Goal: Contribute content: Add original content to the website for others to see

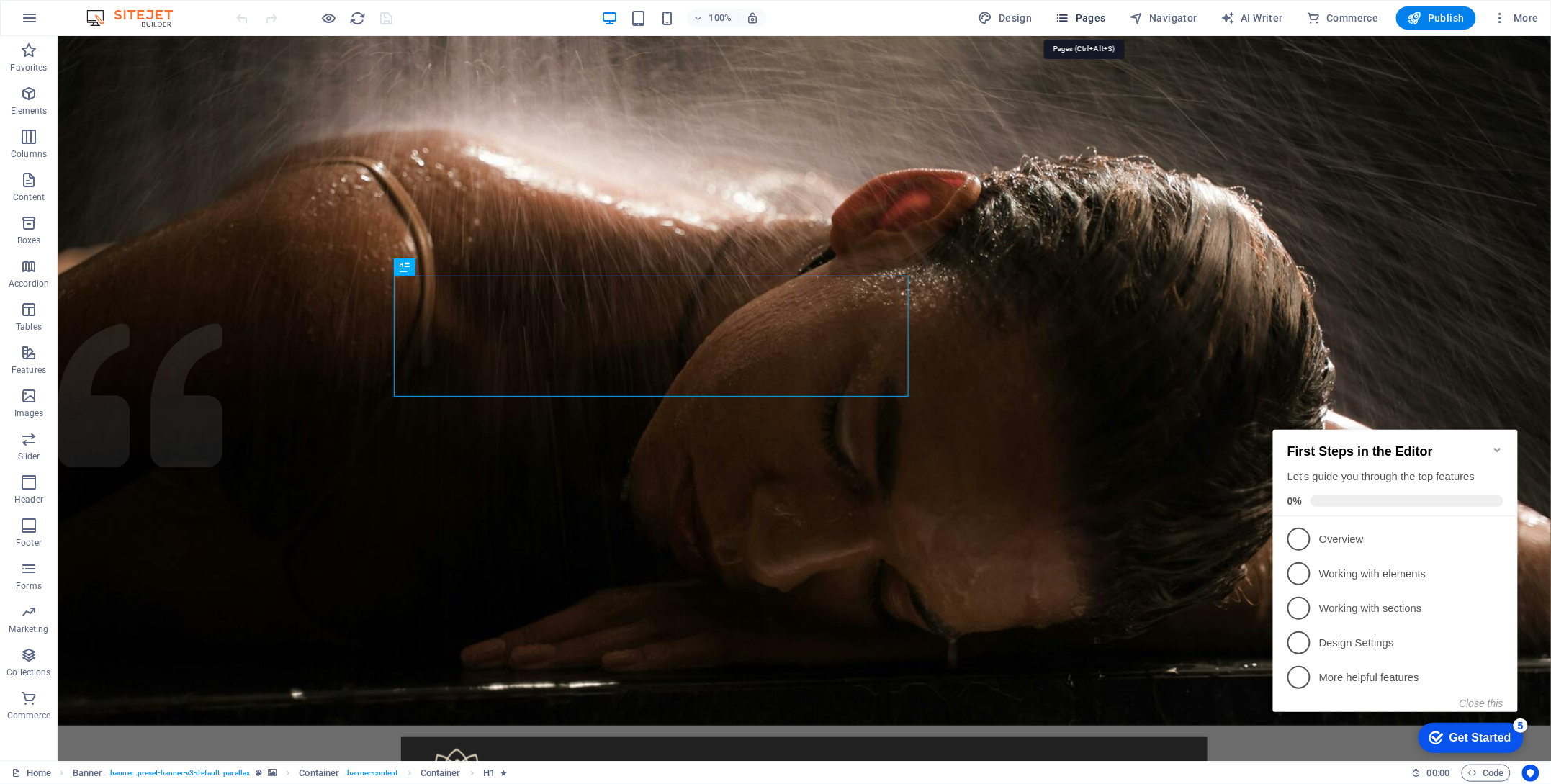
click at [1098, 20] on span "Pages" at bounding box center [1081, 18] width 50 height 14
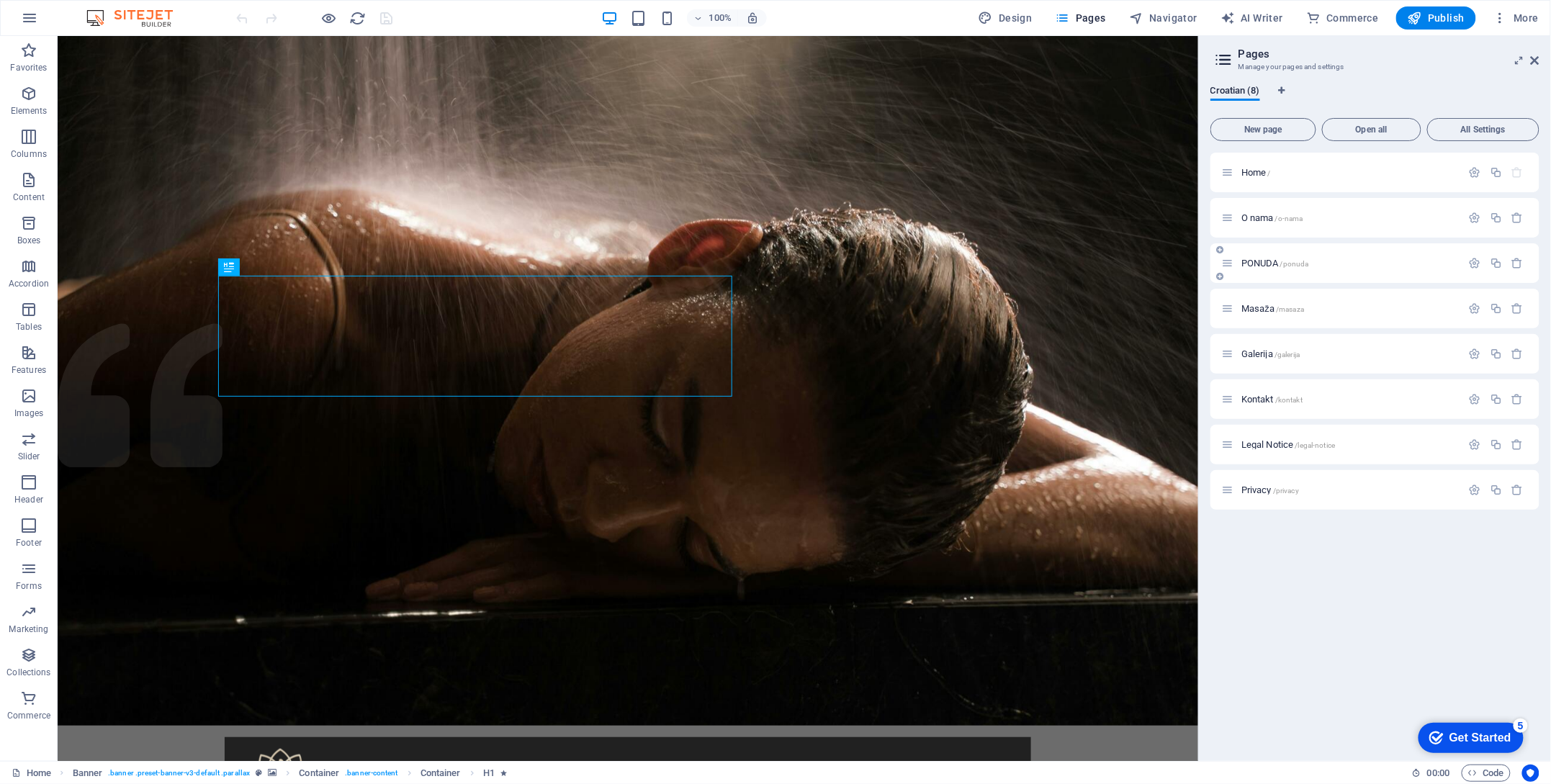
click at [1337, 257] on div "PONUDA /ponuda" at bounding box center [1342, 263] width 240 height 17
click at [1287, 263] on span "/ponuda" at bounding box center [1294, 264] width 29 height 8
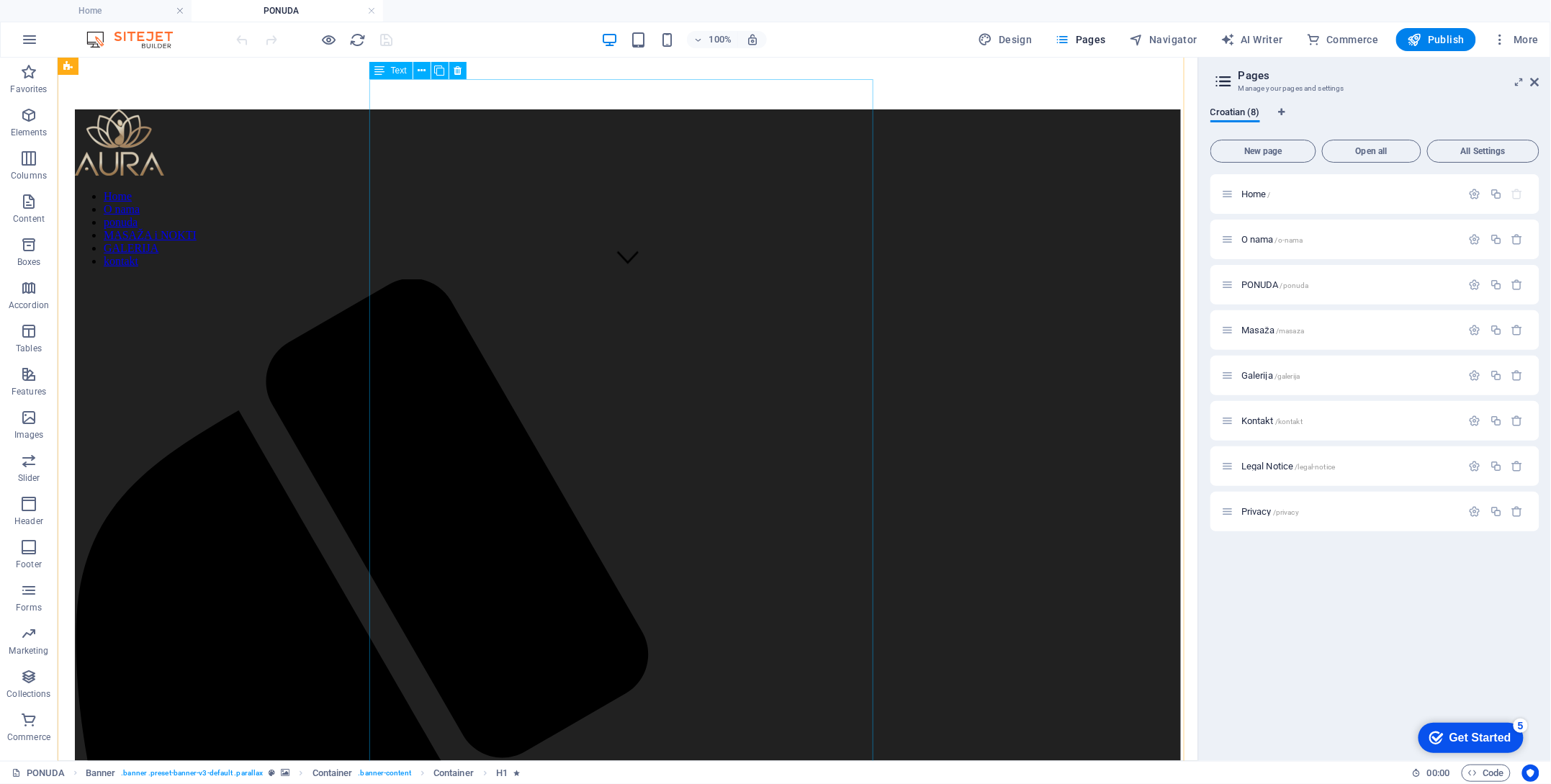
scroll to position [479, 0]
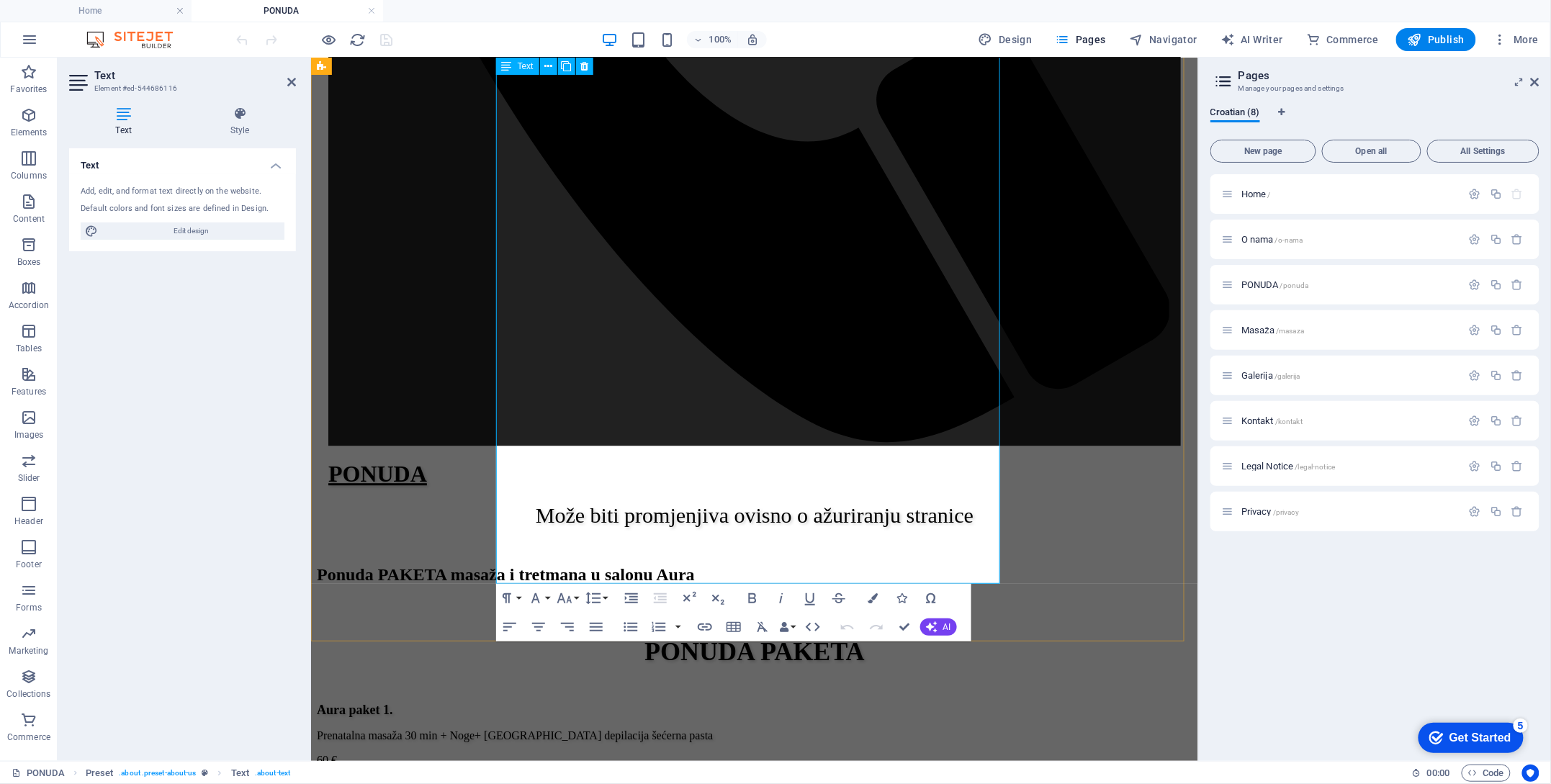
scroll to position [1440, 0]
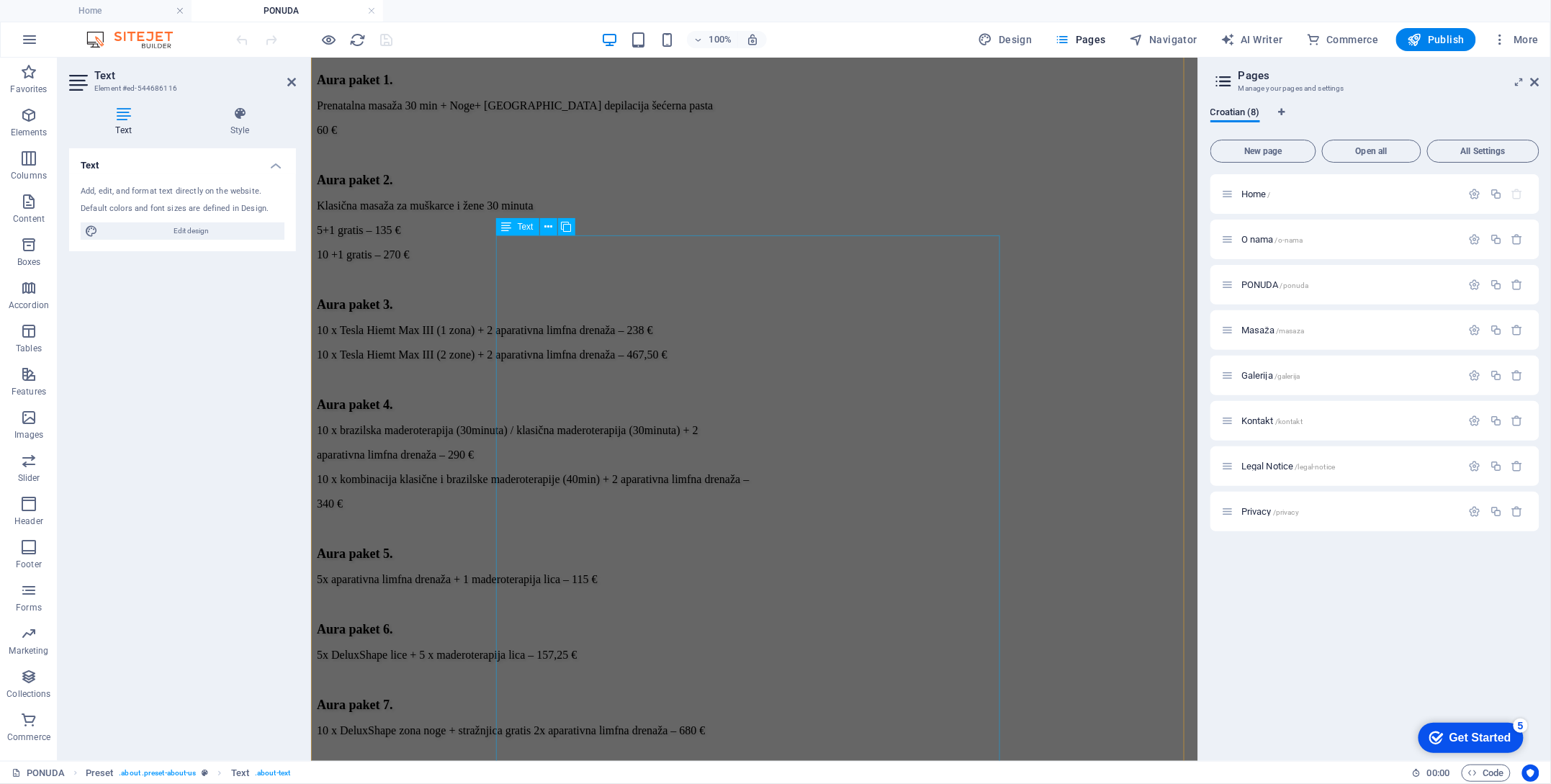
scroll to position [2207, 0]
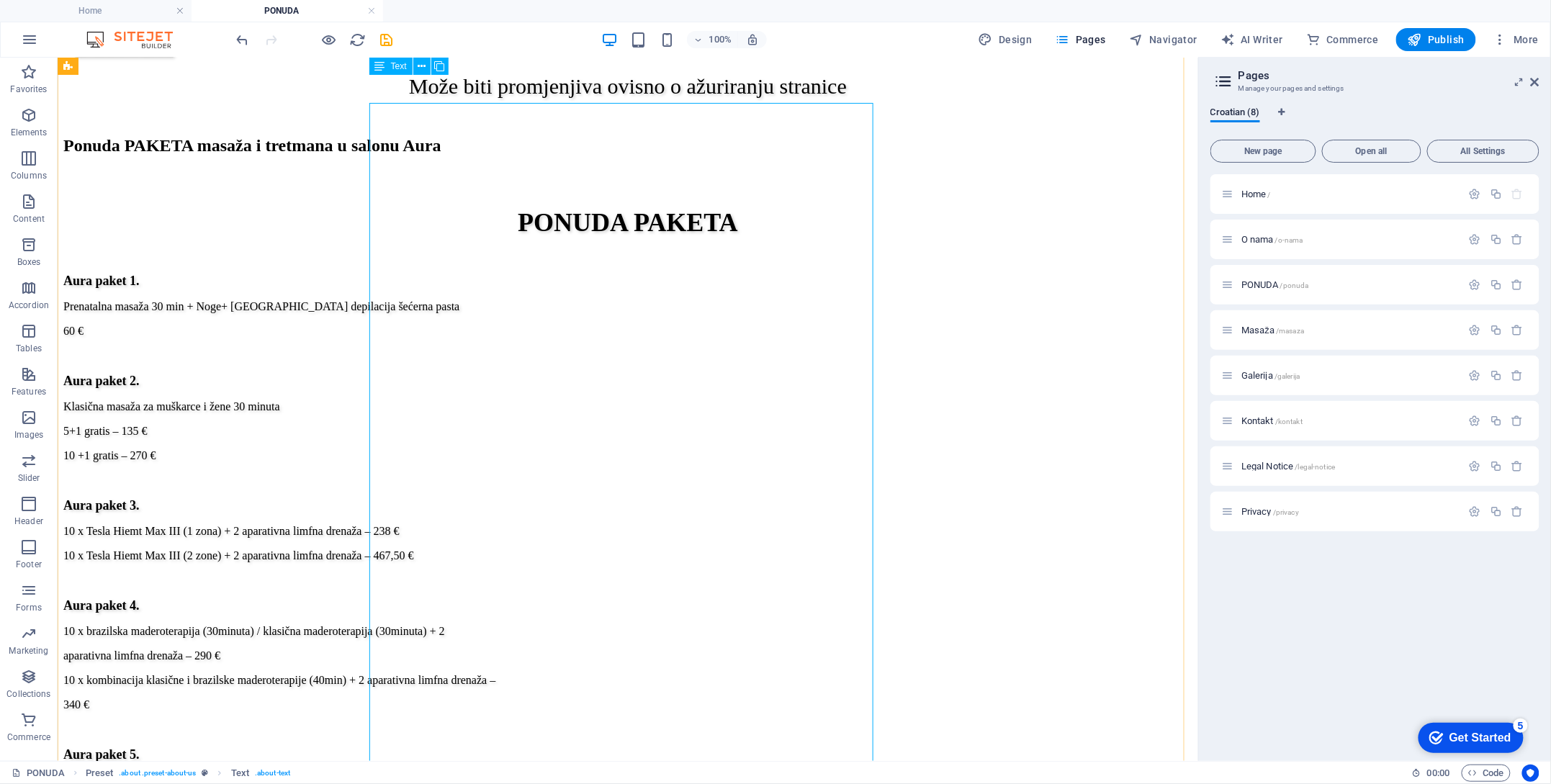
scroll to position [2195, 0]
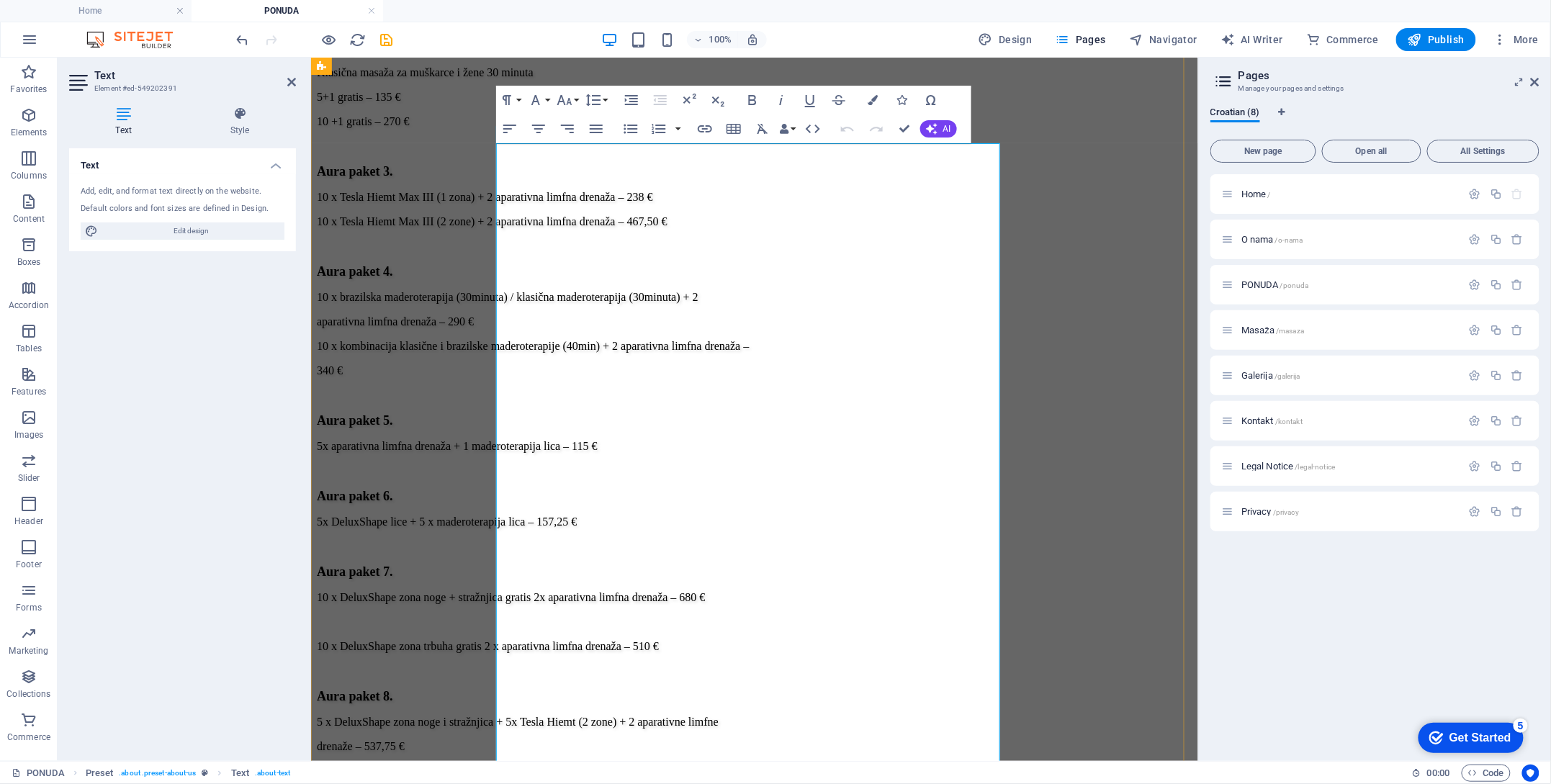
drag, startPoint x: 594, startPoint y: 233, endPoint x: 511, endPoint y: 235, distance: 83.0
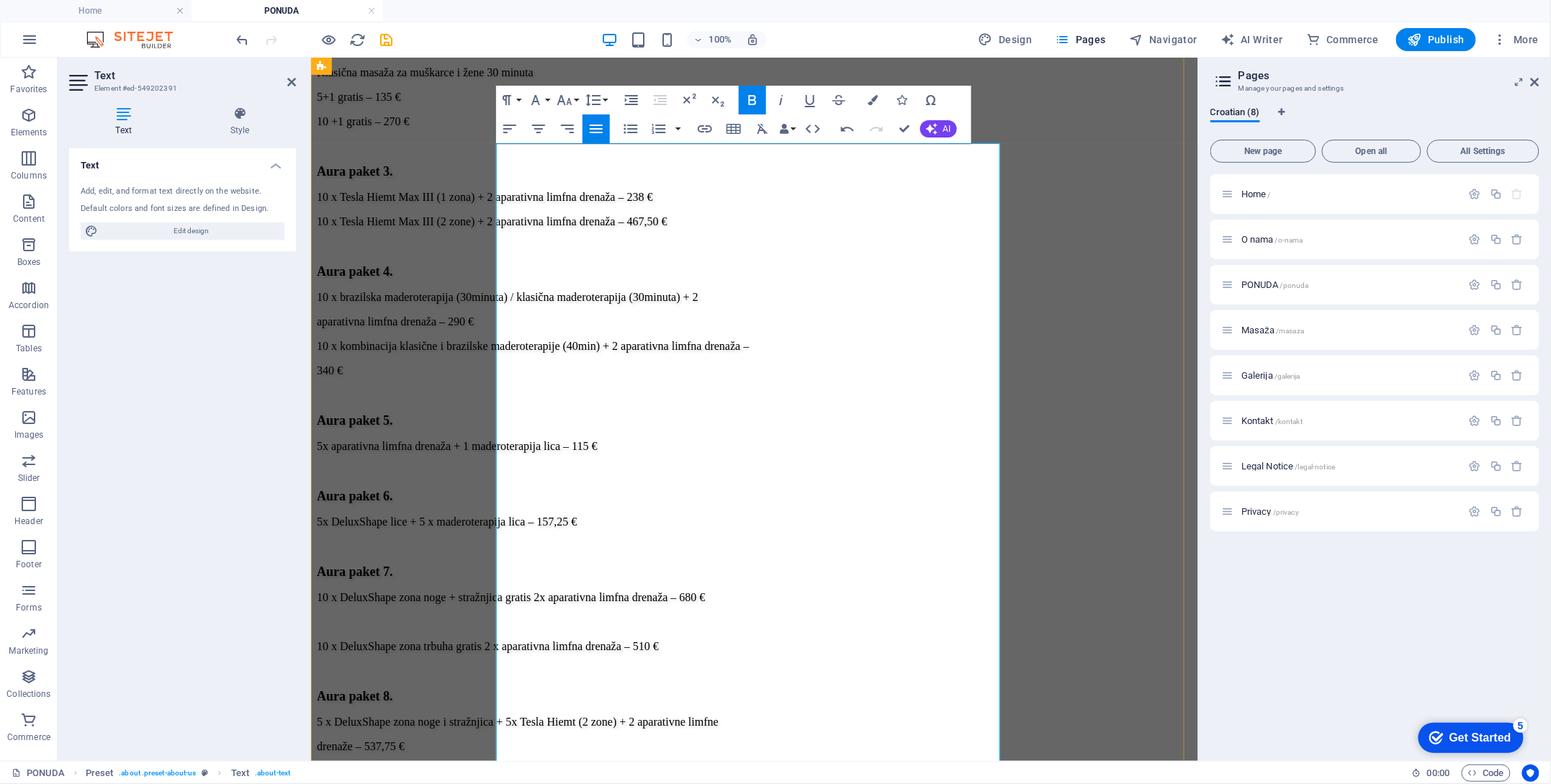
drag, startPoint x: 864, startPoint y: 285, endPoint x: 931, endPoint y: 472, distance: 198.6
drag, startPoint x: 746, startPoint y: 312, endPoint x: 502, endPoint y: 305, distance: 244.1
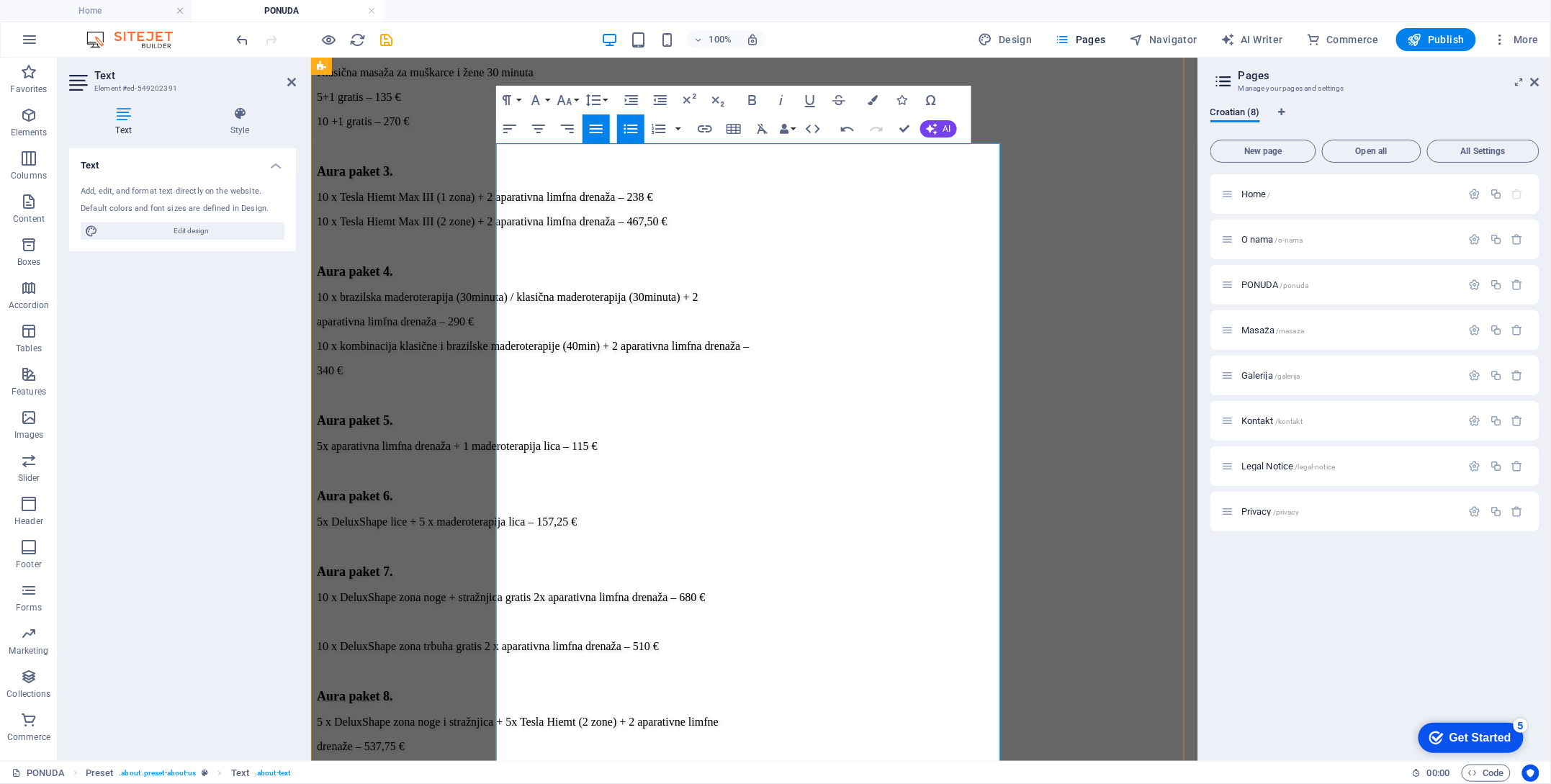
drag, startPoint x: 743, startPoint y: 314, endPoint x: 508, endPoint y: 320, distance: 235.1
copy li "Comby manikura + trajni lak 33€"
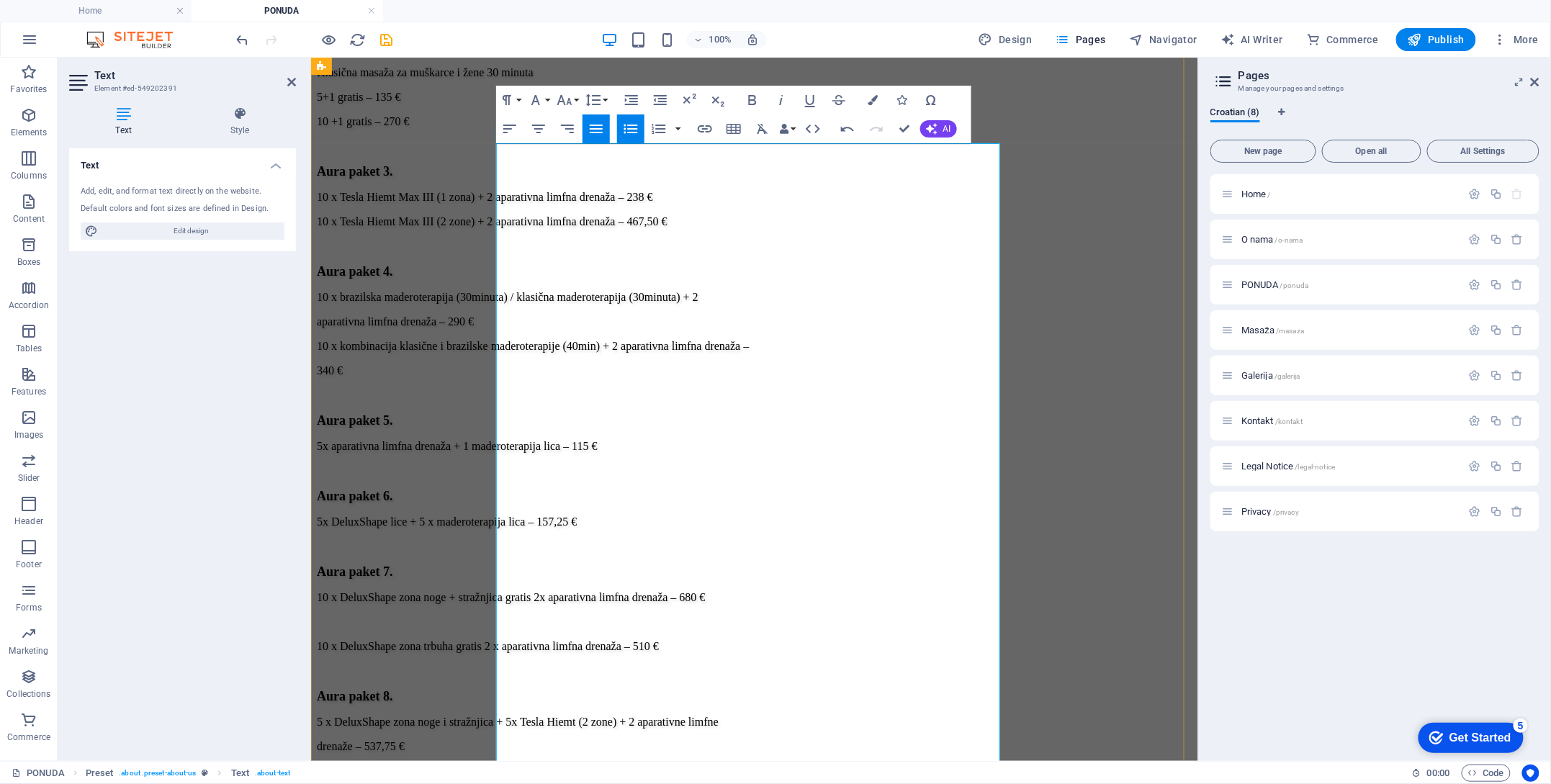
drag, startPoint x: 686, startPoint y: 339, endPoint x: 649, endPoint y: 346, distance: 37.7
drag, startPoint x: 741, startPoint y: 342, endPoint x: 813, endPoint y: 383, distance: 82.9
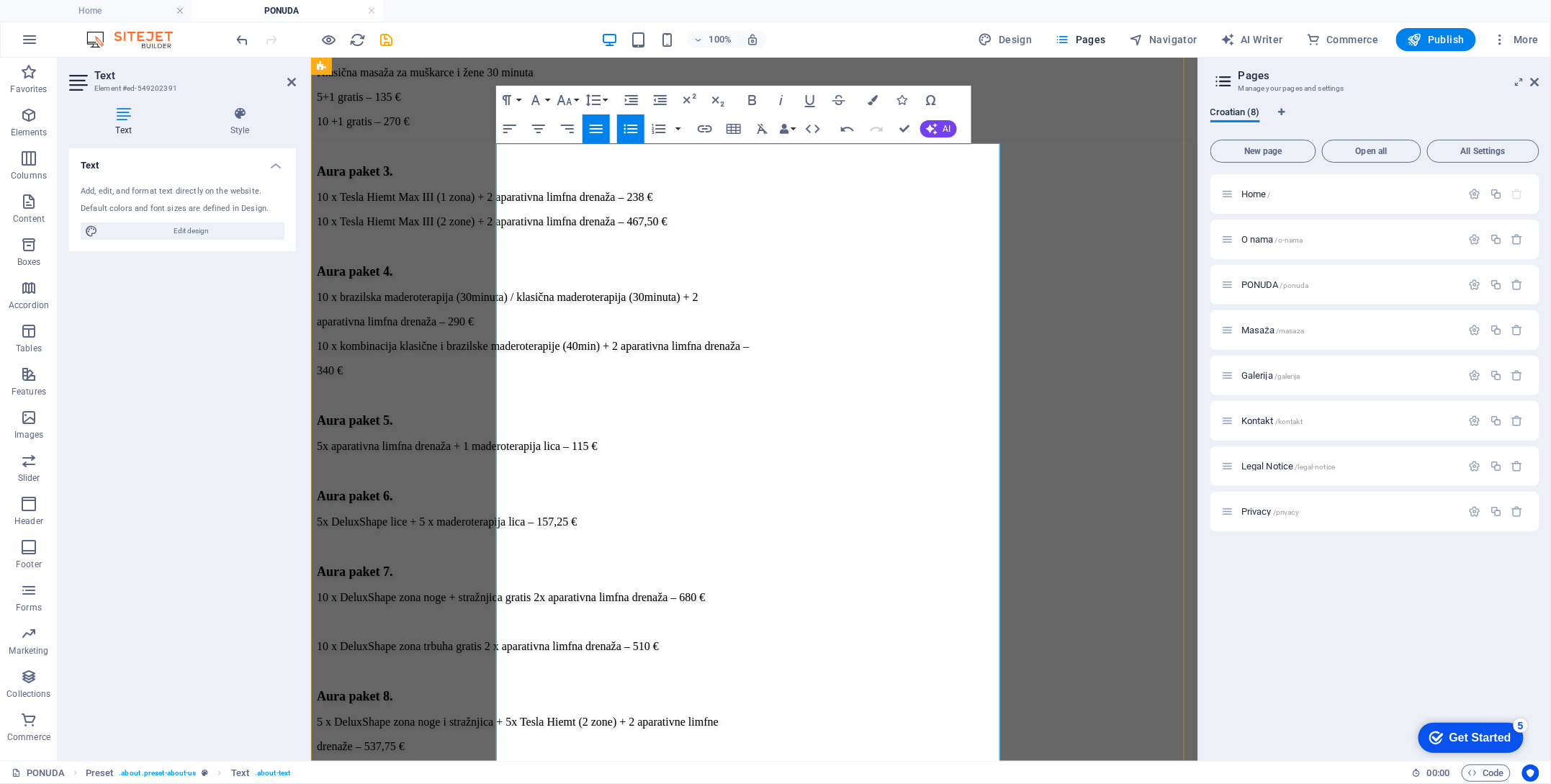
drag, startPoint x: 713, startPoint y: 531, endPoint x: 495, endPoint y: 536, distance: 218.1
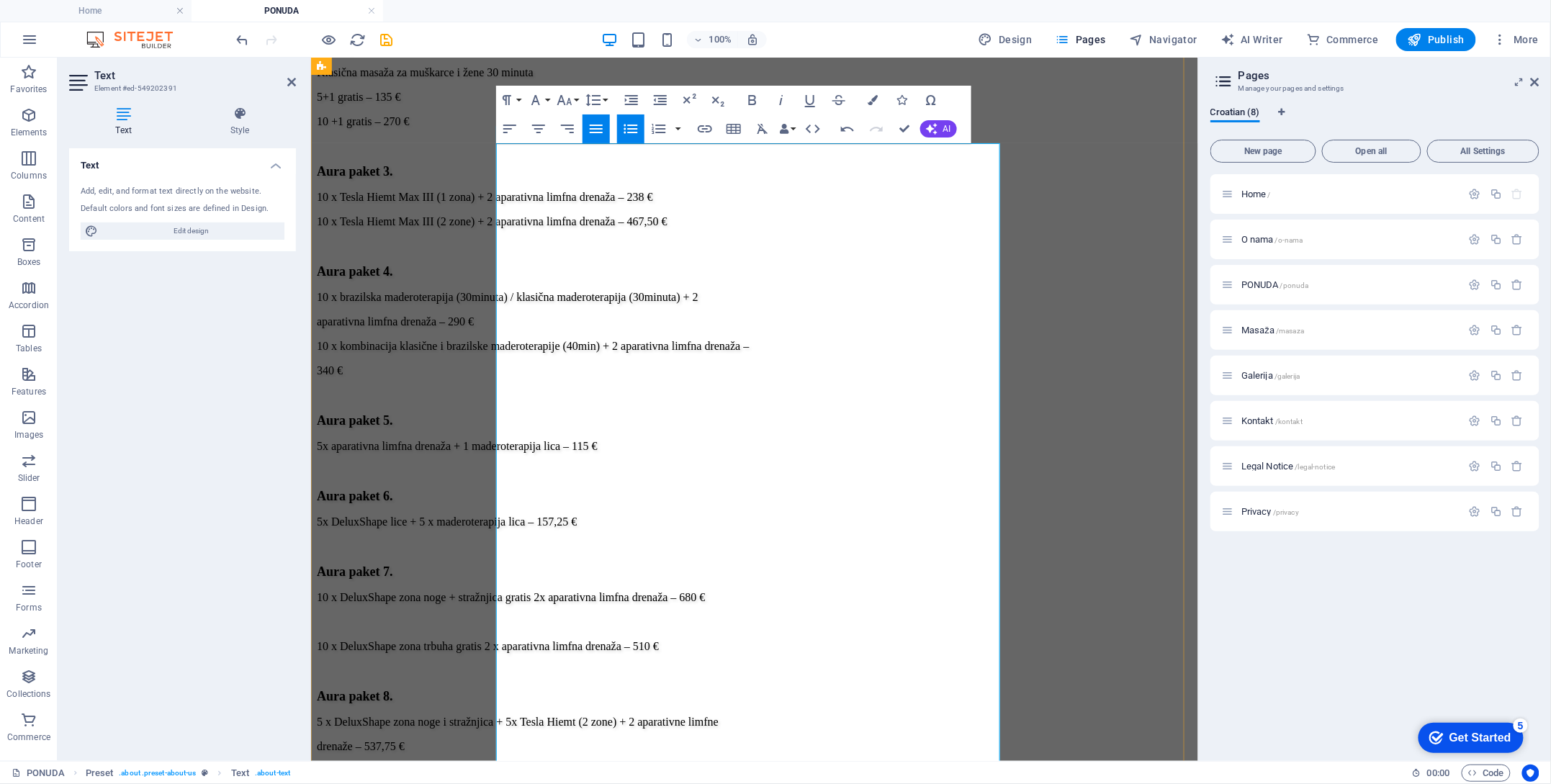
drag, startPoint x: 619, startPoint y: 553, endPoint x: 709, endPoint y: 749, distance: 215.7
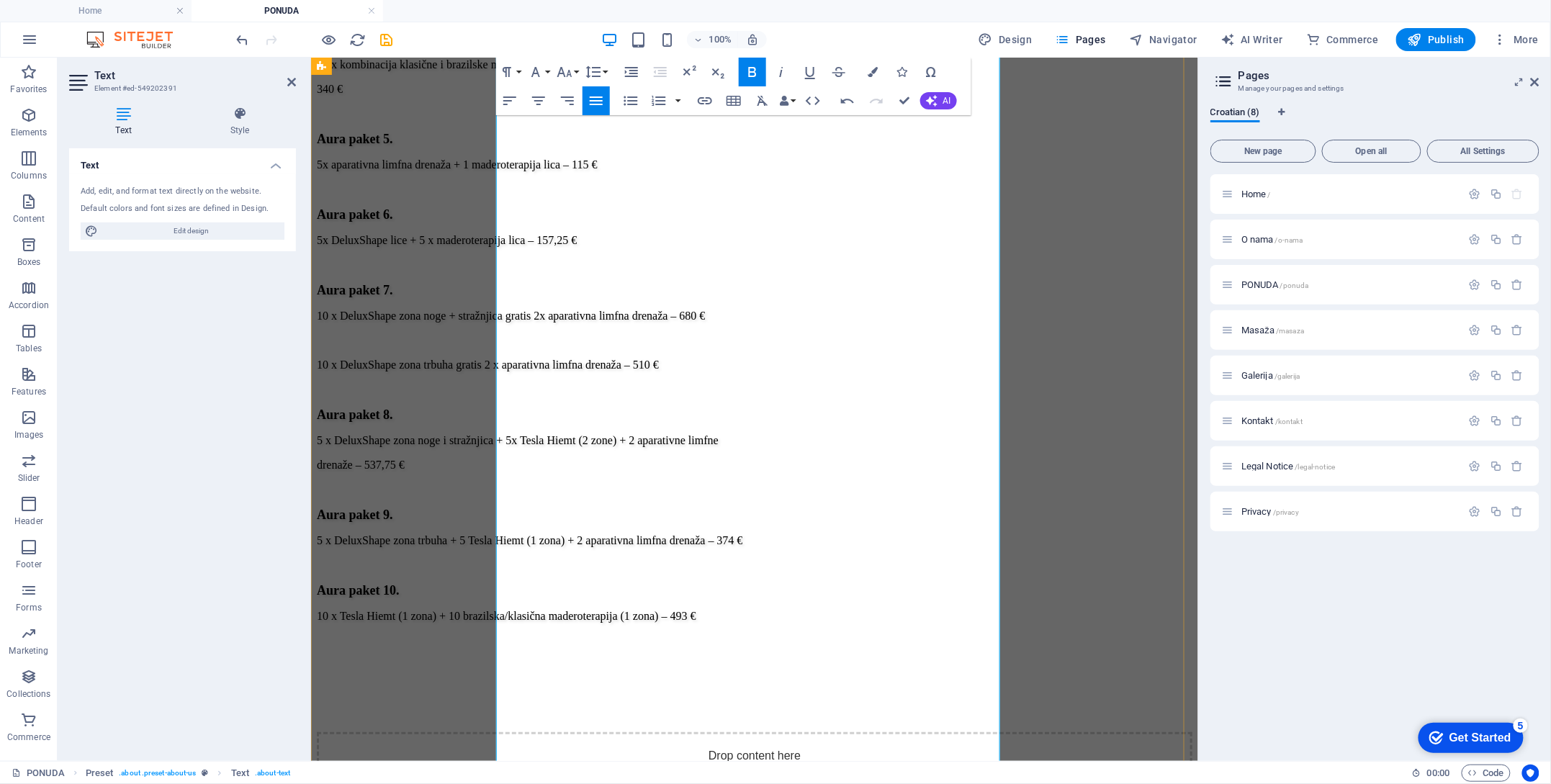
scroll to position [2483, 0]
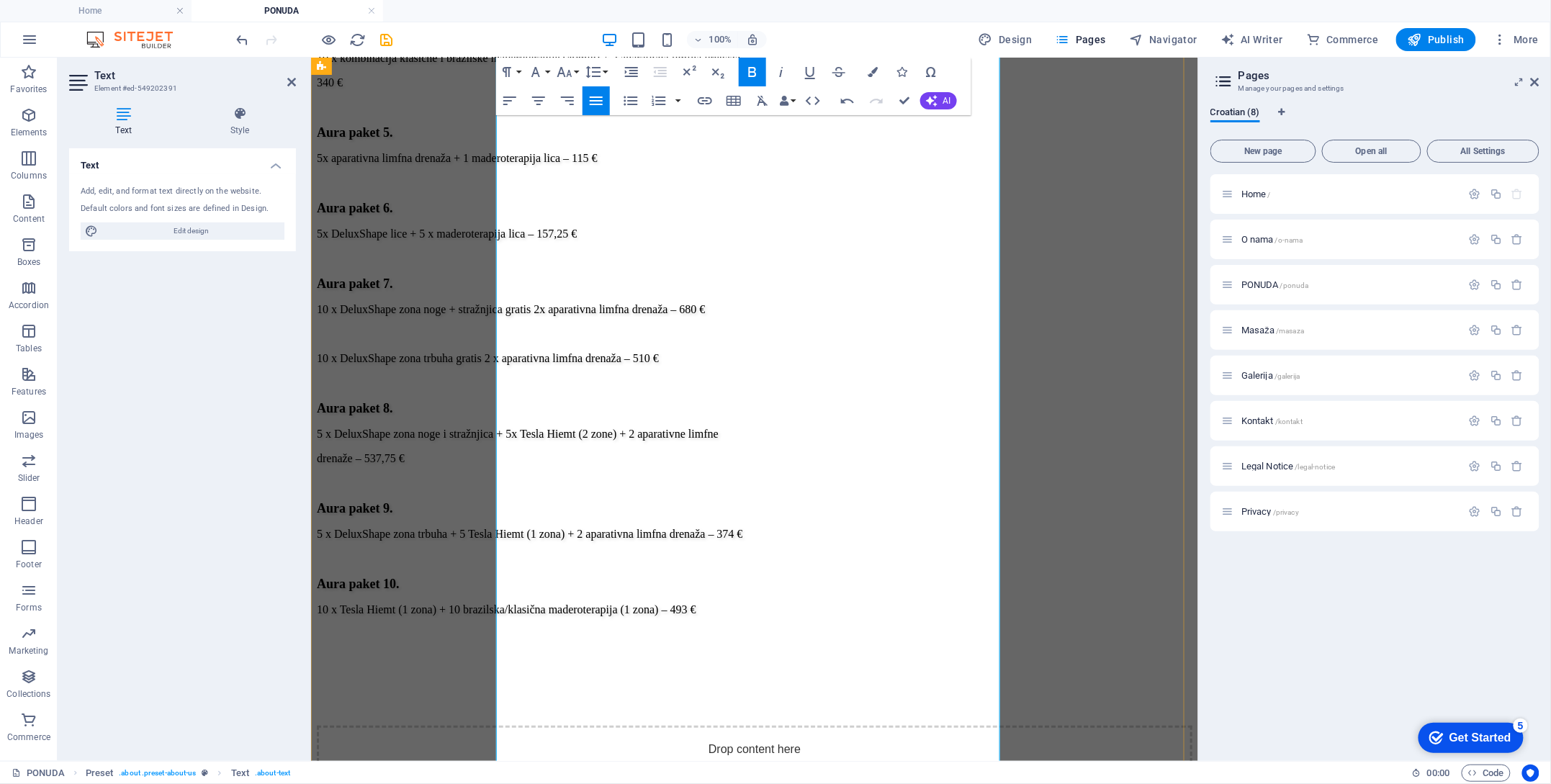
drag, startPoint x: 679, startPoint y: 288, endPoint x: 507, endPoint y: 291, distance: 172.0
copy li "Estetska pedikura: 33€"
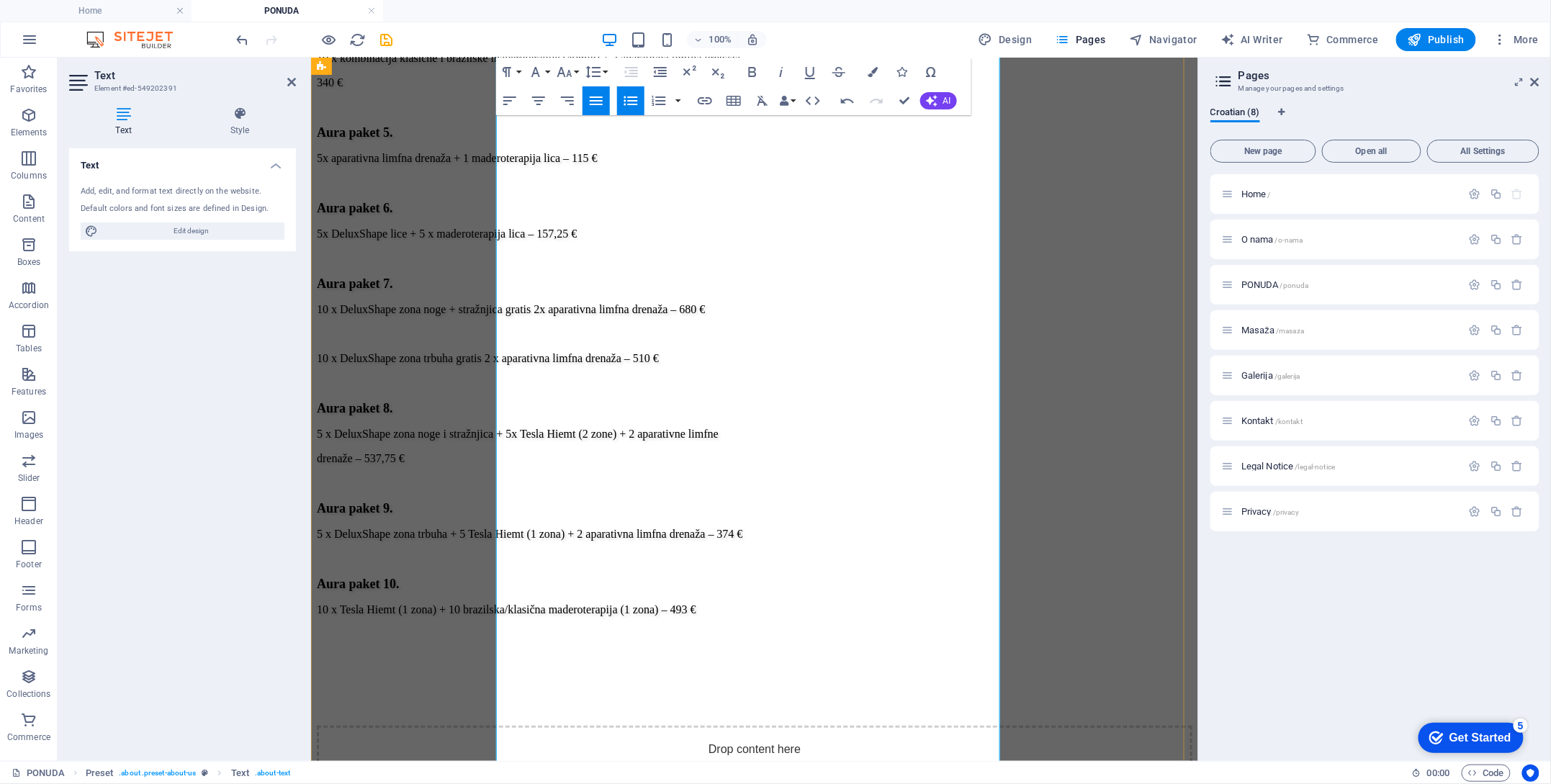
drag, startPoint x: 640, startPoint y: 317, endPoint x: 665, endPoint y: 317, distance: 25.0
drag, startPoint x: 780, startPoint y: 310, endPoint x: 518, endPoint y: 326, distance: 262.5
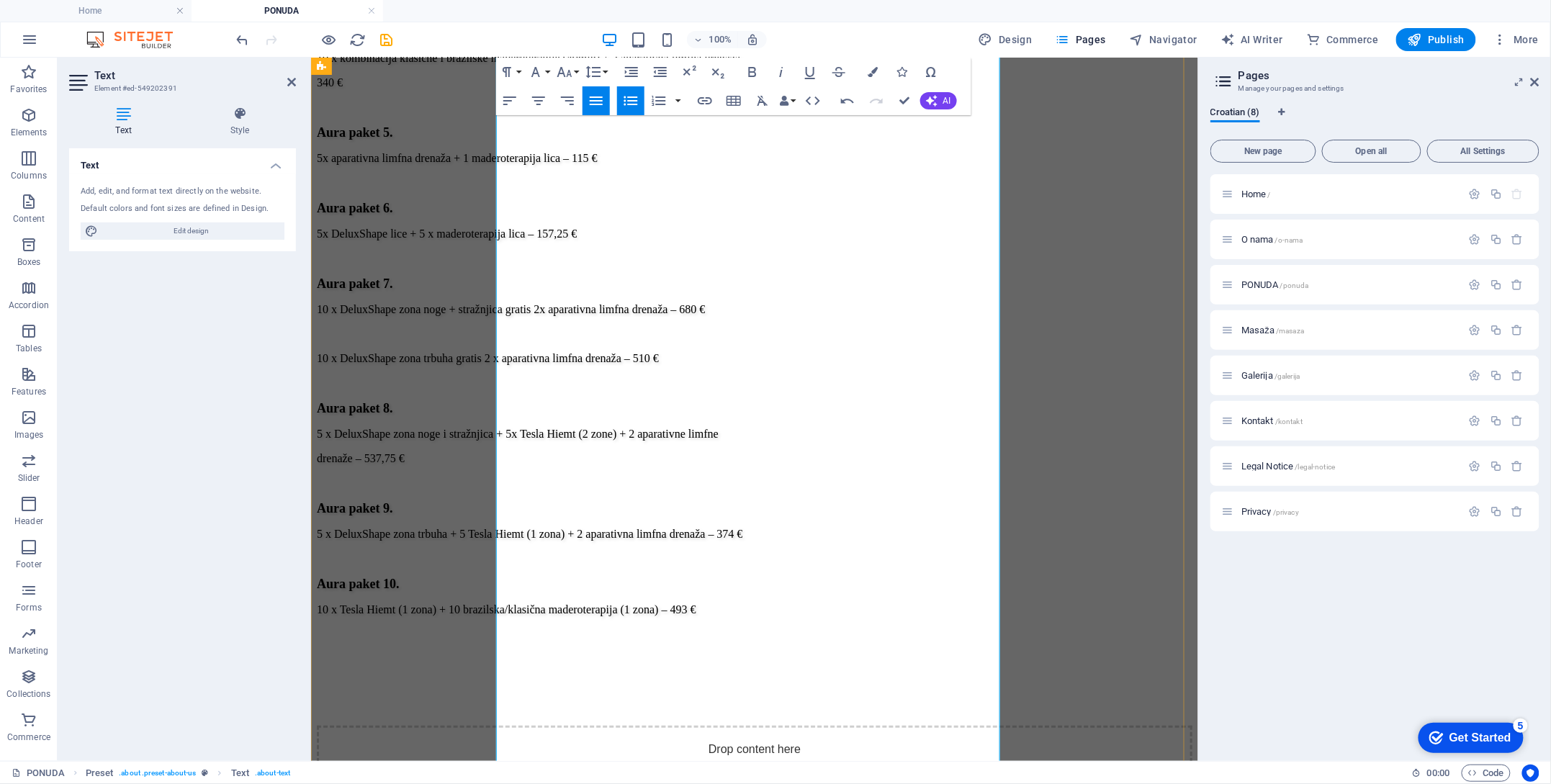
drag, startPoint x: 757, startPoint y: 394, endPoint x: 506, endPoint y: 409, distance: 251.4
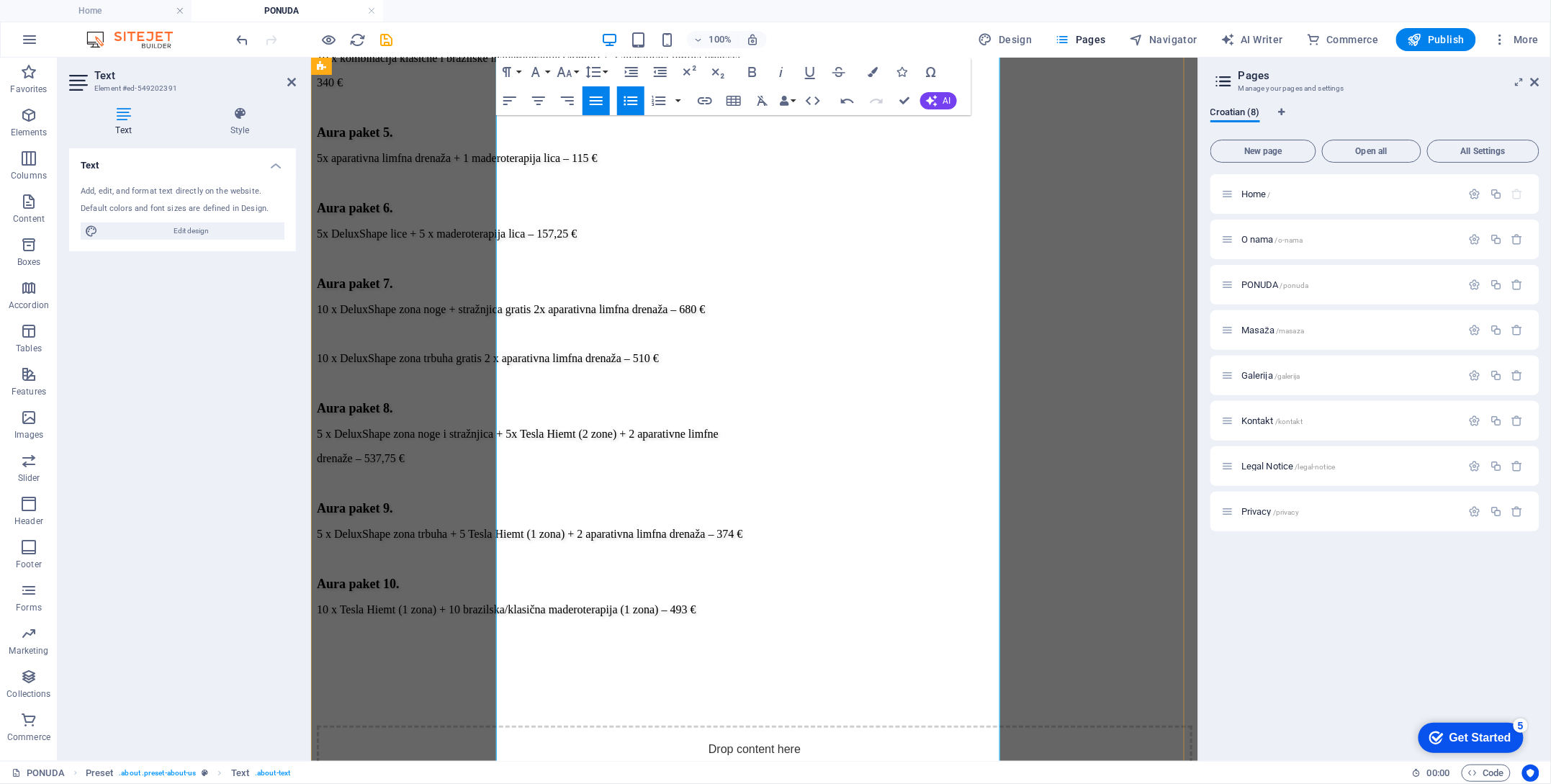
drag, startPoint x: 836, startPoint y: 369, endPoint x: 502, endPoint y: 376, distance: 334.1
copy li "Urasli nokat / kurije oko /natisak /gljivice: 7€"
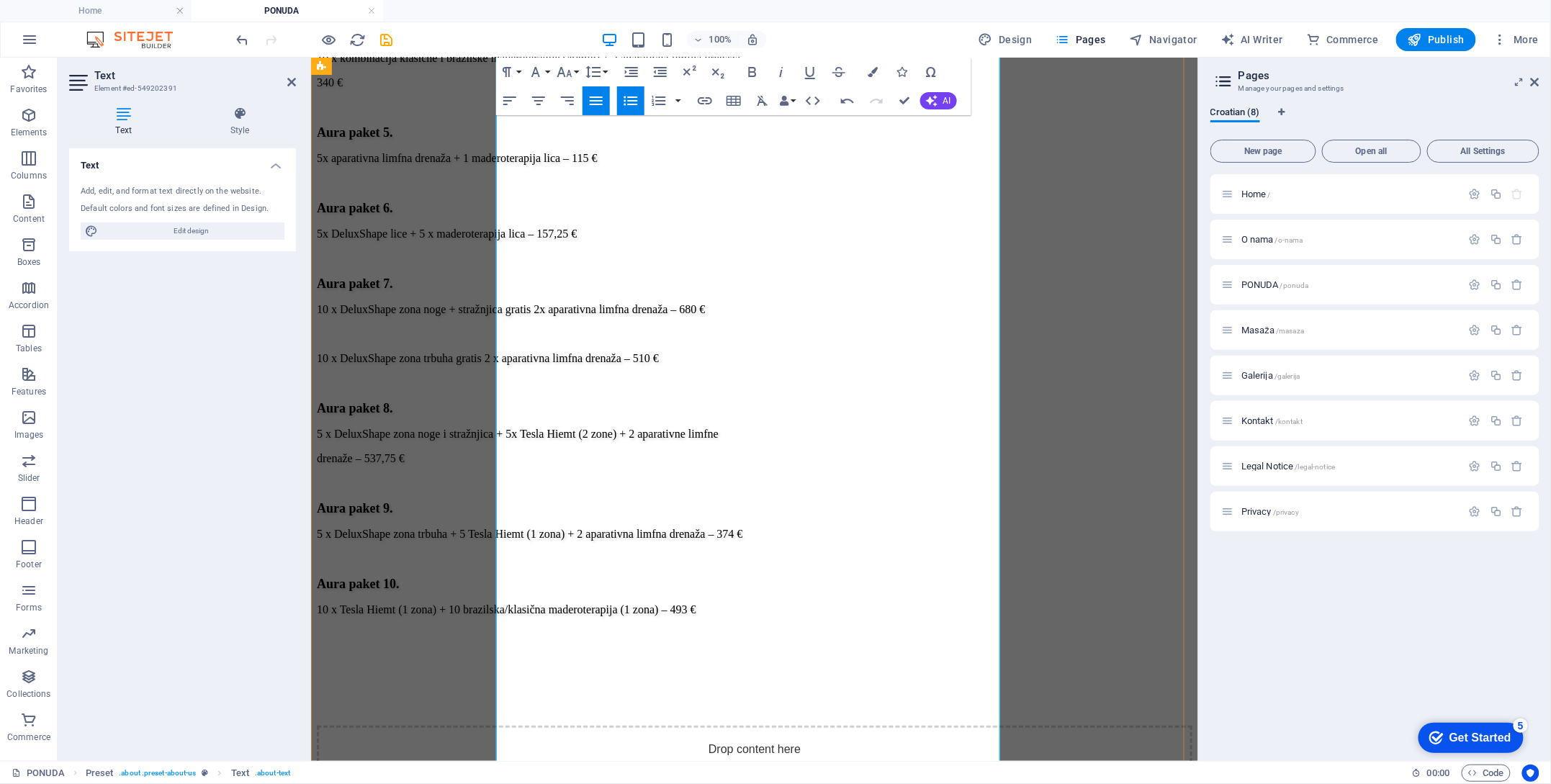
drag, startPoint x: 746, startPoint y: 508, endPoint x: 498, endPoint y: 501, distance: 248.1
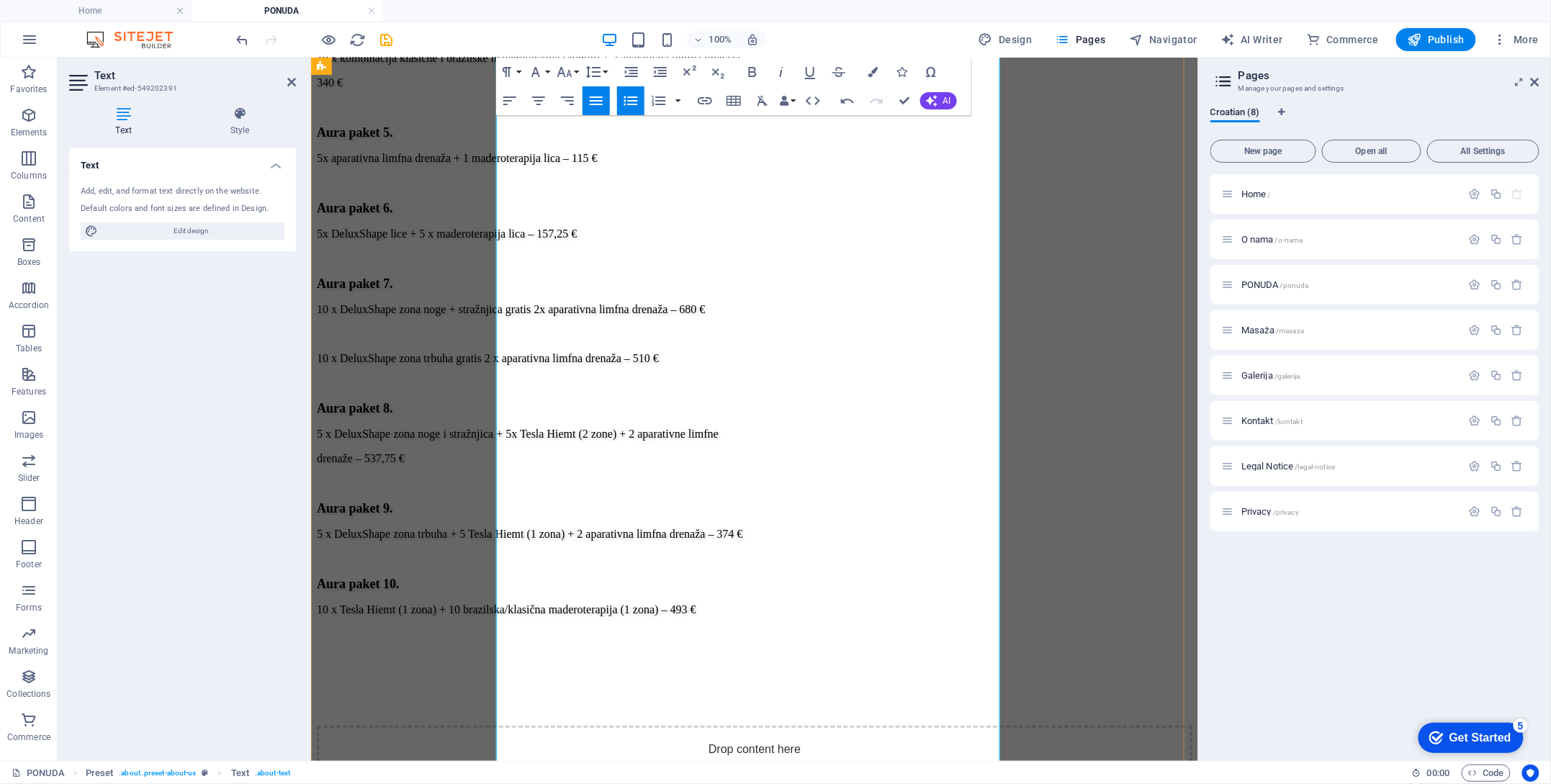
drag, startPoint x: 783, startPoint y: 499, endPoint x: 502, endPoint y: 509, distance: 281.2
drag, startPoint x: 718, startPoint y: 585, endPoint x: 585, endPoint y: 596, distance: 133.5
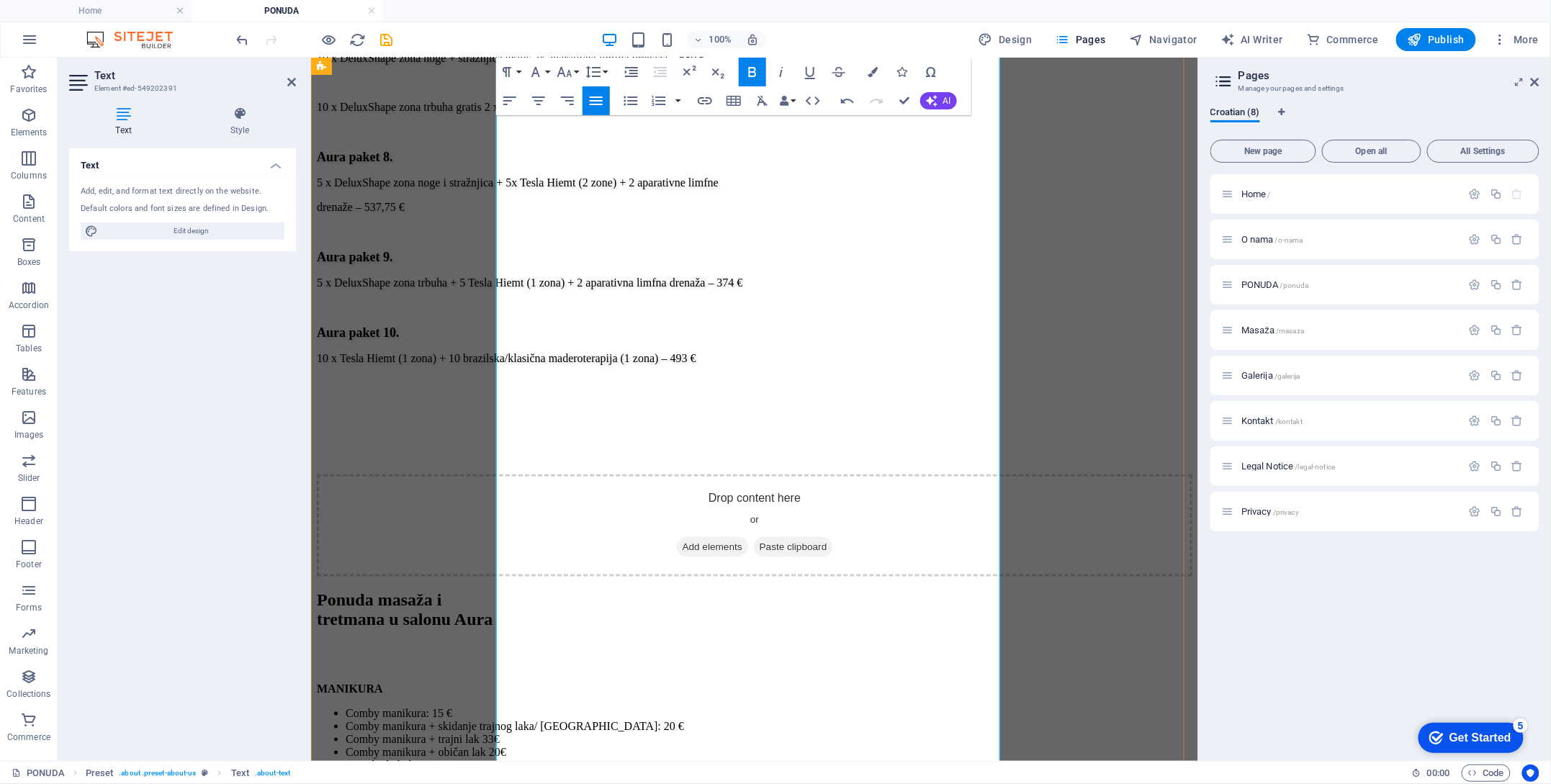
scroll to position [2772, 0]
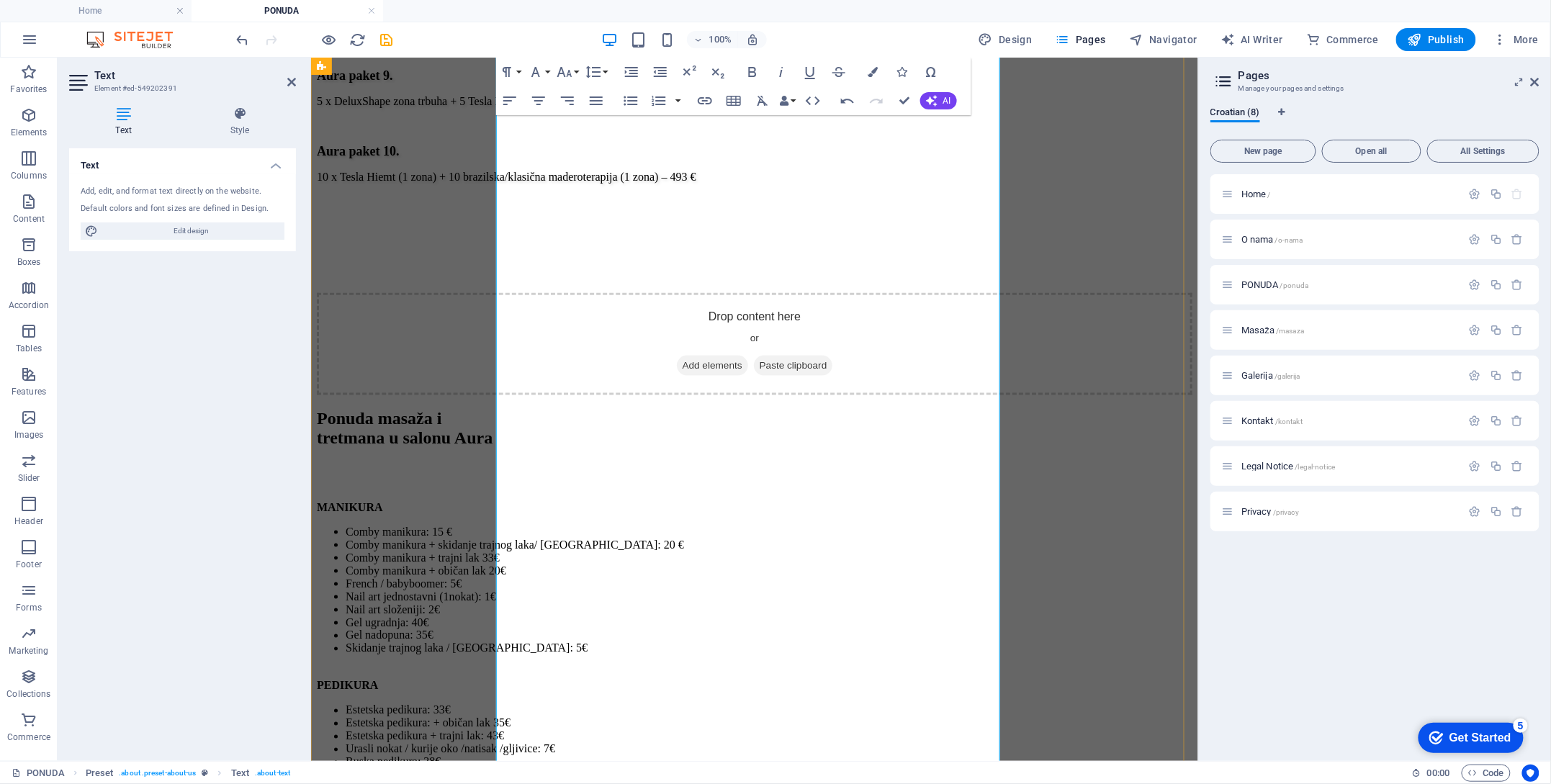
scroll to position [2867, 0]
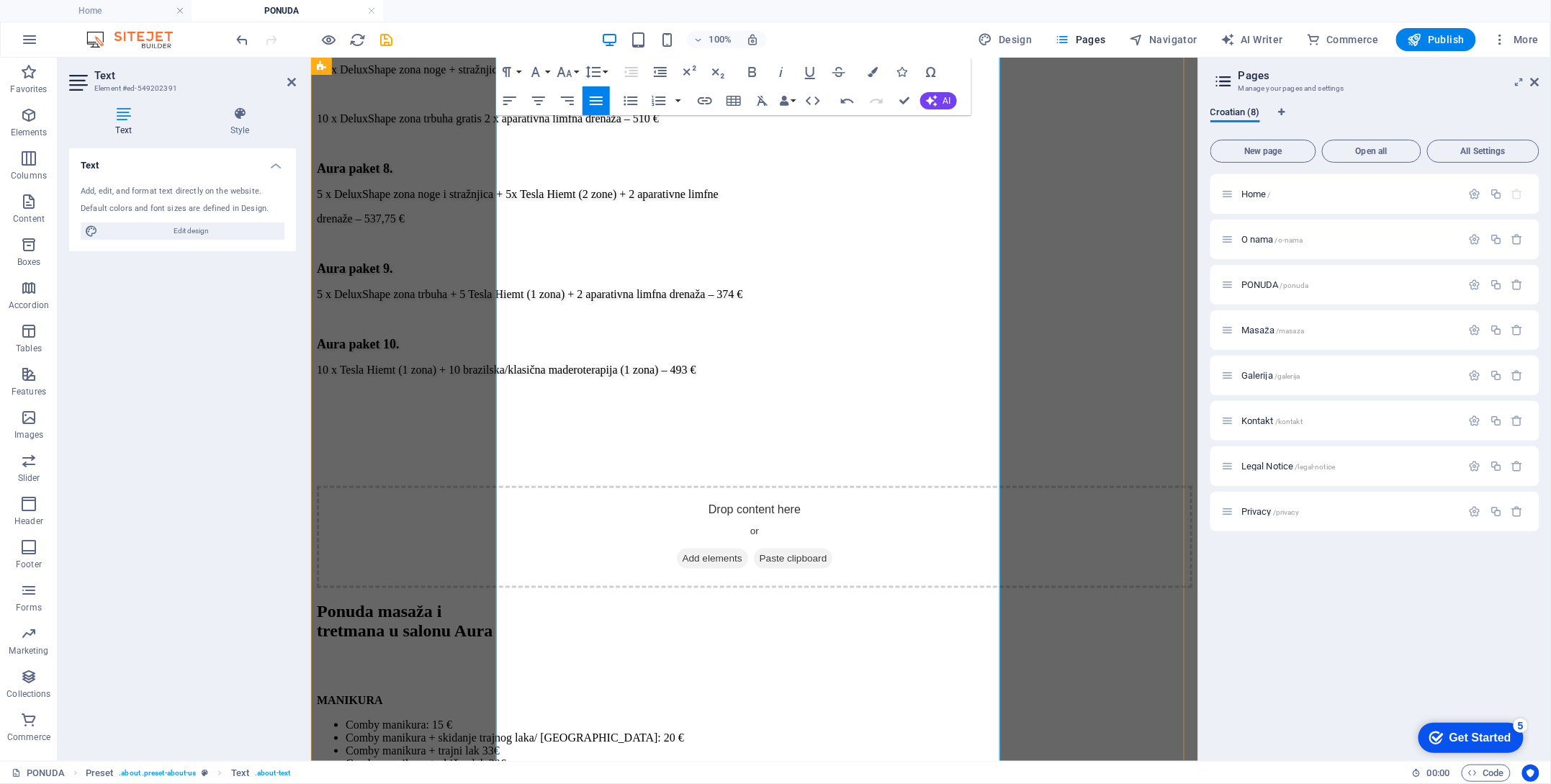
scroll to position [2772, 0]
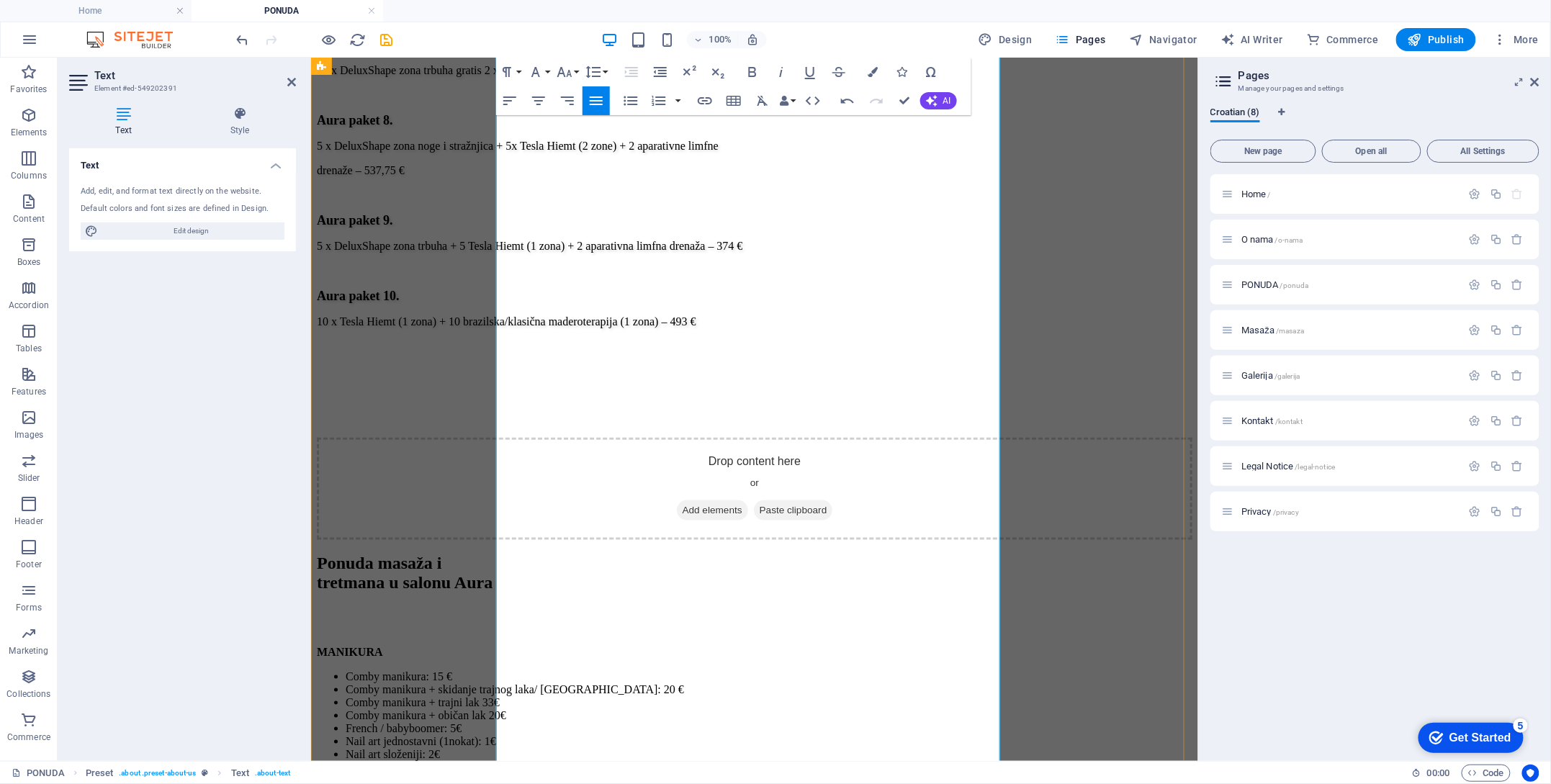
drag, startPoint x: 755, startPoint y: 510, endPoint x: 499, endPoint y: 524, distance: 256.4
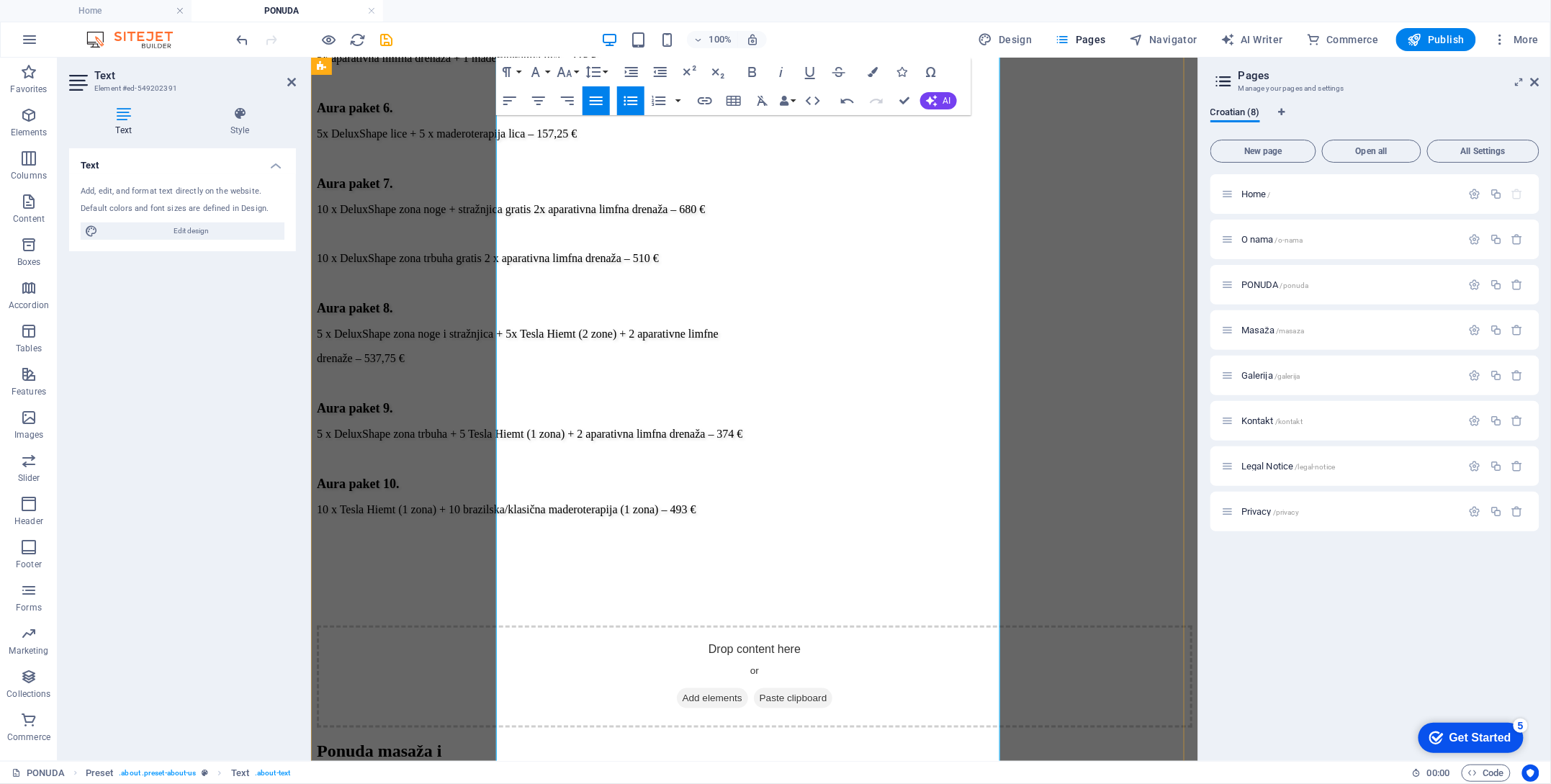
scroll to position [2676, 0]
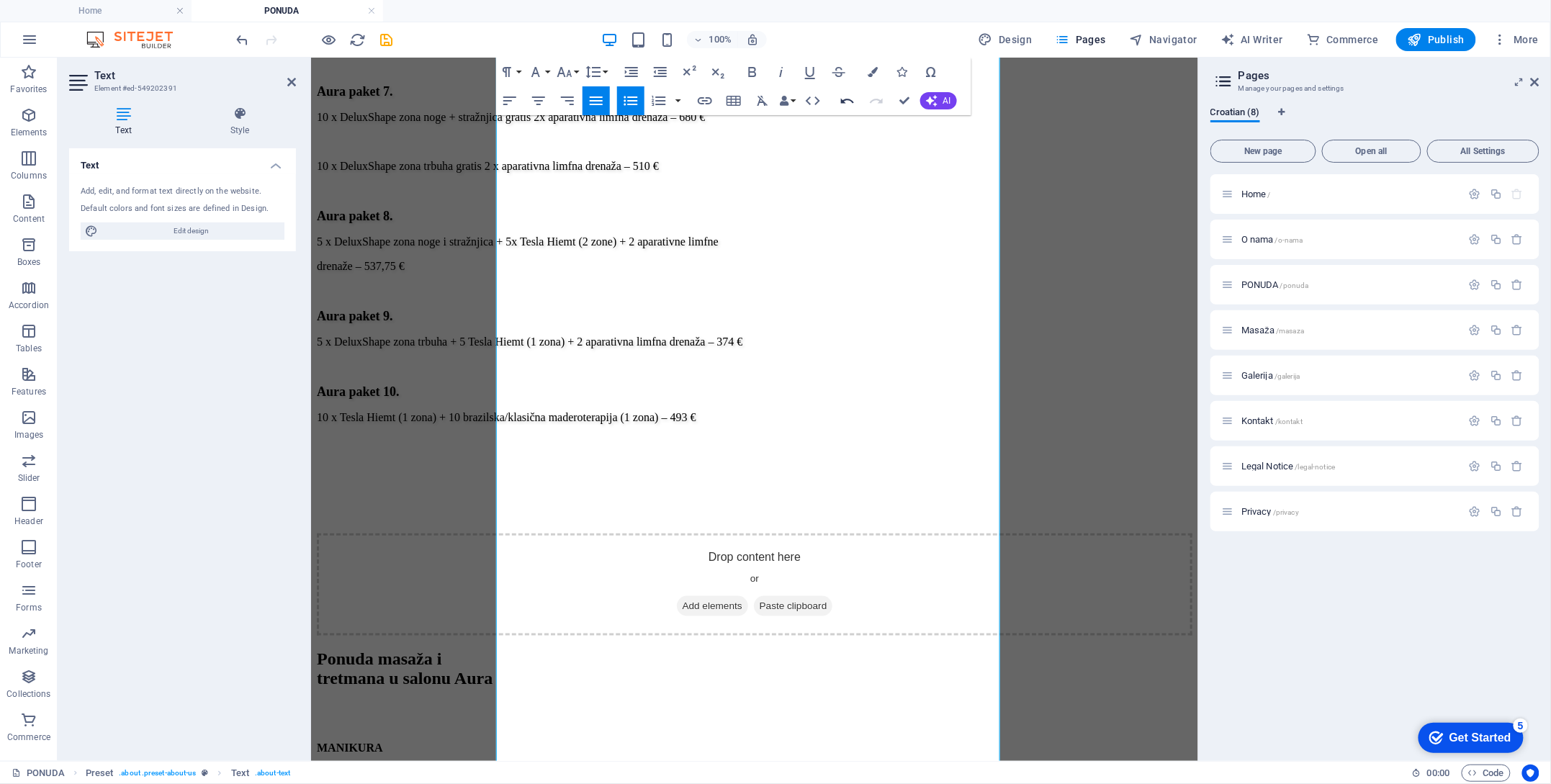
click at [845, 104] on icon "button" at bounding box center [848, 101] width 17 height 17
click at [848, 102] on icon "button" at bounding box center [848, 101] width 17 height 17
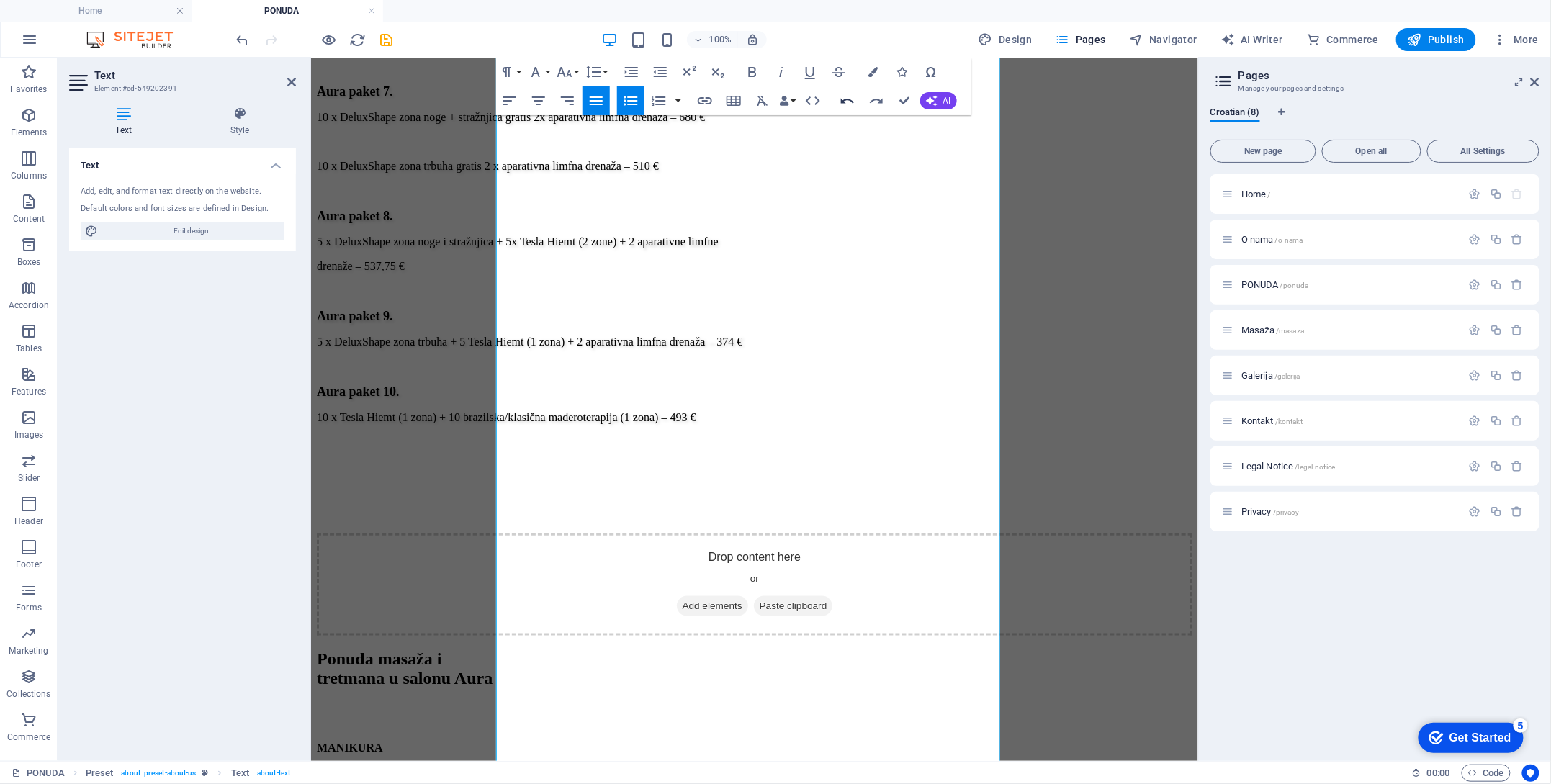
click at [848, 102] on icon "button" at bounding box center [848, 101] width 17 height 17
click at [879, 105] on icon "button" at bounding box center [876, 101] width 17 height 17
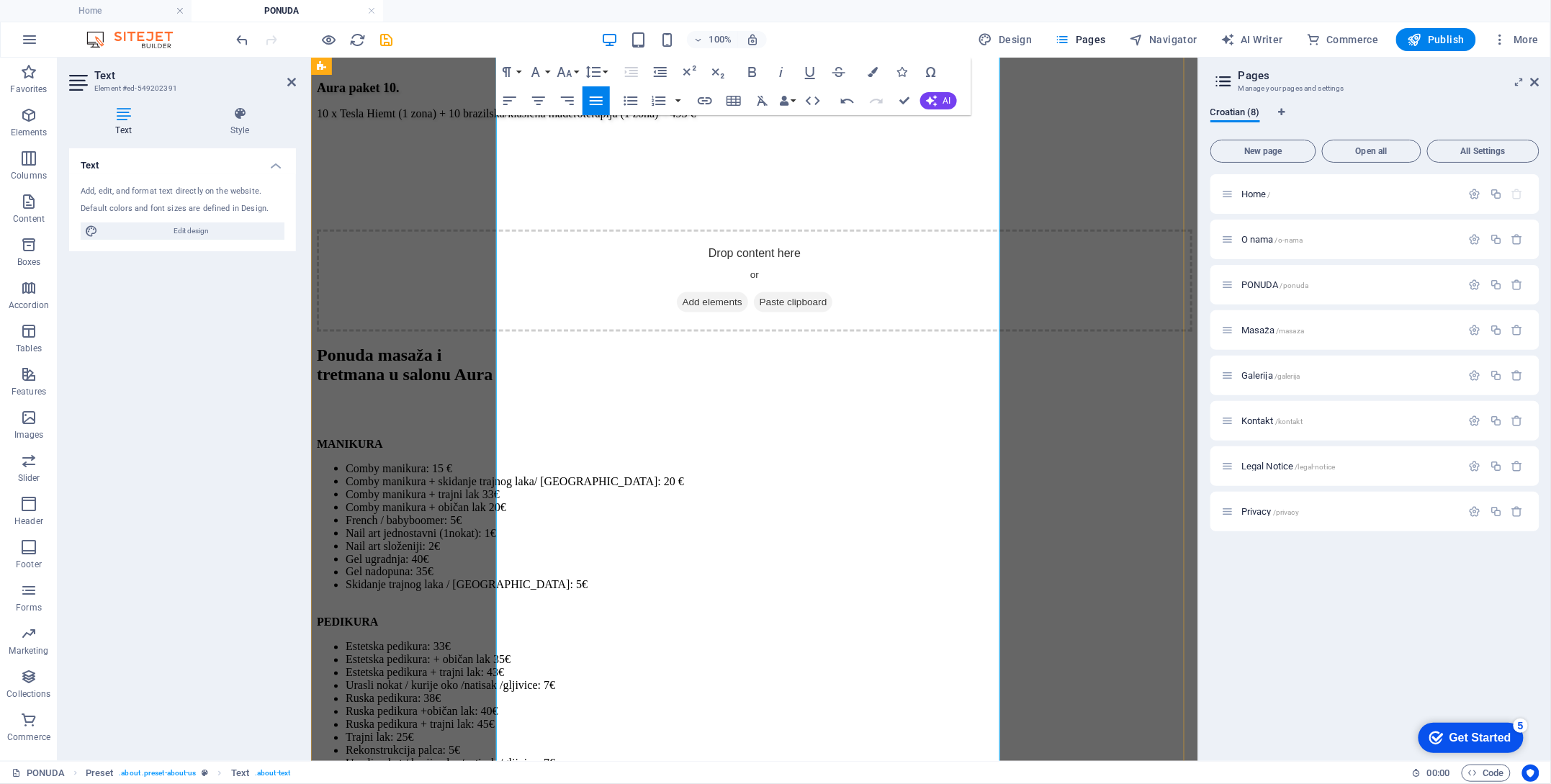
scroll to position [2964, 0]
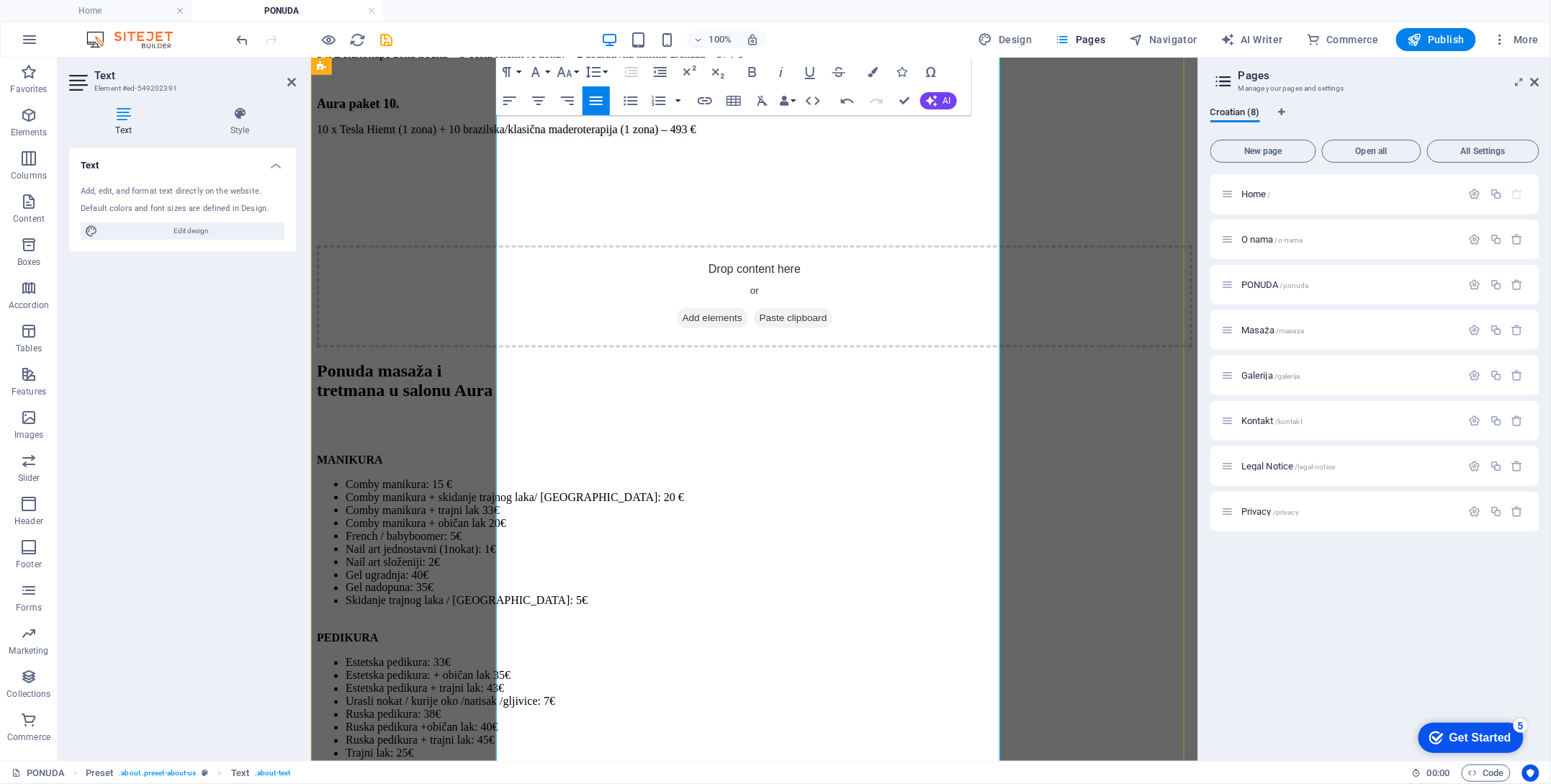
click at [840, 101] on icon "button" at bounding box center [848, 101] width 17 height 17
drag, startPoint x: 704, startPoint y: 345, endPoint x: 631, endPoint y: 342, distance: 73.1
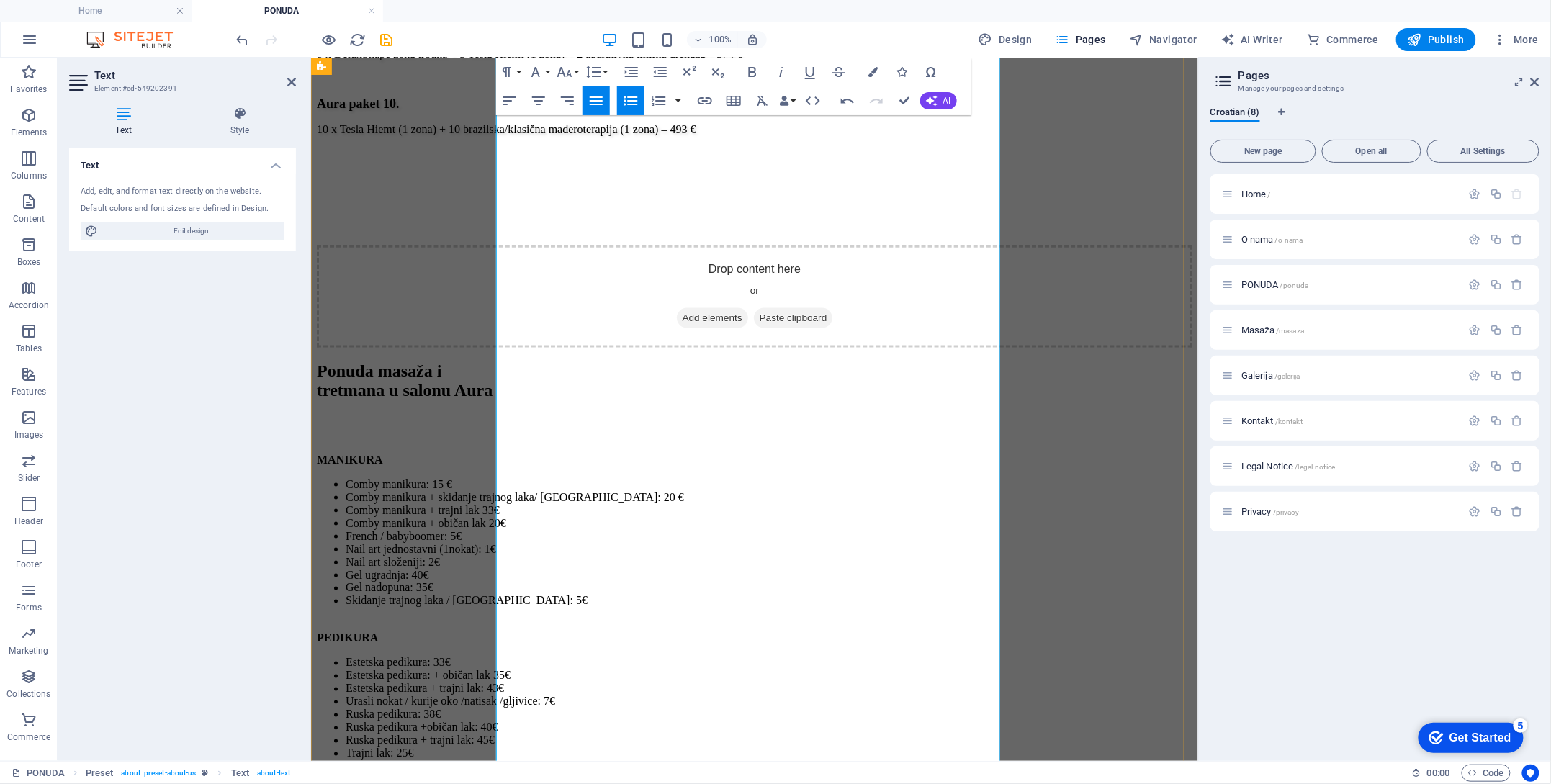
drag, startPoint x: 730, startPoint y: 393, endPoint x: 654, endPoint y: 398, distance: 76.2
copy li "10 € / 20 €"
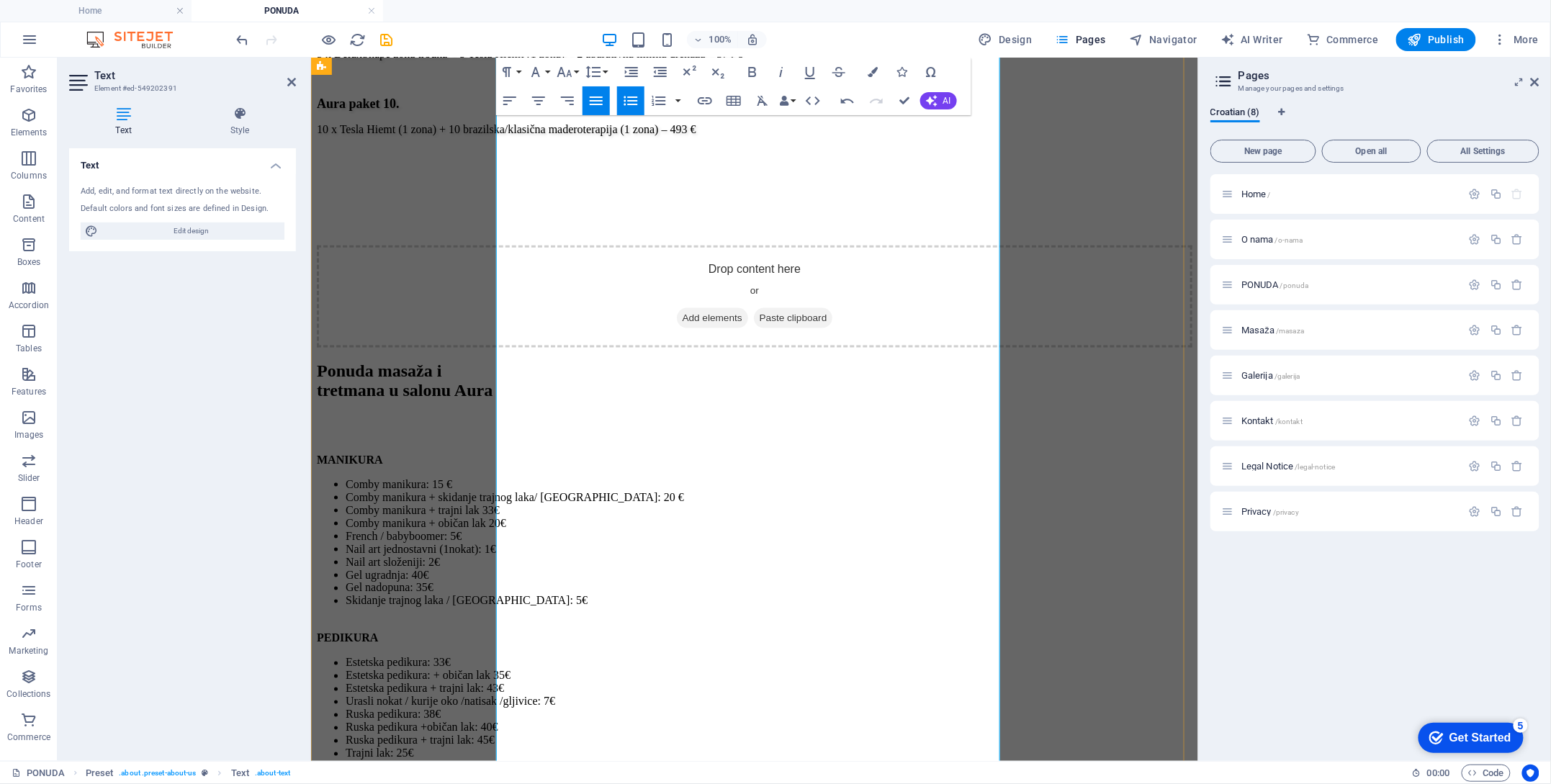
drag, startPoint x: 509, startPoint y: 316, endPoint x: 541, endPoint y: 316, distance: 32.0
click at [518, 747] on li "10 € / 20 €" at bounding box center [768, 753] width 847 height 13
drag, startPoint x: 688, startPoint y: 291, endPoint x: 713, endPoint y: 308, distance: 30.2
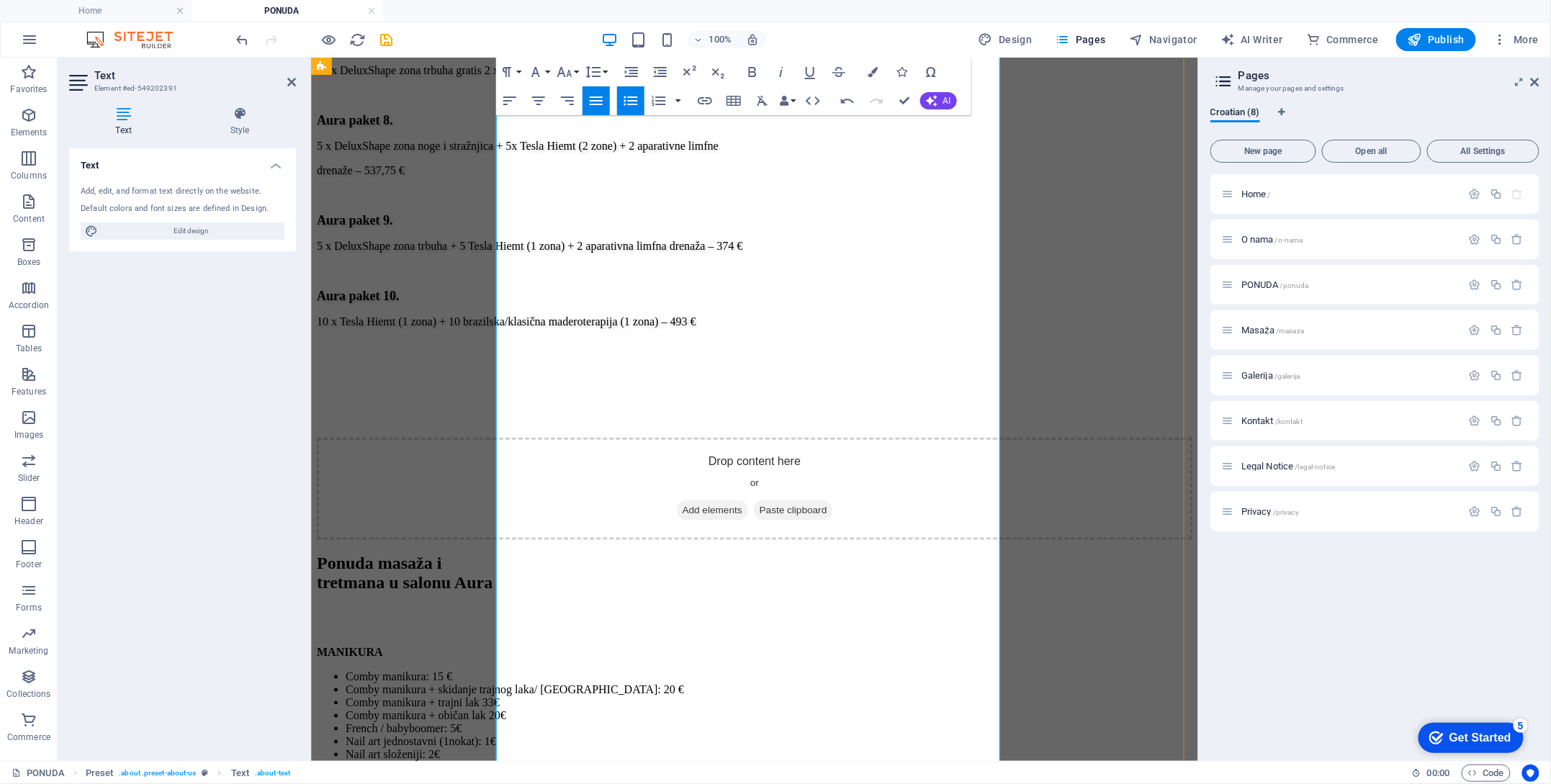
scroll to position [2867, 0]
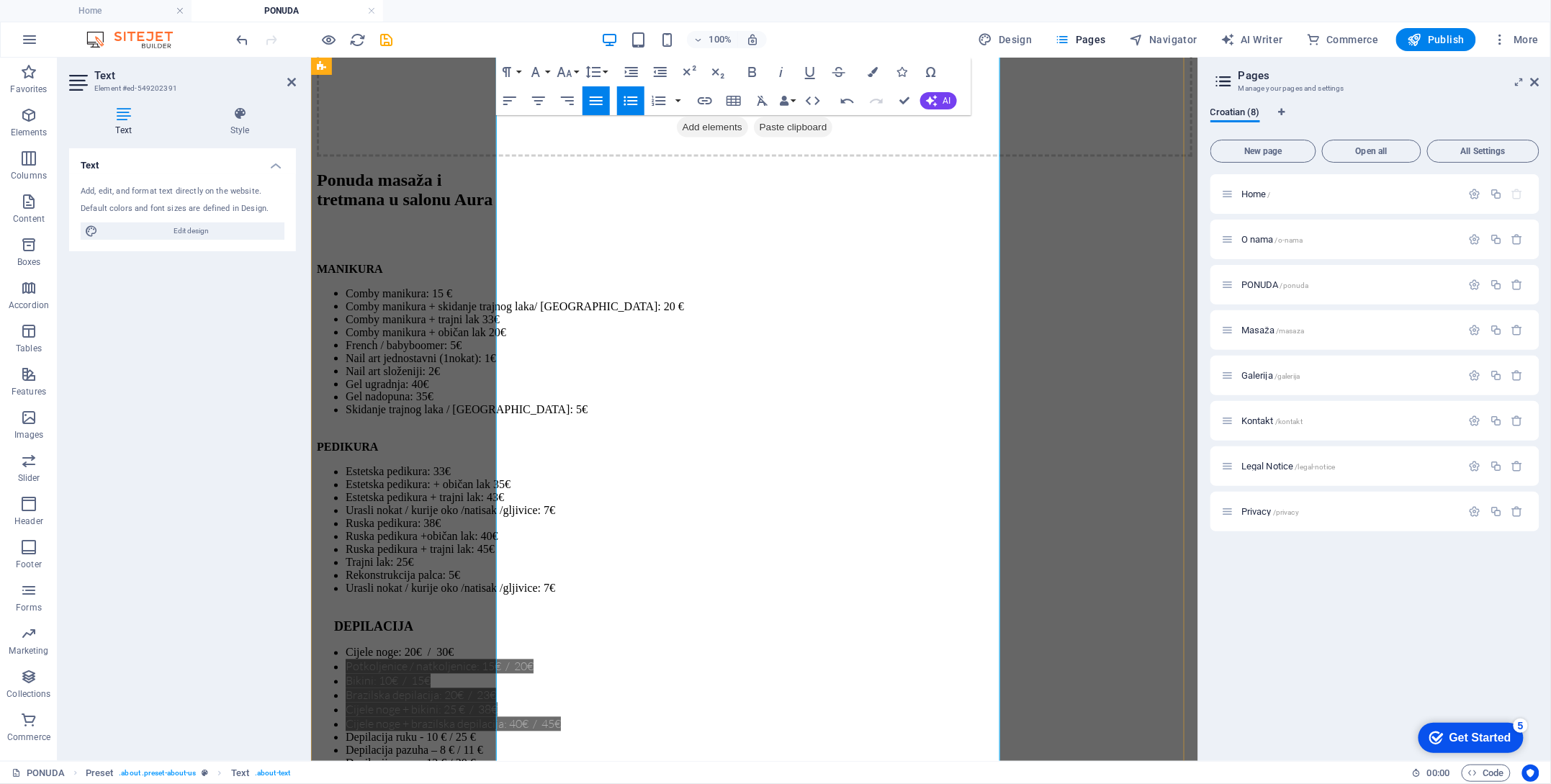
scroll to position [3155, 0]
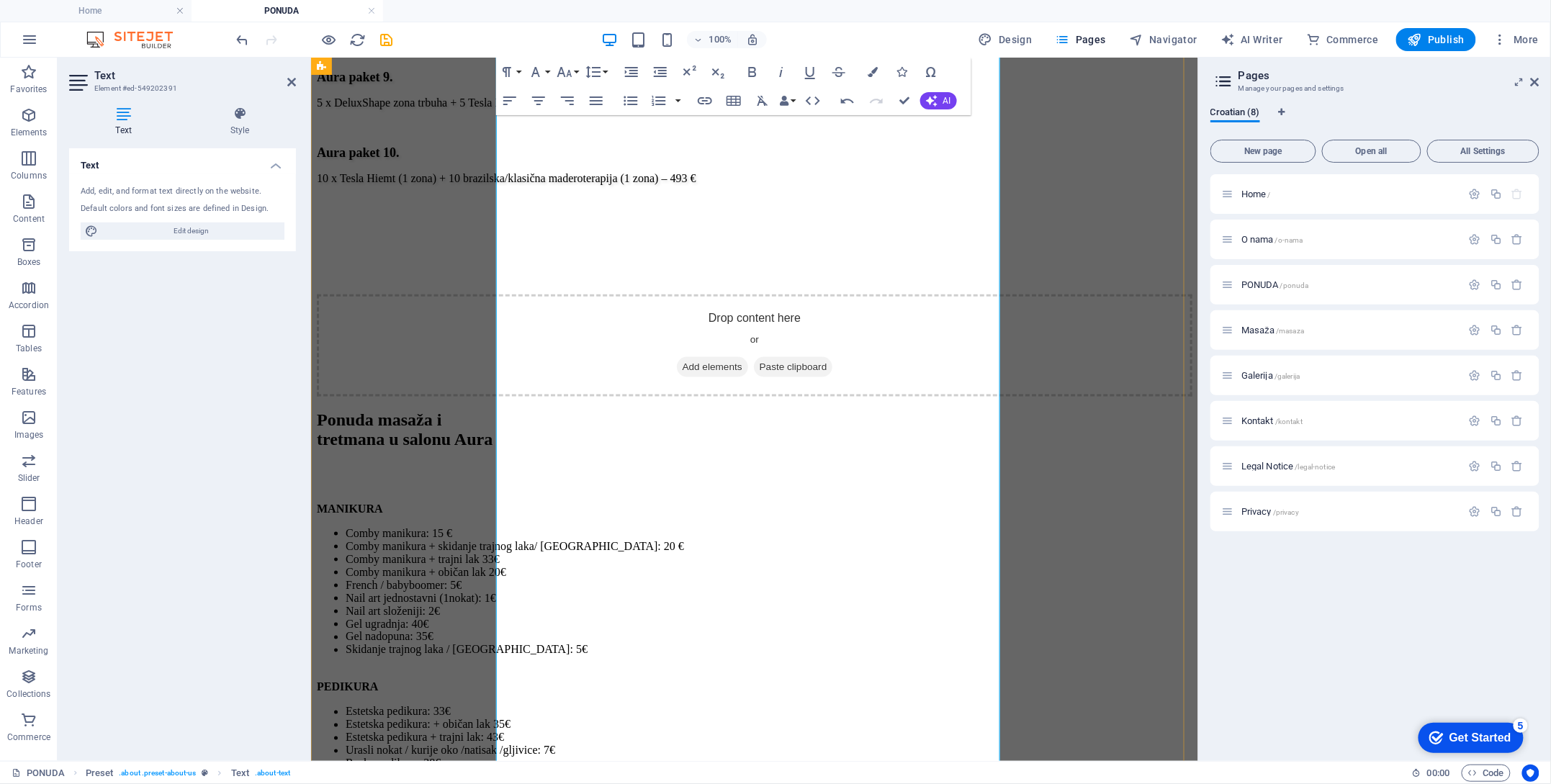
scroll to position [2964, 0]
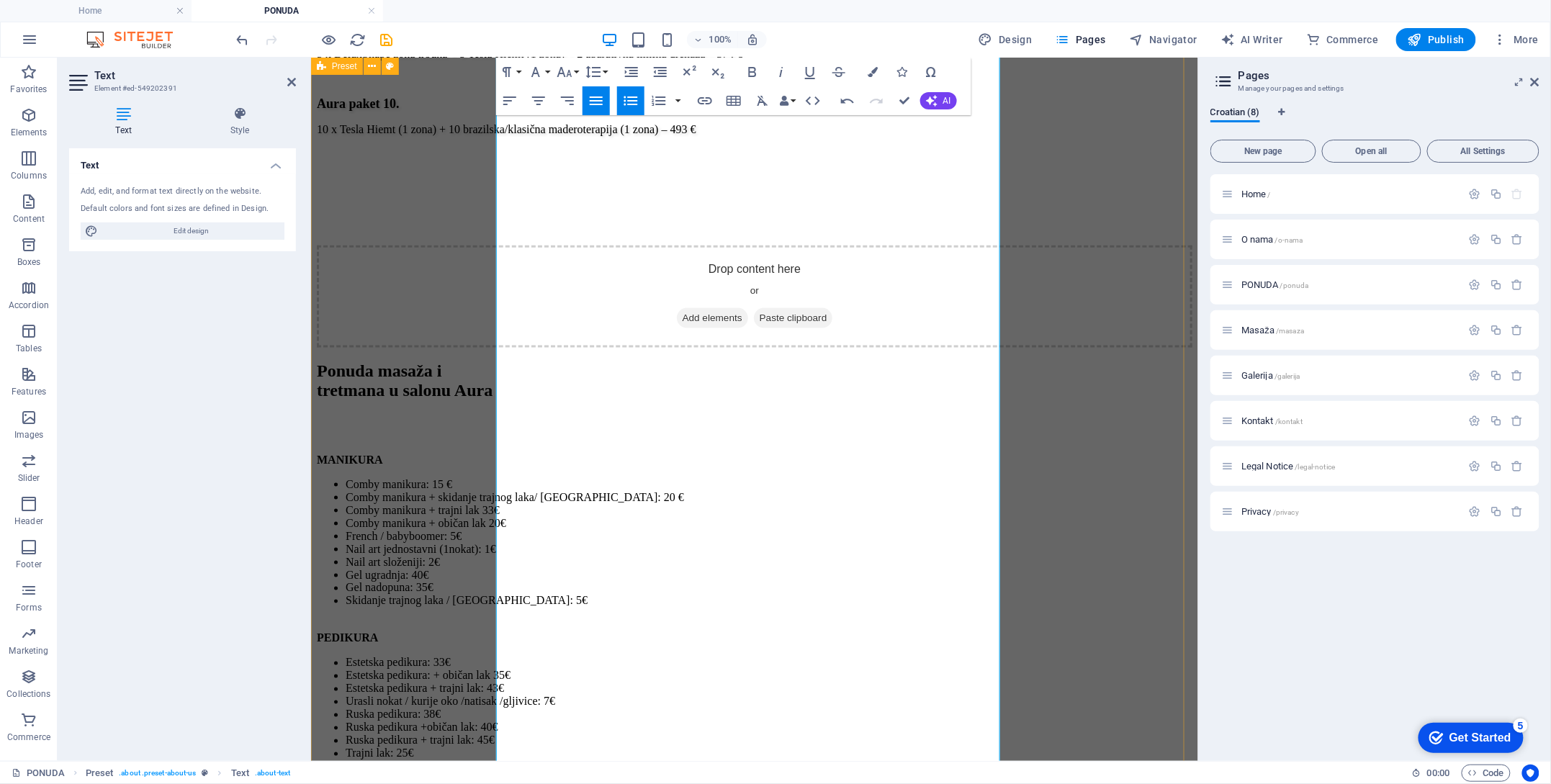
drag, startPoint x: 631, startPoint y: 638, endPoint x: 483, endPoint y: 501, distance: 201.7
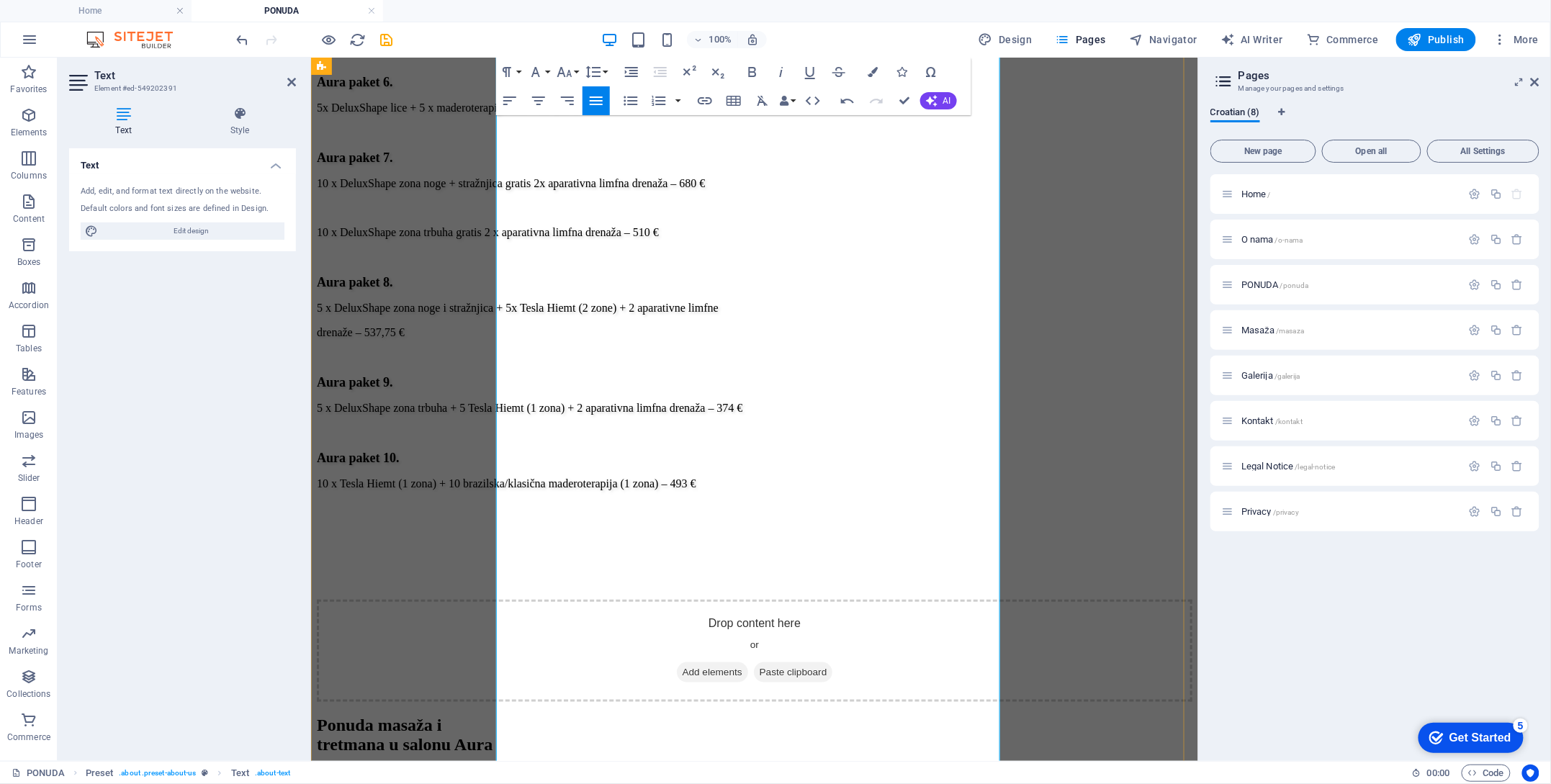
scroll to position [2579, 0]
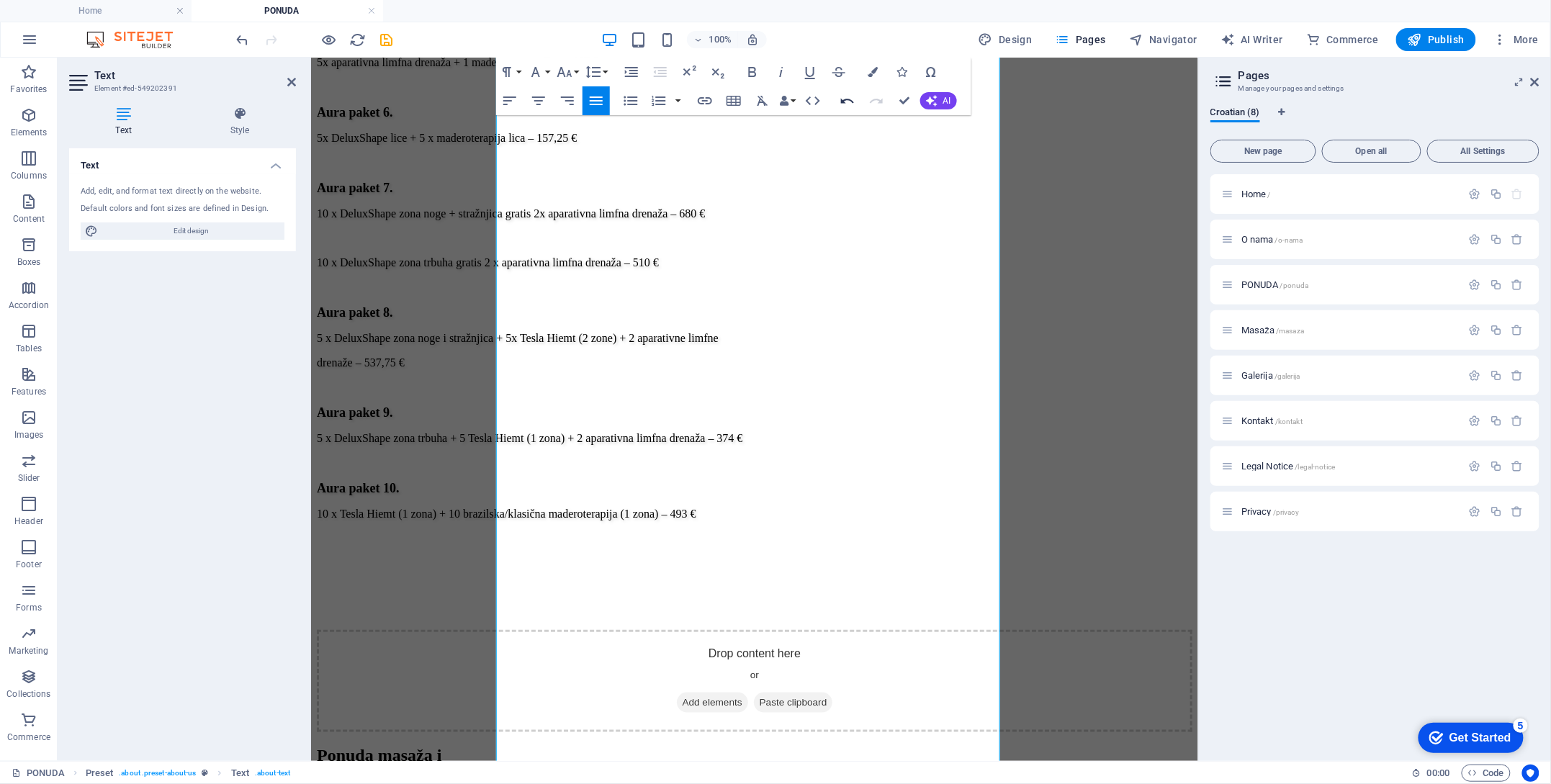
click at [857, 98] on button "Undo" at bounding box center [847, 101] width 28 height 29
click at [850, 99] on icon "button" at bounding box center [847, 101] width 13 height 5
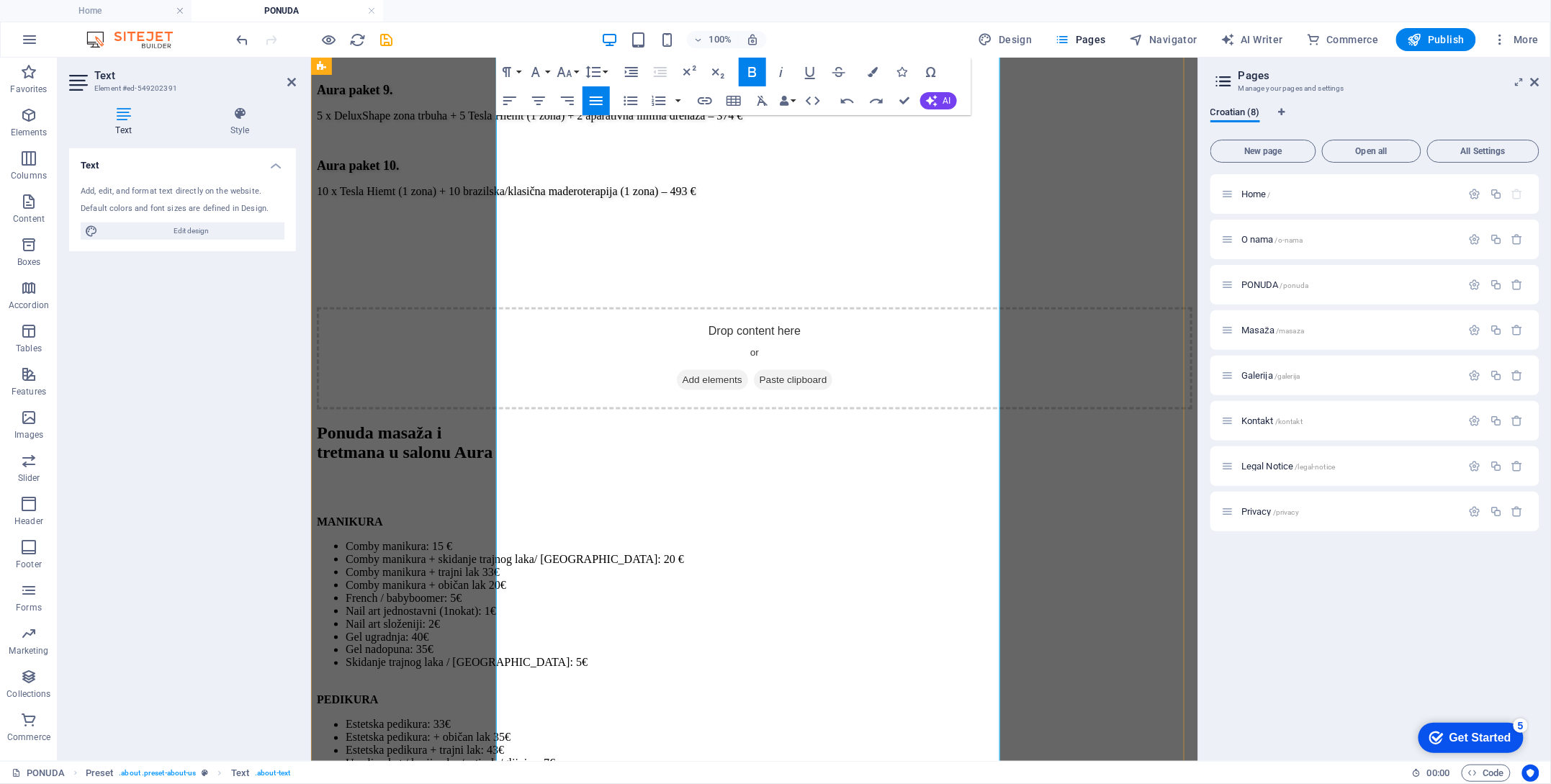
scroll to position [2964, 0]
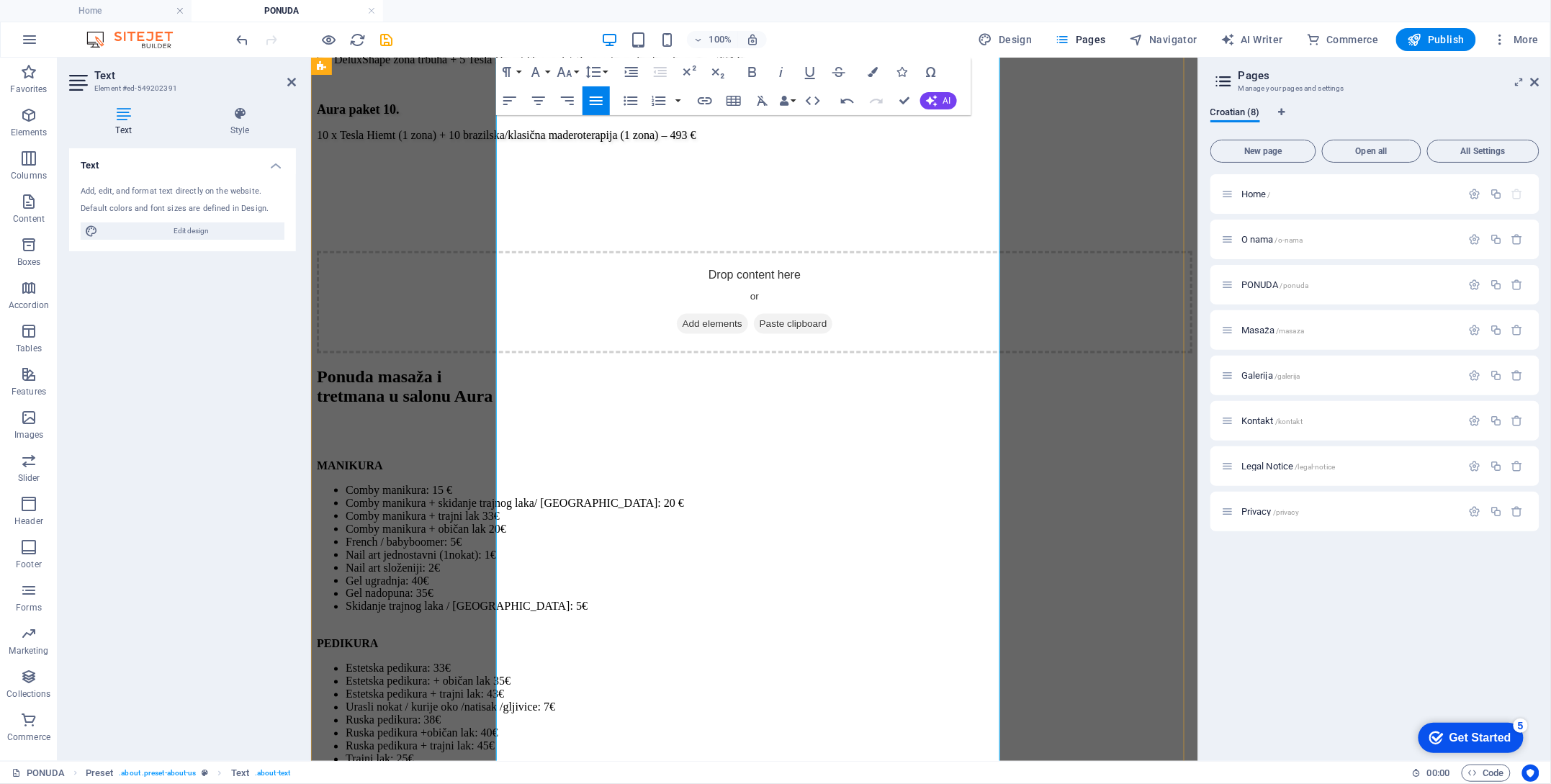
scroll to position [3155, 0]
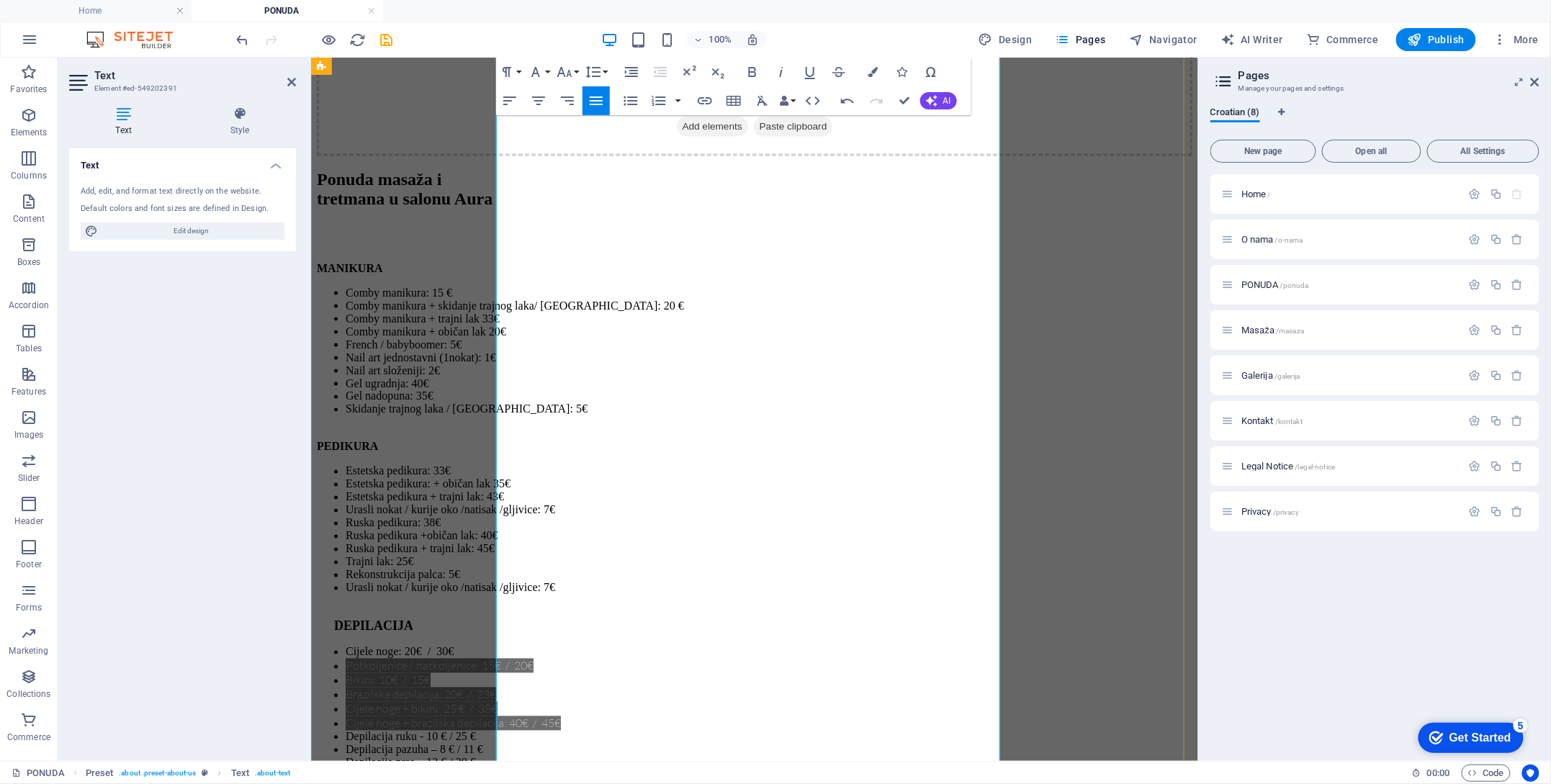
click at [550, 645] on ul "Cijele noge: 20€ / 30€ Potkoljenice / natkoljenice: 15€ / 20€ Bikini: 10€ / 15€…" at bounding box center [754, 779] width 875 height 268
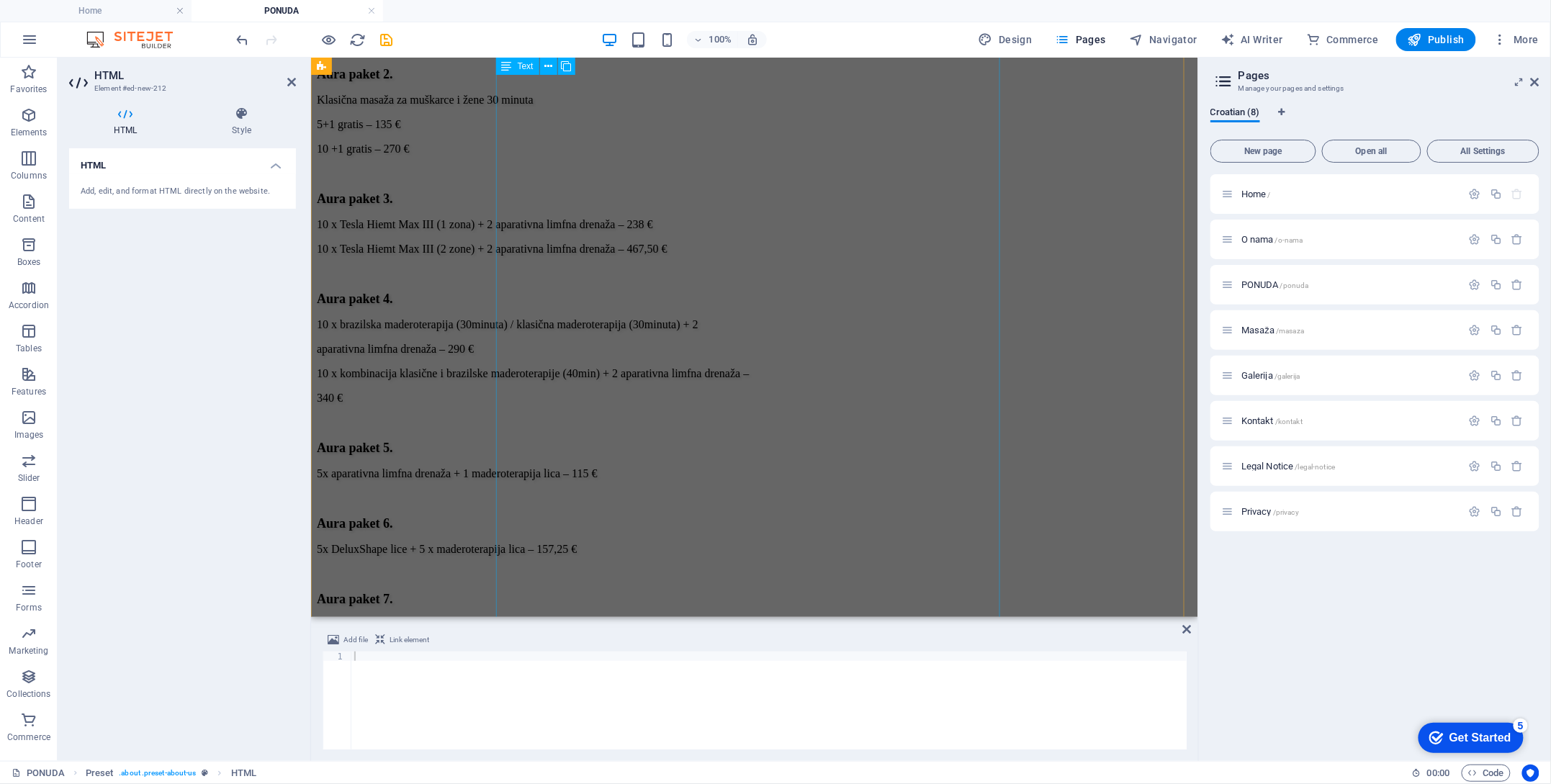
scroll to position [6061, 0]
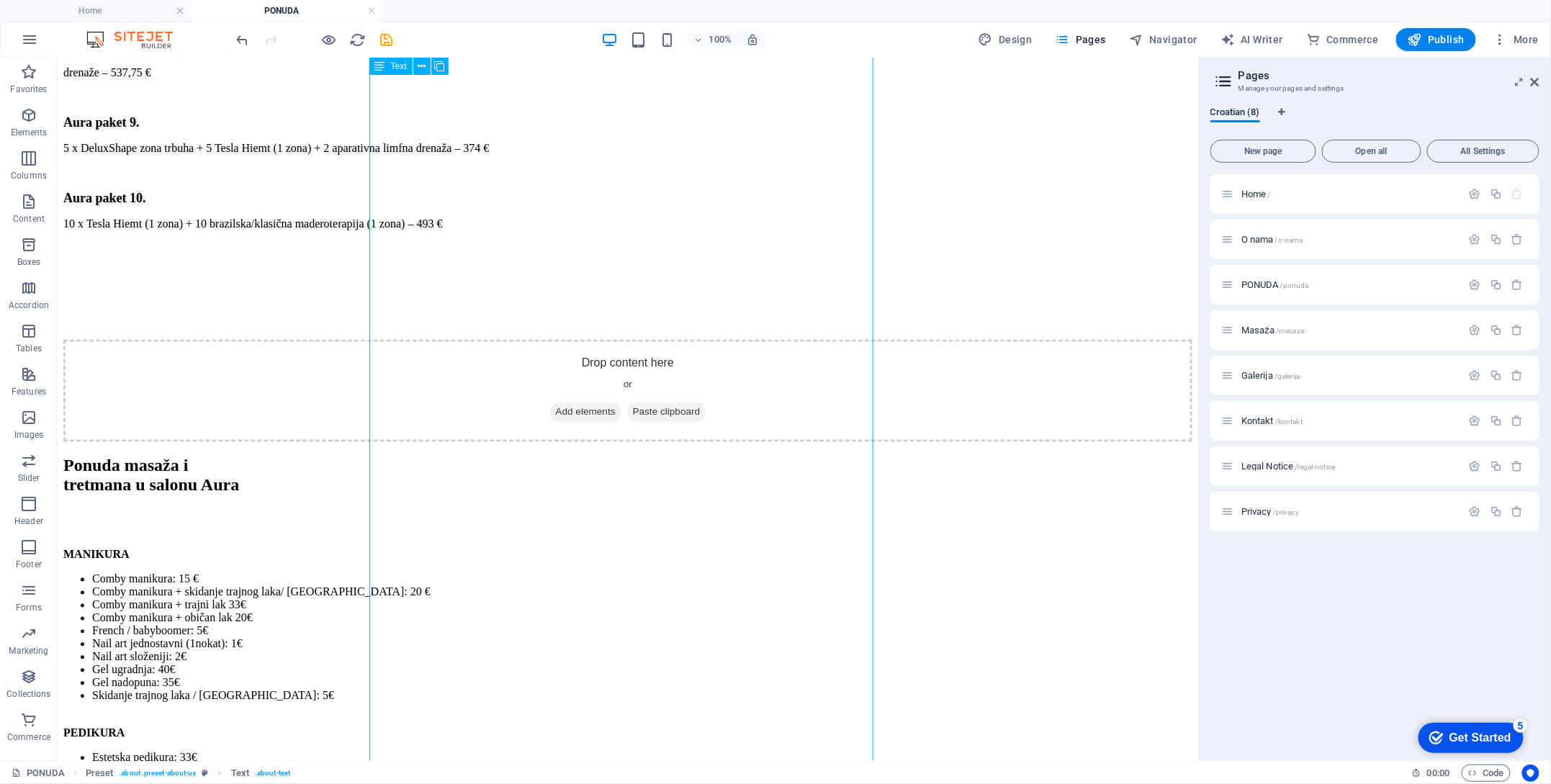
scroll to position [3109, 0]
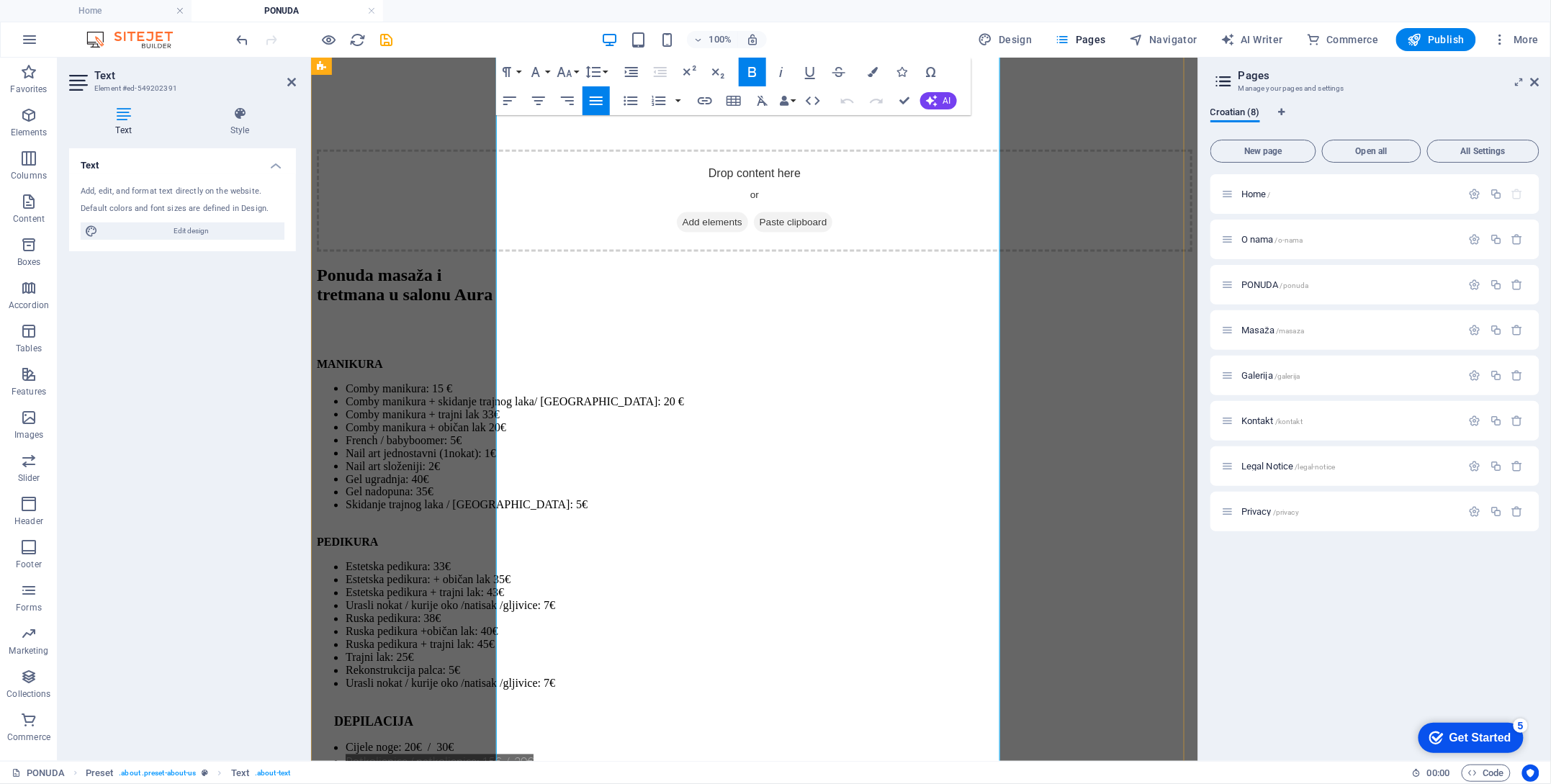
scroll to position [3082, 0]
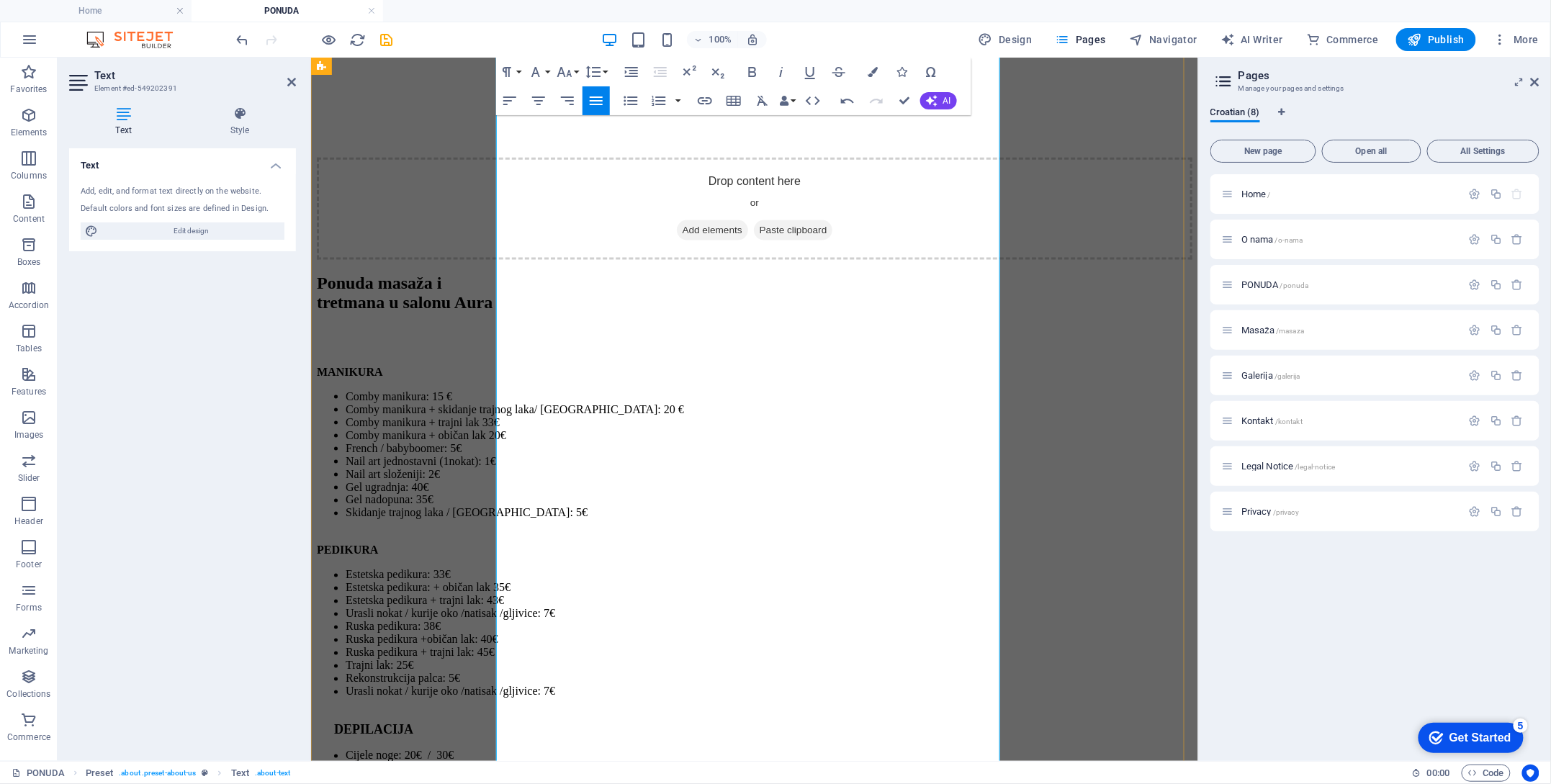
scroll to position [3178, 0]
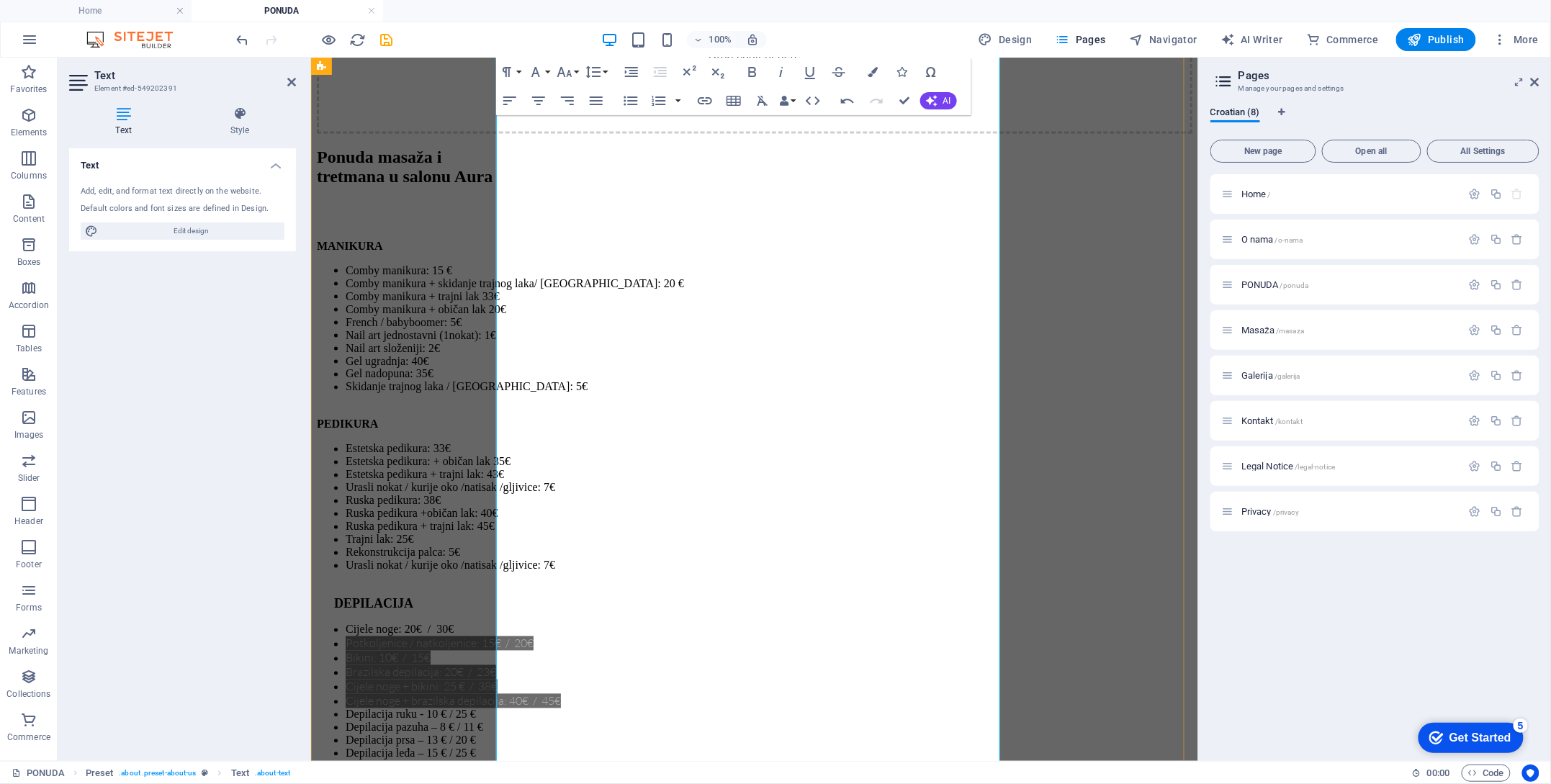
click at [582, 623] on ul "Cijele noge: 20€ / 30€ Potkoljenice / natkoljenice: 15€ / 20€ Bikini: 10€ / 15€…" at bounding box center [754, 756] width 875 height 268
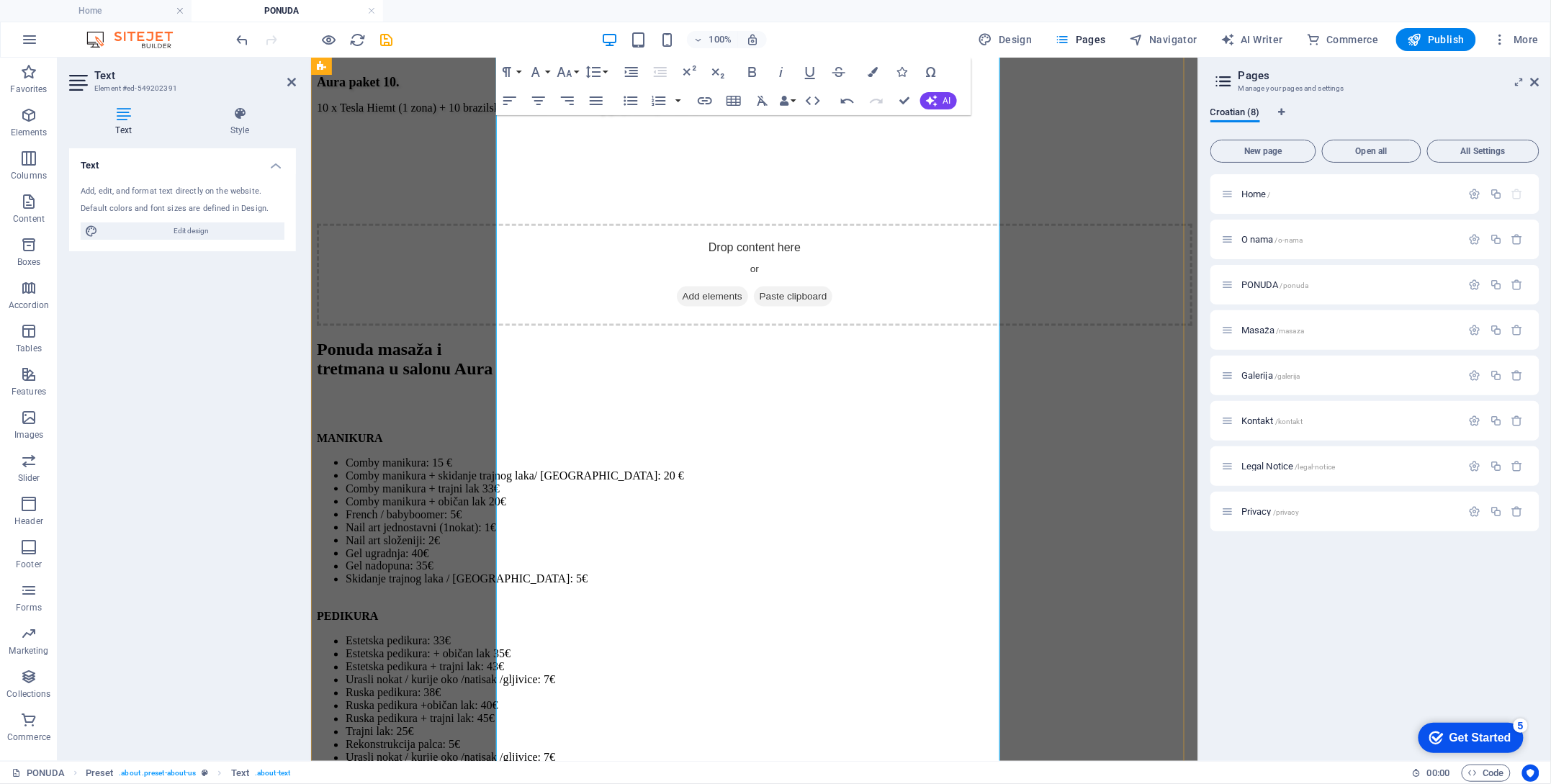
scroll to position [2890, 0]
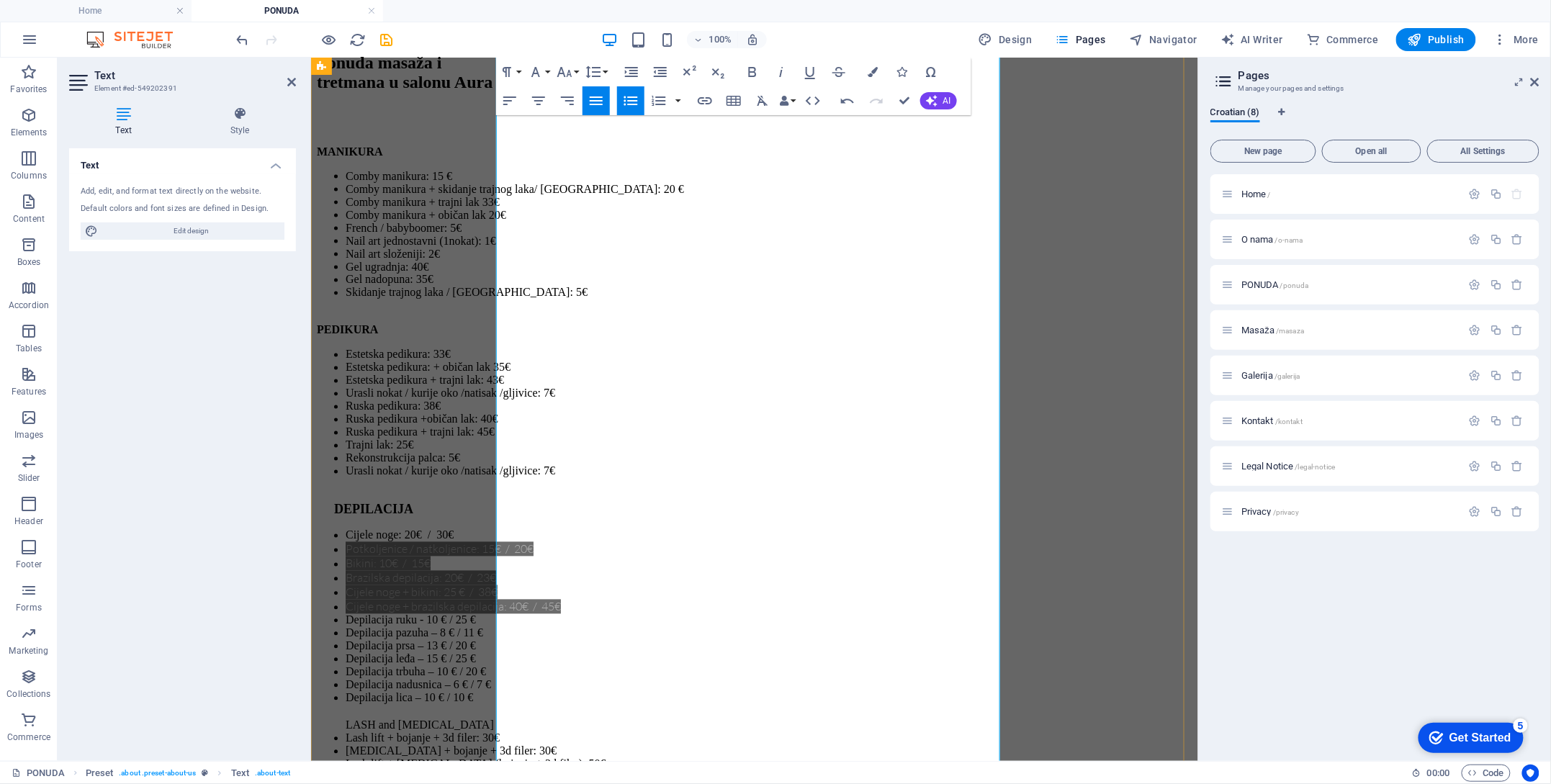
scroll to position [3273, 0]
drag, startPoint x: 783, startPoint y: 383, endPoint x: 483, endPoint y: 389, distance: 300.1
drag, startPoint x: 626, startPoint y: 383, endPoint x: 706, endPoint y: 385, distance: 80.0
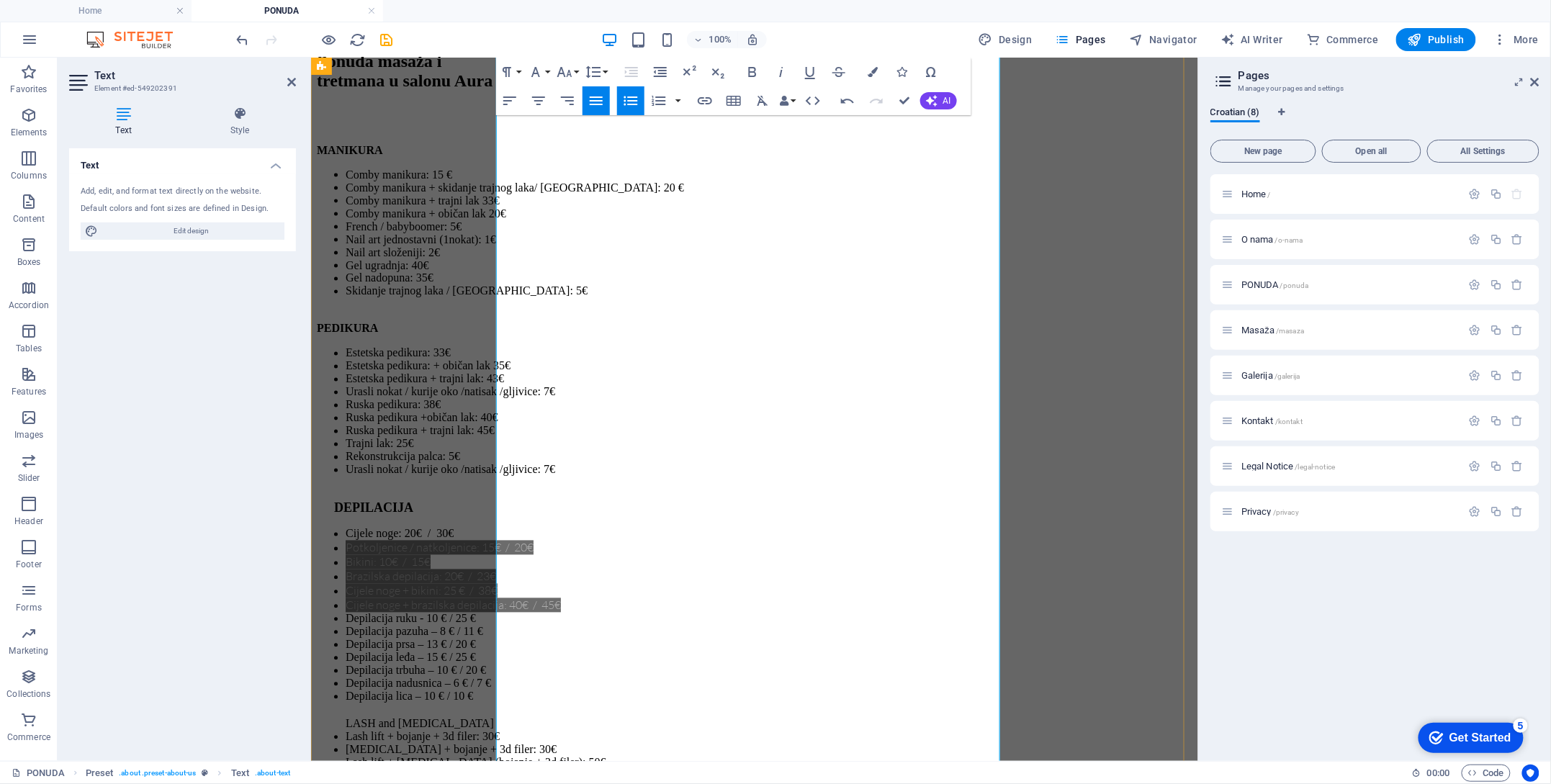
drag, startPoint x: 697, startPoint y: 546, endPoint x: 498, endPoint y: 545, distance: 199.0
drag, startPoint x: 750, startPoint y: 368, endPoint x: 747, endPoint y: 381, distance: 13.3
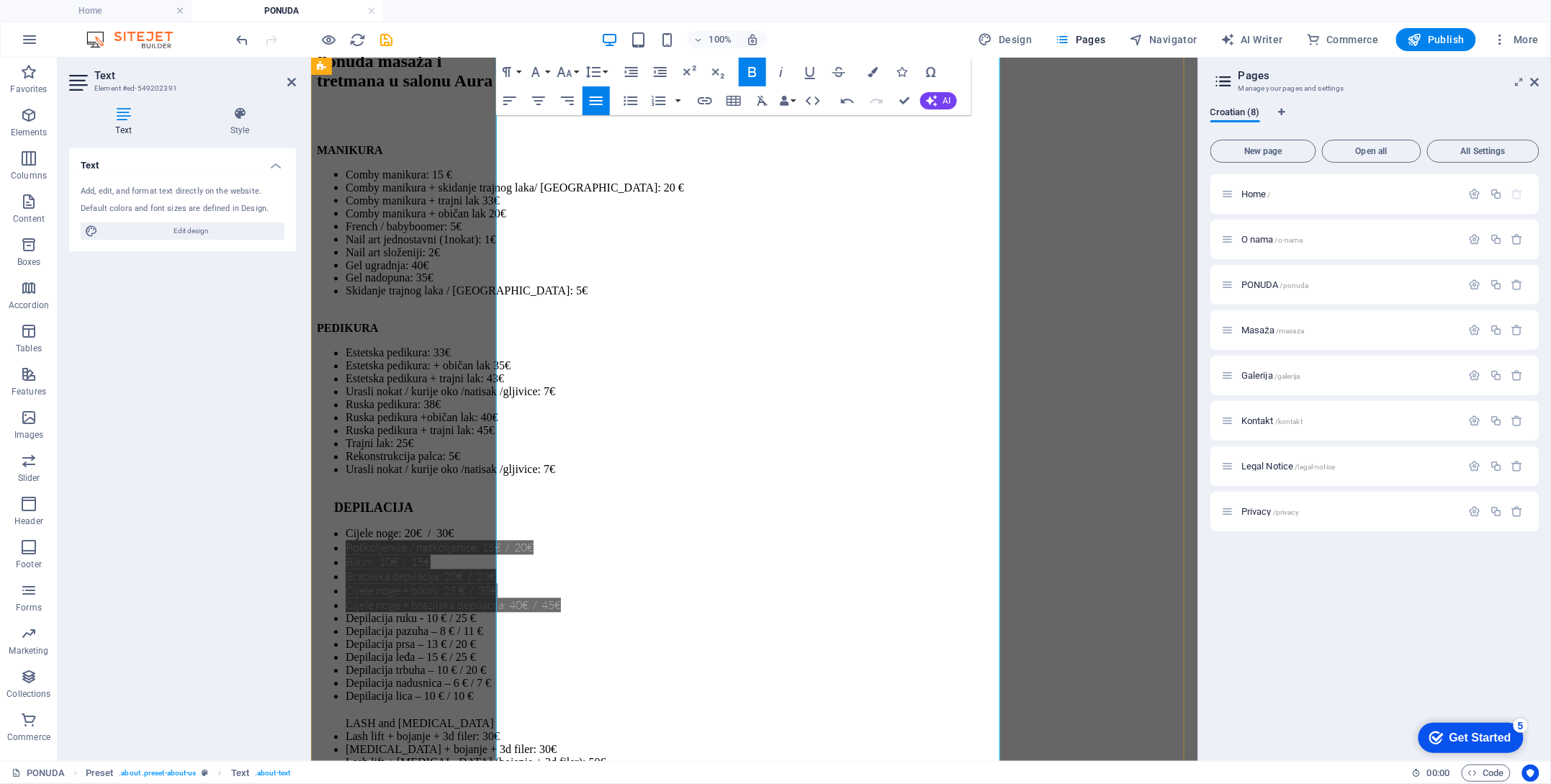
drag, startPoint x: 838, startPoint y: 596, endPoint x: 506, endPoint y: 598, distance: 332.0
click at [705, 372] on li "Threading nadusnica: 6€" at bounding box center [768, 365] width 847 height 13
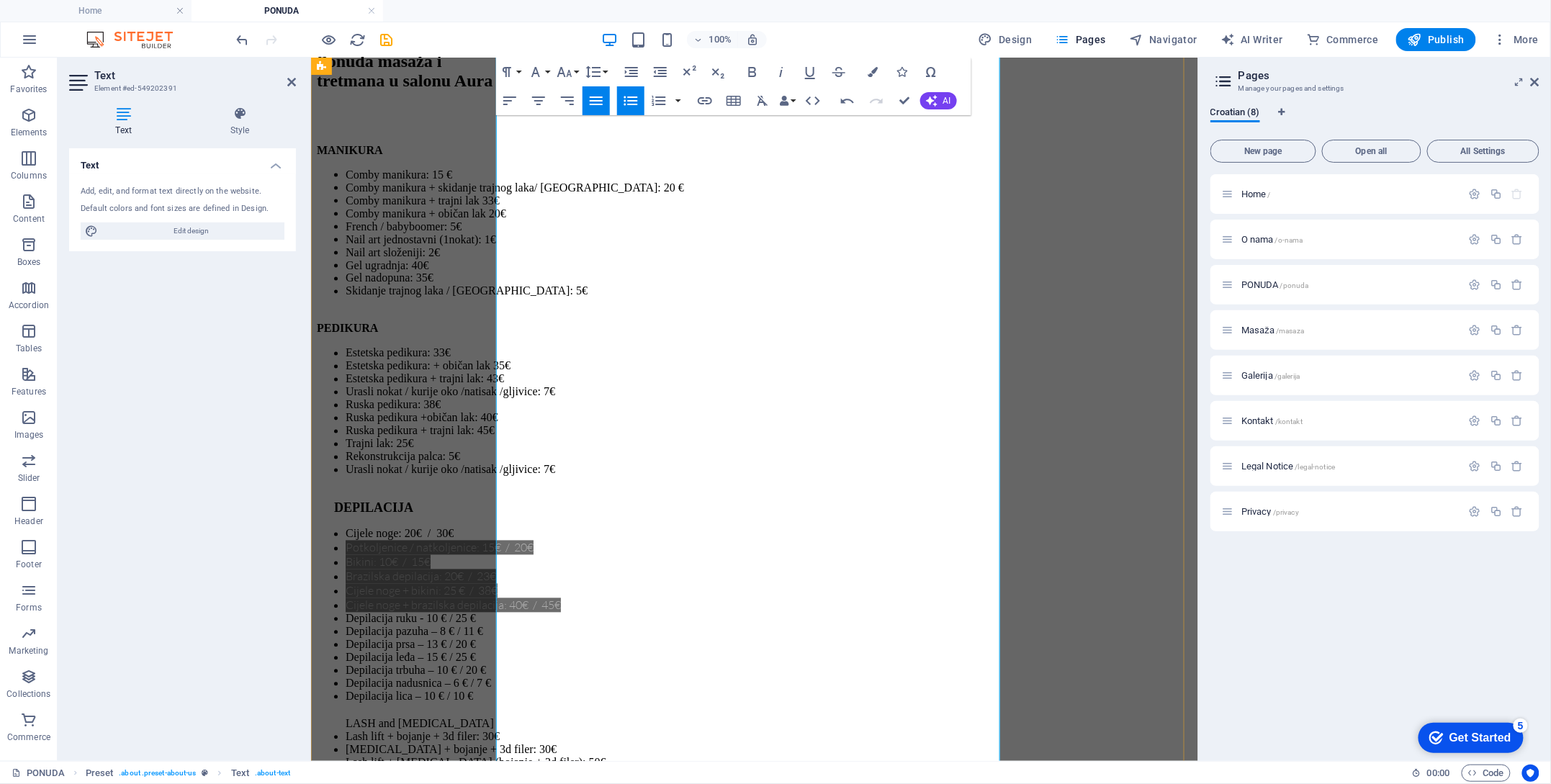
drag, startPoint x: 611, startPoint y: 433, endPoint x: 796, endPoint y: 427, distance: 185.1
click at [796, 385] on li "Threading lica ([GEOGRAPHIC_DATA], nadusnica, zulufa): 10€" at bounding box center [768, 379] width 847 height 13
drag, startPoint x: 730, startPoint y: 459, endPoint x: 498, endPoint y: 461, distance: 232.0
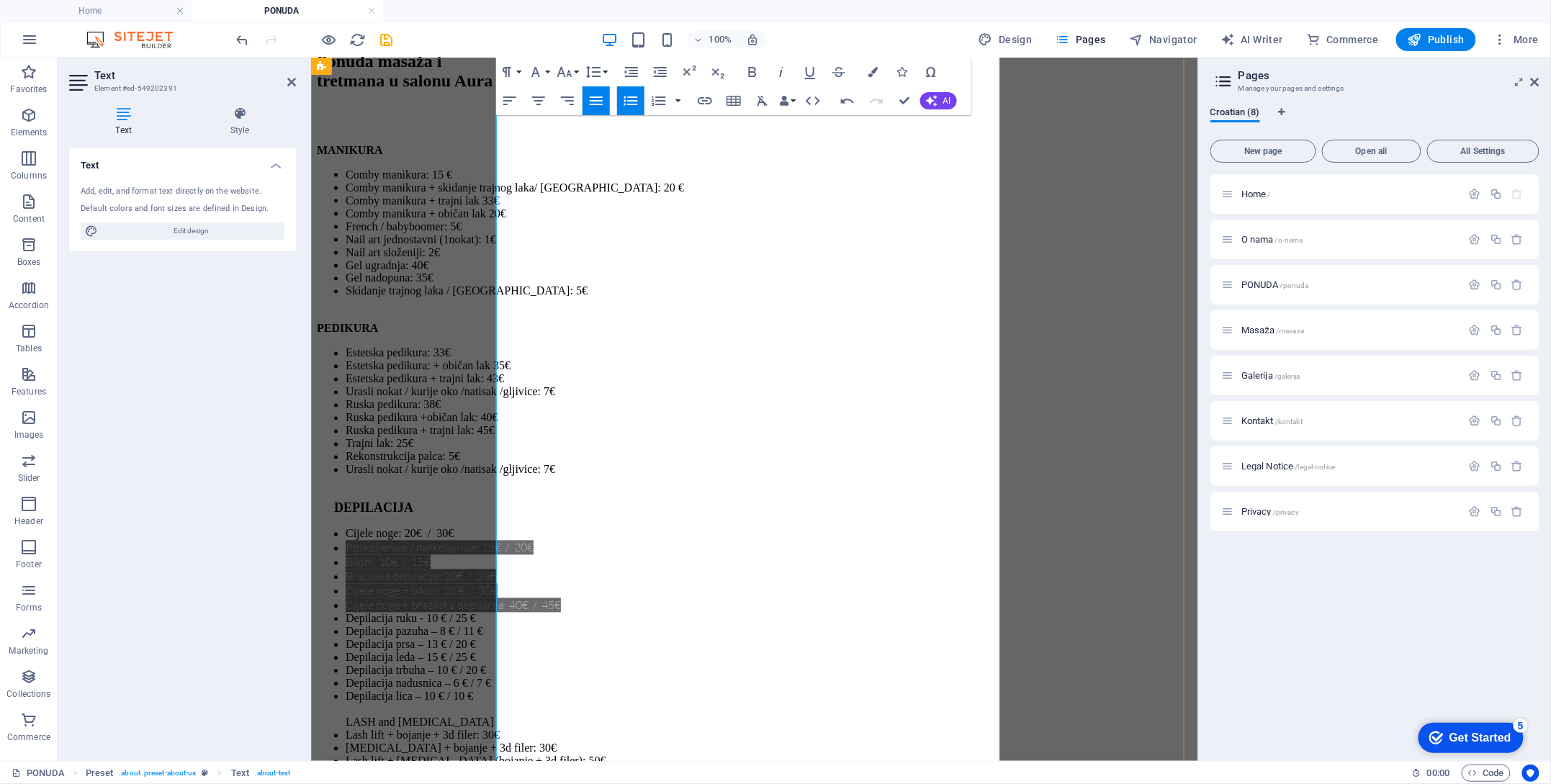
drag, startPoint x: 739, startPoint y: 515, endPoint x: 501, endPoint y: 518, distance: 238.0
drag, startPoint x: 787, startPoint y: 518, endPoint x: 515, endPoint y: 502, distance: 272.5
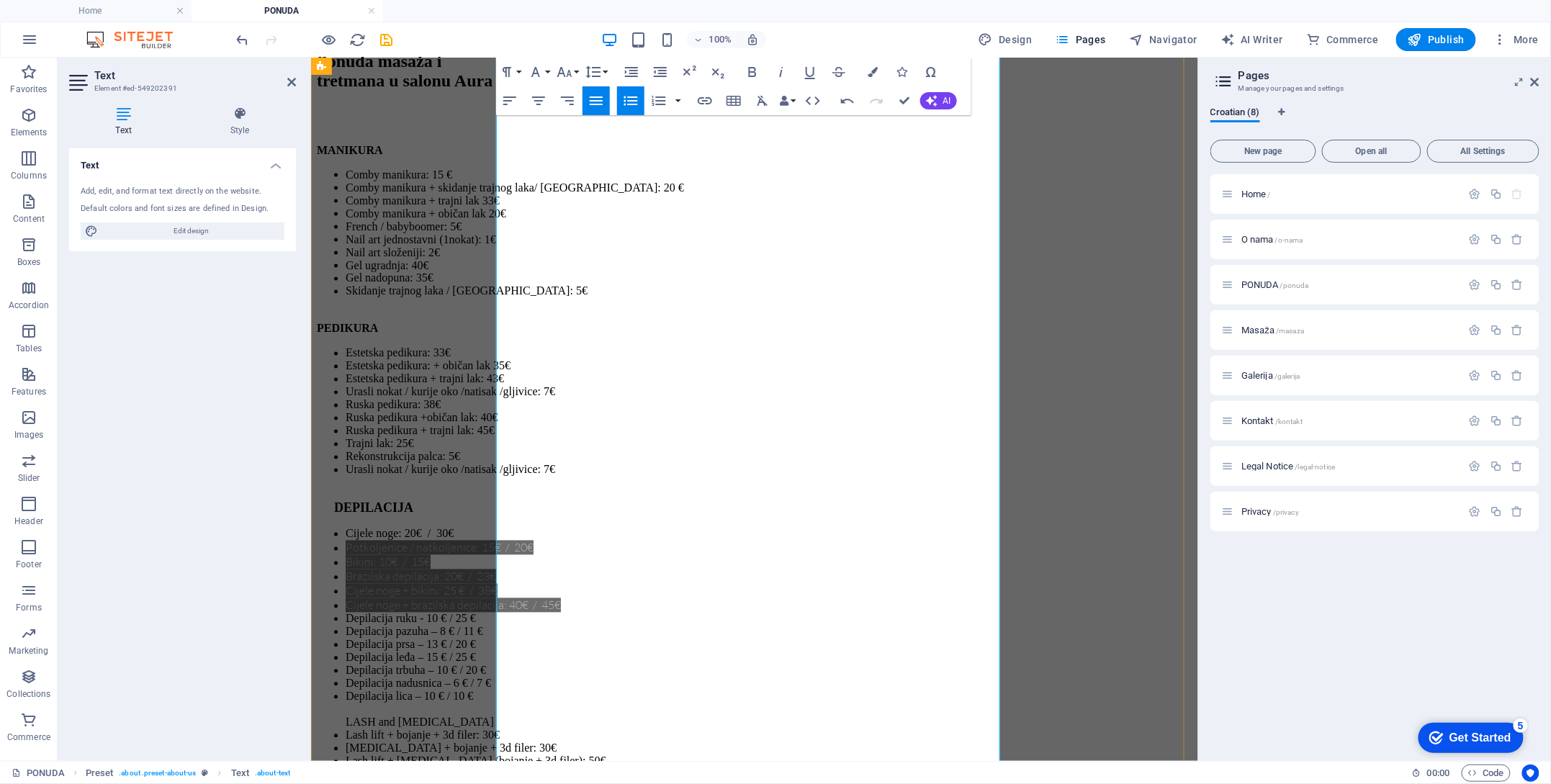
drag, startPoint x: 750, startPoint y: 518, endPoint x: 498, endPoint y: 519, distance: 252.0
click at [498, 424] on li "Oblikovanje obrva pinceta / vosak: 6€" at bounding box center [768, 417] width 847 height 13
drag, startPoint x: 663, startPoint y: 535, endPoint x: 507, endPoint y: 516, distance: 157.2
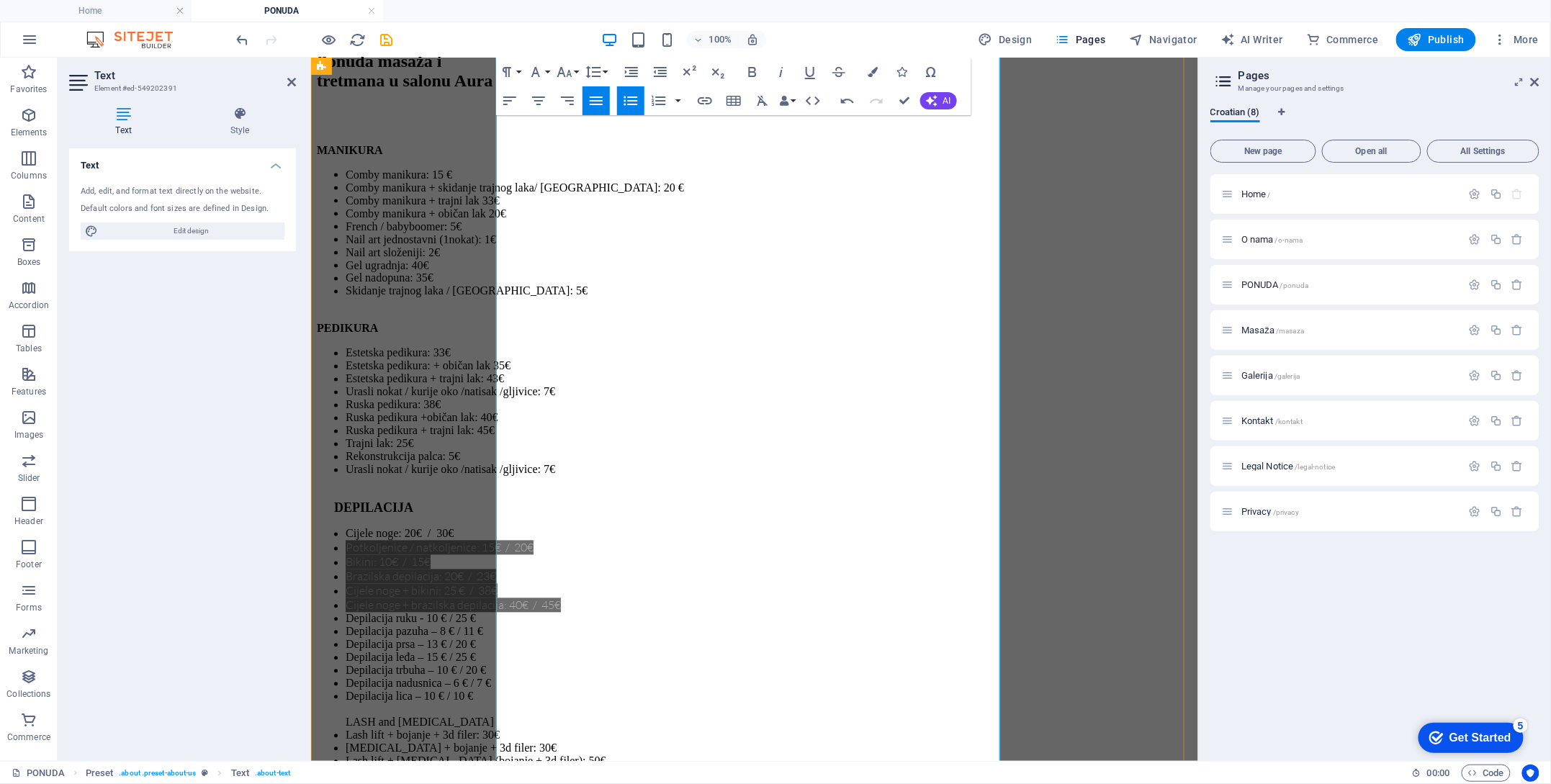
click at [515, 424] on li "MADEROTERAPIJA LICA 20min. : 17€" at bounding box center [768, 417] width 847 height 13
drag, startPoint x: 741, startPoint y: 562, endPoint x: 486, endPoint y: 553, distance: 255.2
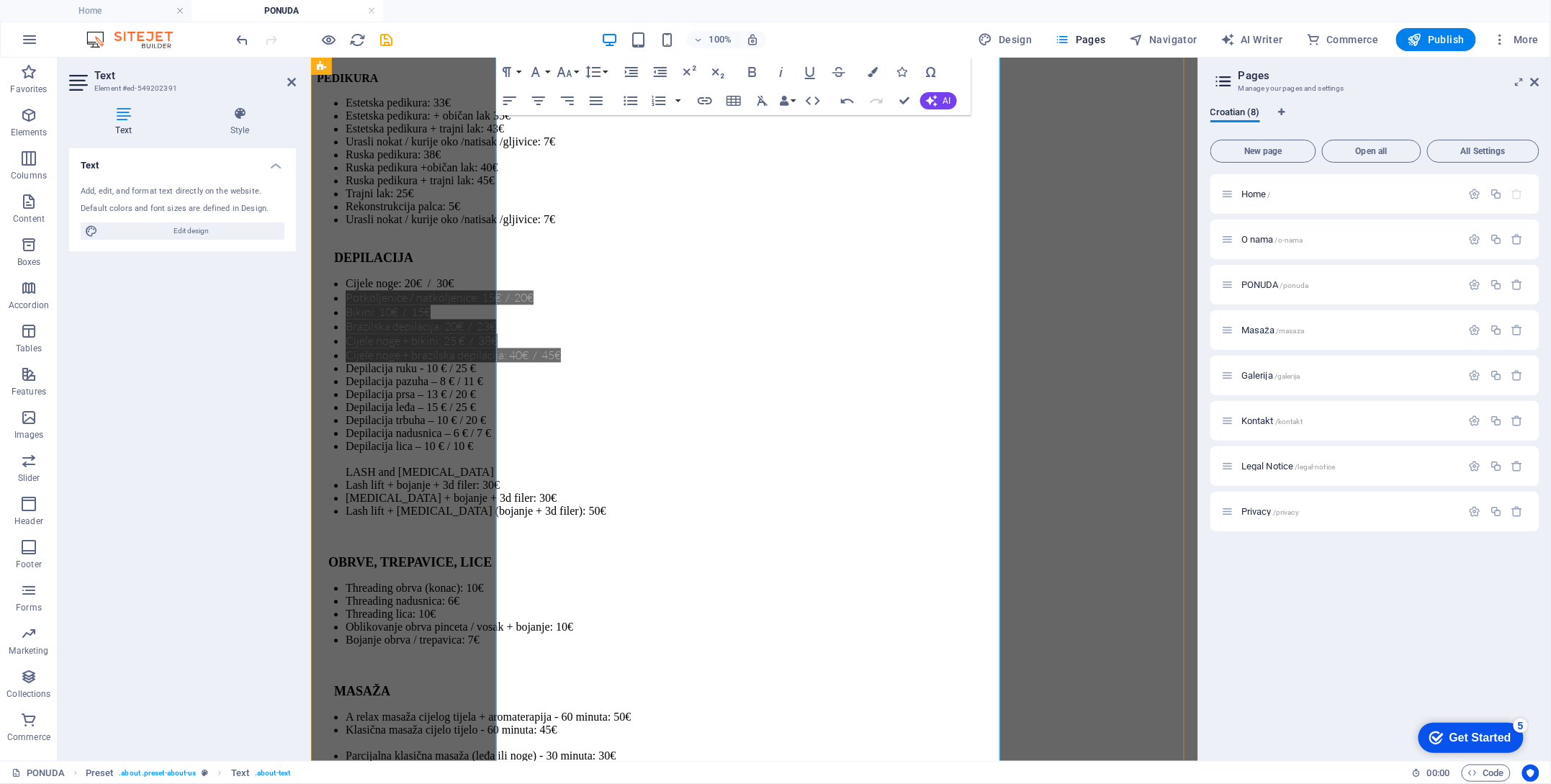
scroll to position [3561, 0]
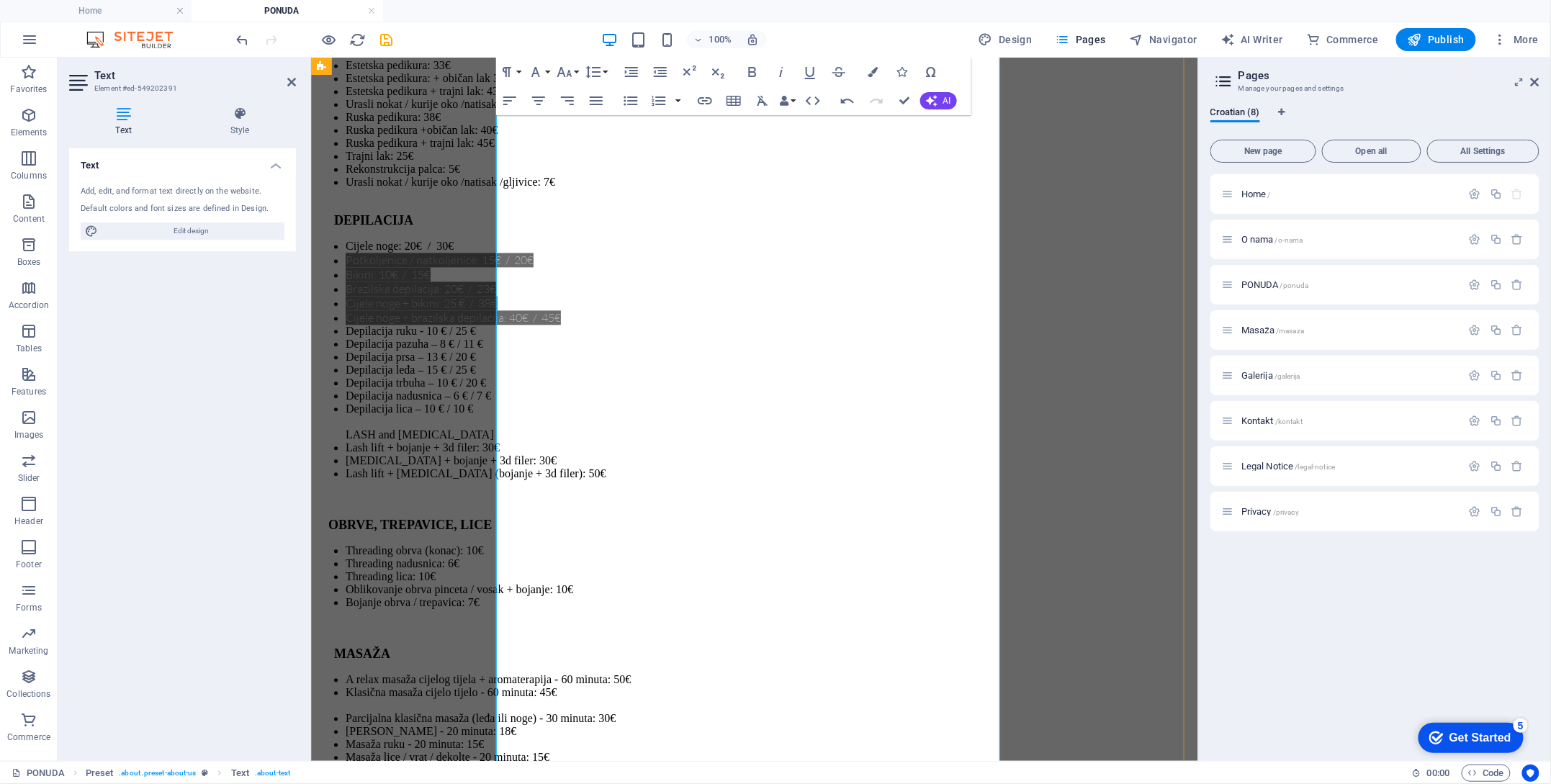
click at [594, 645] on p "MASAŽA" at bounding box center [754, 653] width 875 height 15
click at [857, 686] on li "Klasična masaža cijelo tijelo - 60 minuta: 45€" at bounding box center [768, 698] width 847 height 26
click at [507, 712] on li "Parcijalna klasična masaža (leđa ili noge) - 30 minuta: 30€" at bounding box center [768, 718] width 847 height 13
click at [525, 712] on li at bounding box center [768, 718] width 847 height 13
click at [531, 712] on li at bounding box center [768, 718] width 847 height 13
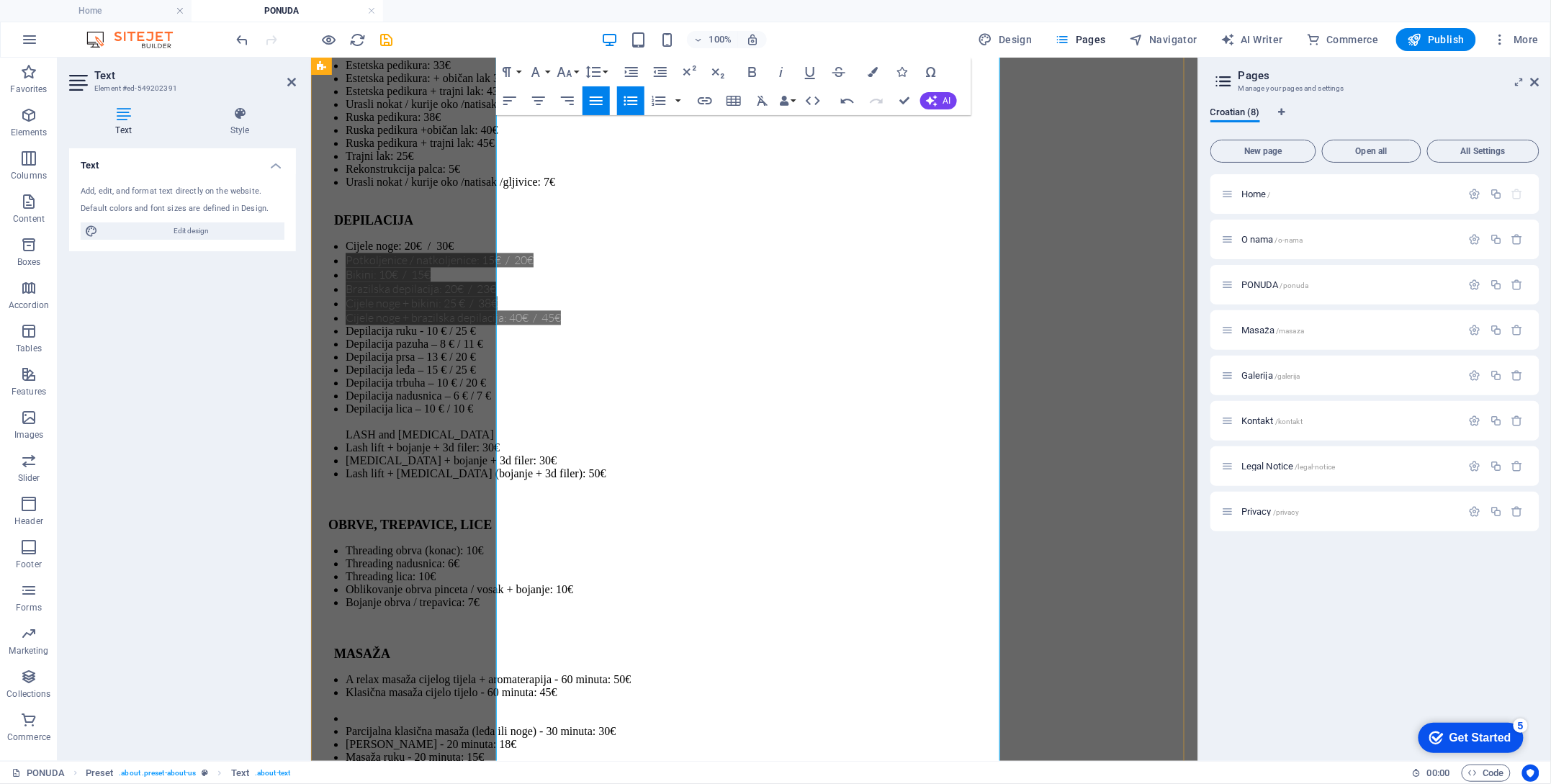
drag, startPoint x: 531, startPoint y: 389, endPoint x: 516, endPoint y: 380, distance: 17.5
click at [516, 712] on li at bounding box center [768, 718] width 847 height 13
click at [522, 712] on li at bounding box center [768, 718] width 847 height 13
drag, startPoint x: 522, startPoint y: 378, endPoint x: 508, endPoint y: 360, distance: 22.8
click at [508, 686] on li "Klasična masaža cijelo tijelo - 60 minuta: 45€" at bounding box center [768, 698] width 847 height 26
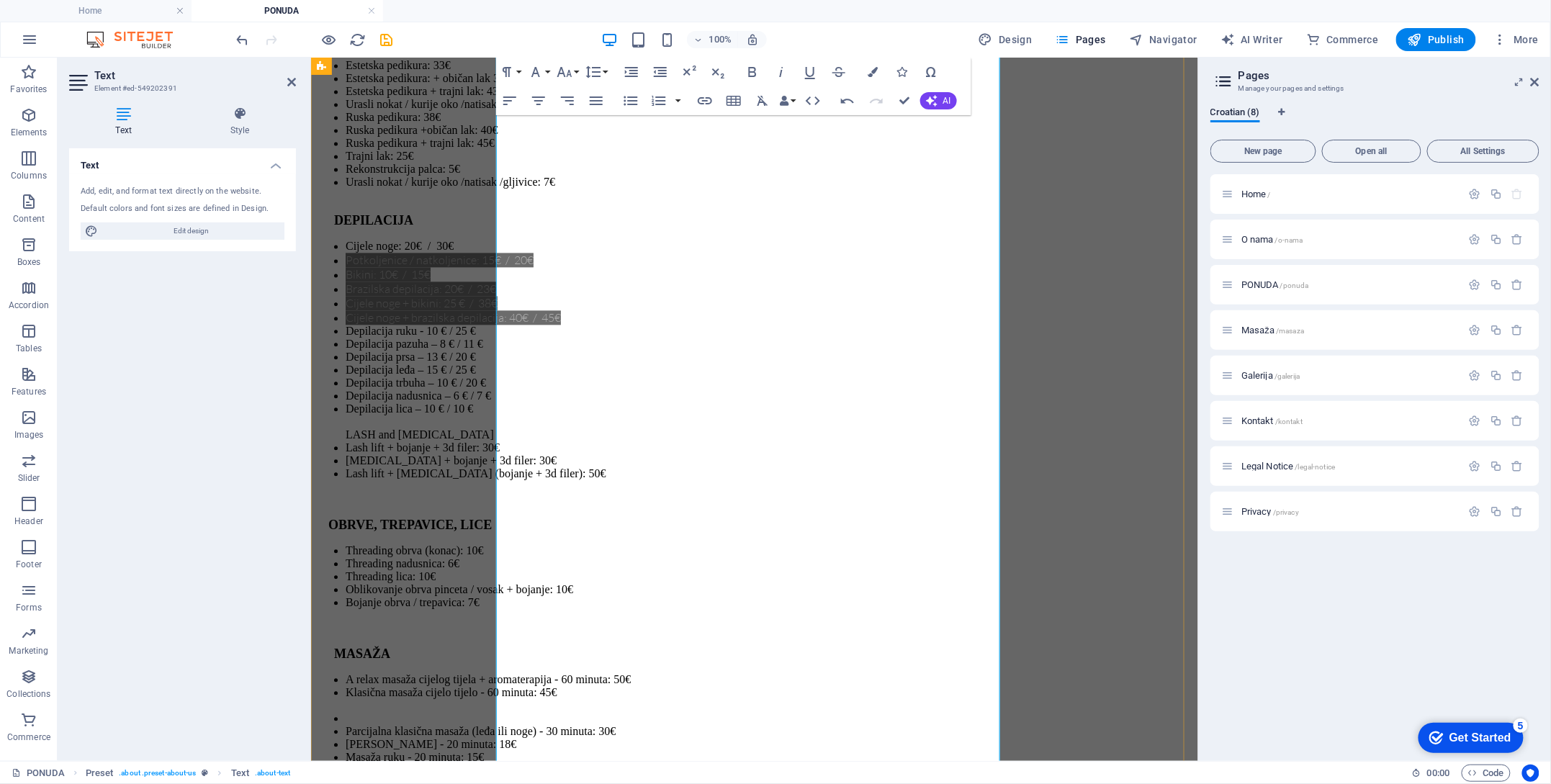
click at [638, 672] on li "A relax masaža cijelog tijela + aromaterapija - 60 minuta: 50€" at bounding box center [768, 679] width 847 height 13
click at [527, 712] on li at bounding box center [768, 718] width 847 height 13
click at [361, 712] on span at bounding box center [355, 718] width 12 height 13
click at [875, 686] on li "Klasična masaža cijelo tijelo - 60 minuta: 45€" at bounding box center [768, 698] width 847 height 26
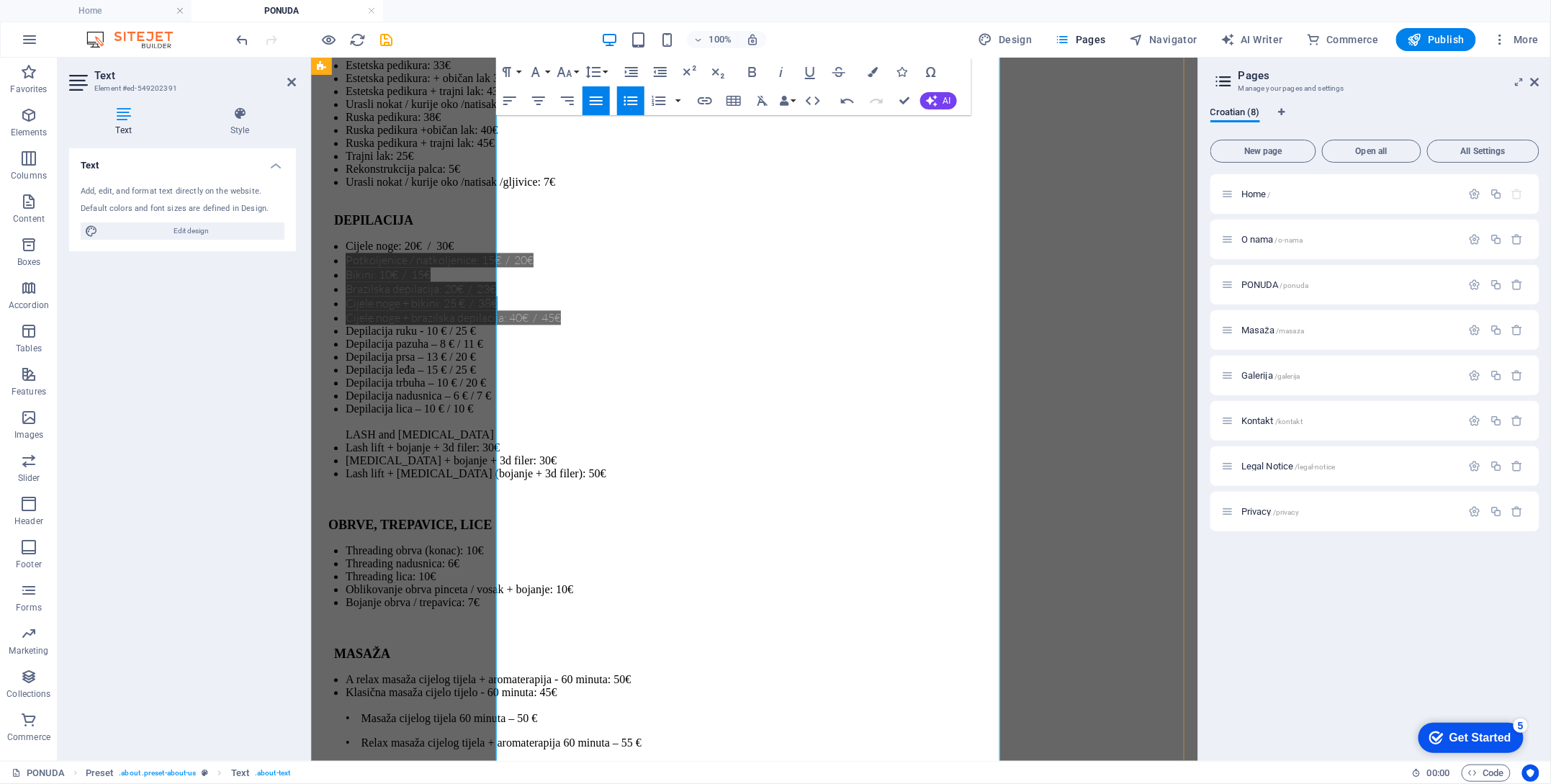
drag, startPoint x: 510, startPoint y: 389, endPoint x: 561, endPoint y: 381, distance: 51.6
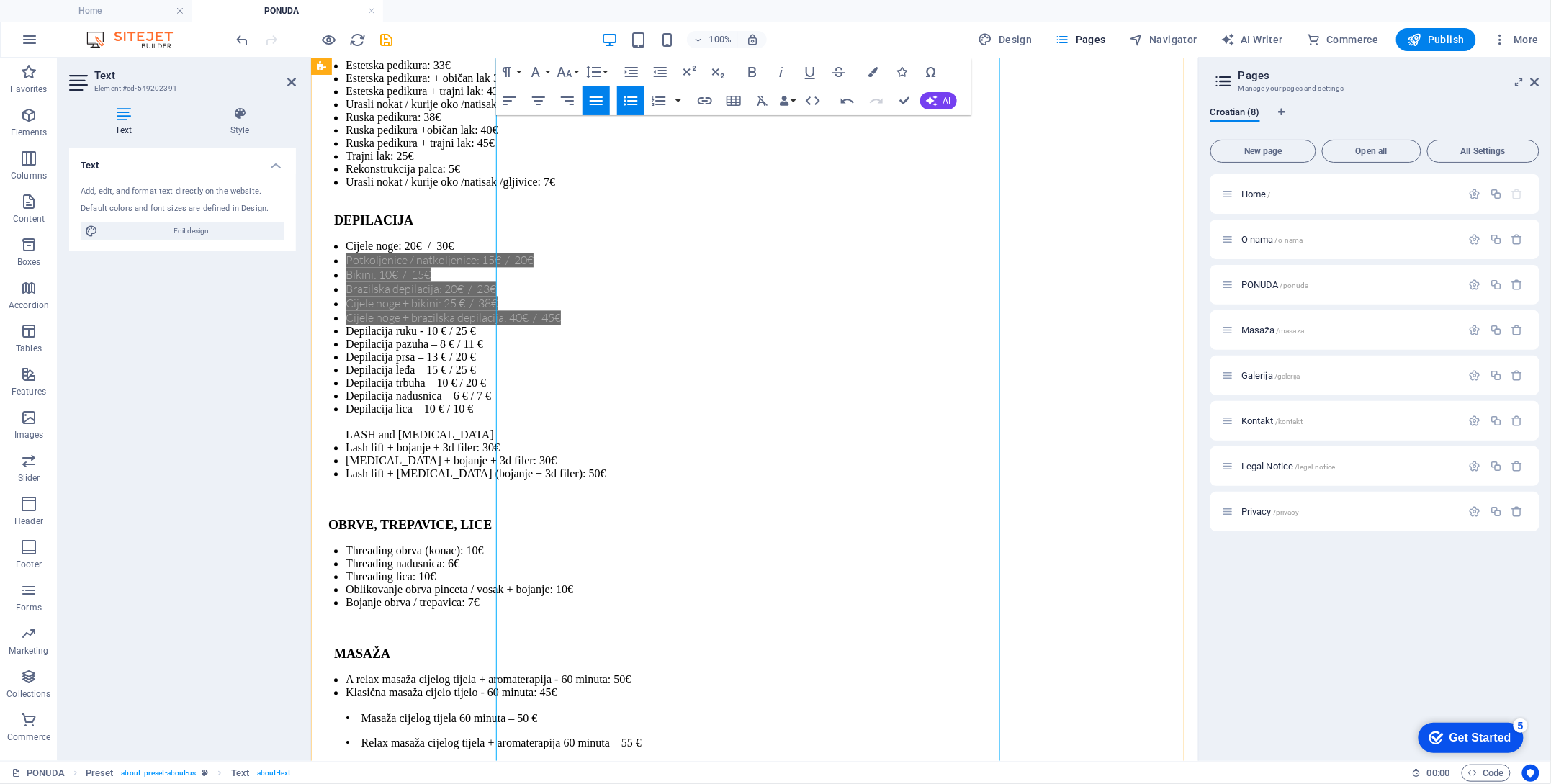
drag, startPoint x: 513, startPoint y: 388, endPoint x: 536, endPoint y: 385, distance: 23.2
drag, startPoint x: 519, startPoint y: 386, endPoint x: 539, endPoint y: 386, distance: 20.0
click at [361, 723] on span at bounding box center [355, 729] width 12 height 13
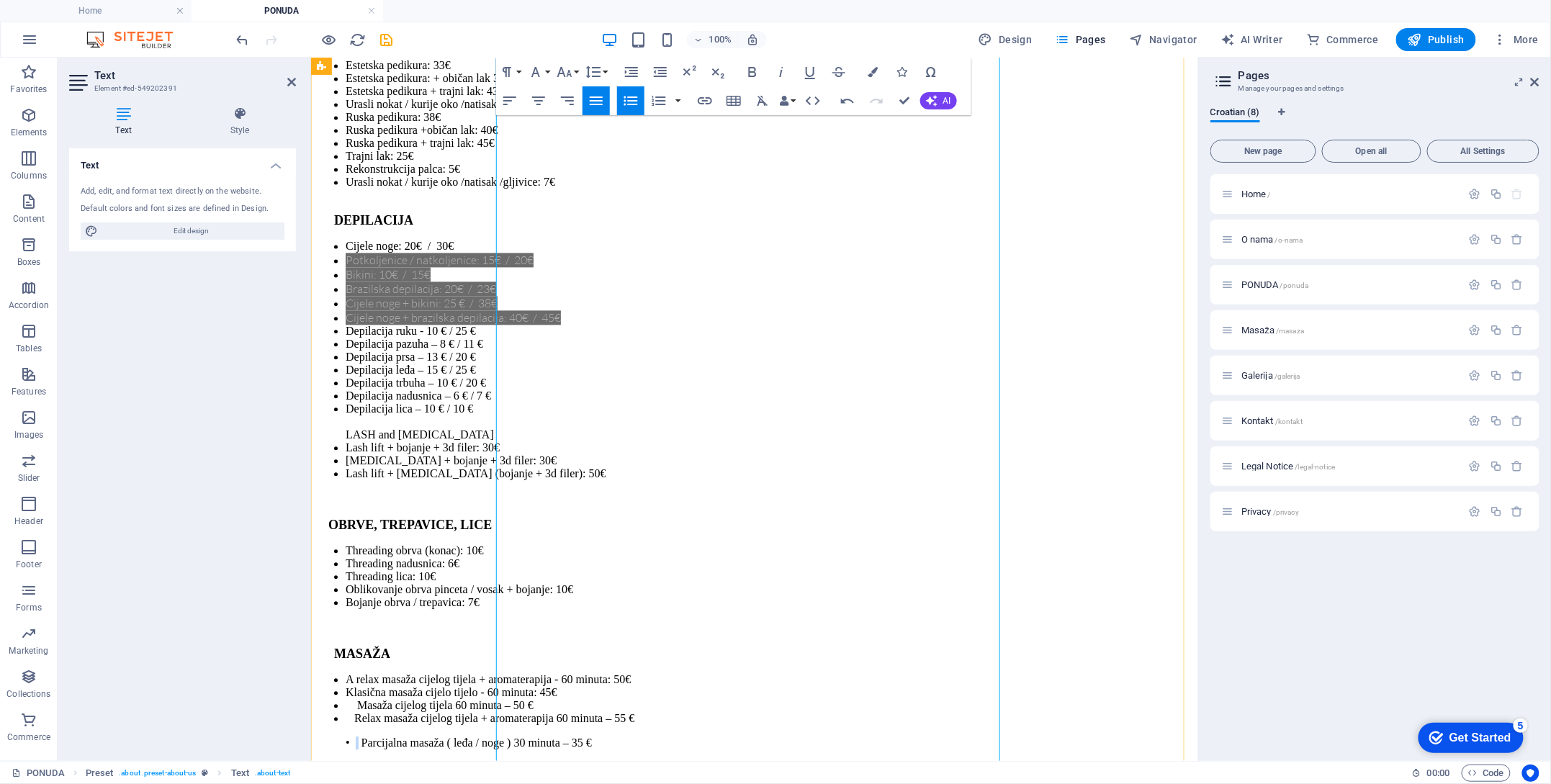
click at [361, 736] on span at bounding box center [355, 742] width 12 height 13
click at [354, 712] on span at bounding box center [349, 718] width 9 height 13
click at [520, 698] on li "Masaža cijelog tijela 60 minuta – 50 €" at bounding box center [768, 704] width 847 height 13
click at [361, 749] on span at bounding box center [355, 755] width 12 height 13
click at [361, 762] on span at bounding box center [355, 768] width 12 height 13
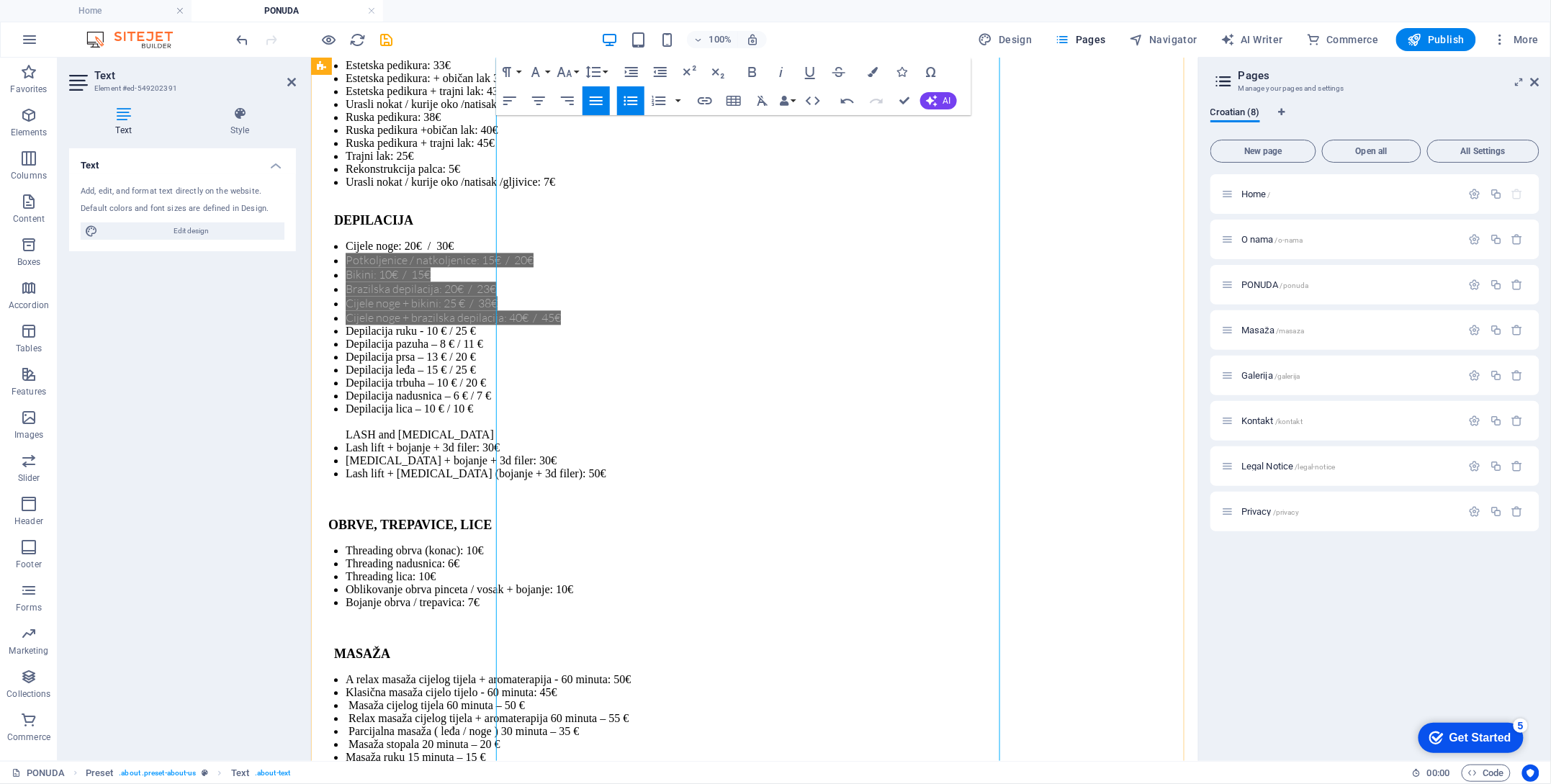
click at [361, 775] on span at bounding box center [355, 781] width 12 height 13
drag, startPoint x: 527, startPoint y: 516, endPoint x: 551, endPoint y: 521, distance: 24.5
click at [361, 783] on span at bounding box center [355, 794] width 12 height 13
click at [854, 102] on icon "button" at bounding box center [848, 101] width 17 height 17
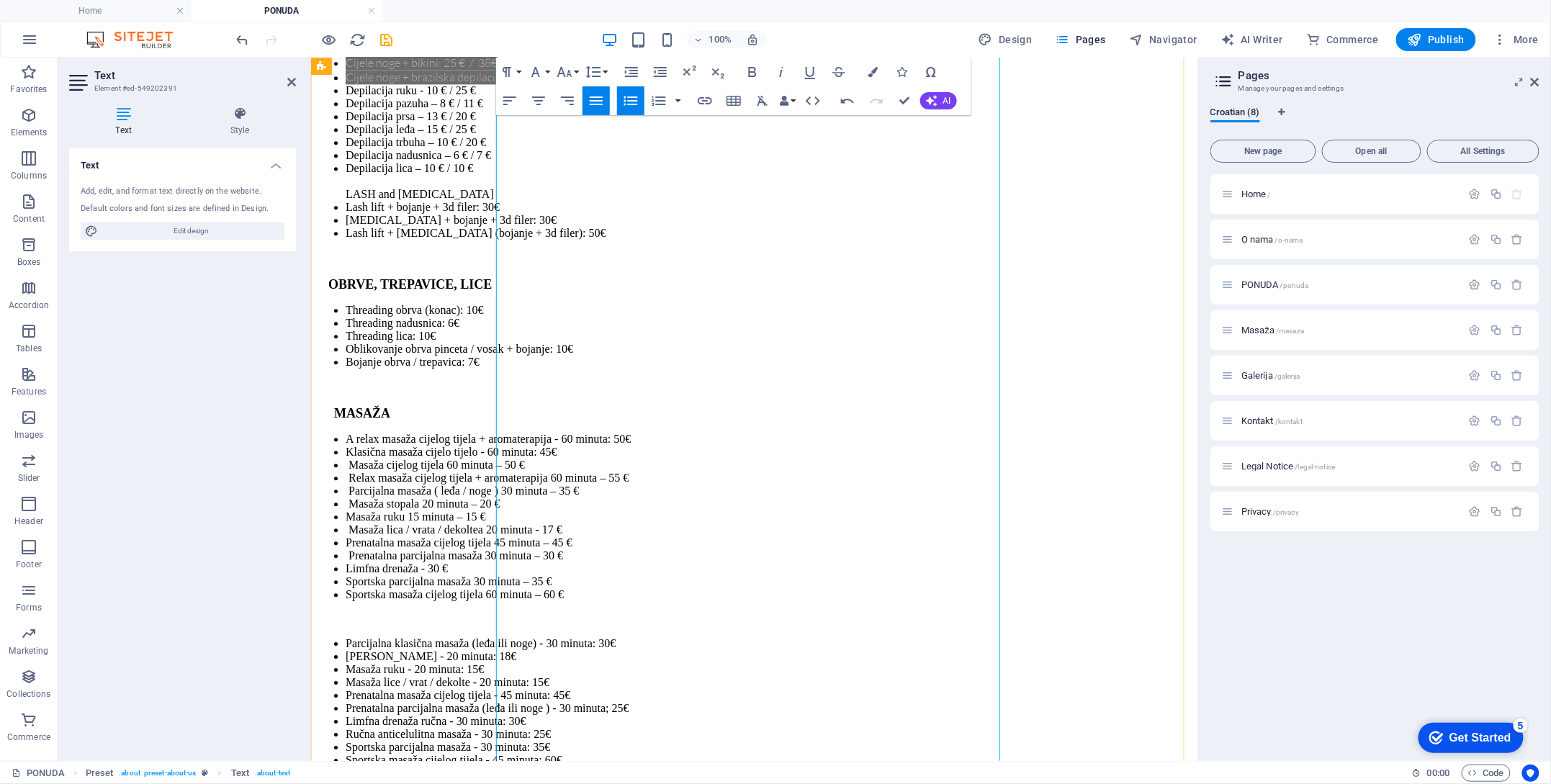
scroll to position [3753, 0]
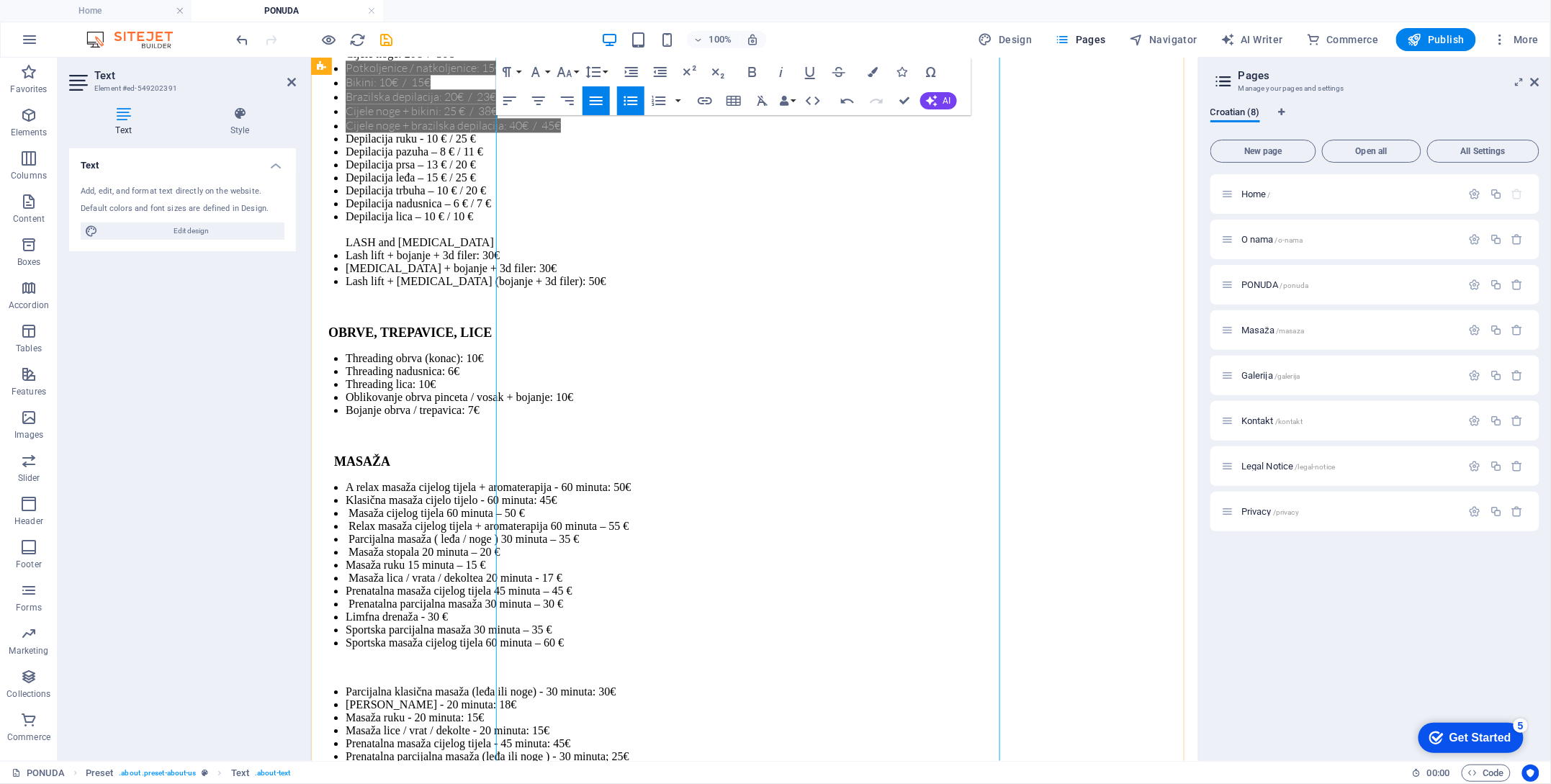
drag, startPoint x: 510, startPoint y: 298, endPoint x: 709, endPoint y: 340, distance: 203.4
click at [512, 571] on li "Masaža lica / vrata / dekoltea 20 minuta - 17 €" at bounding box center [768, 577] width 847 height 13
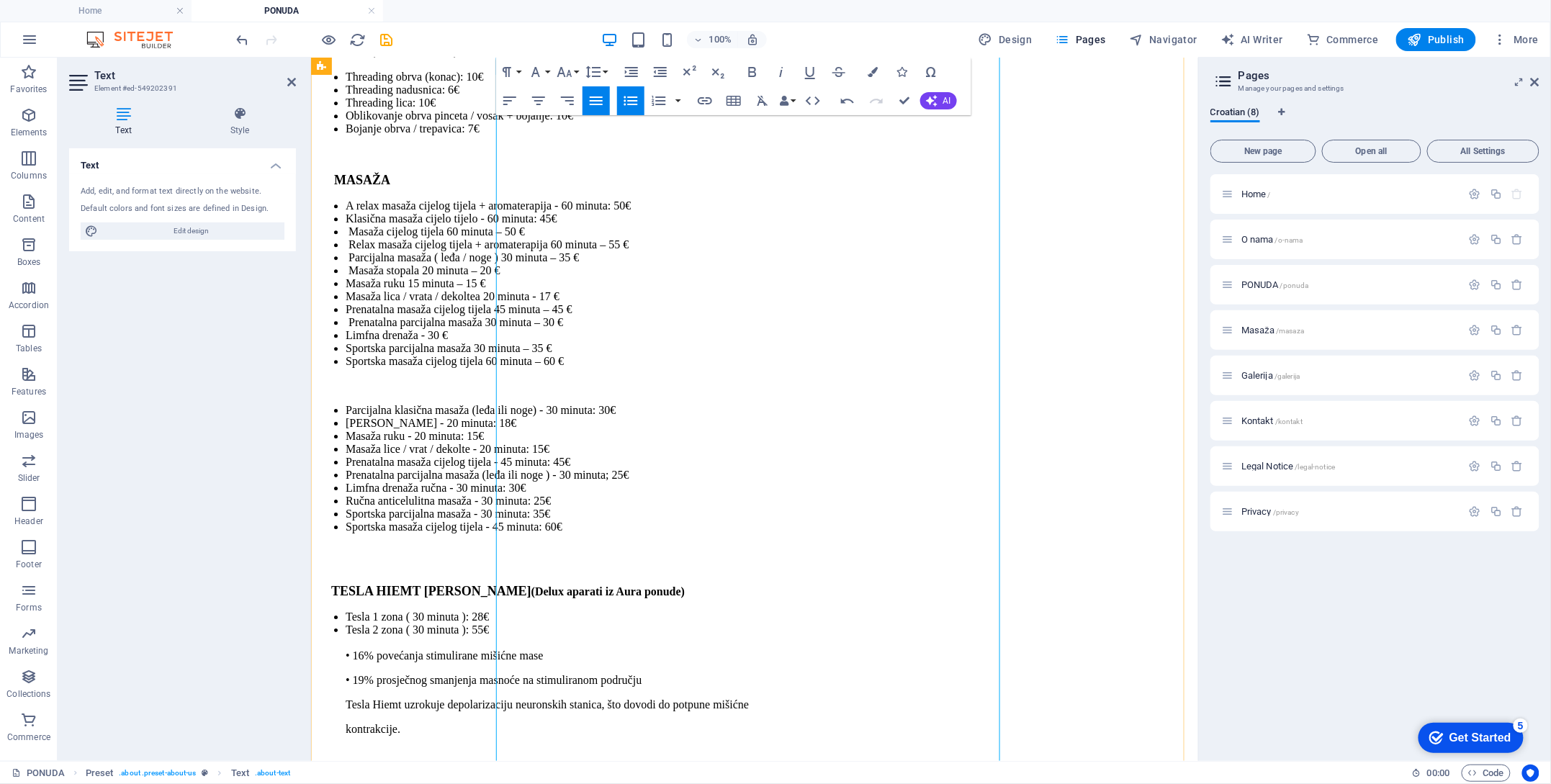
scroll to position [4041, 0]
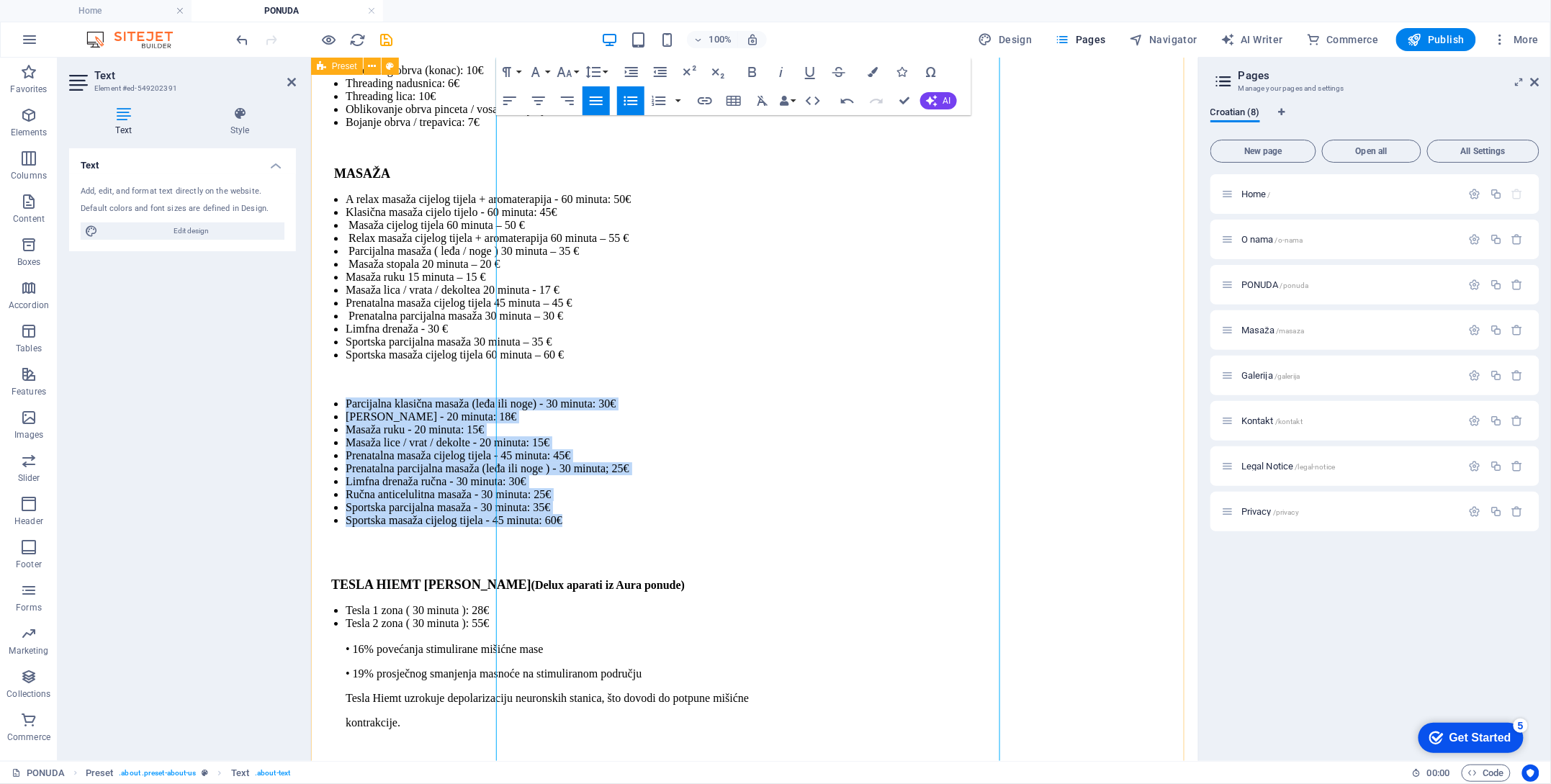
drag, startPoint x: 855, startPoint y: 443, endPoint x: 435, endPoint y: 208, distance: 481.3
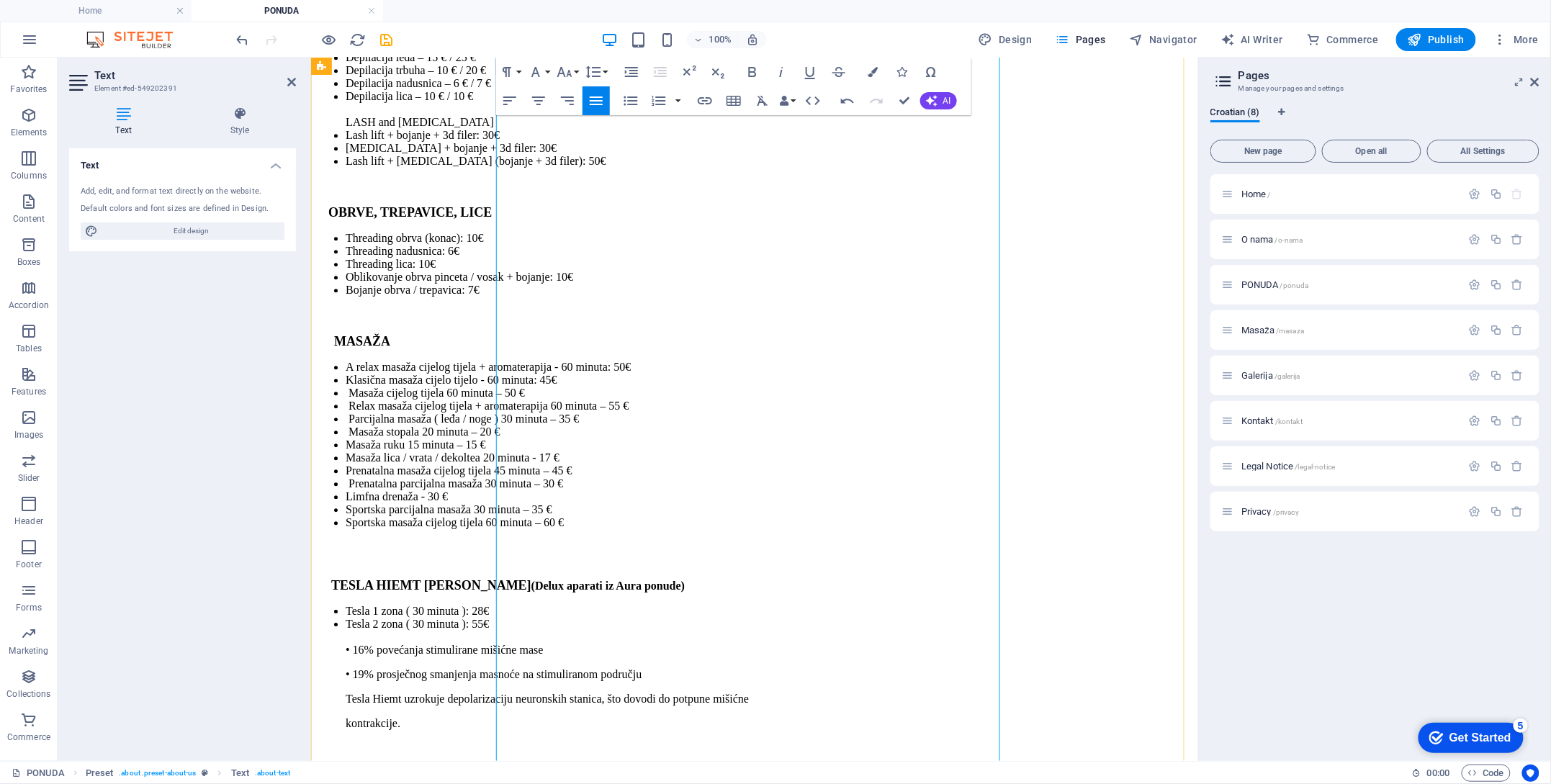
scroll to position [3849, 0]
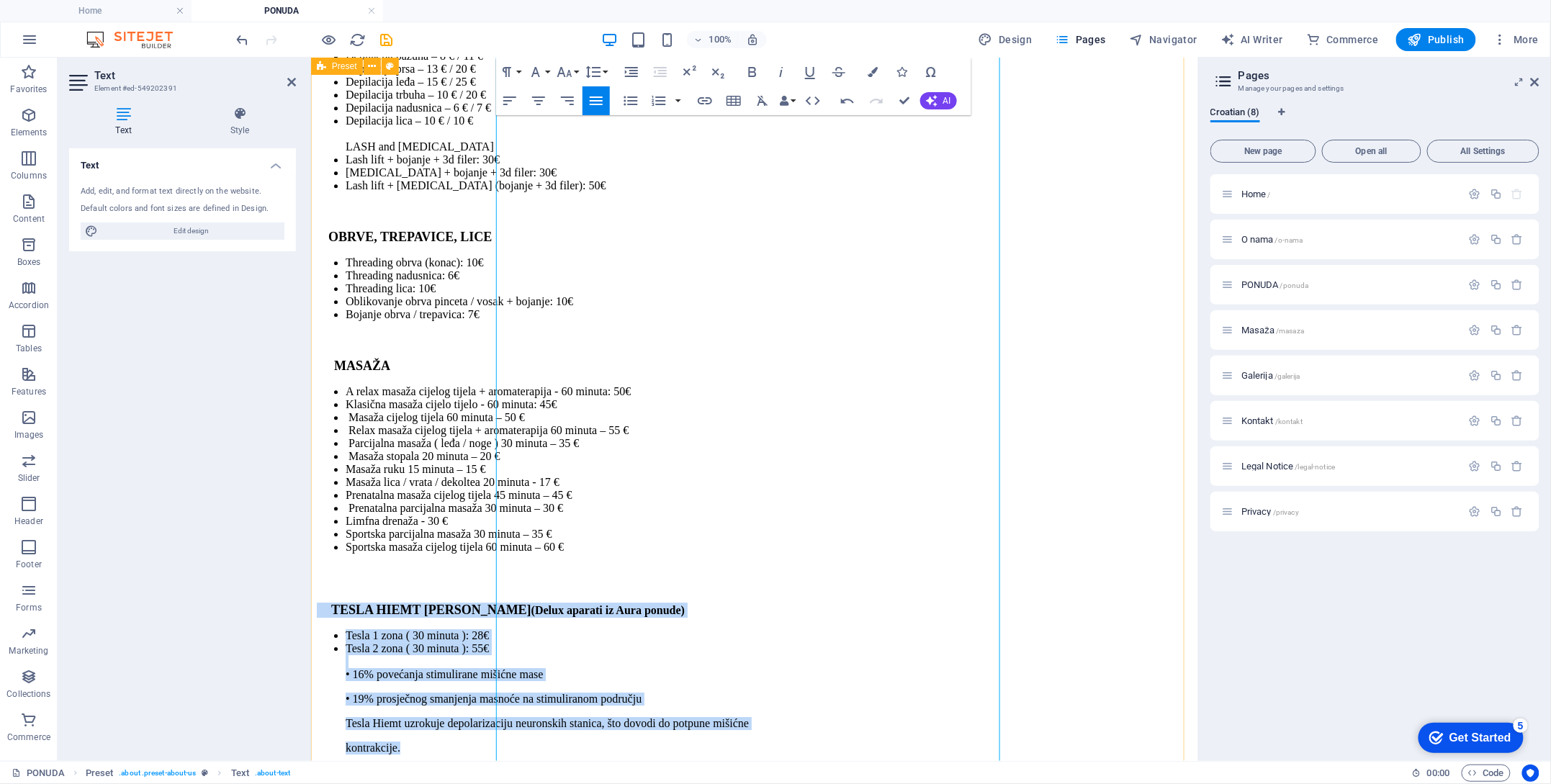
drag, startPoint x: 646, startPoint y: 634, endPoint x: 443, endPoint y: 414, distance: 299.3
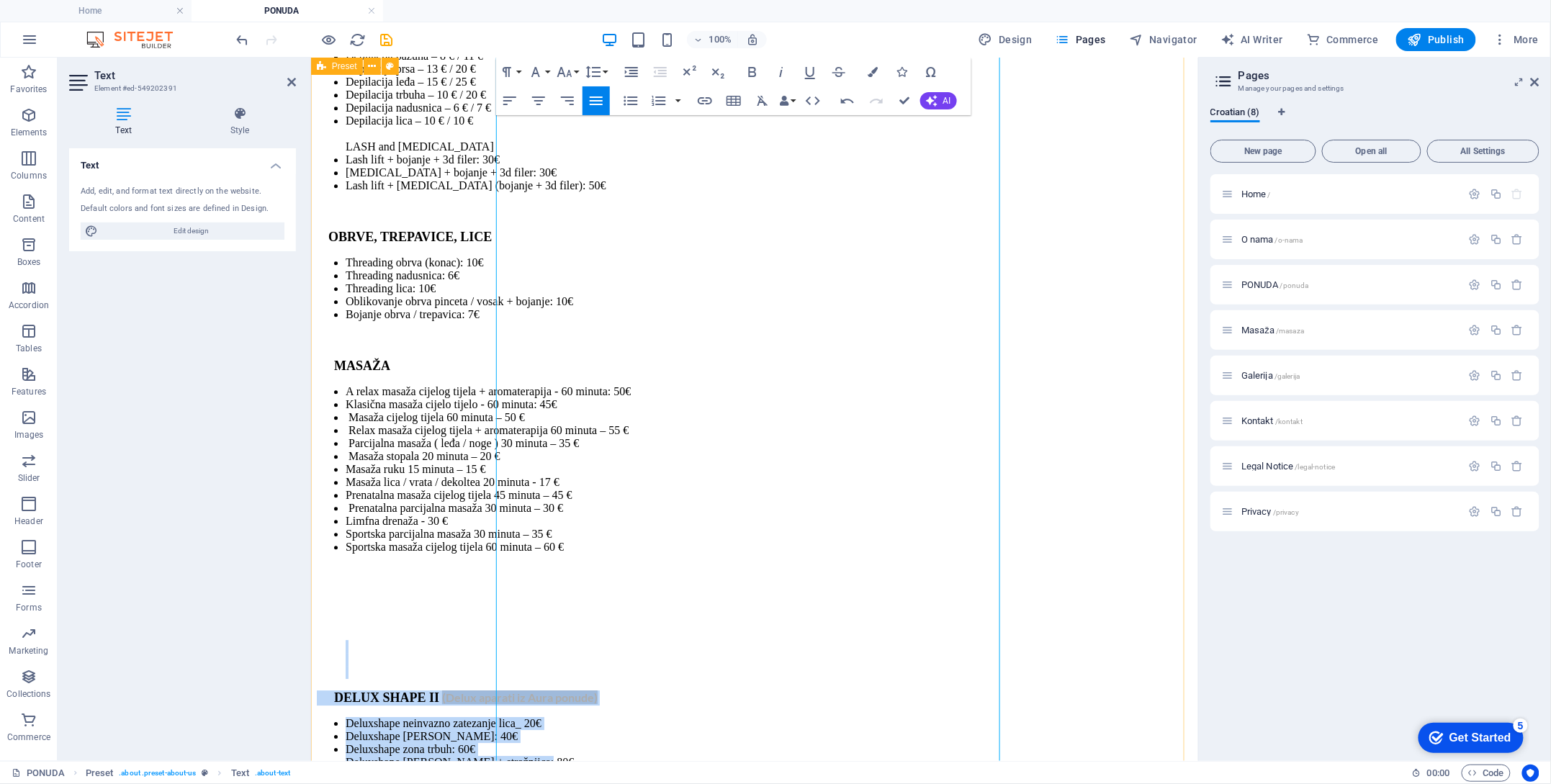
drag, startPoint x: 820, startPoint y: 664, endPoint x: 428, endPoint y: 509, distance: 421.5
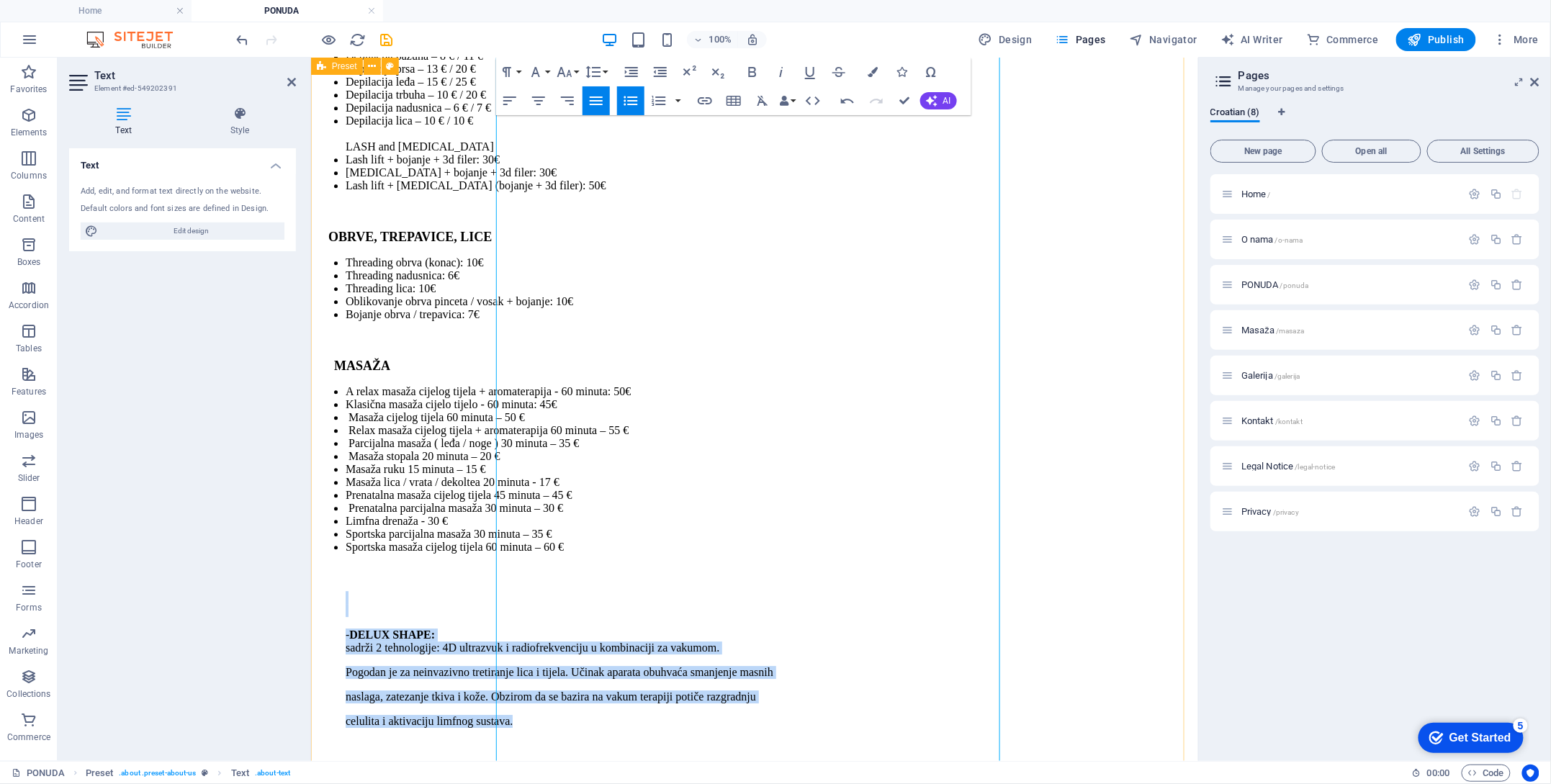
drag, startPoint x: 781, startPoint y: 645, endPoint x: 486, endPoint y: 438, distance: 360.4
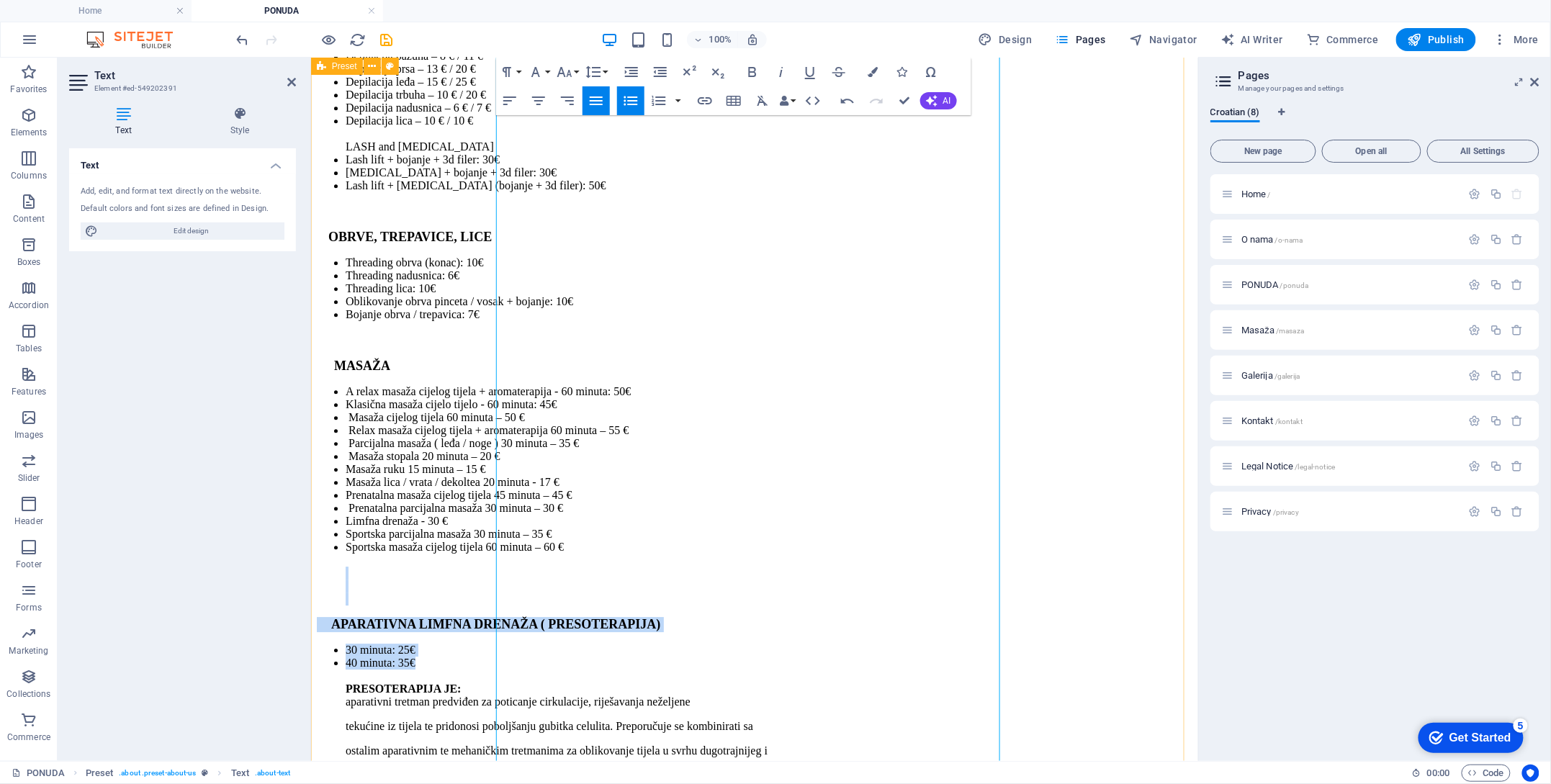
drag, startPoint x: 642, startPoint y: 523, endPoint x: 423, endPoint y: 431, distance: 237.5
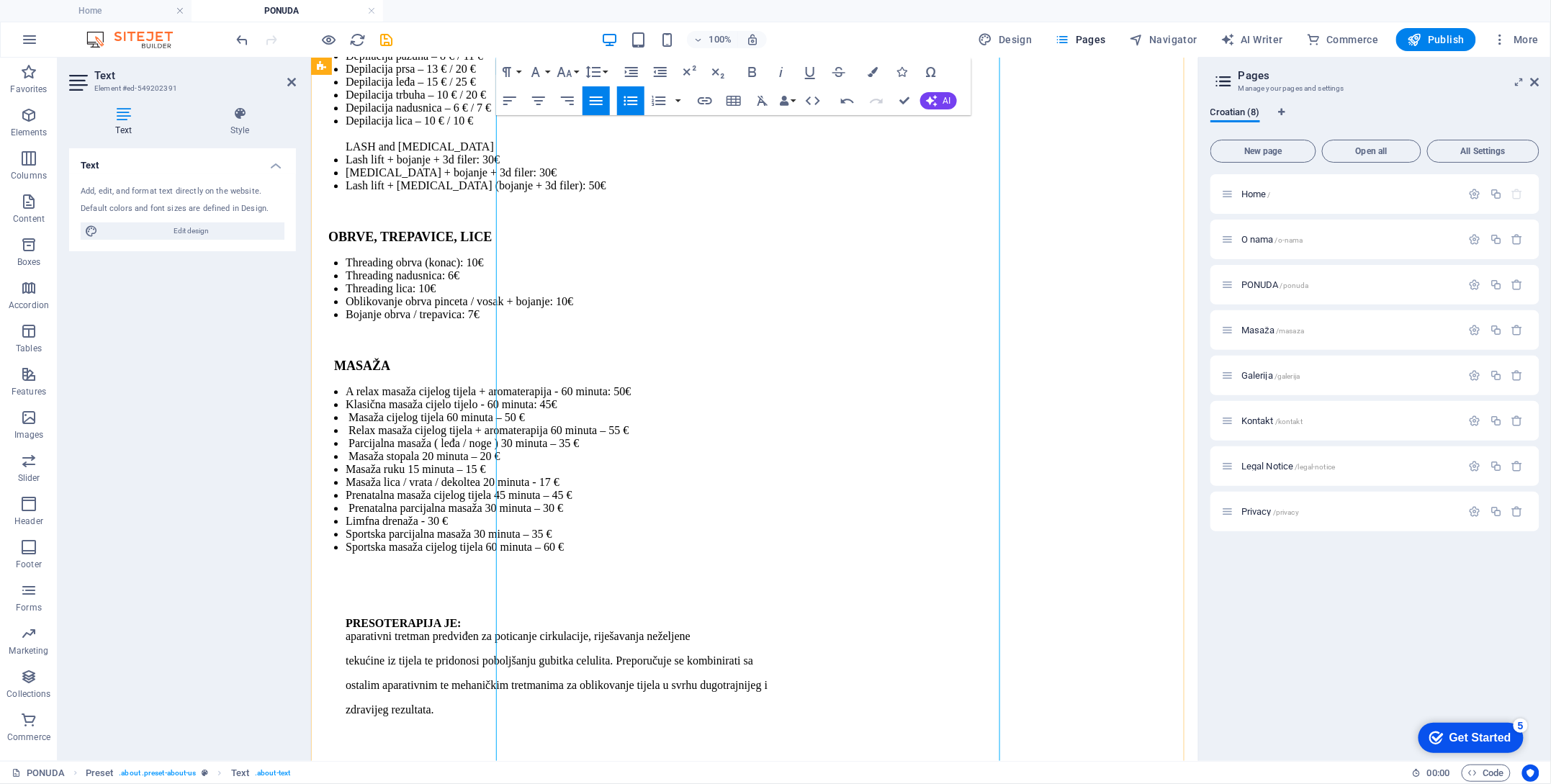
click at [521, 540] on li "Sportska masaža cijelog tijela 60 minuta – 60 €" at bounding box center [768, 572] width 847 height 65
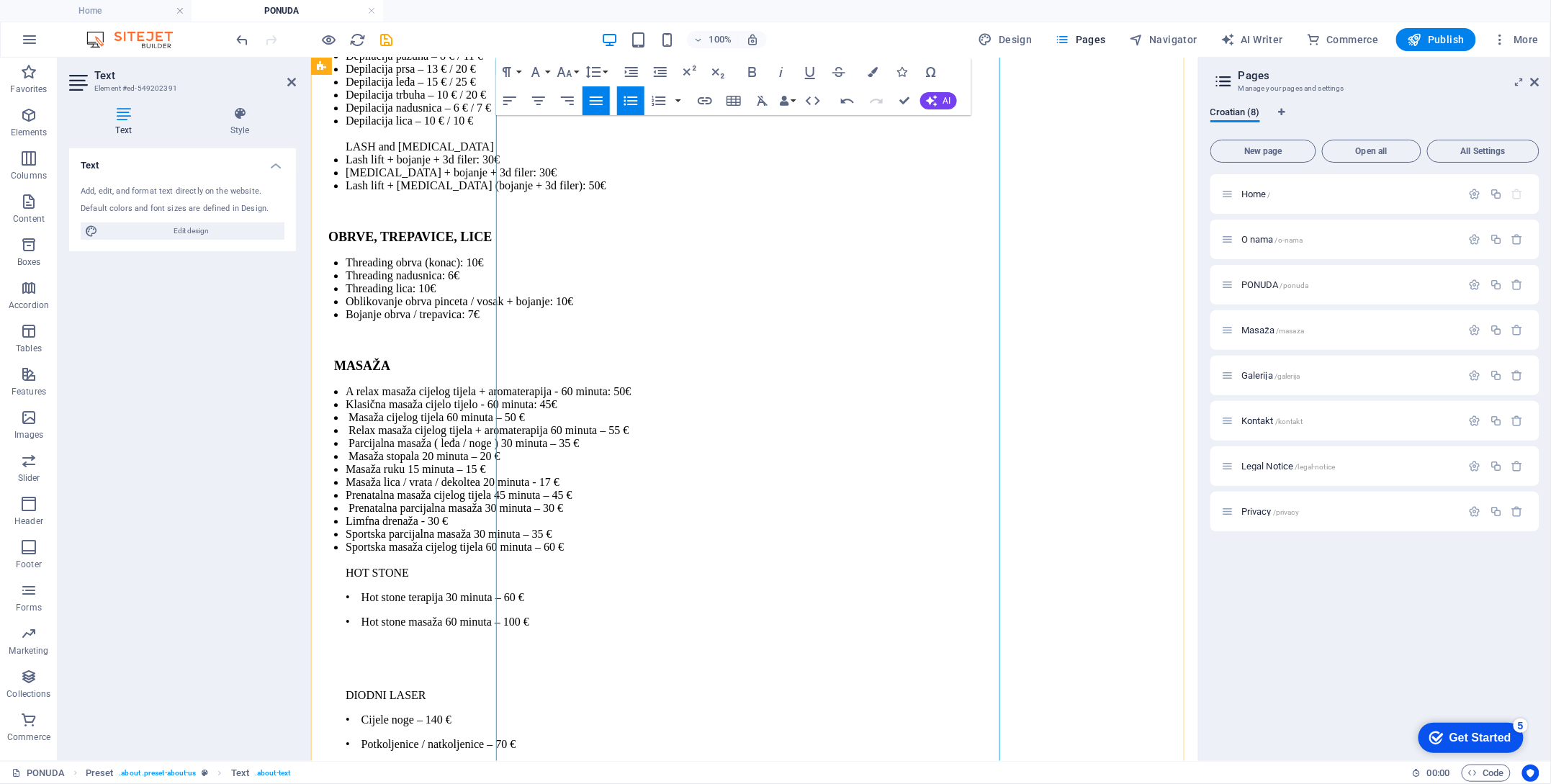
scroll to position [16377, 0]
drag, startPoint x: 605, startPoint y: 391, endPoint x: 565, endPoint y: 157, distance: 237.4
click at [752, 73] on icon "button" at bounding box center [753, 72] width 17 height 17
drag, startPoint x: 622, startPoint y: 522, endPoint x: 510, endPoint y: 509, distance: 112.8
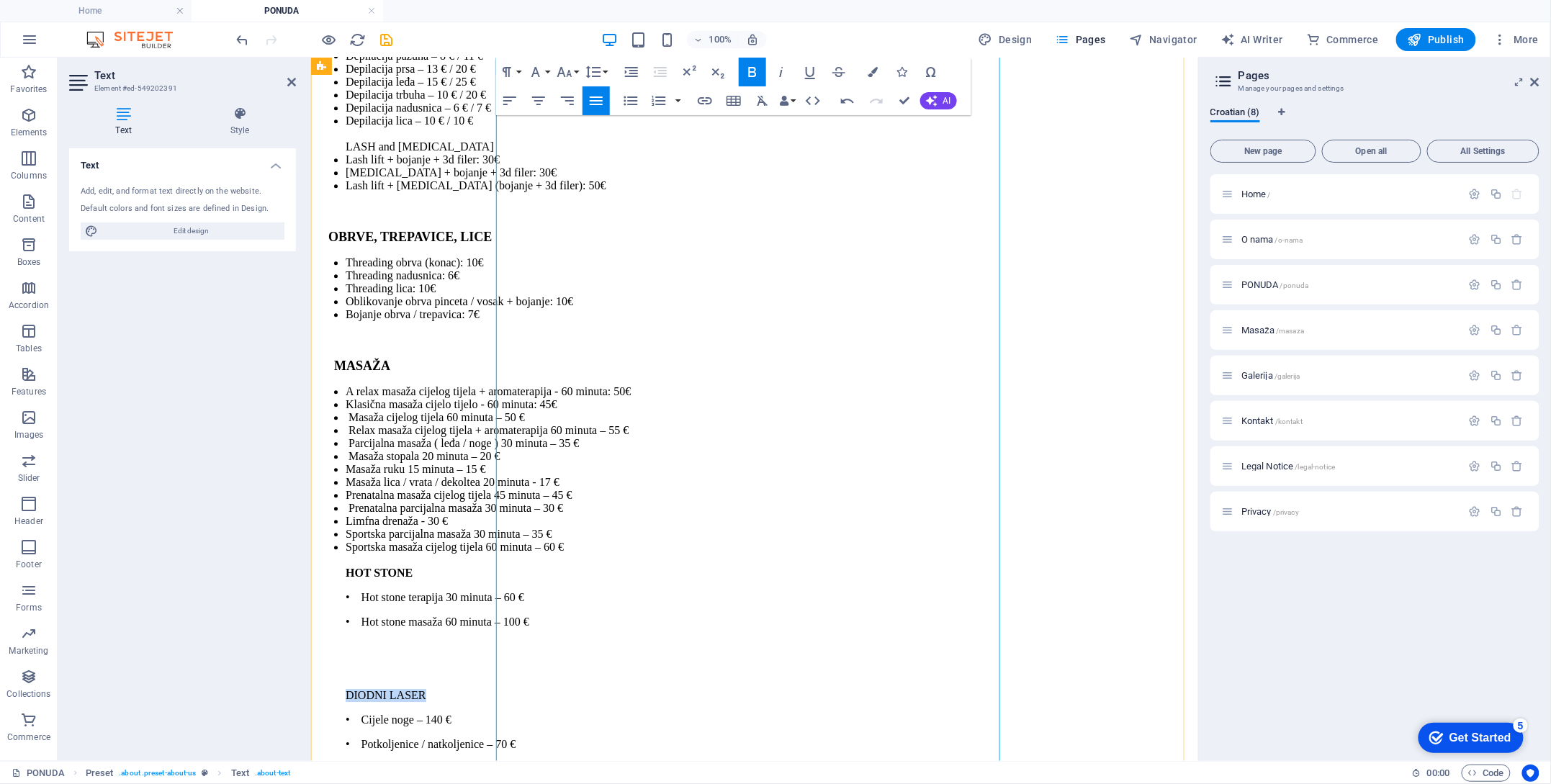
click at [506, 688] on p "DIODNI LASER" at bounding box center [768, 694] width 847 height 13
click at [747, 72] on icon "button" at bounding box center [753, 72] width 17 height 17
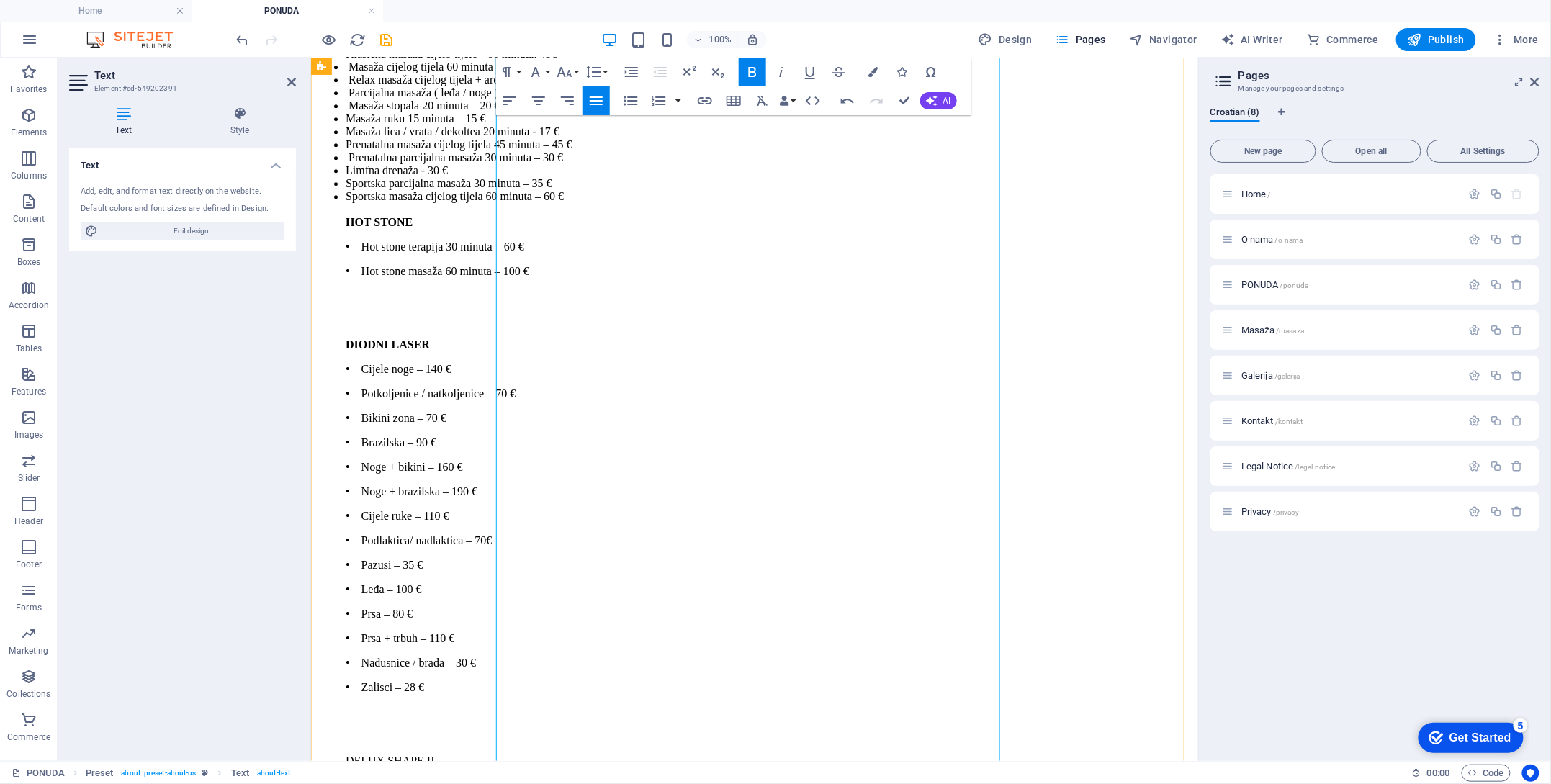
scroll to position [4233, 0]
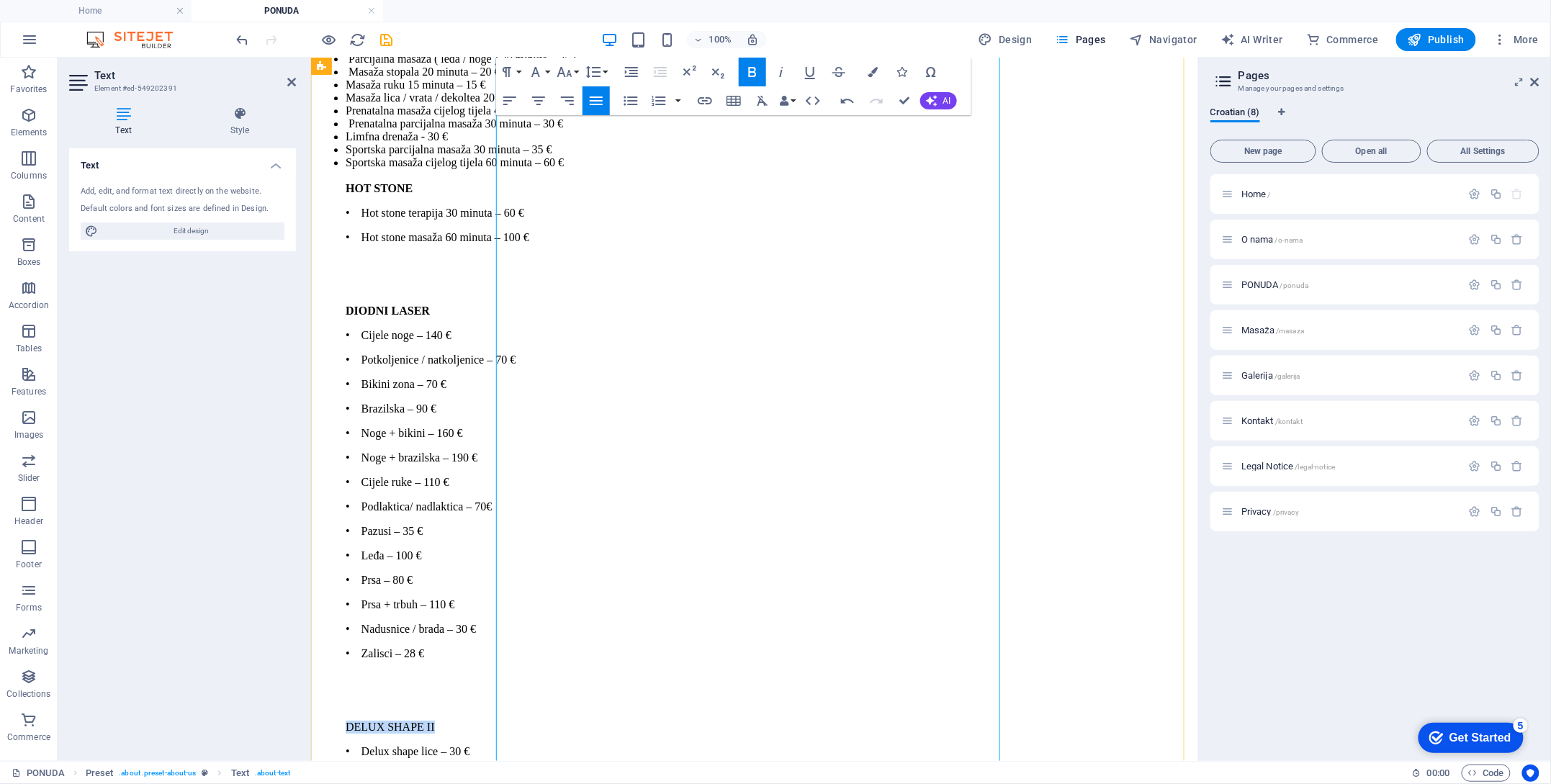
drag, startPoint x: 640, startPoint y: 579, endPoint x: 631, endPoint y: 366, distance: 213.2
click at [503, 572] on ul "A relax masaža cijelog tijela + aromaterapija - 60 minuta: 50€ Klasična masaža …" at bounding box center [754, 600] width 875 height 1200
click at [752, 66] on icon "button" at bounding box center [753, 72] width 17 height 17
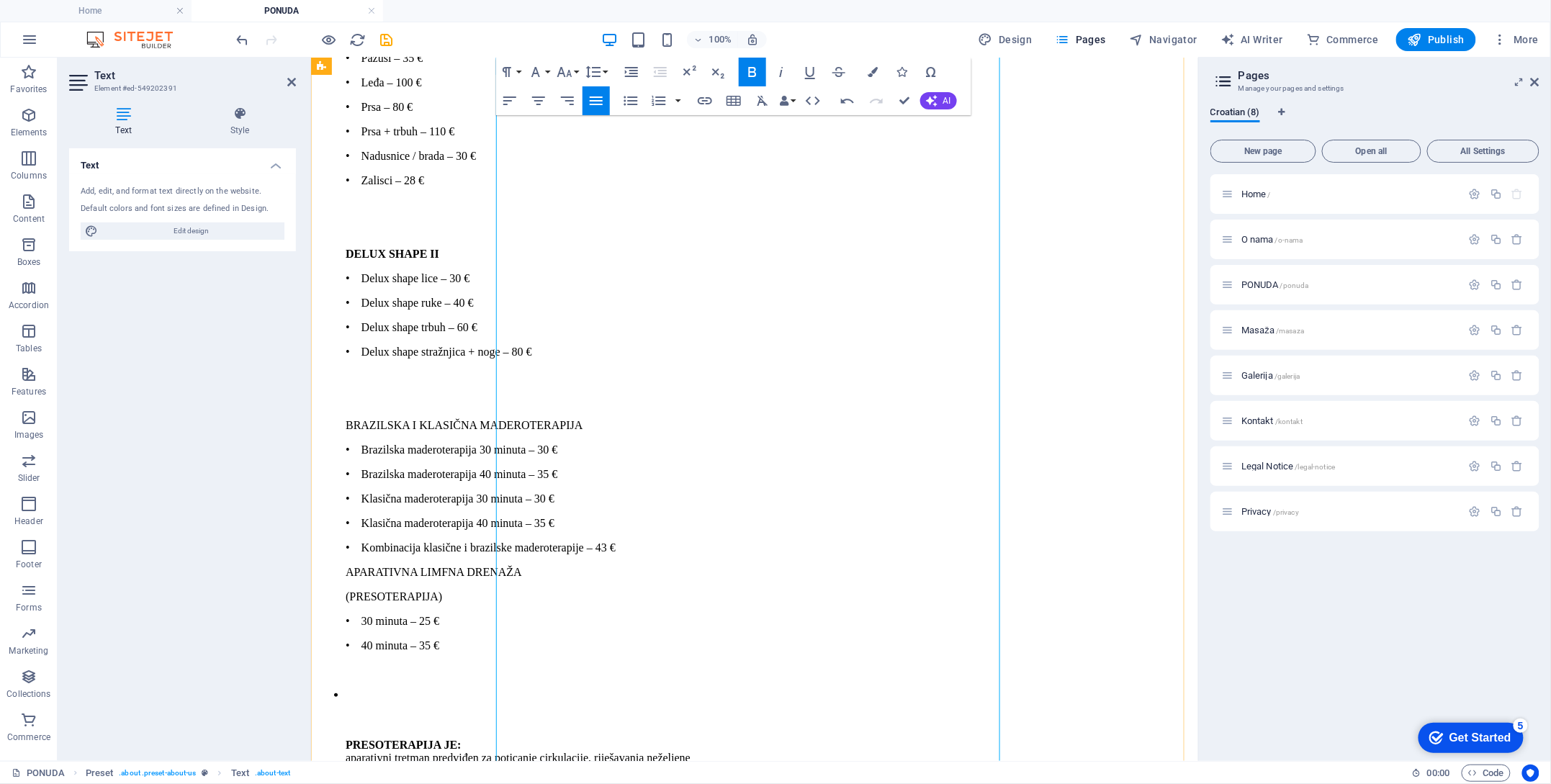
scroll to position [4713, 0]
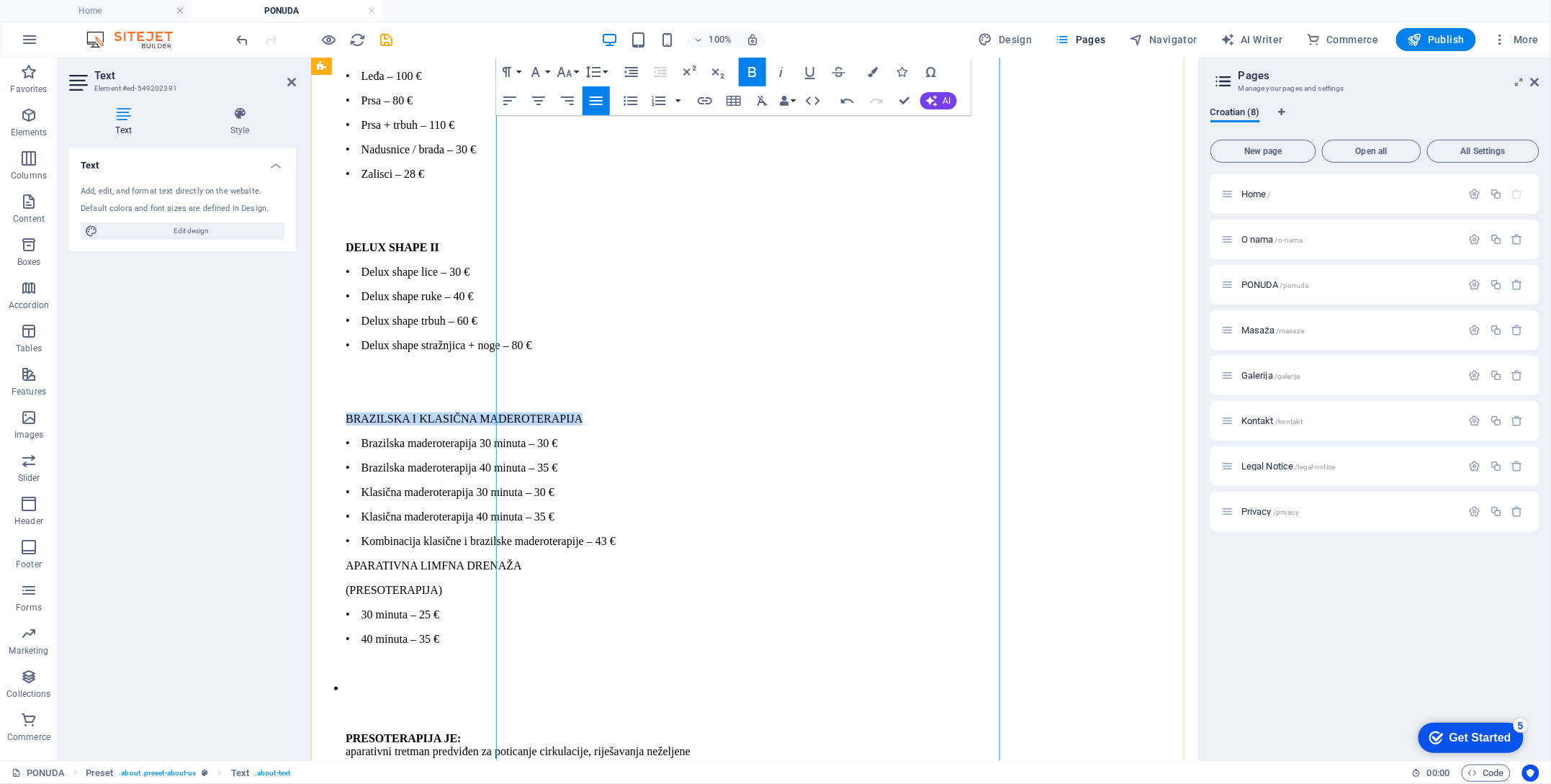
drag, startPoint x: 846, startPoint y: 279, endPoint x: 595, endPoint y: 198, distance: 263.7
click at [506, 412] on p "BRAZILSKA I KLASIČNA MADEROTERAPIJA" at bounding box center [768, 418] width 847 height 13
click at [756, 73] on icon "button" at bounding box center [752, 72] width 8 height 10
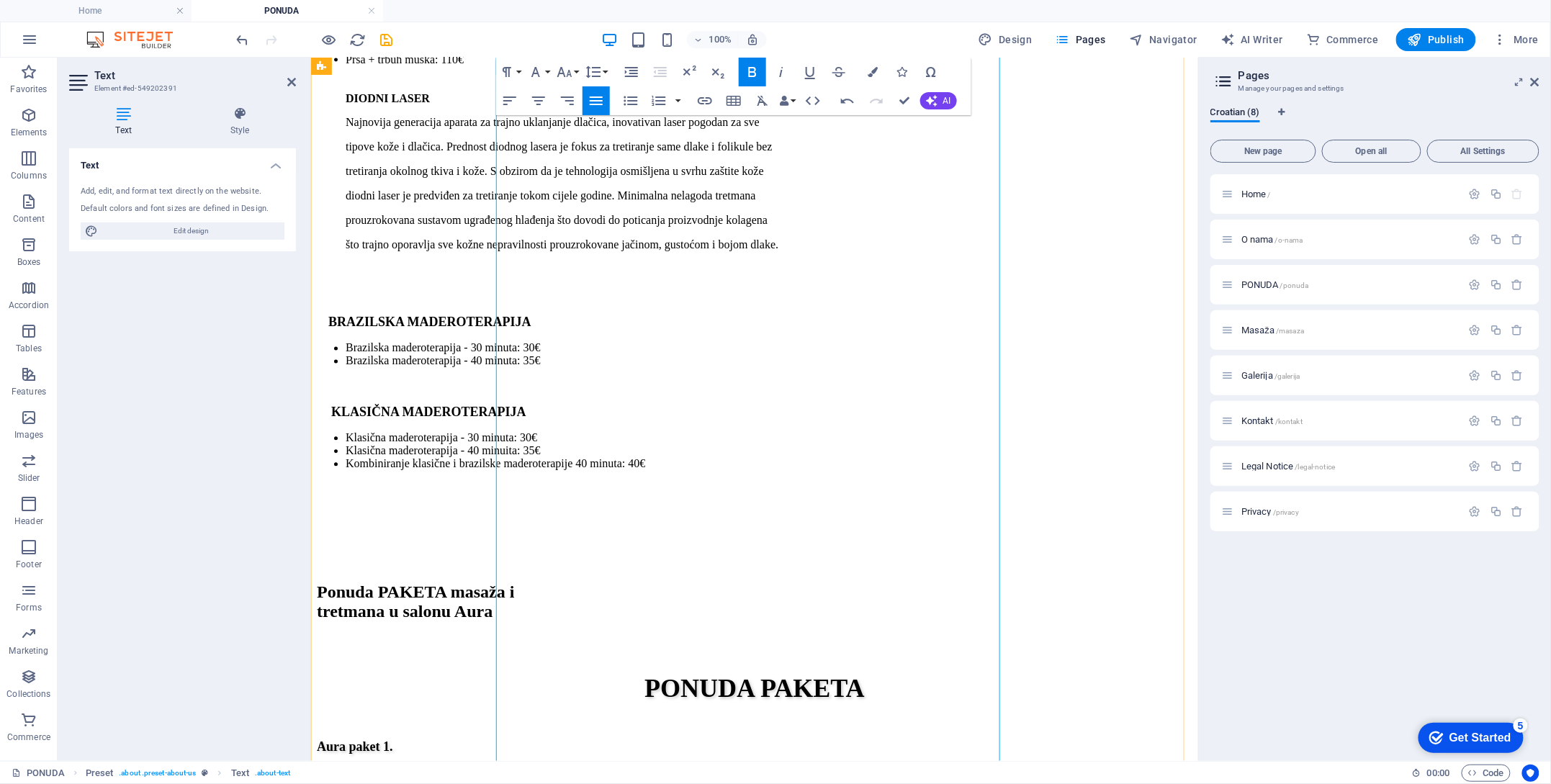
scroll to position [5770, 0]
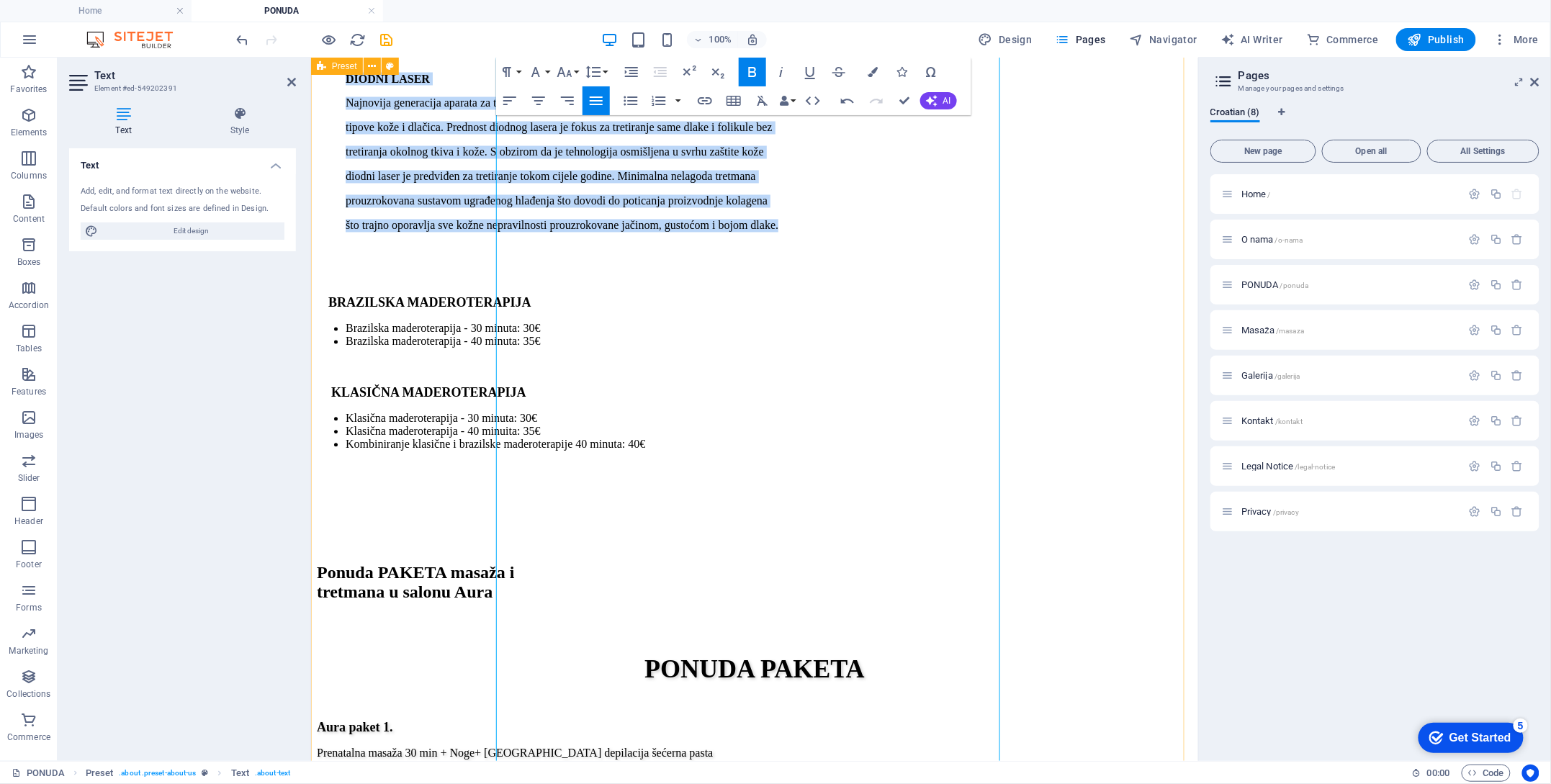
drag, startPoint x: 689, startPoint y: 665, endPoint x: 443, endPoint y: 349, distance: 400.5
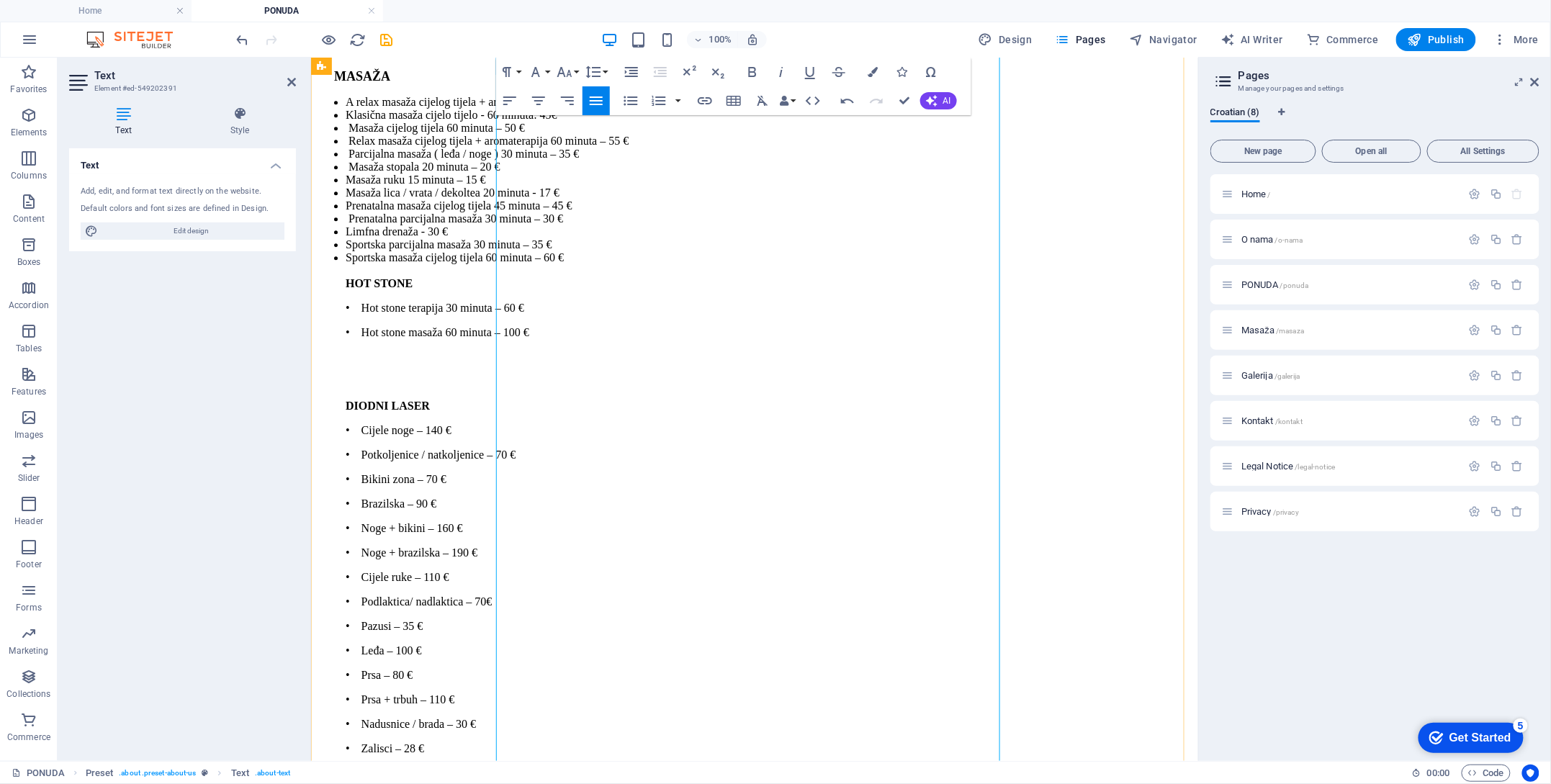
scroll to position [4137, 0]
click at [671, 743] on p "• [GEOGRAPHIC_DATA] – 28 €" at bounding box center [768, 749] width 847 height 13
click at [639, 401] on p "DIODNI LASER" at bounding box center [768, 407] width 847 height 13
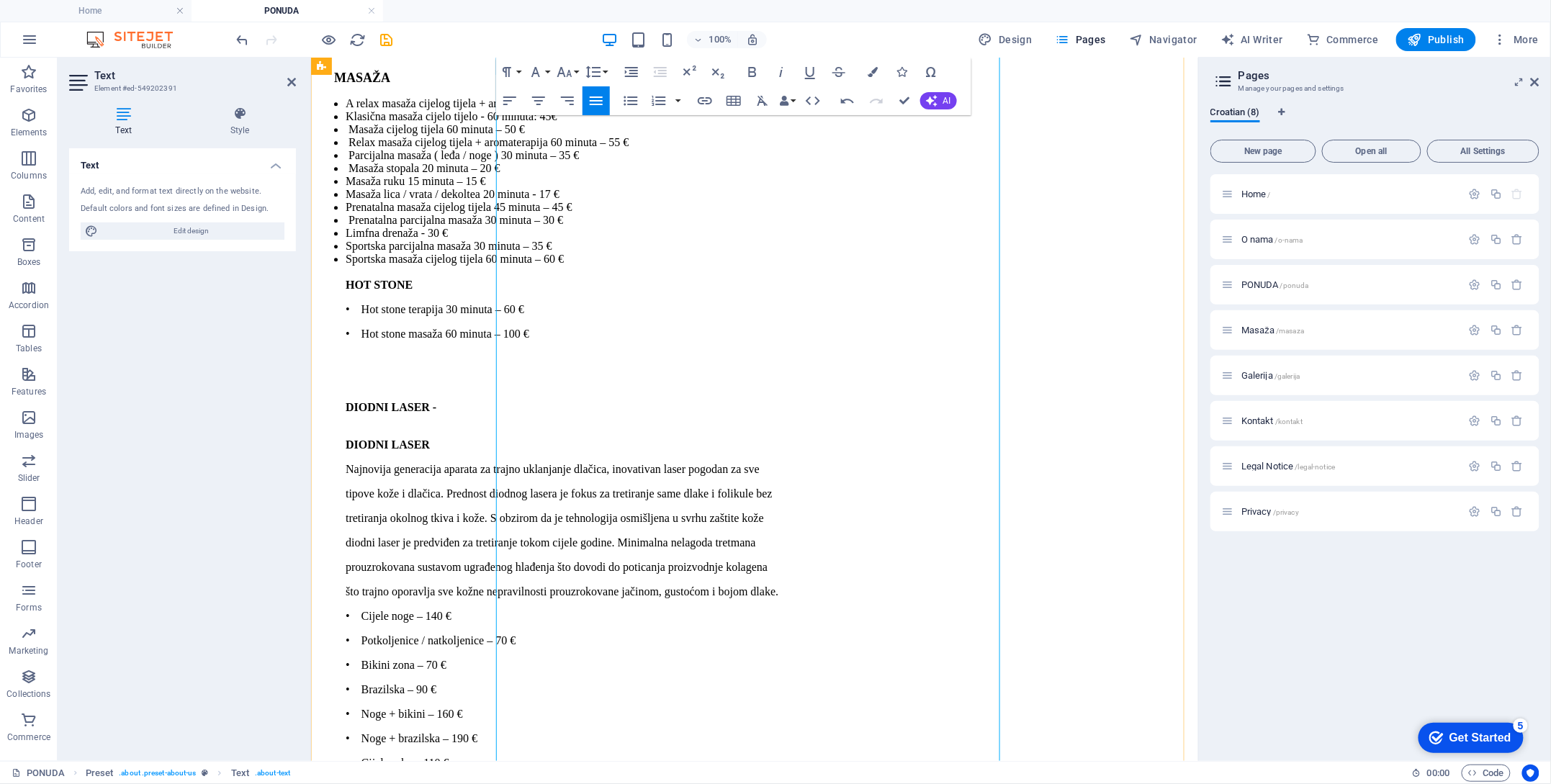
click at [602, 401] on p "DIODNI LASER - ​" at bounding box center [768, 413] width 847 height 26
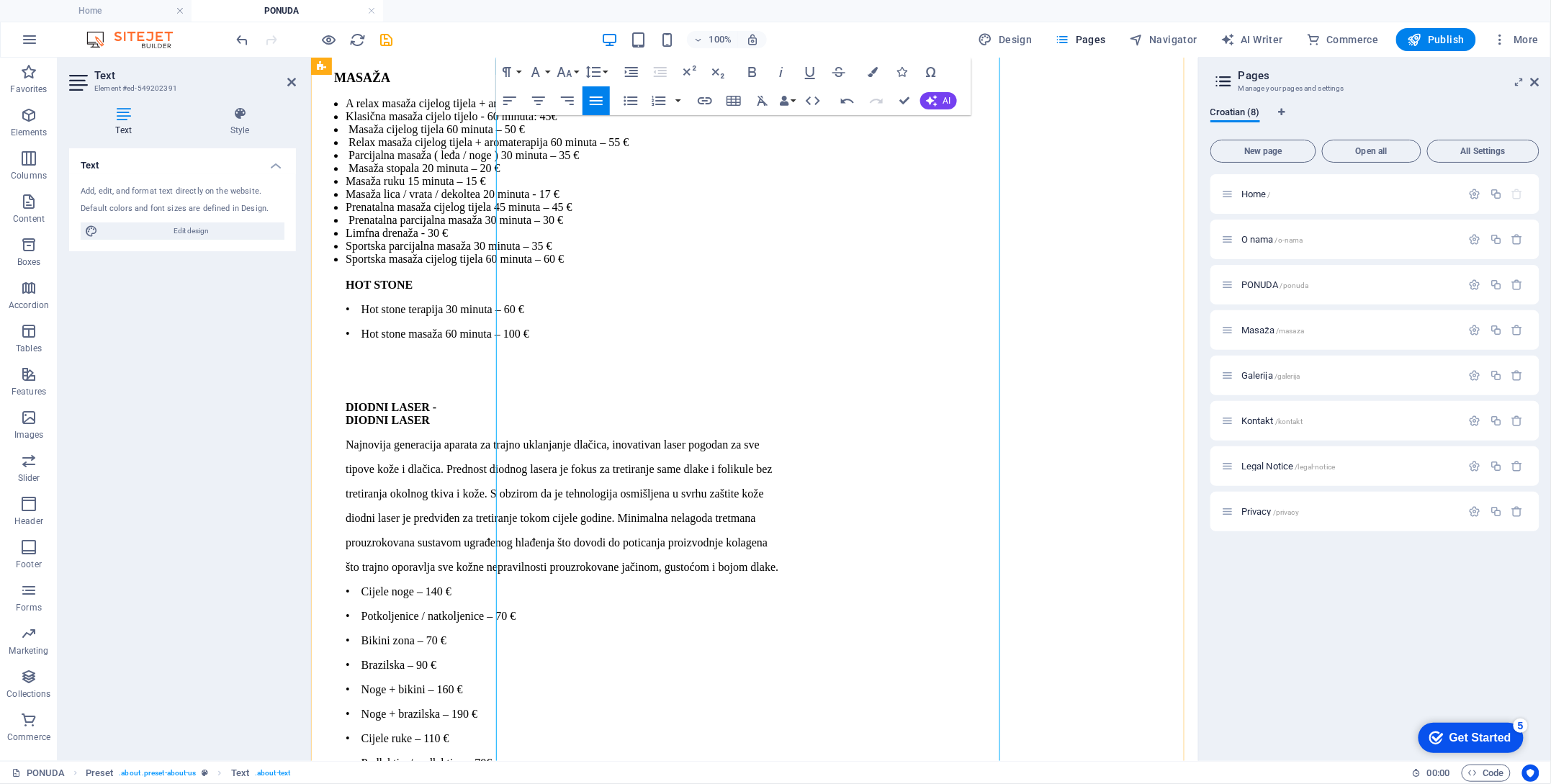
click at [639, 401] on p "DIODNI LASER - ​ DIODNI LASER" at bounding box center [768, 413] width 847 height 26
drag, startPoint x: 628, startPoint y: 227, endPoint x: 502, endPoint y: 231, distance: 126.1
click at [502, 231] on ul "A relax masaža cijelog tijela + aromaterapija - 60 minuta: 50€ Klasična masaža …" at bounding box center [754, 790] width 875 height 1385
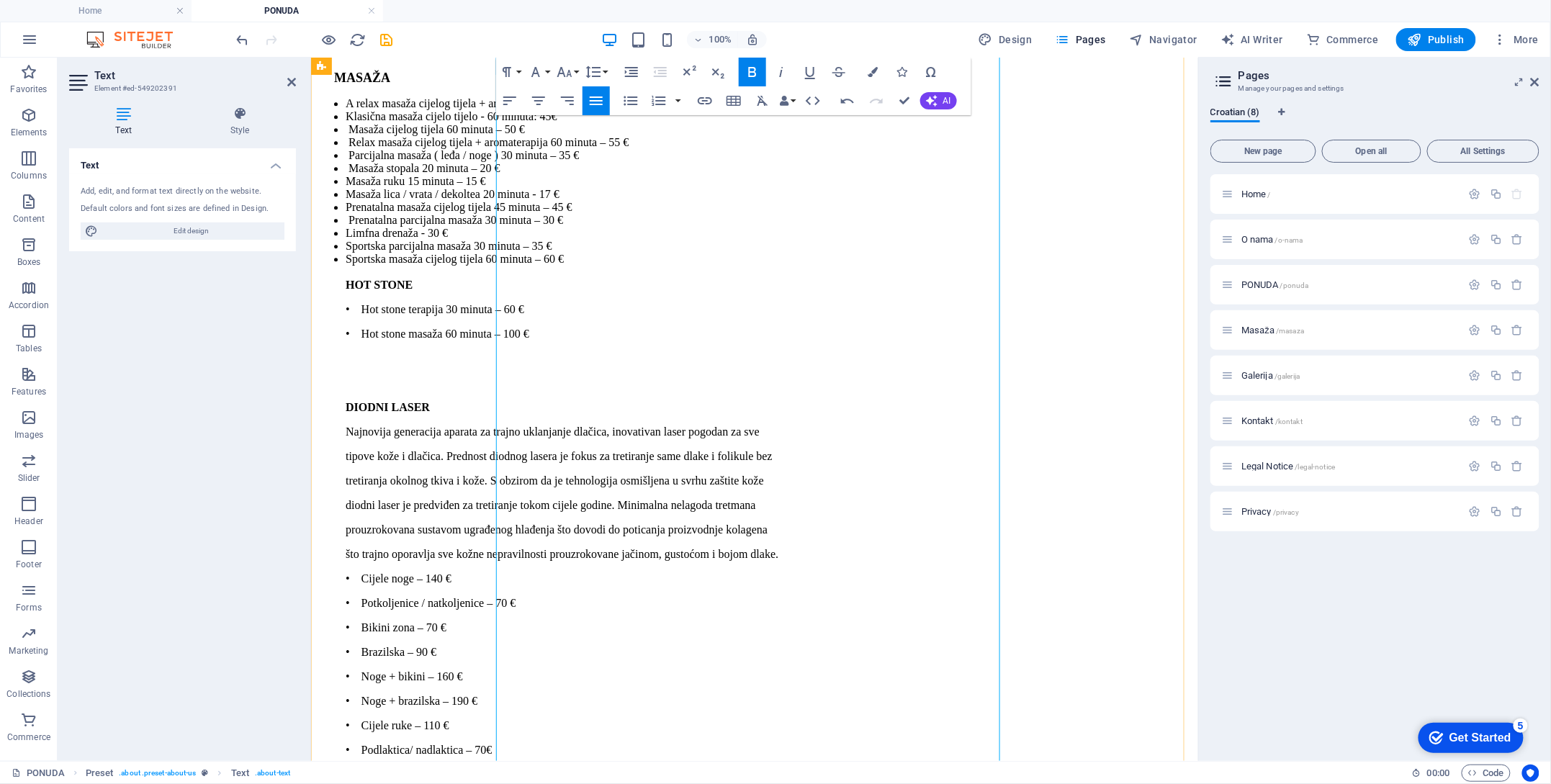
click at [698, 548] on p "što trajno oporavlja sve kožne nepravilnosti prouzrokovane jačinom, gustoćom i …" at bounding box center [768, 553] width 847 height 13
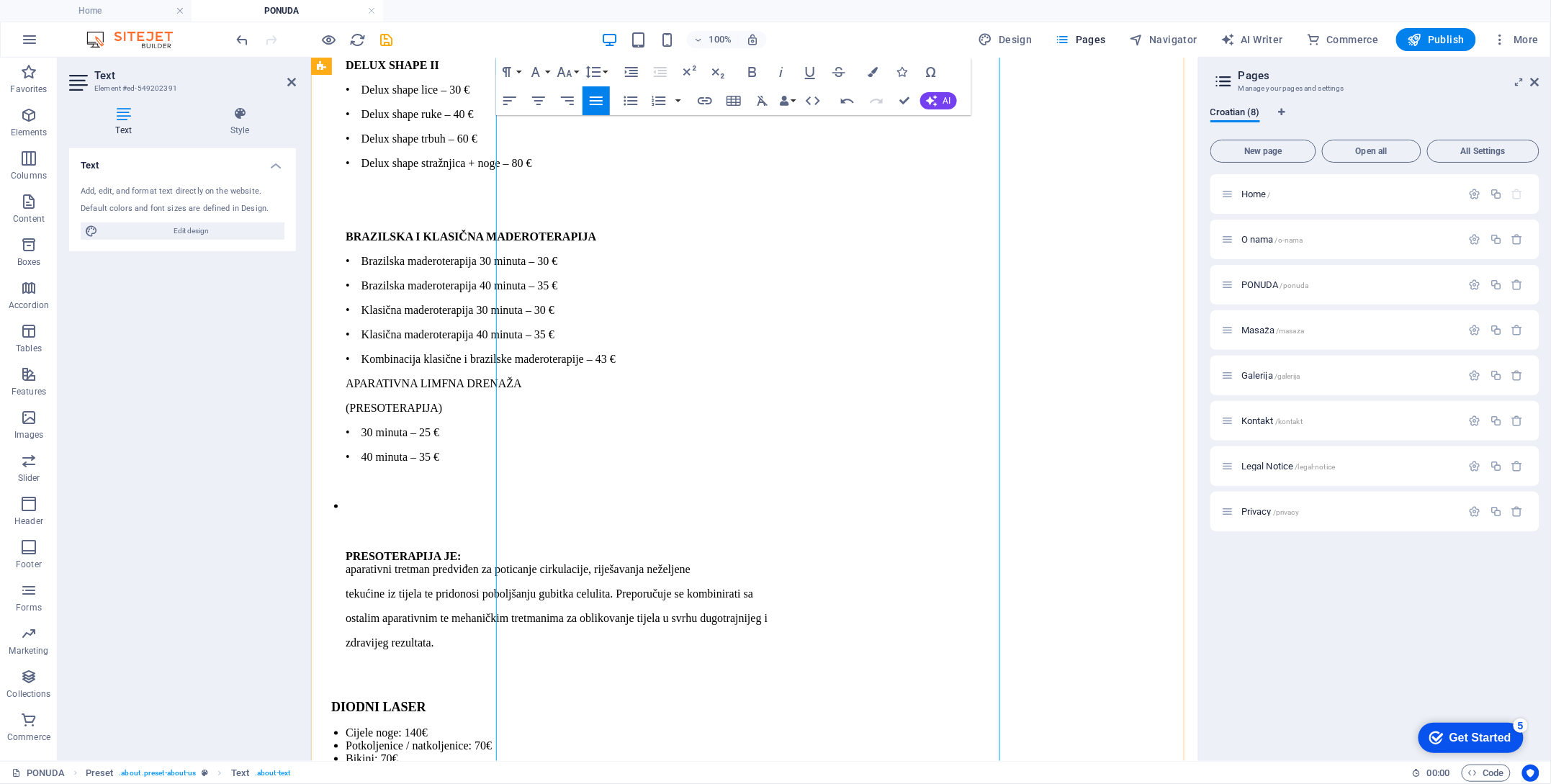
scroll to position [5098, 0]
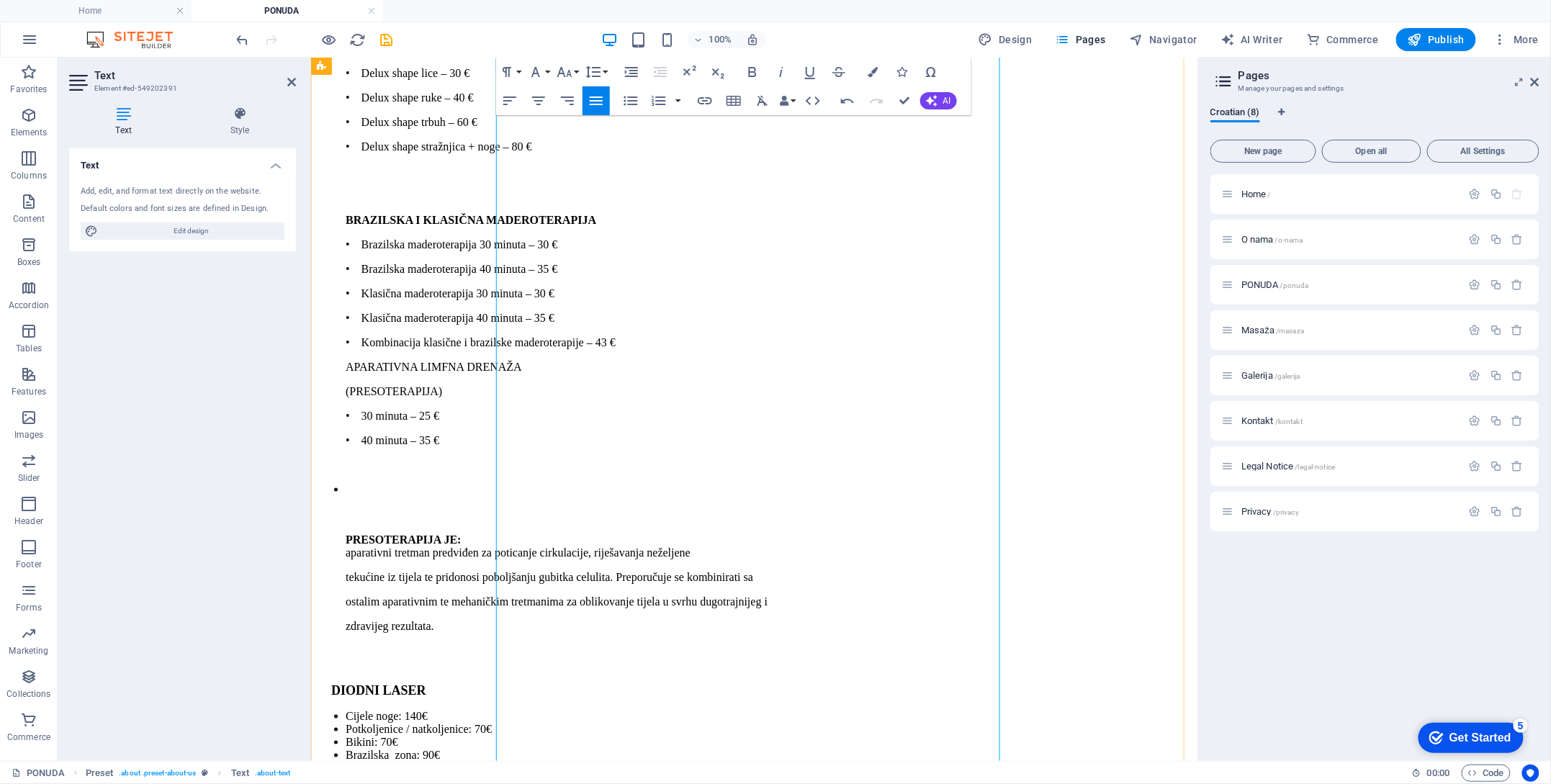
drag, startPoint x: 682, startPoint y: 518, endPoint x: 525, endPoint y: 219, distance: 337.7
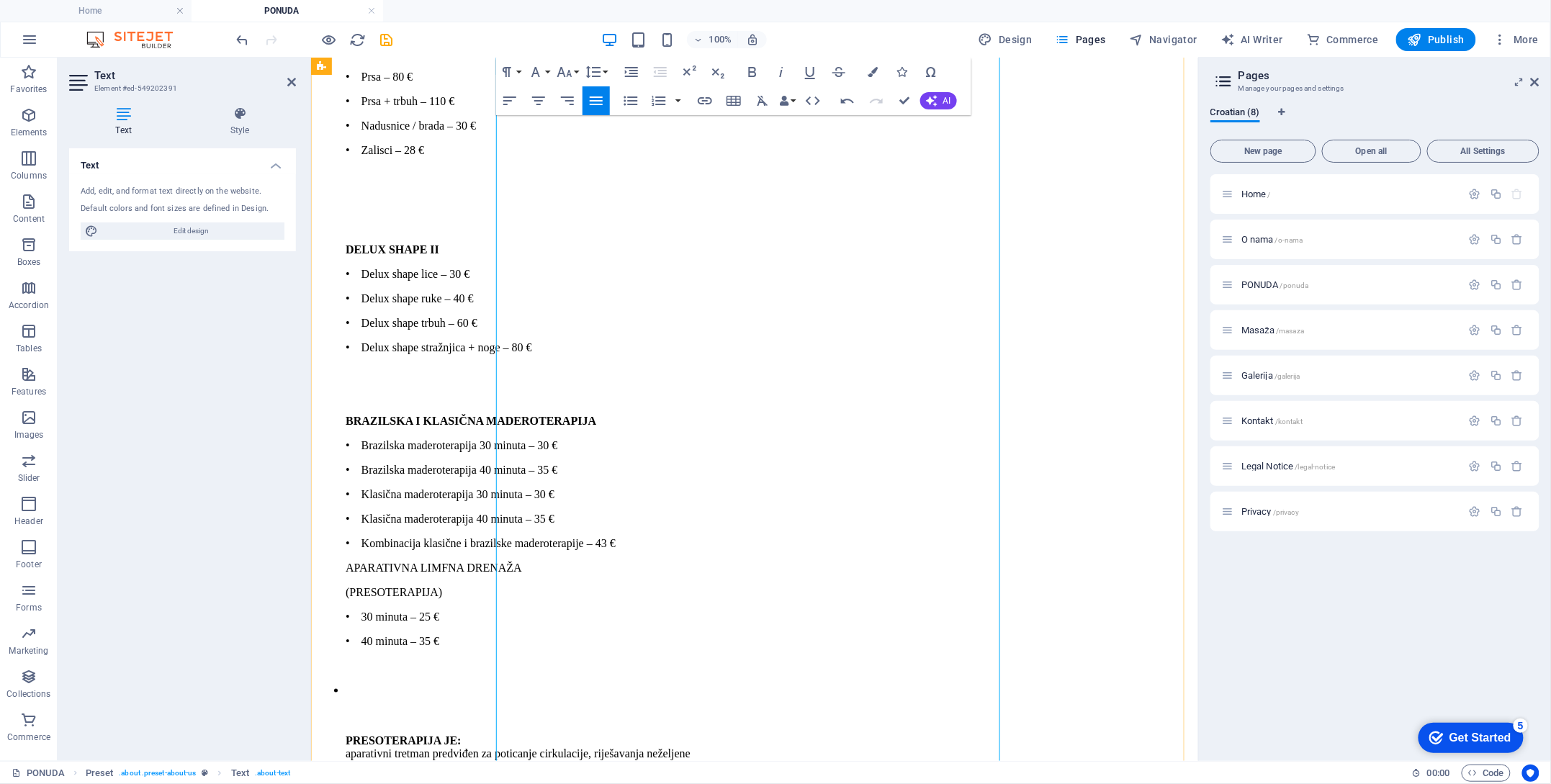
scroll to position [4809, 0]
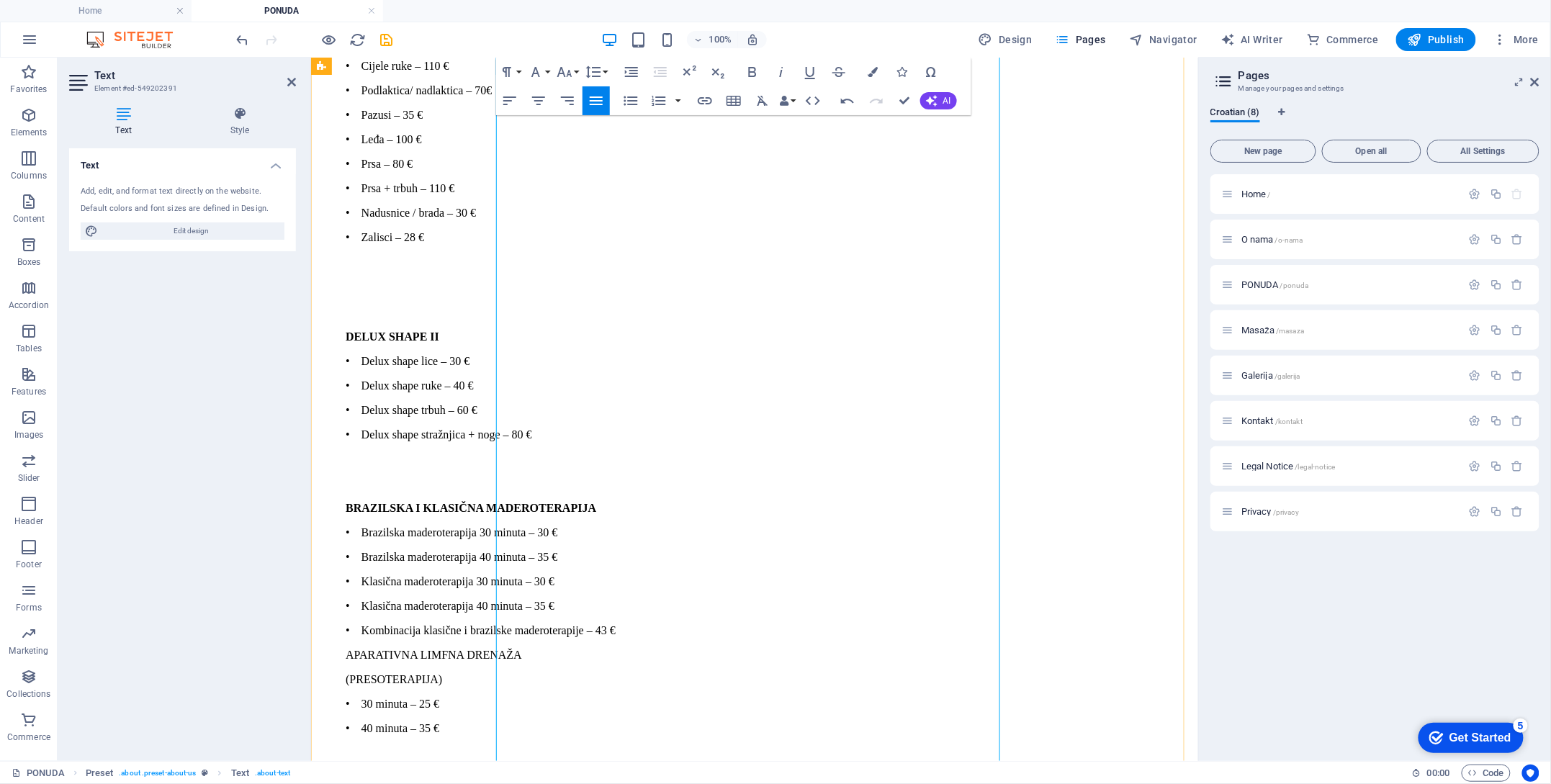
click at [594, 392] on p "• Delux shape ruke – 40 €" at bounding box center [768, 385] width 847 height 13
drag, startPoint x: 499, startPoint y: 384, endPoint x: 509, endPoint y: 398, distance: 17.2
click at [509, 398] on ul "A relax masaža cijelog tijela + aromaterapija - 60 minuta: 50€ Klasična masaža …" at bounding box center [754, 116] width 875 height 1385
click at [579, 368] on p "• Delux shape lice – 30 €" at bounding box center [768, 361] width 847 height 13
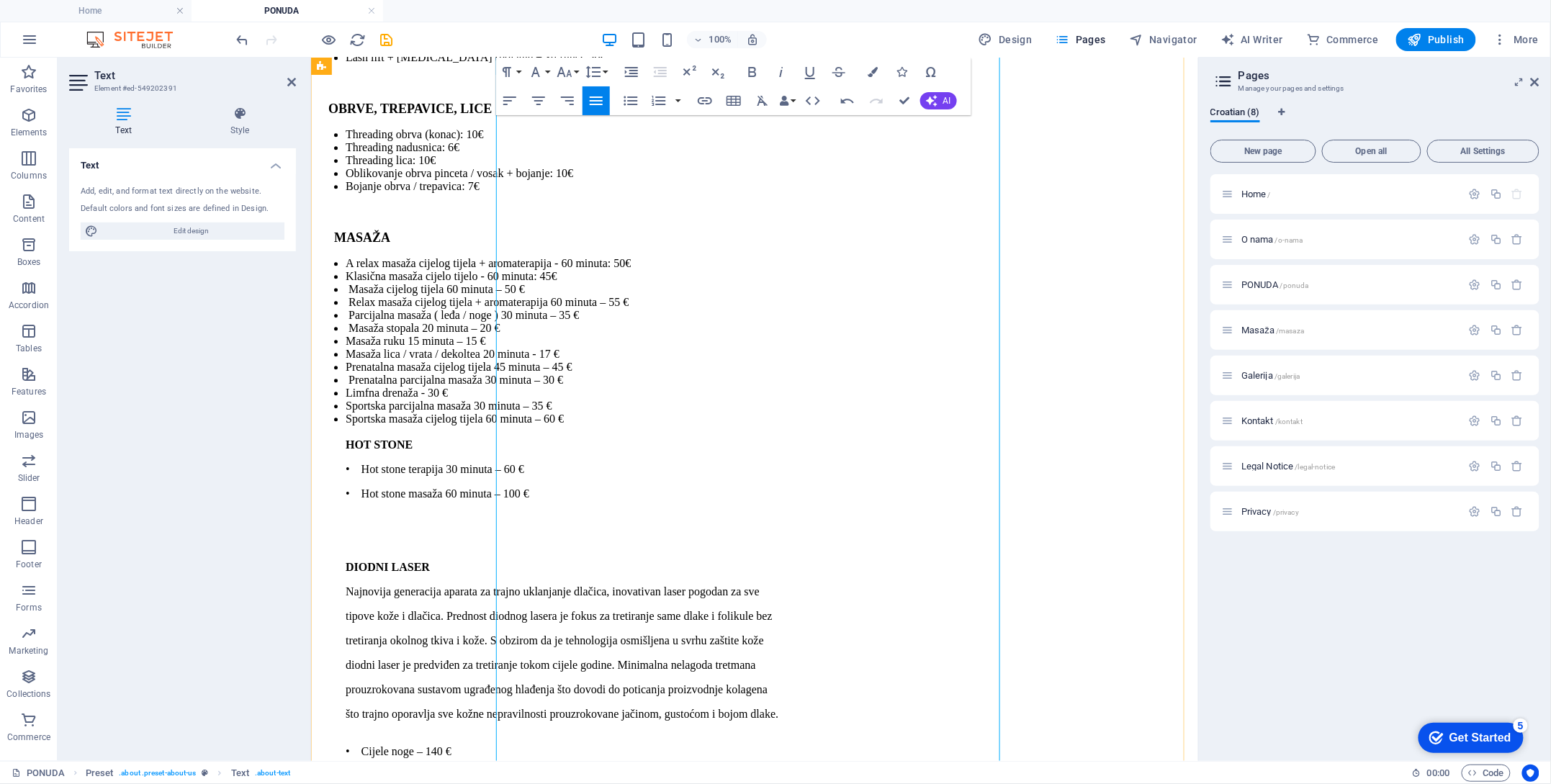
scroll to position [4137, 0]
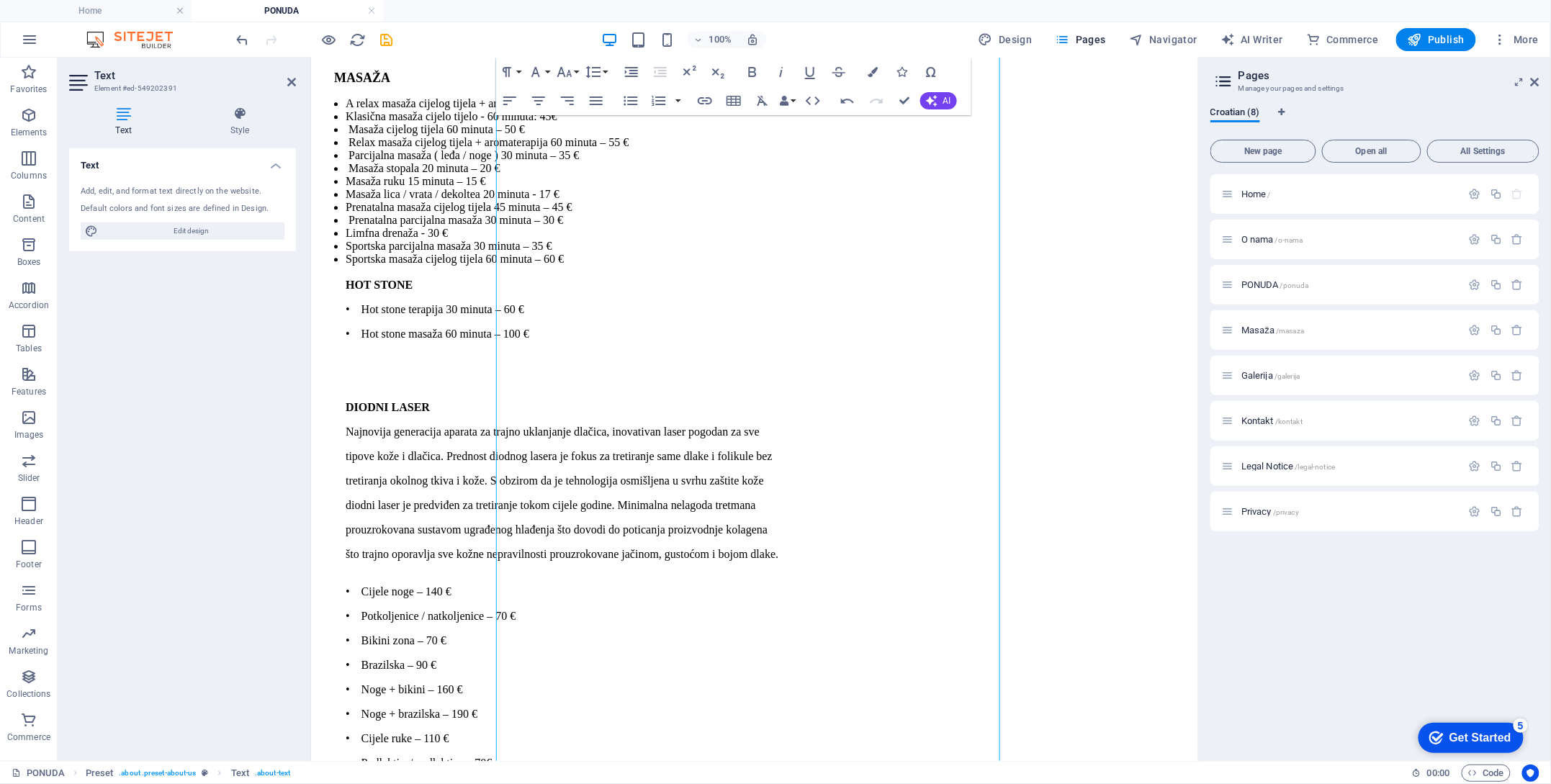
click at [304, 543] on div "Text Style Text Add, edit, and format text directly on the website. Default col…" at bounding box center [182, 428] width 250 height 666
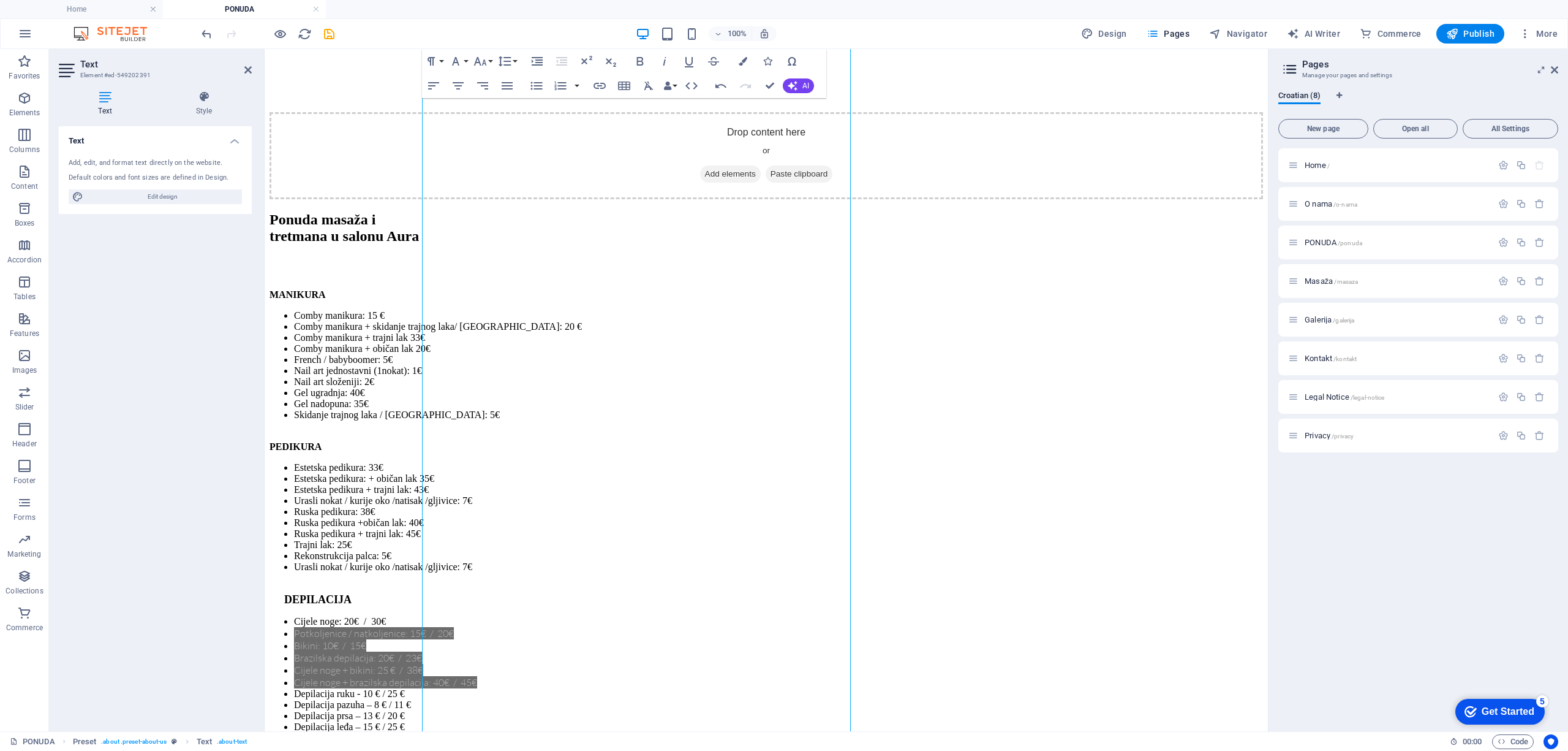
scroll to position [13856, 0]
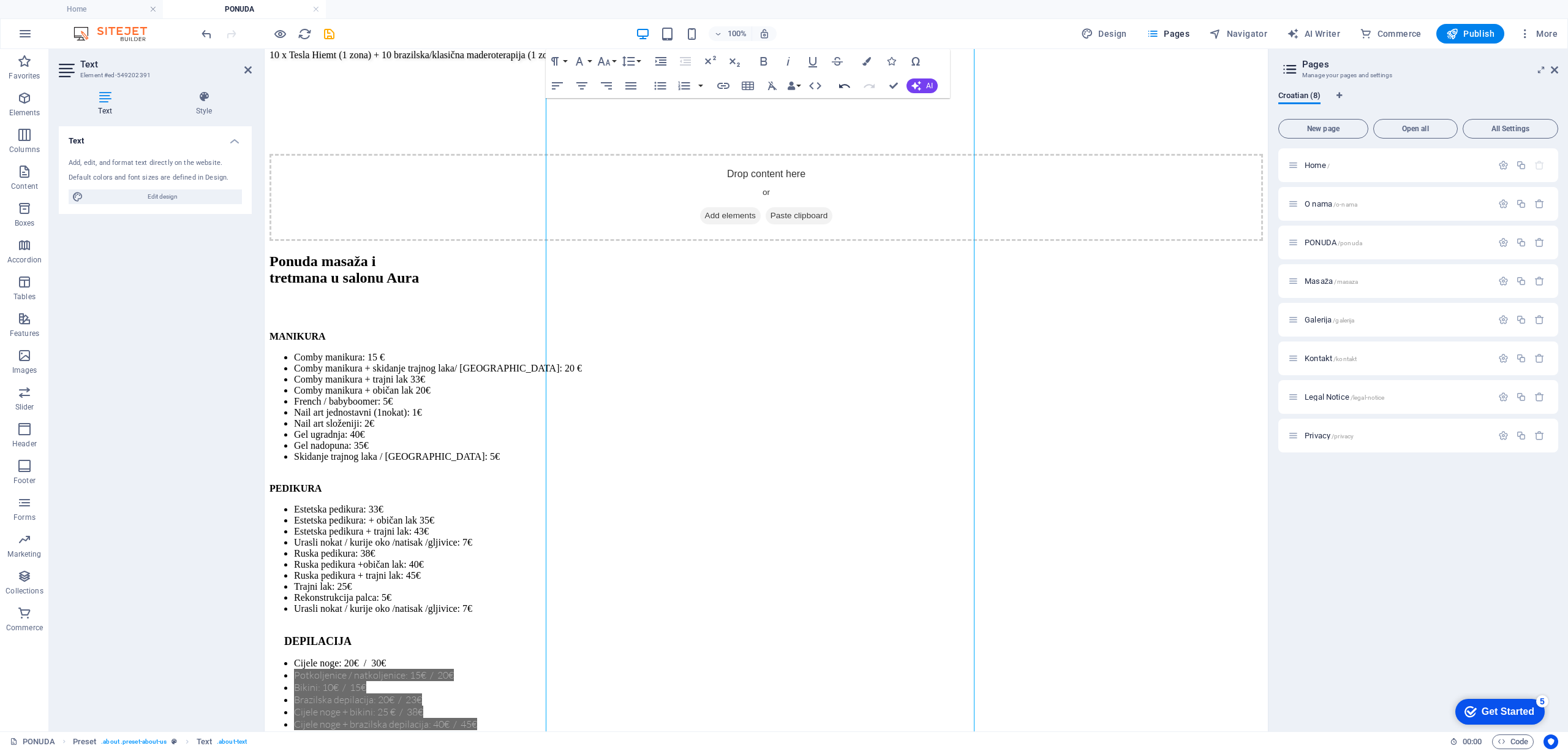
click at [841, 83] on icon "button" at bounding box center [844, 86] width 15 height 15
click at [844, 88] on icon "button" at bounding box center [844, 86] width 15 height 15
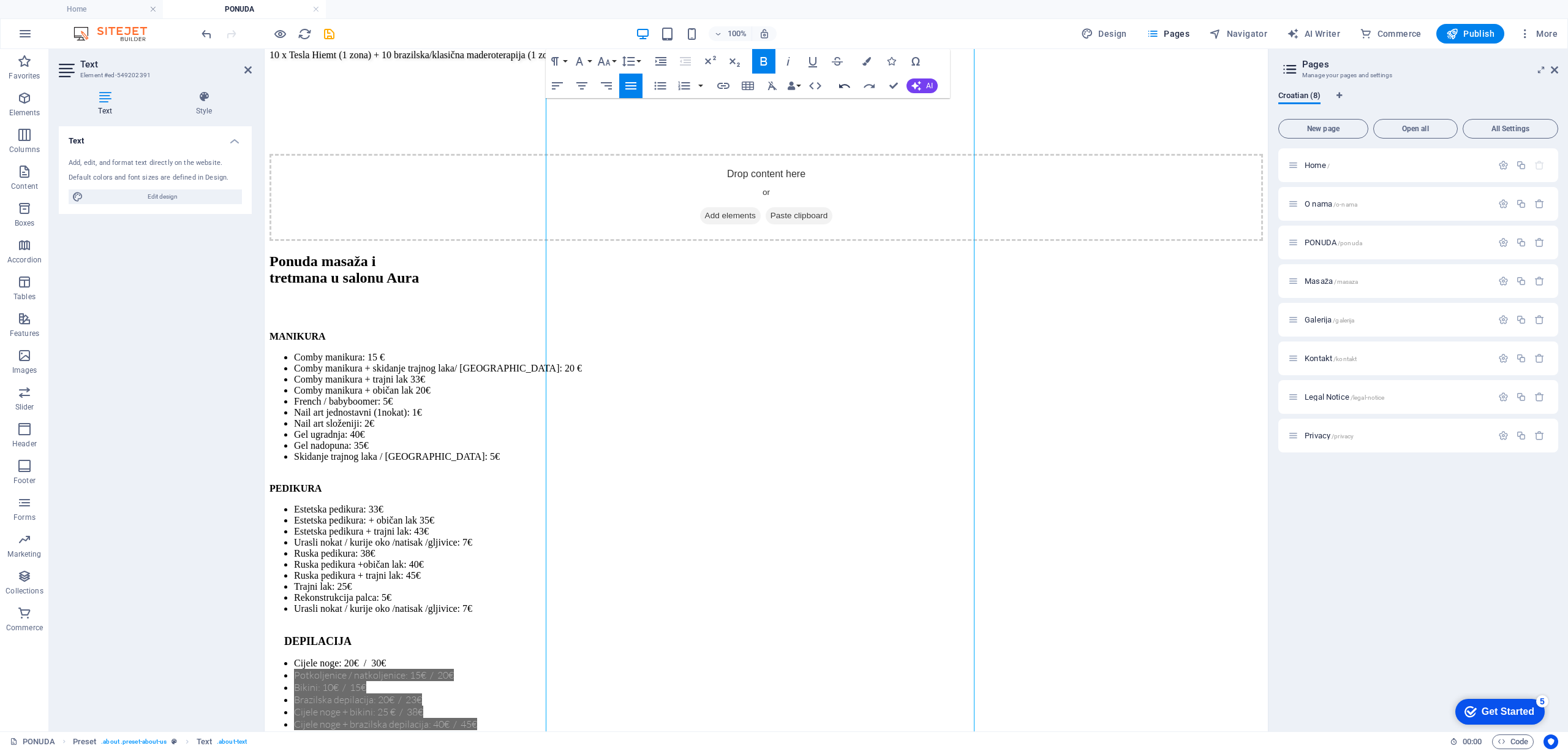
click at [844, 88] on icon "button" at bounding box center [844, 86] width 15 height 15
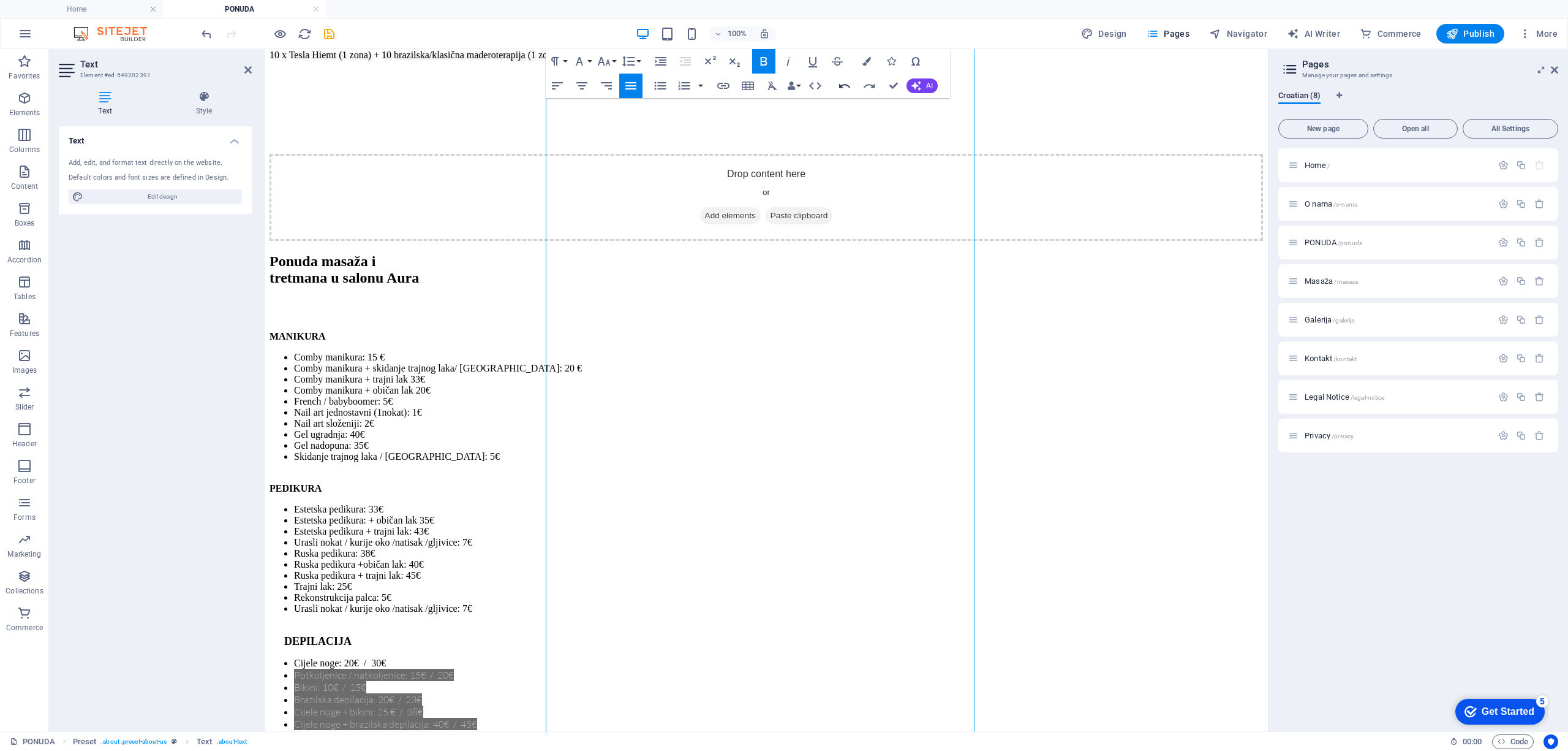
click at [846, 80] on icon "button" at bounding box center [844, 86] width 15 height 15
click at [845, 84] on icon "button" at bounding box center [844, 86] width 11 height 4
click at [845, 83] on icon "button" at bounding box center [844, 86] width 15 height 15
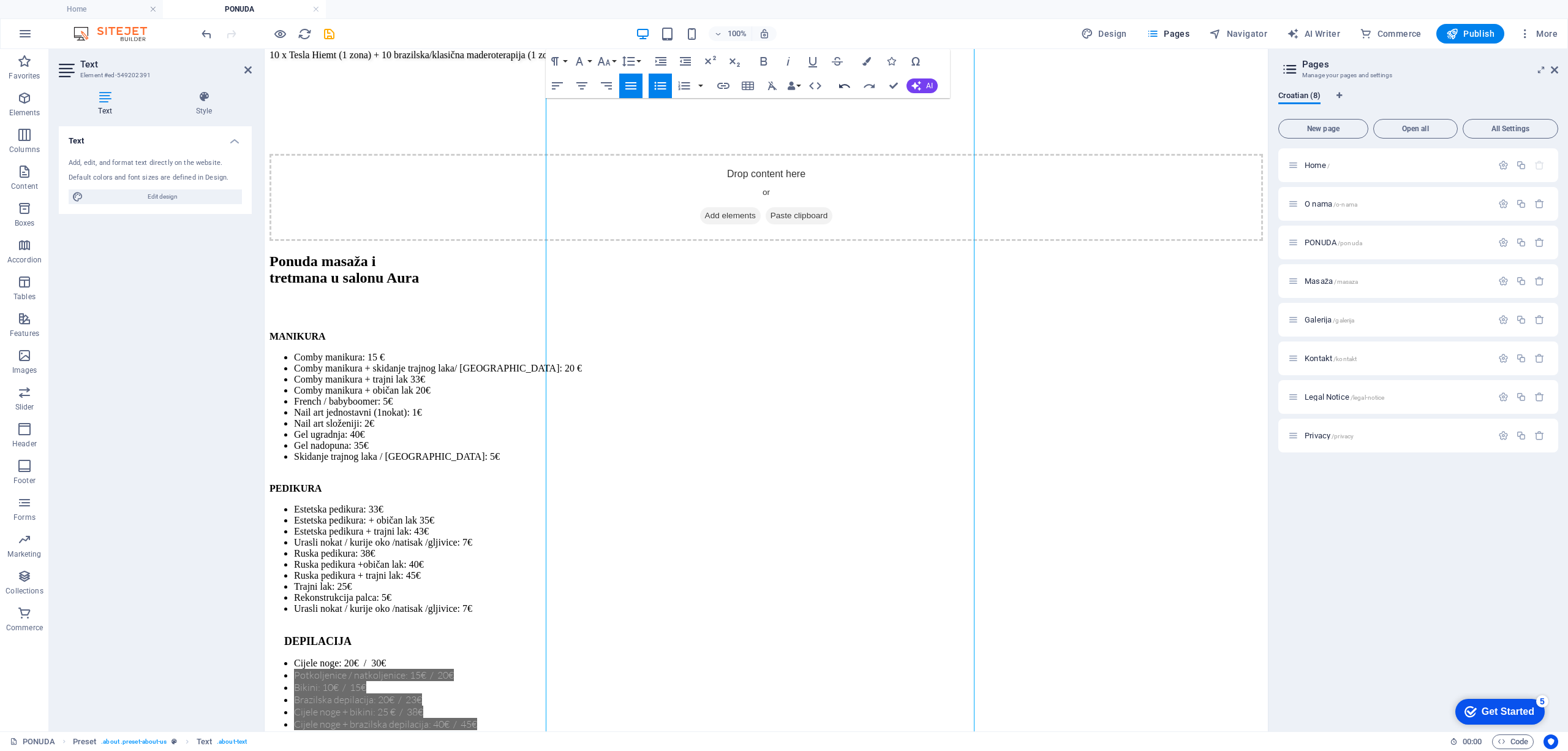
click at [845, 83] on icon "button" at bounding box center [844, 86] width 15 height 15
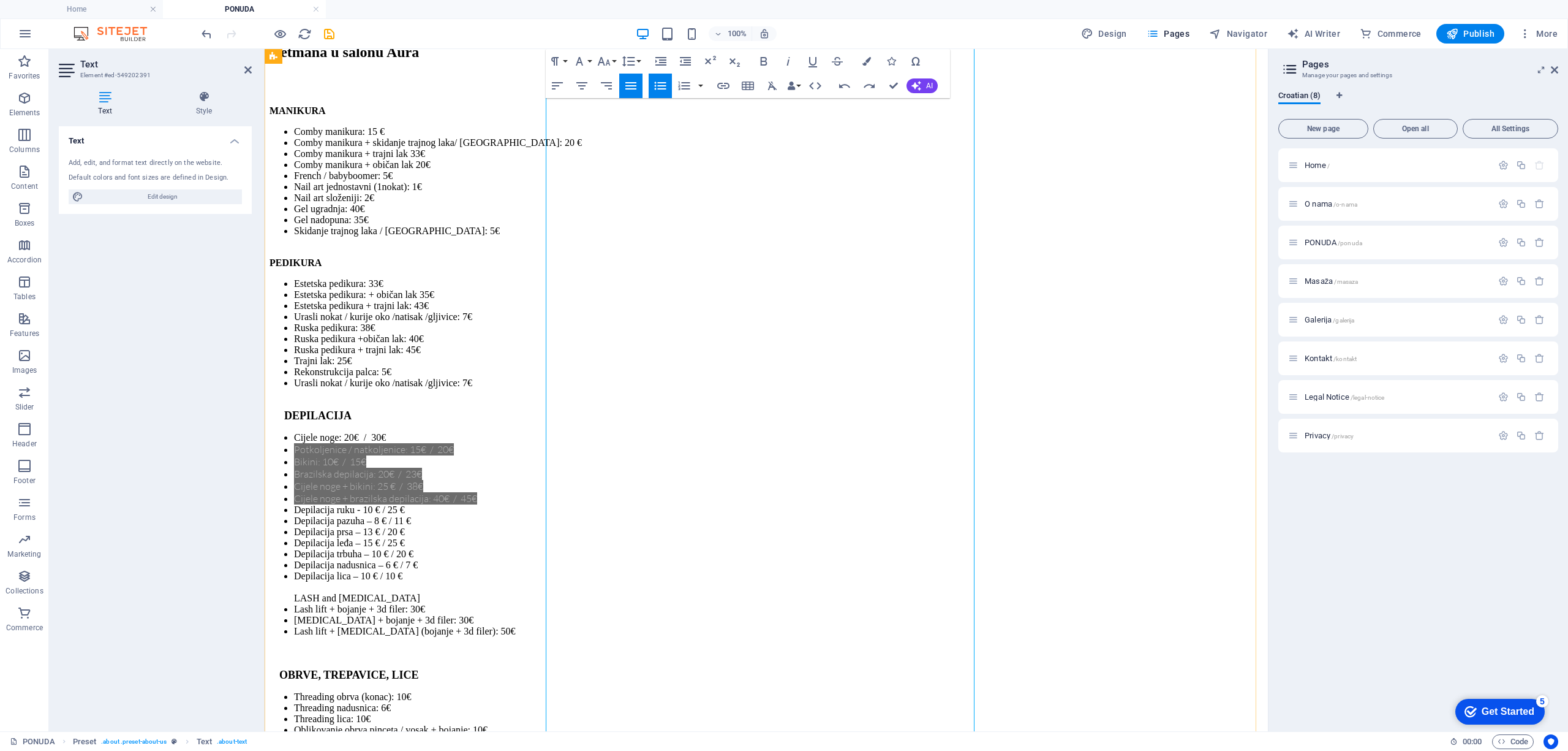
scroll to position [3194, 0]
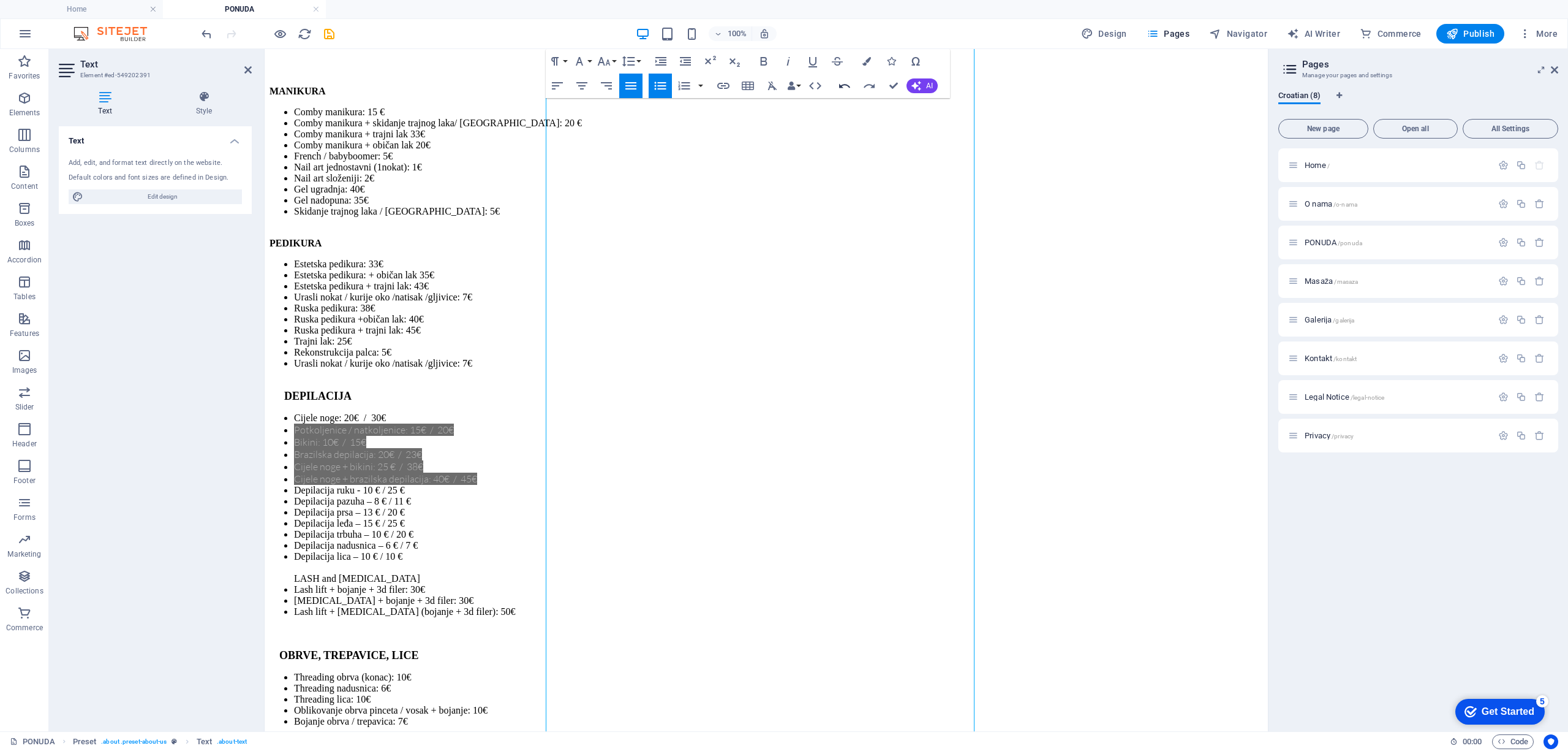
click at [844, 87] on icon "button" at bounding box center [844, 86] width 15 height 15
click at [844, 84] on icon "button" at bounding box center [844, 86] width 11 height 4
click at [868, 86] on icon "button" at bounding box center [869, 86] width 15 height 15
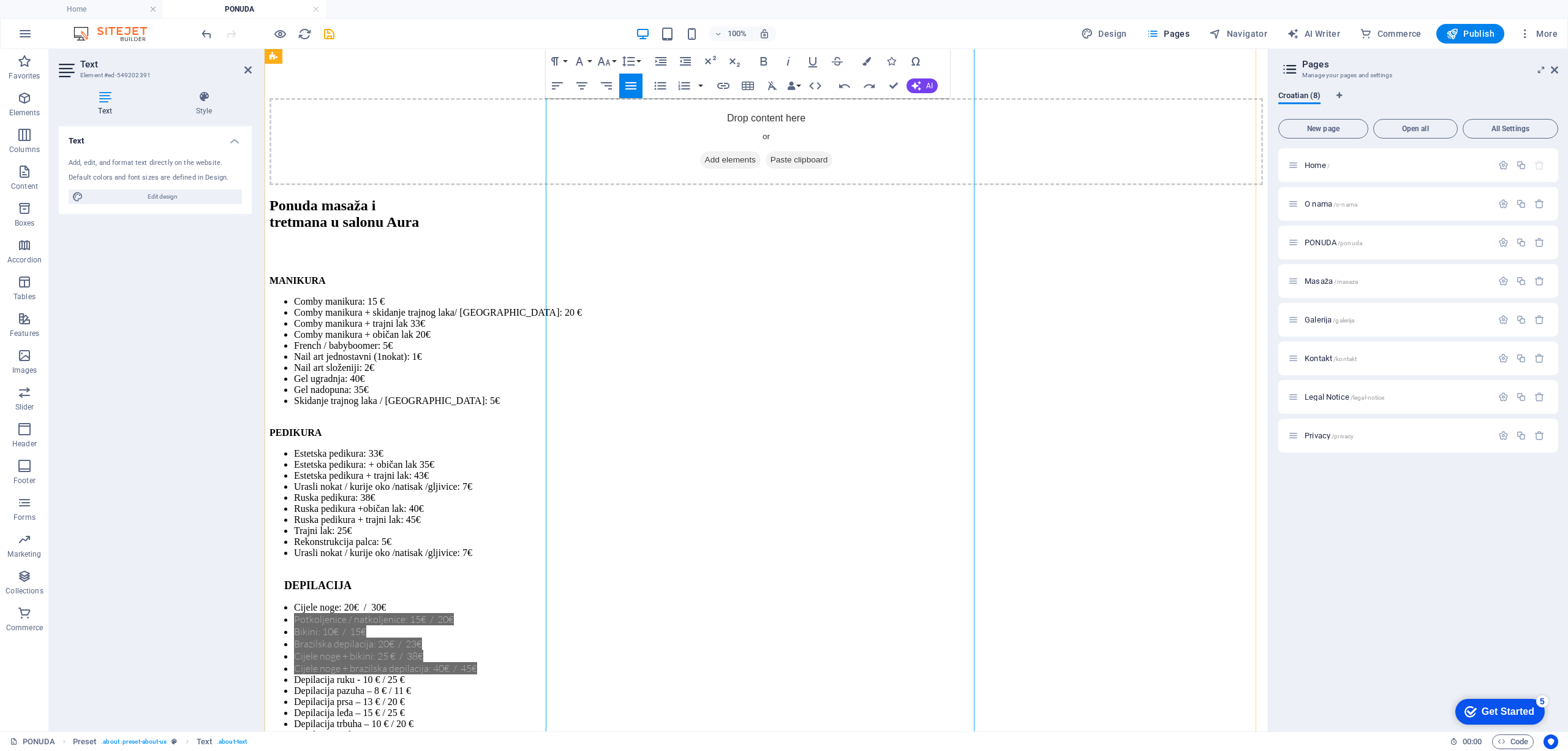
scroll to position [2949, 0]
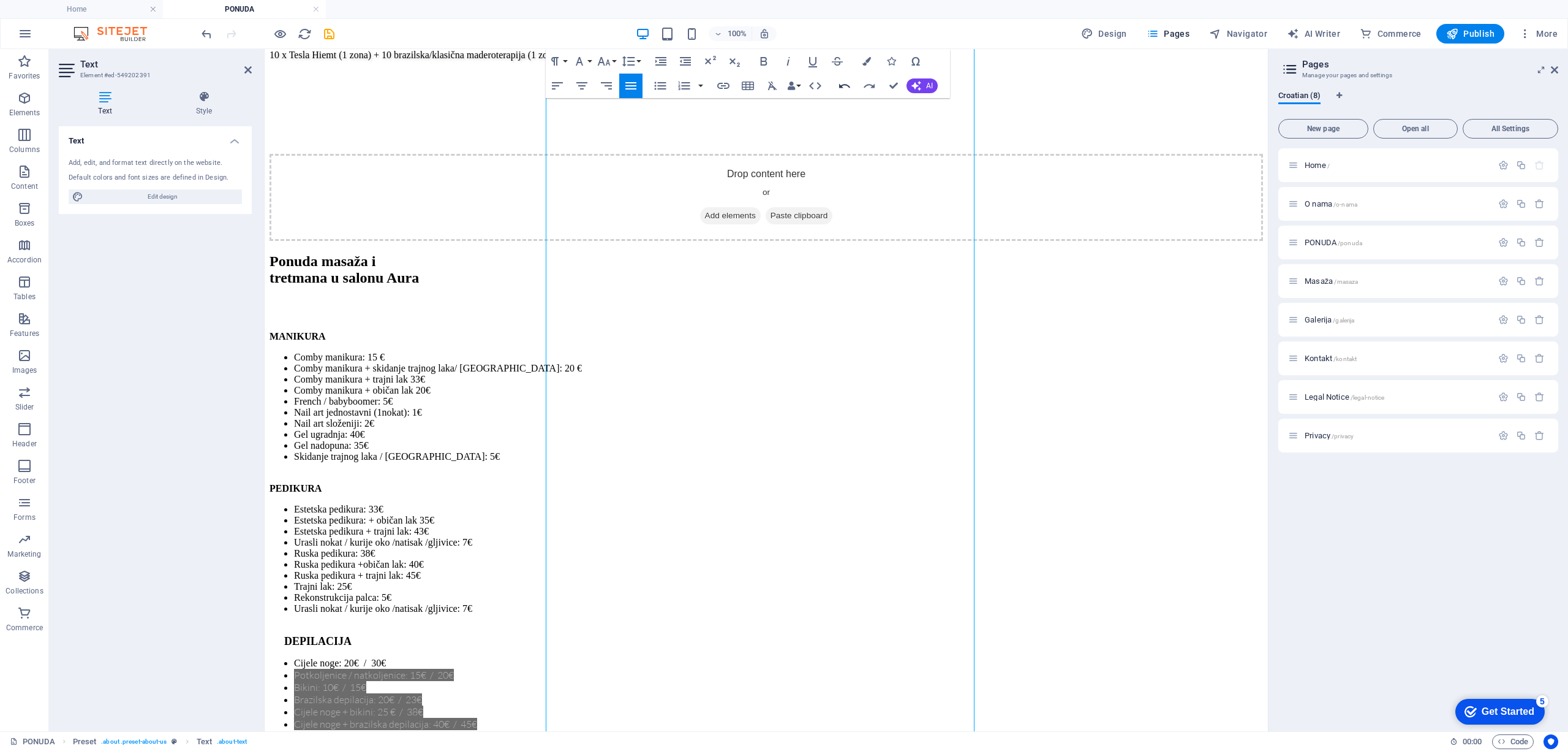
click at [844, 84] on icon "button" at bounding box center [844, 86] width 11 height 4
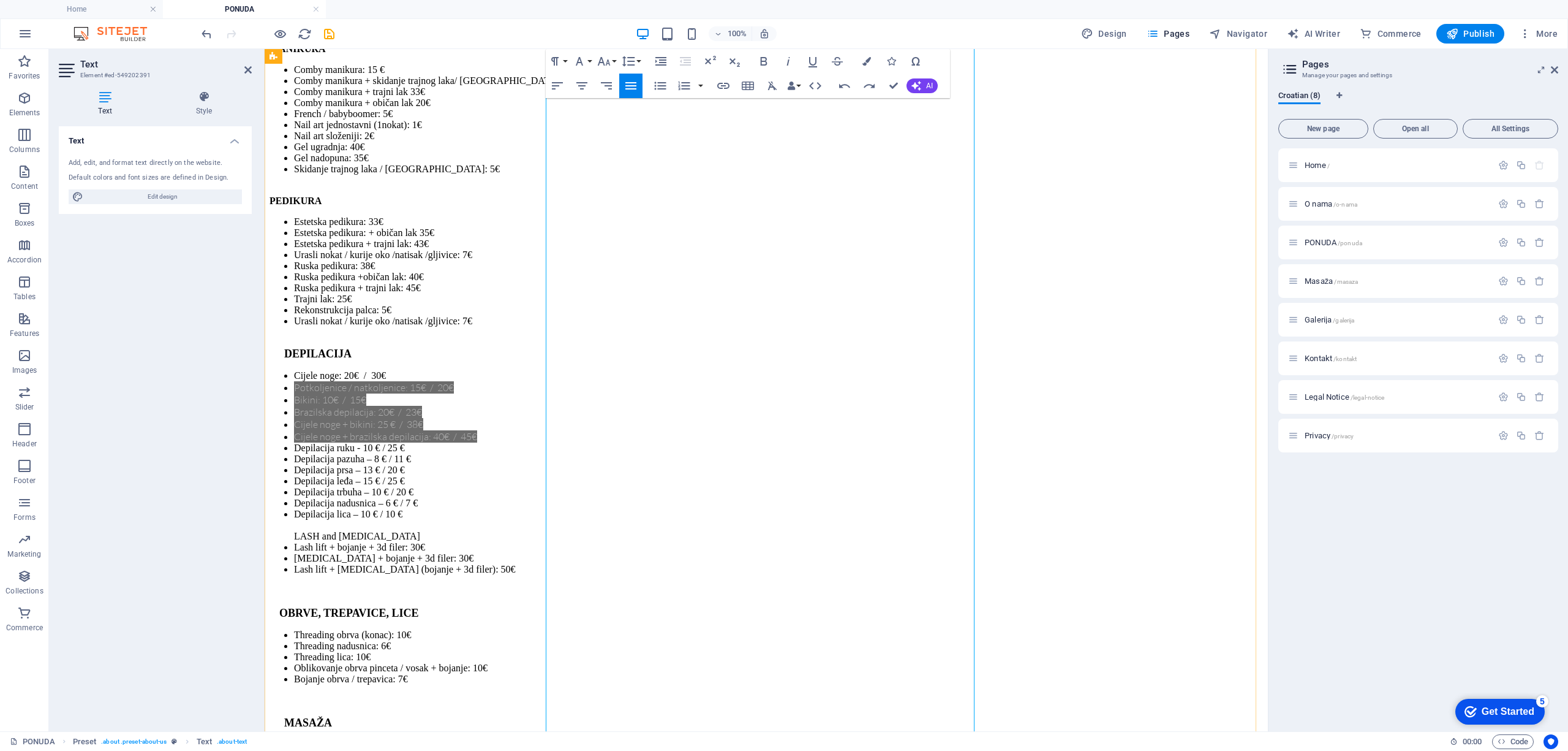
scroll to position [3276, 0]
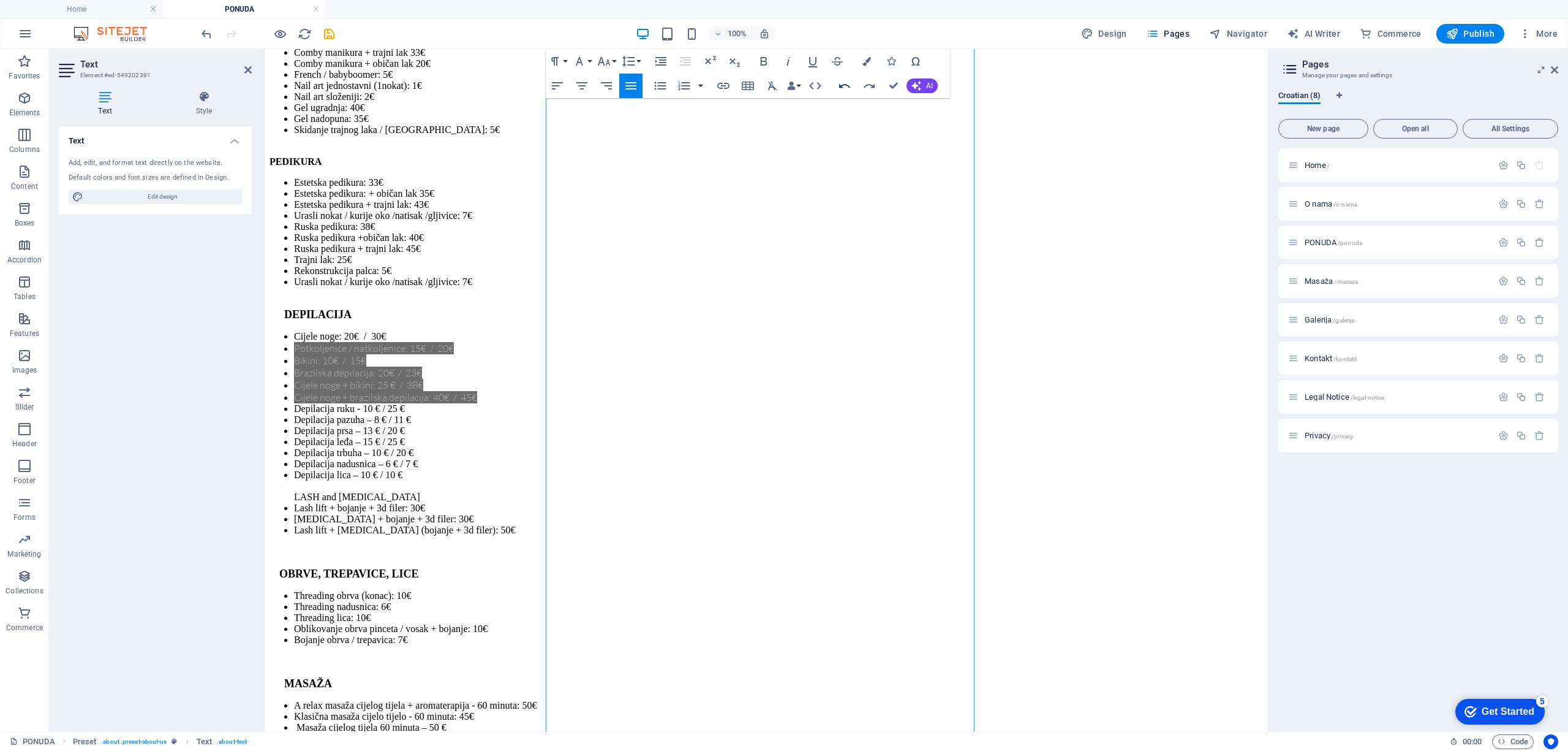
click at [846, 86] on icon "button" at bounding box center [844, 86] width 15 height 15
click at [871, 81] on icon "button" at bounding box center [869, 86] width 15 height 15
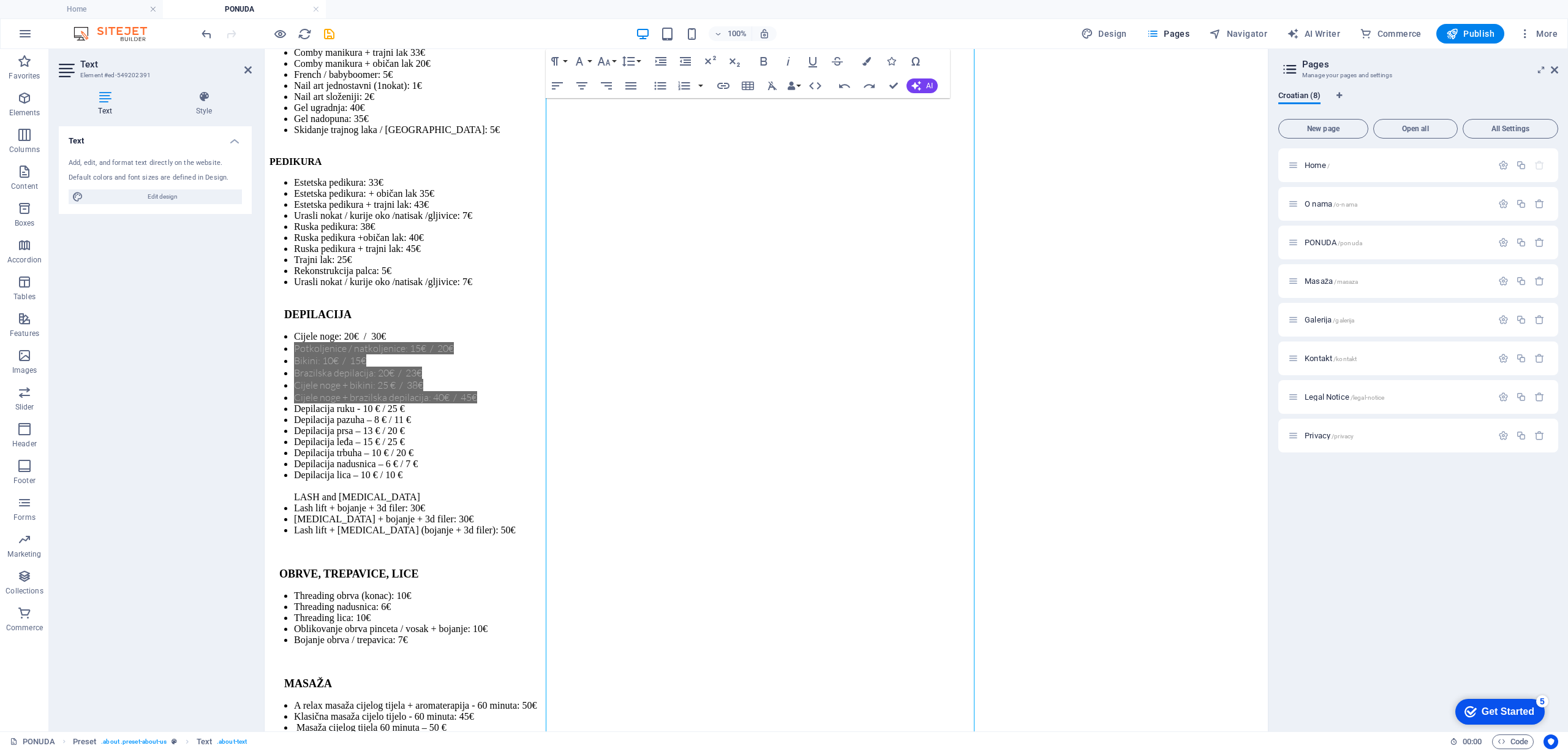
click at [1318, 607] on div "Home / O nama /o-nama [PERSON_NAME] /[PERSON_NAME] /[PERSON_NAME] /galerija Kon…" at bounding box center [1418, 434] width 280 height 573
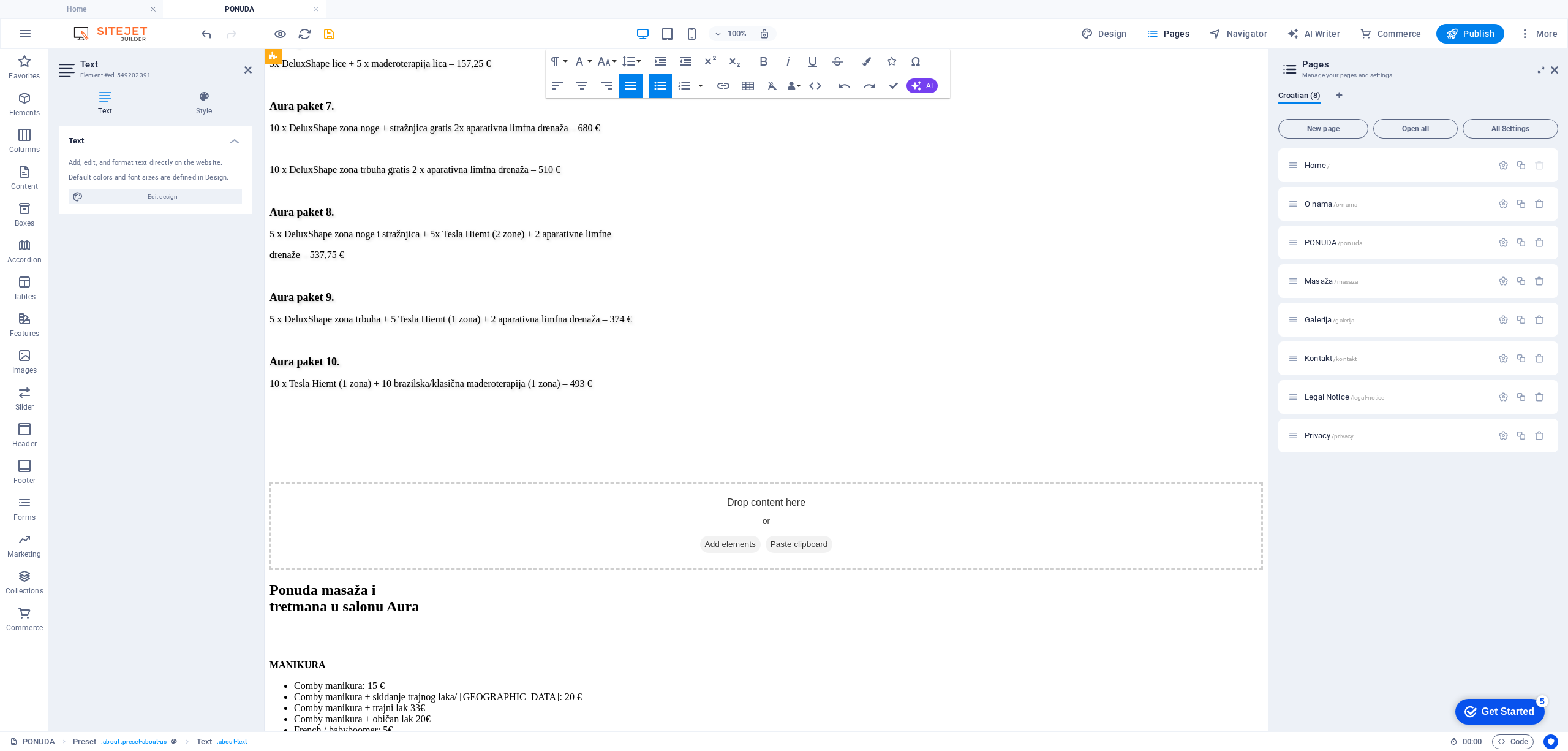
scroll to position [2623, 0]
click at [872, 84] on icon "button" at bounding box center [869, 86] width 11 height 4
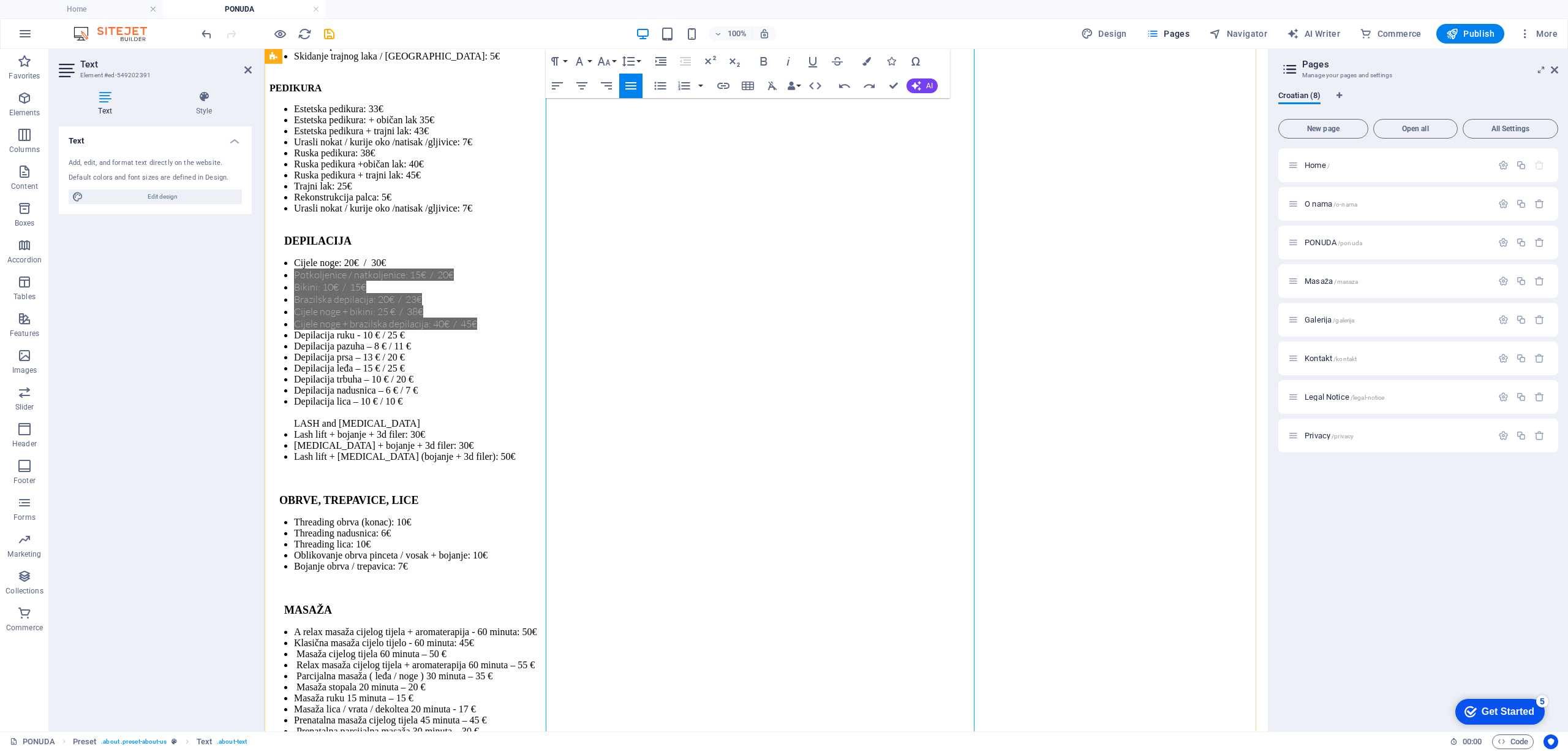
scroll to position [3358, 0]
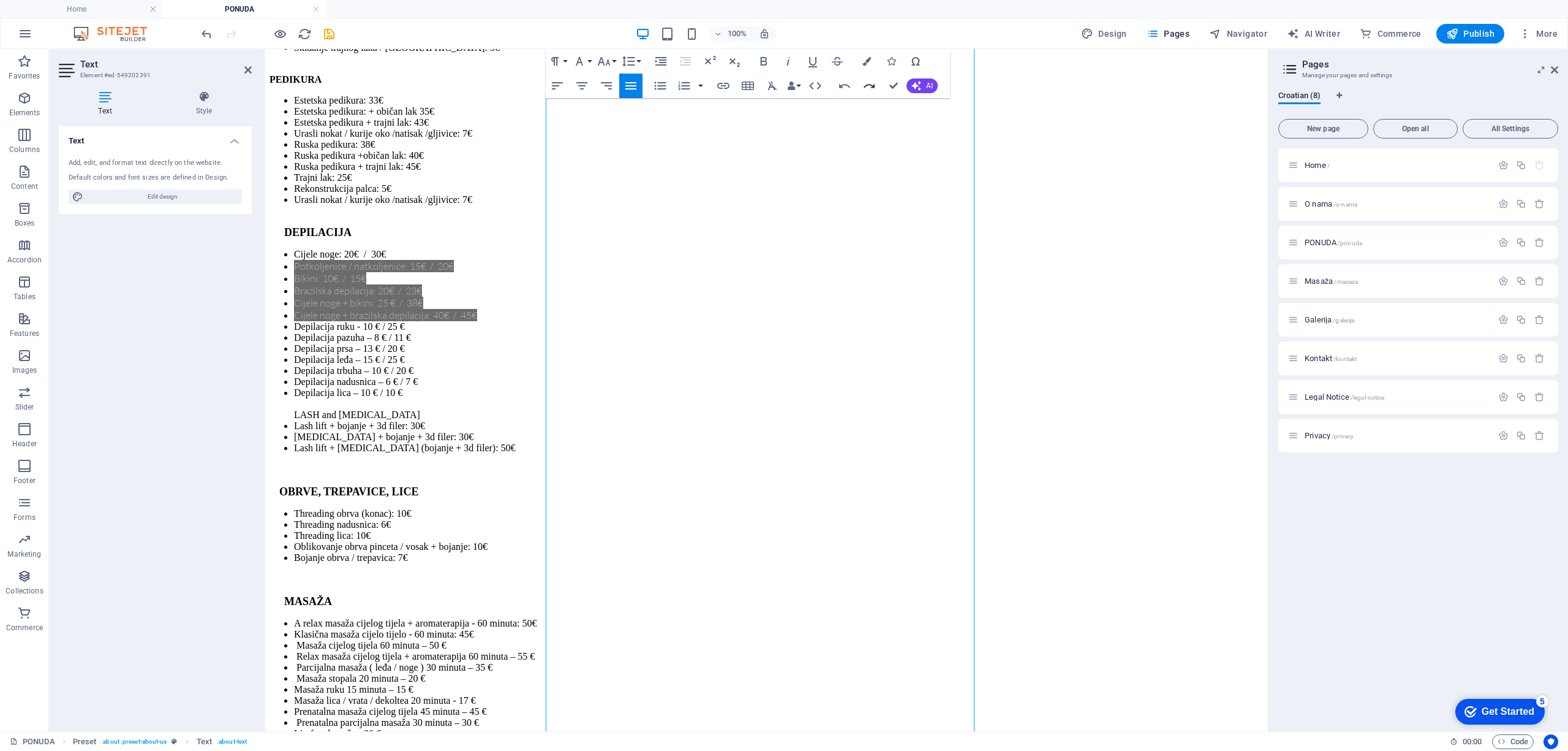
click at [870, 86] on icon "button" at bounding box center [869, 86] width 15 height 15
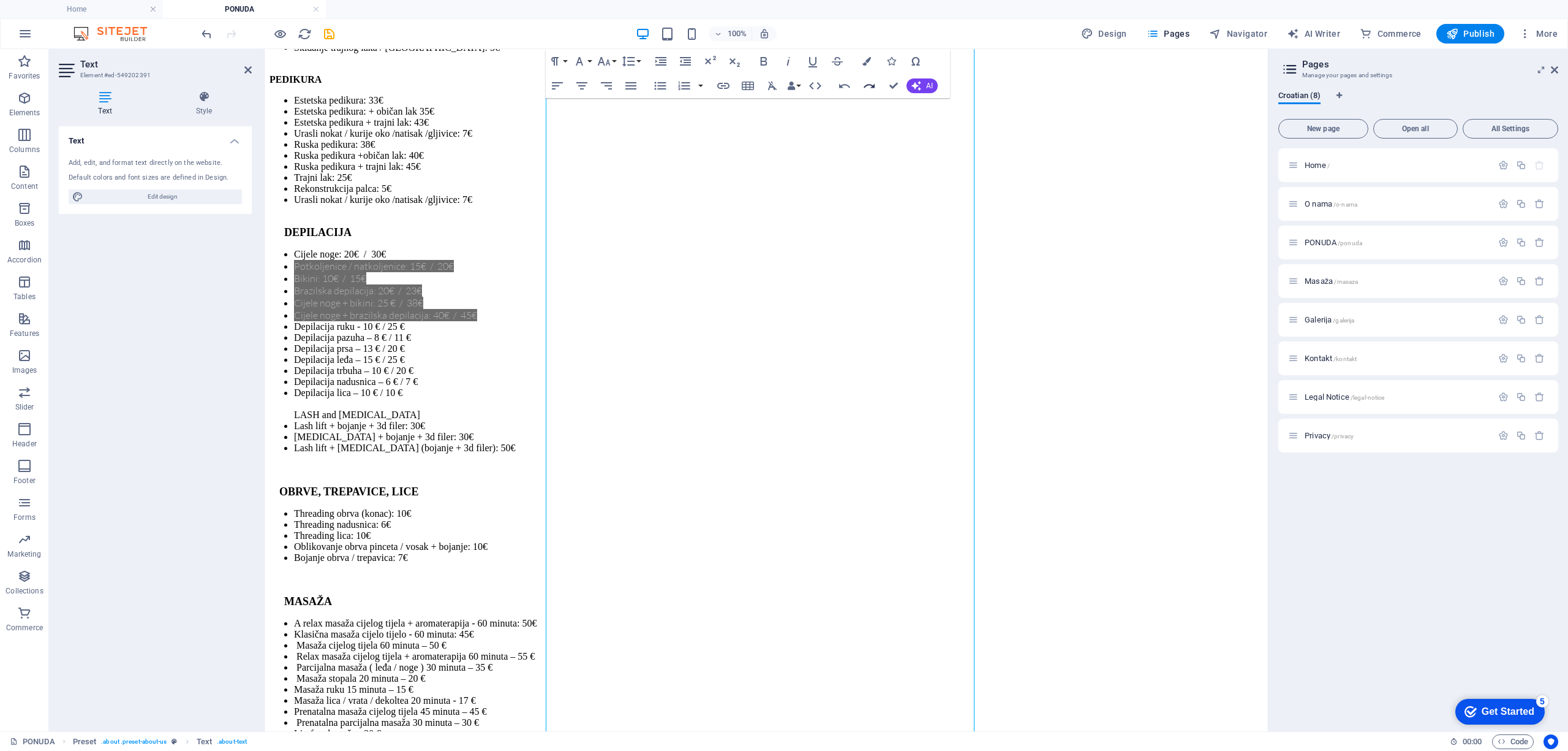
click at [870, 86] on icon "button" at bounding box center [869, 86] width 15 height 15
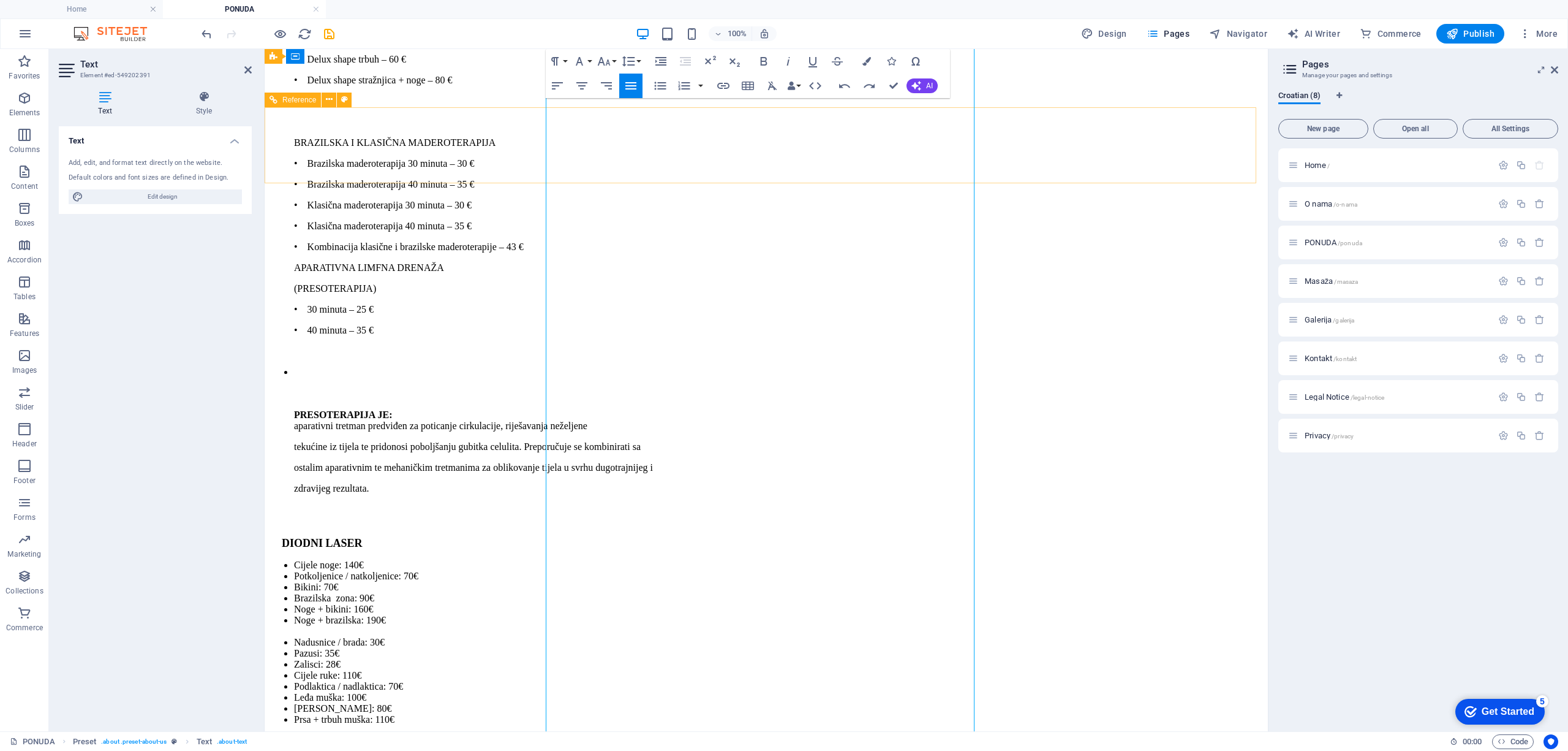
scroll to position [4501, 0]
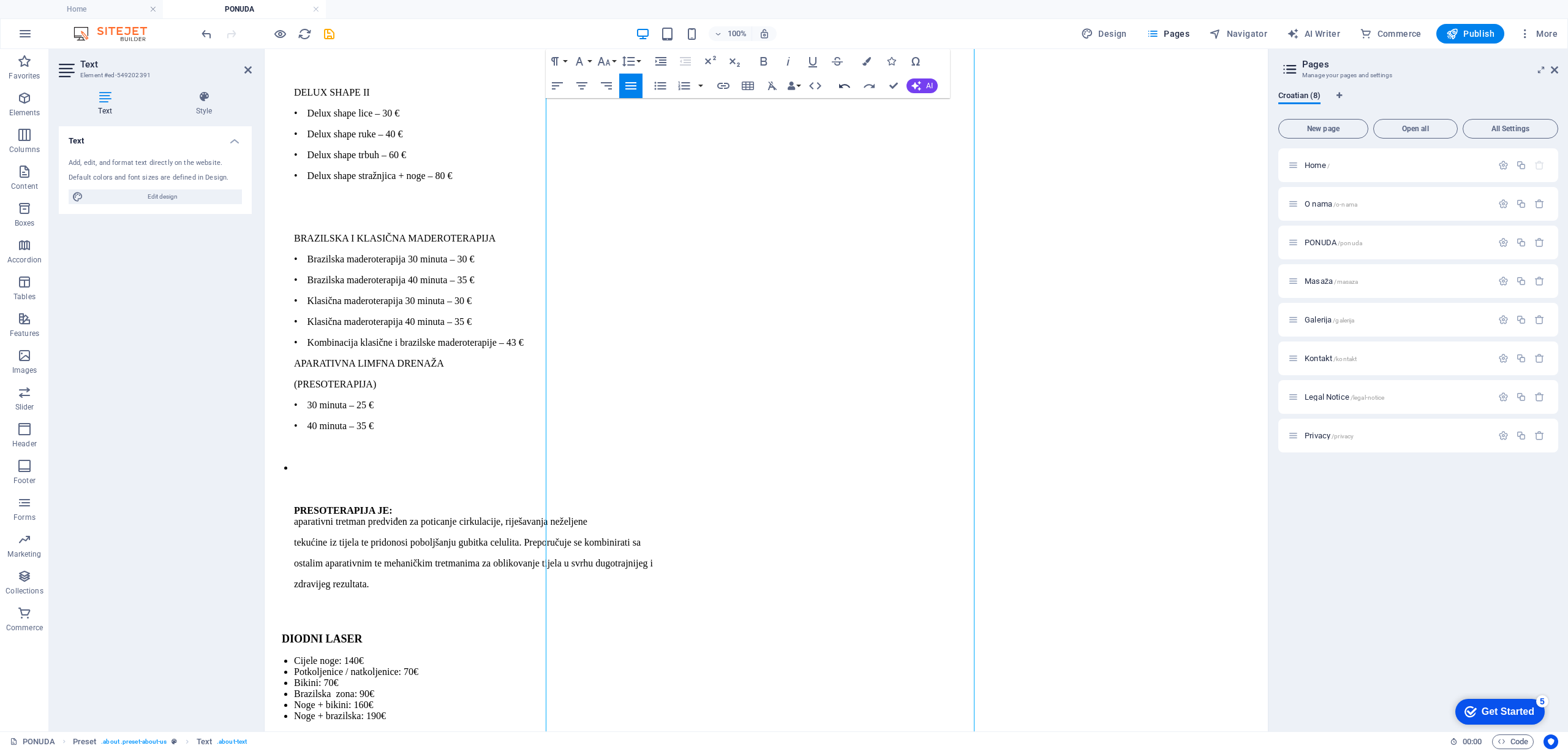
click at [844, 90] on icon "button" at bounding box center [844, 86] width 15 height 15
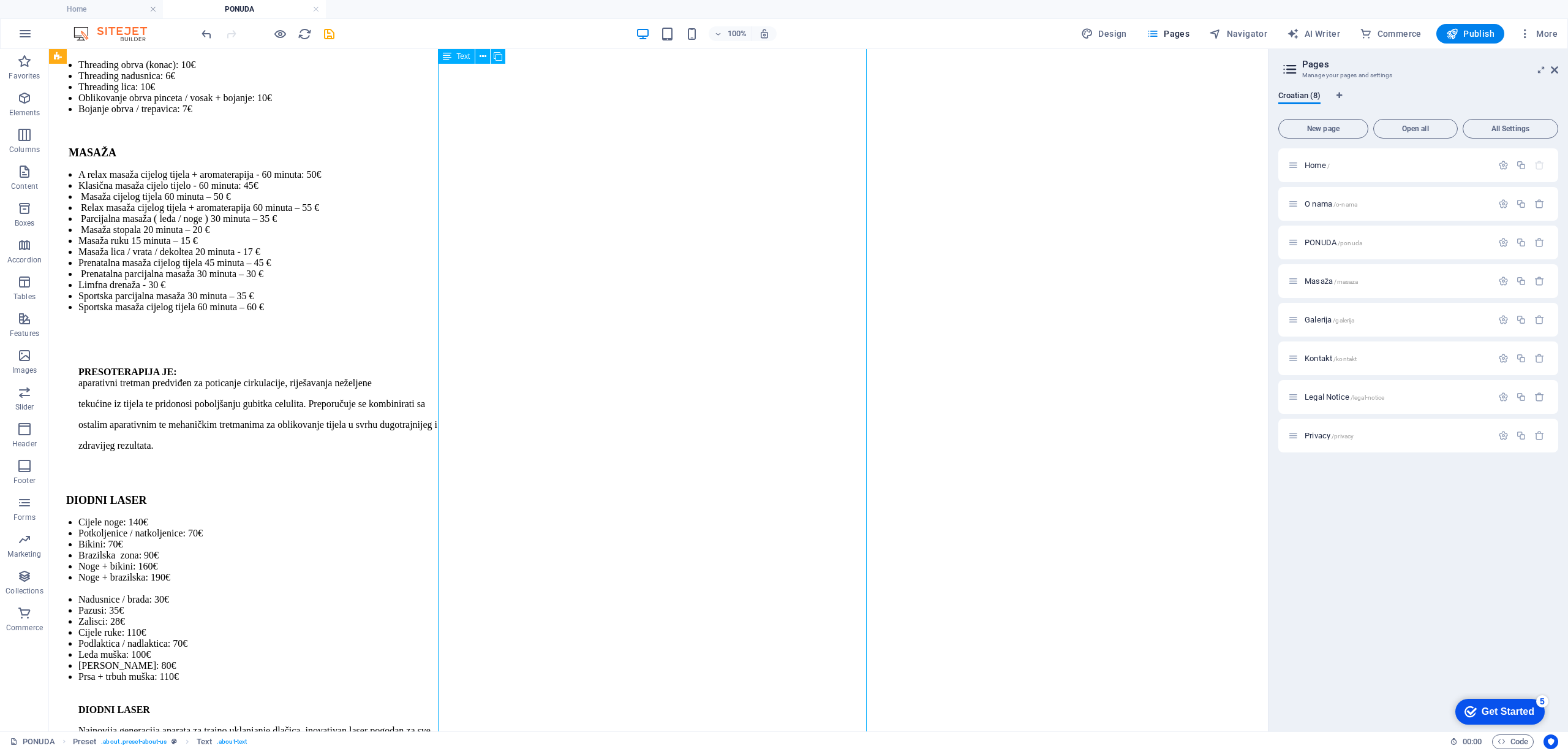
click at [757, 346] on div "MANIKURA Comby manikura: 15 € Comby manikura + skidanje trajnog laka/ [GEOGRAPH…" at bounding box center [658, 275] width 1209 height 1669
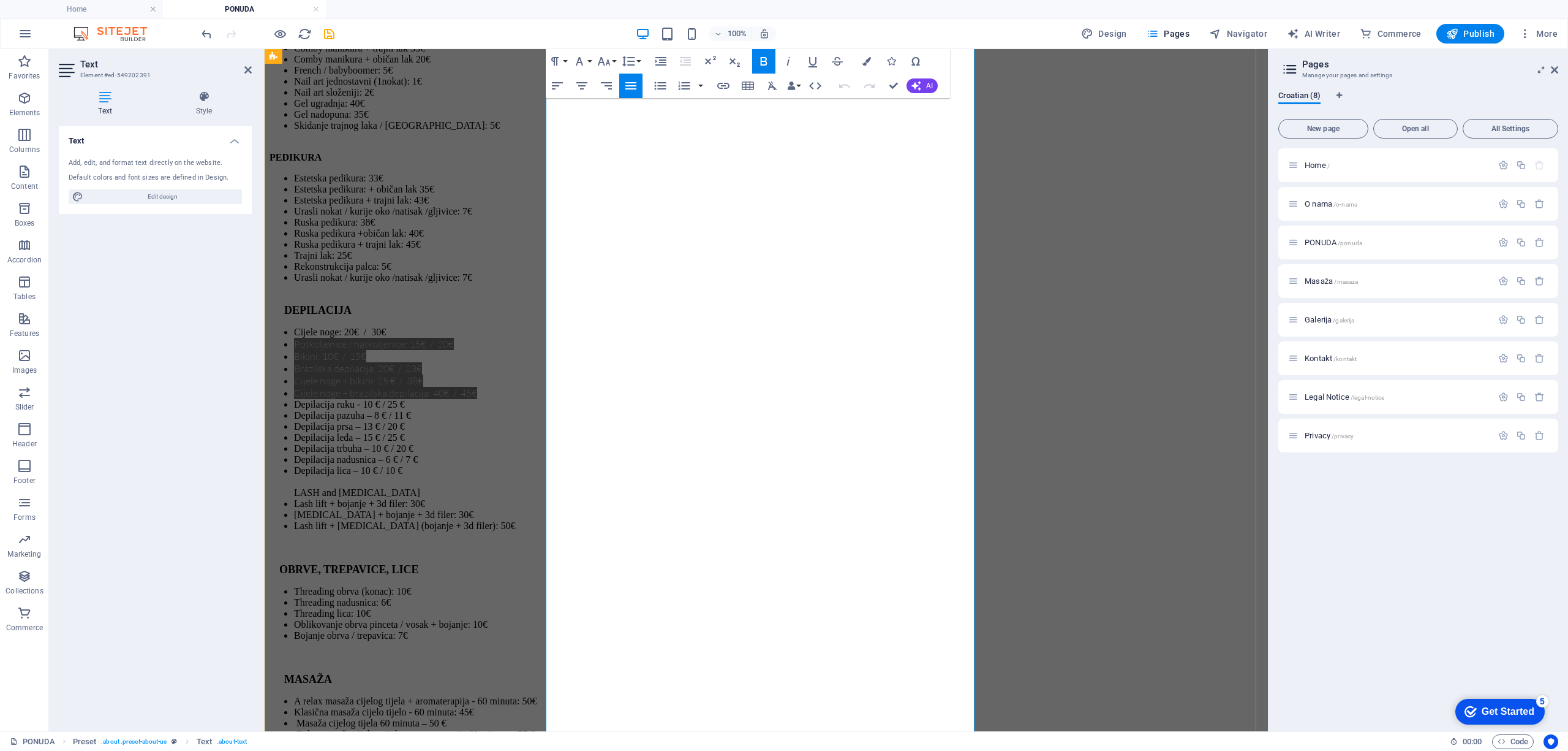
scroll to position [3316, 0]
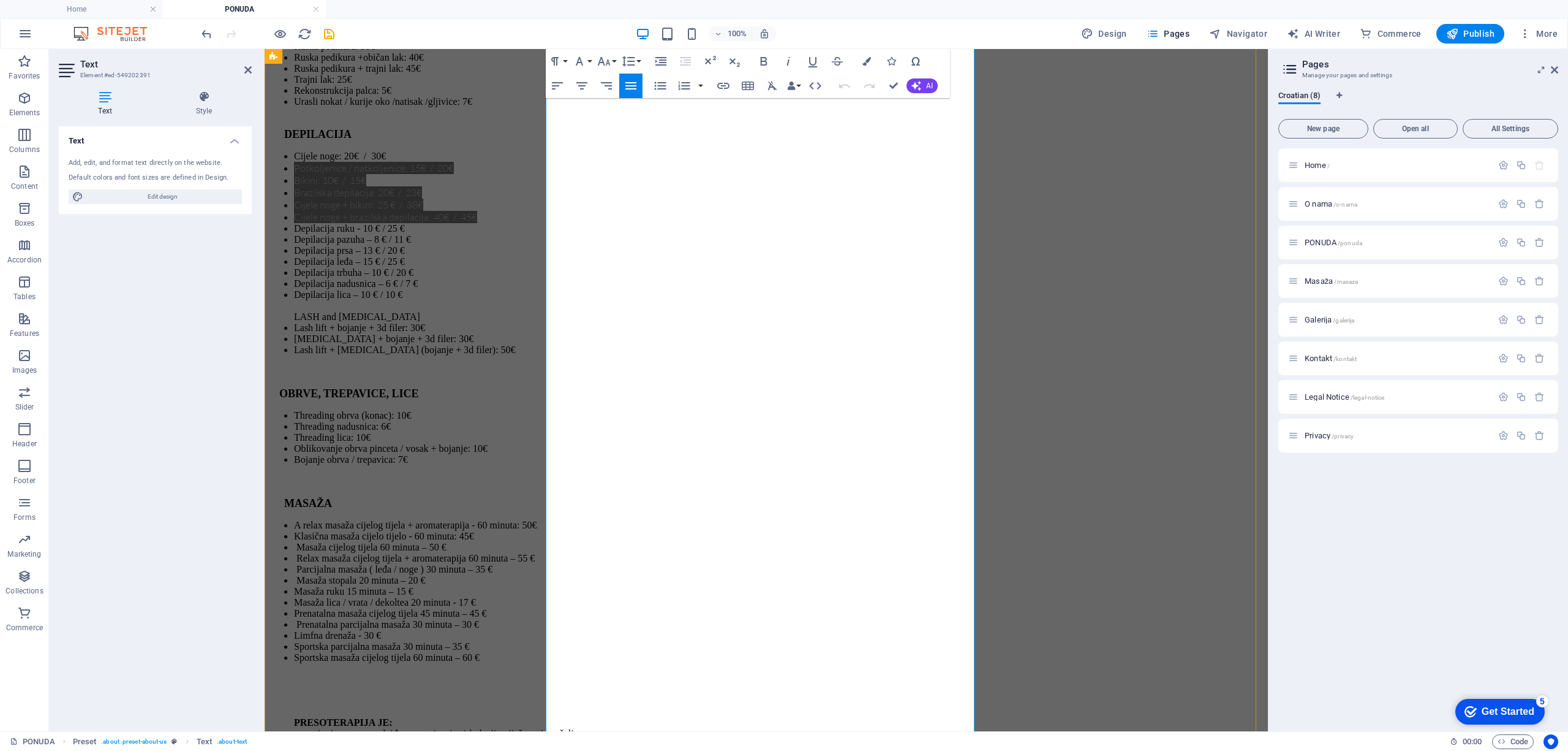
scroll to position [3398, 0]
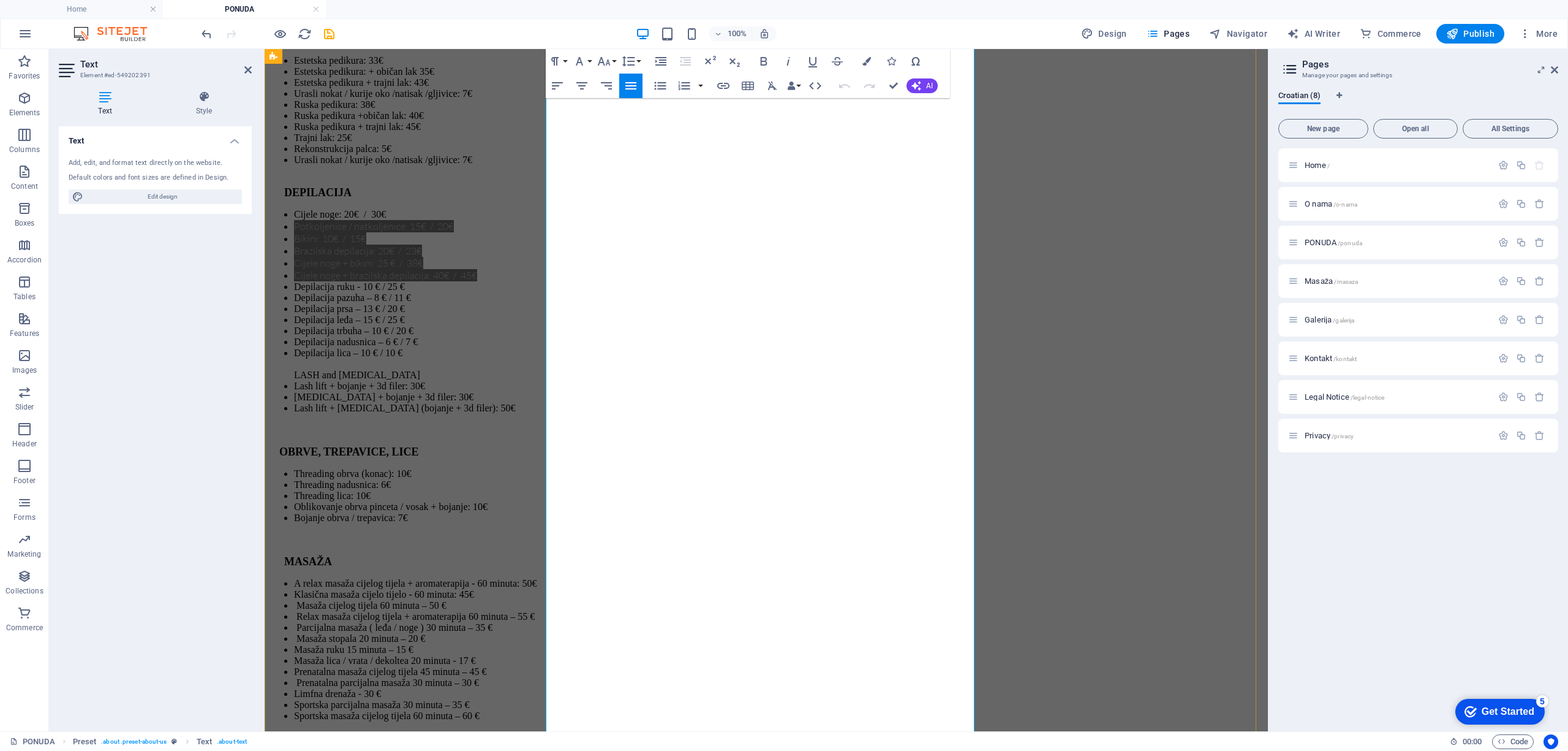
click at [601, 667] on li "Sportska masaža cijelog tijela 60 minuta – 60 €" at bounding box center [778, 738] width 969 height 55
drag, startPoint x: 642, startPoint y: 213, endPoint x: 551, endPoint y: 220, distance: 91.3
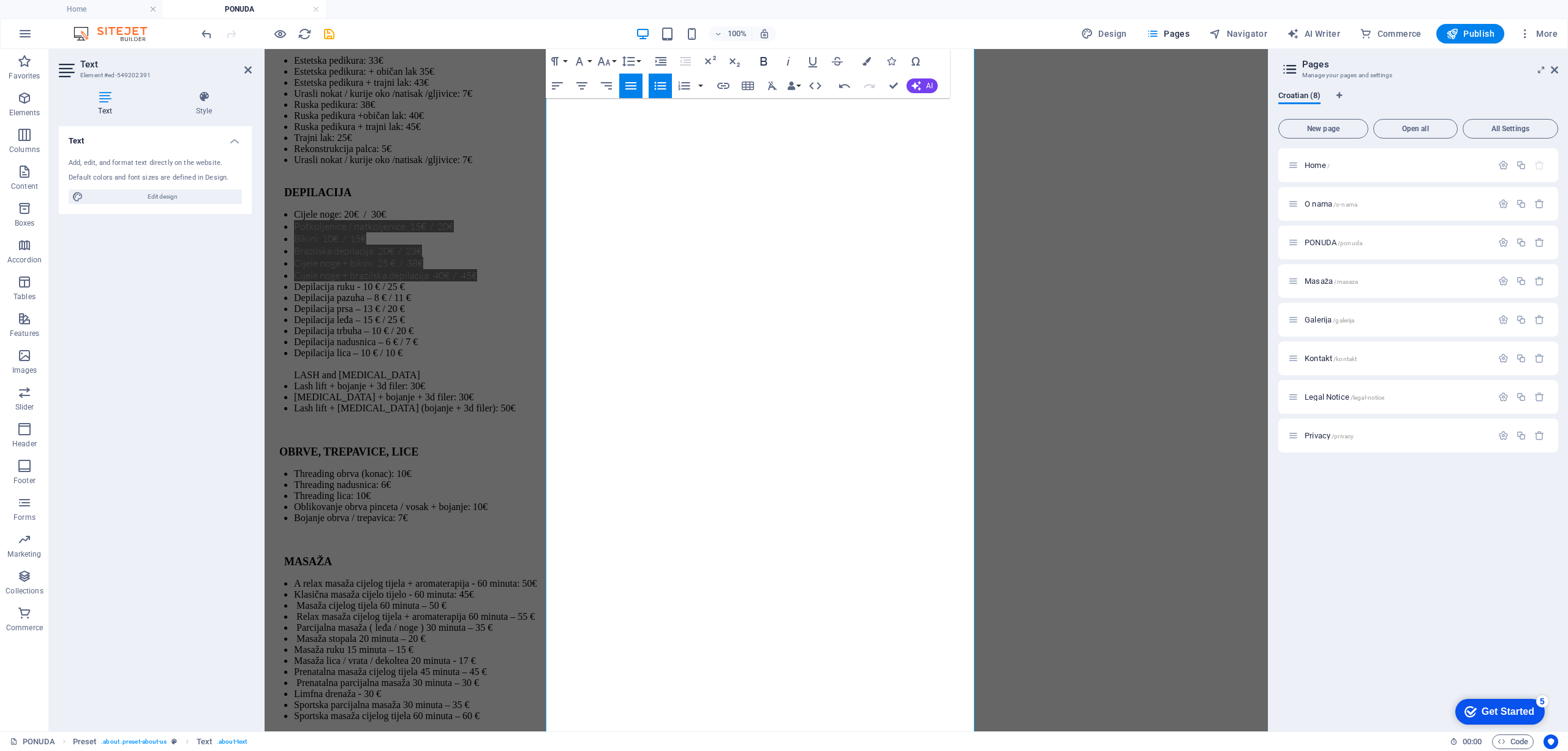
click at [763, 60] on icon "button" at bounding box center [764, 61] width 15 height 15
drag, startPoint x: 672, startPoint y: 322, endPoint x: 556, endPoint y: 334, distance: 116.6
click at [763, 60] on icon "button" at bounding box center [764, 61] width 15 height 15
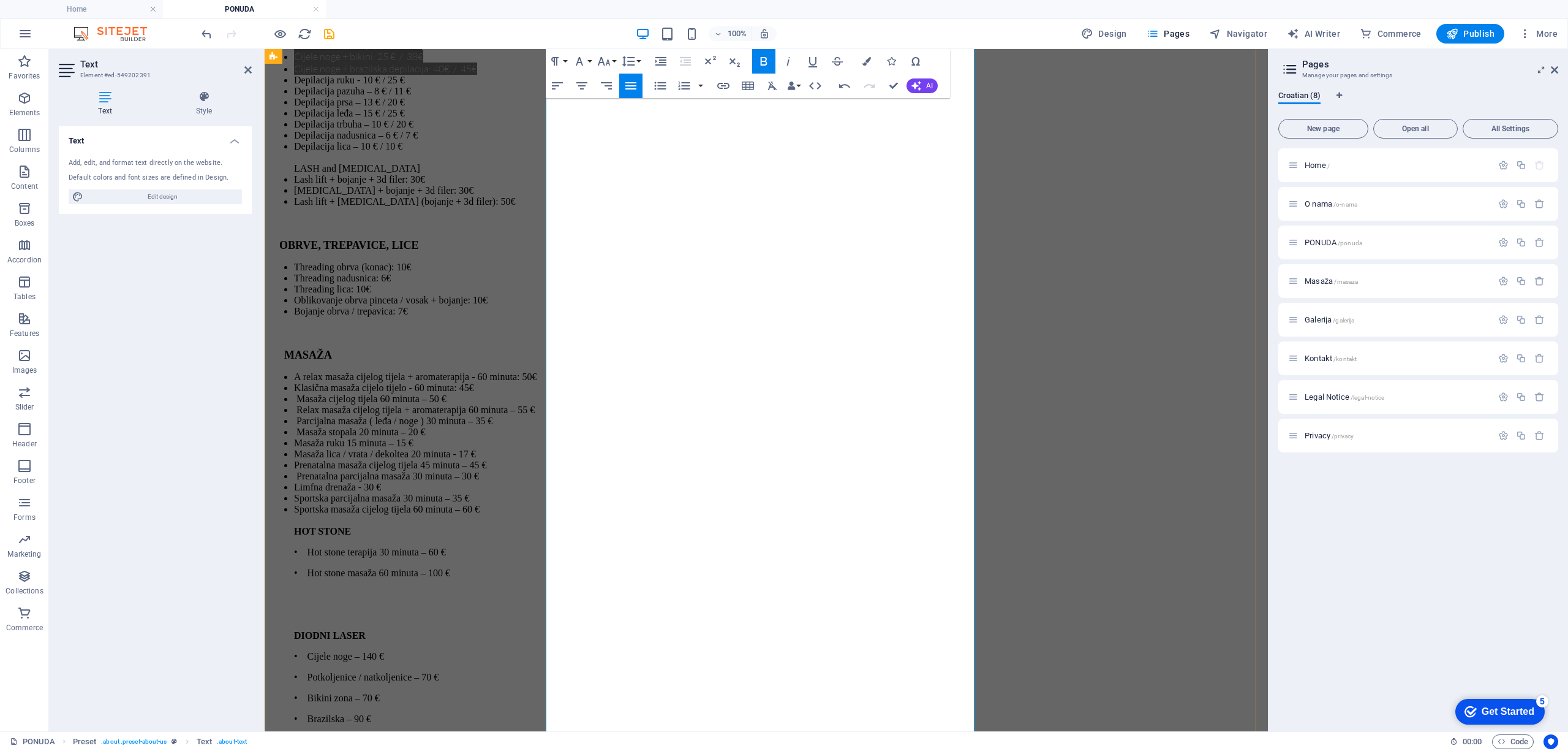
scroll to position [3643, 0]
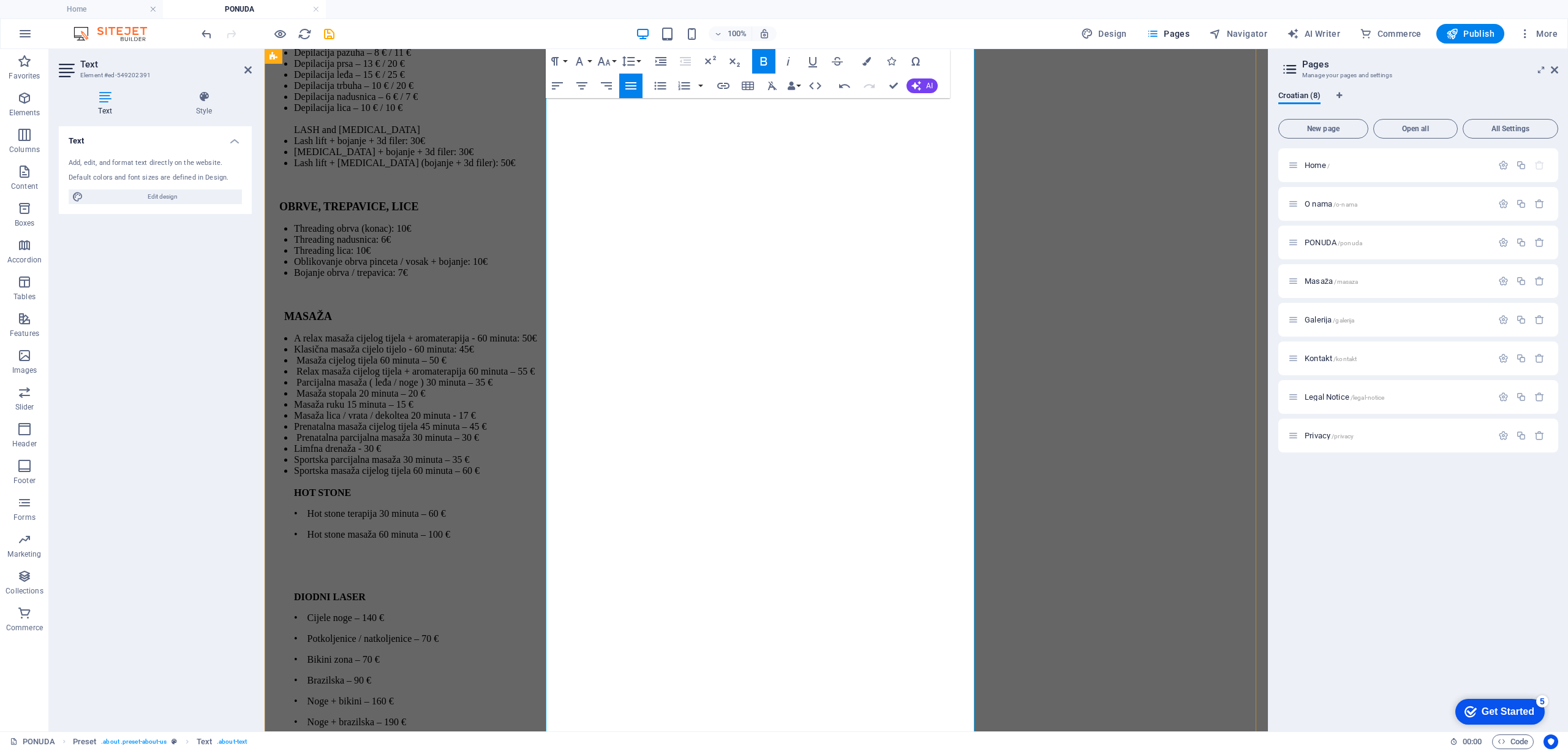
drag, startPoint x: 667, startPoint y: 447, endPoint x: 558, endPoint y: 464, distance: 110.3
click at [767, 56] on icon "button" at bounding box center [764, 61] width 15 height 15
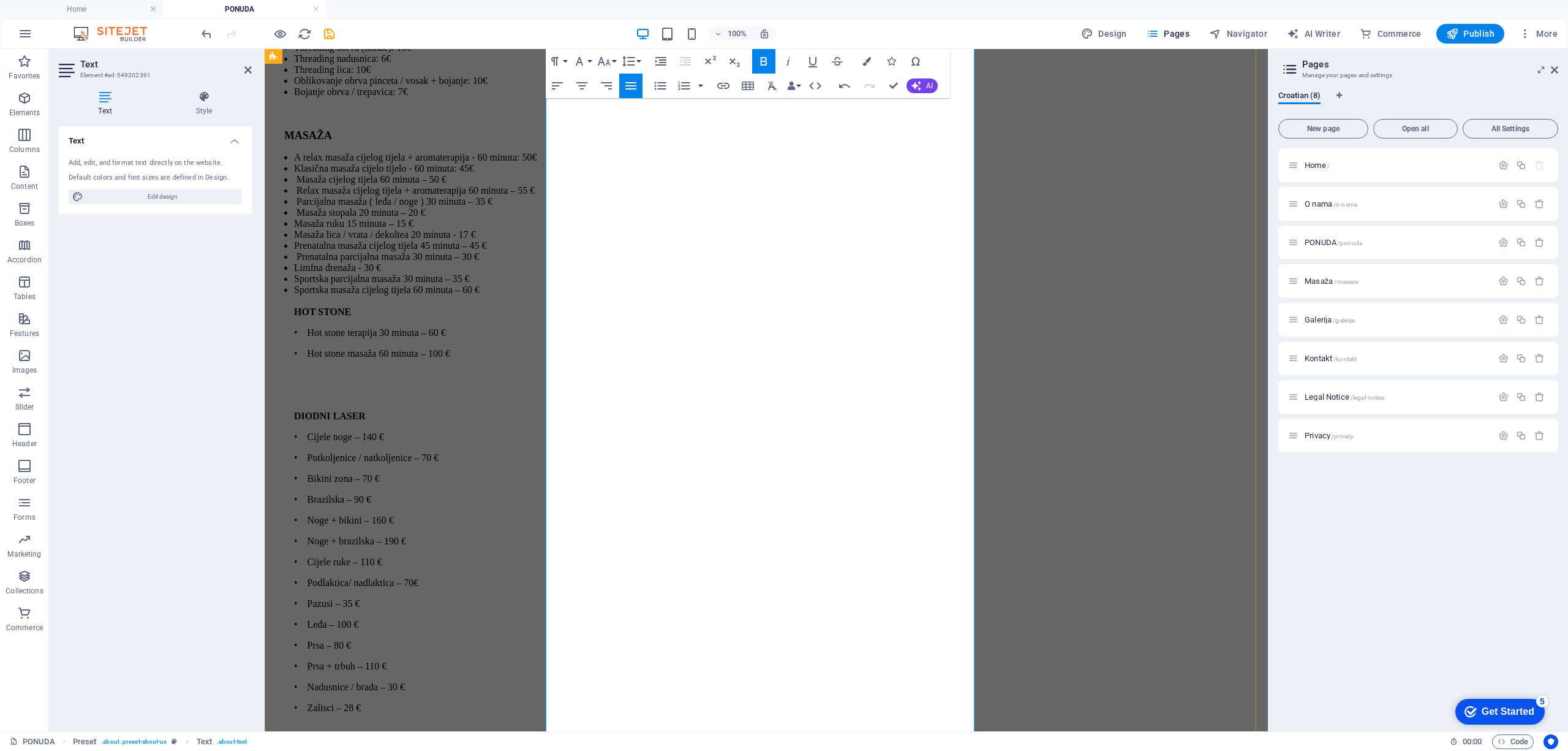
scroll to position [3969, 0]
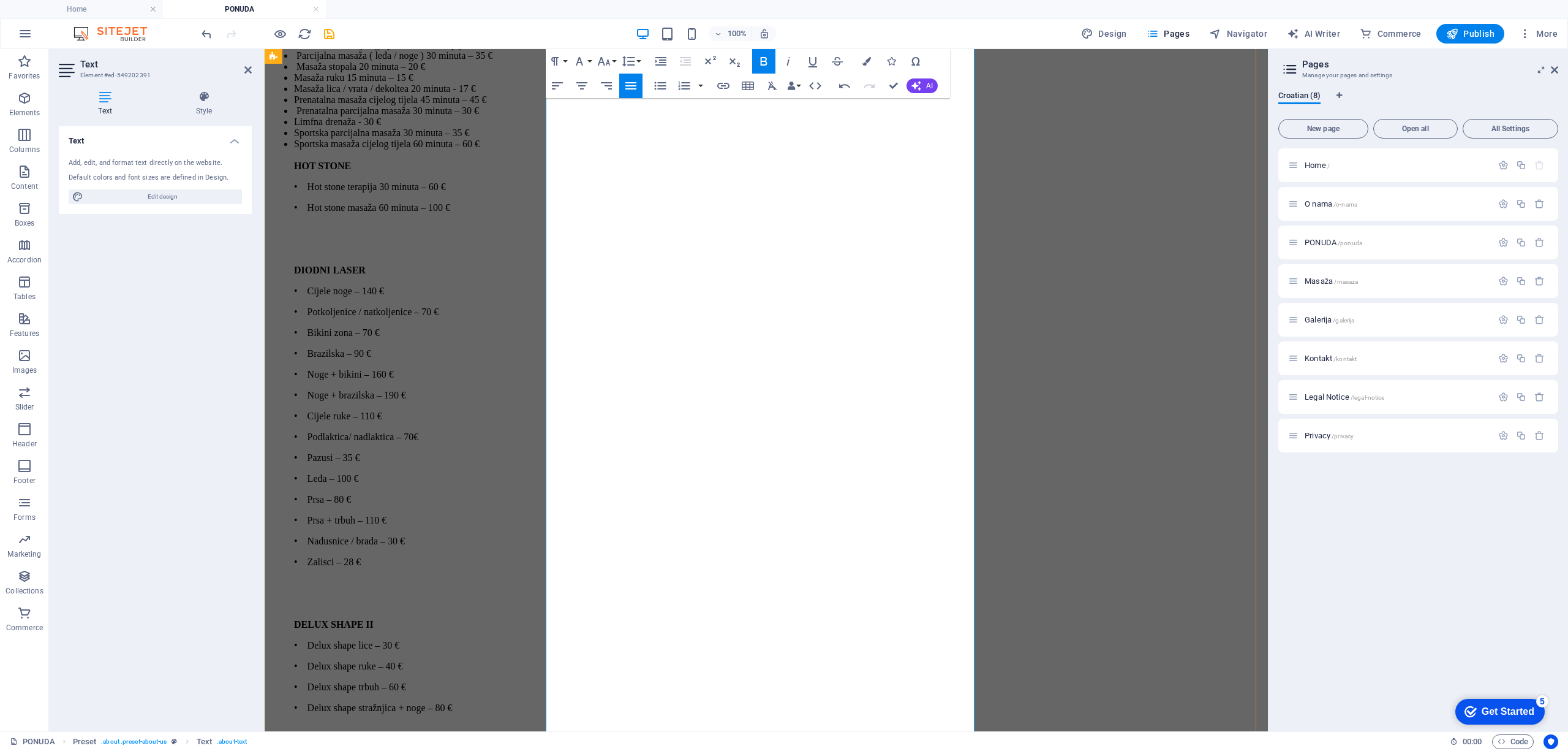
drag, startPoint x: 809, startPoint y: 280, endPoint x: 554, endPoint y: 285, distance: 255.0
click at [554, 285] on ul "A relax masaža cijelog tijela + aromaterapija - 60 minuta: 50€ Klasična masaža …" at bounding box center [766, 517] width 994 height 1021
click at [763, 60] on icon "button" at bounding box center [764, 61] width 15 height 15
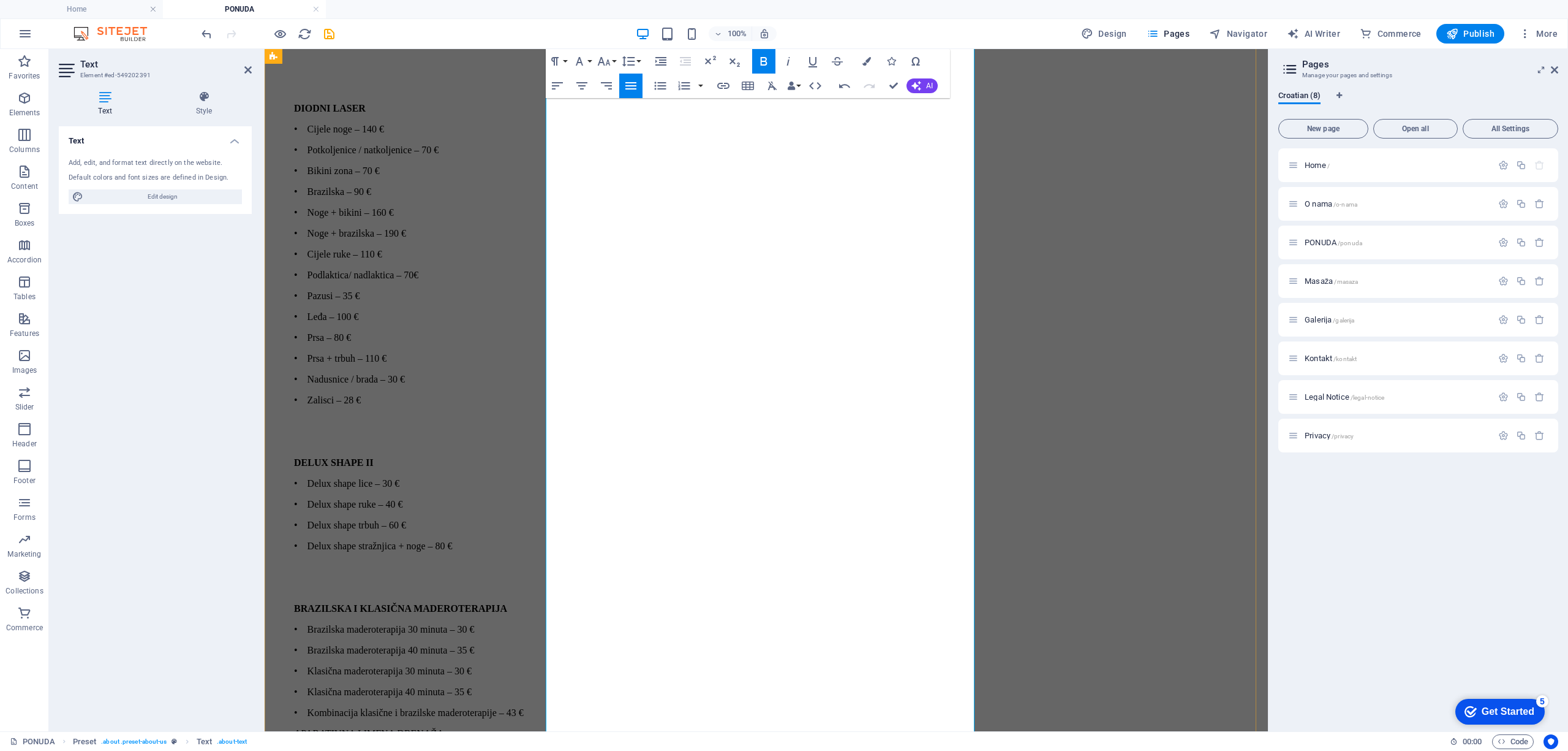
scroll to position [4134, 0]
click at [931, 667] on p "• Kombinacija klasične i brazilske maderoterapije – 43 €" at bounding box center [778, 711] width 969 height 11
drag, startPoint x: 681, startPoint y: 287, endPoint x: 530, endPoint y: 270, distance: 152.0
click at [763, 66] on icon "button" at bounding box center [764, 61] width 15 height 15
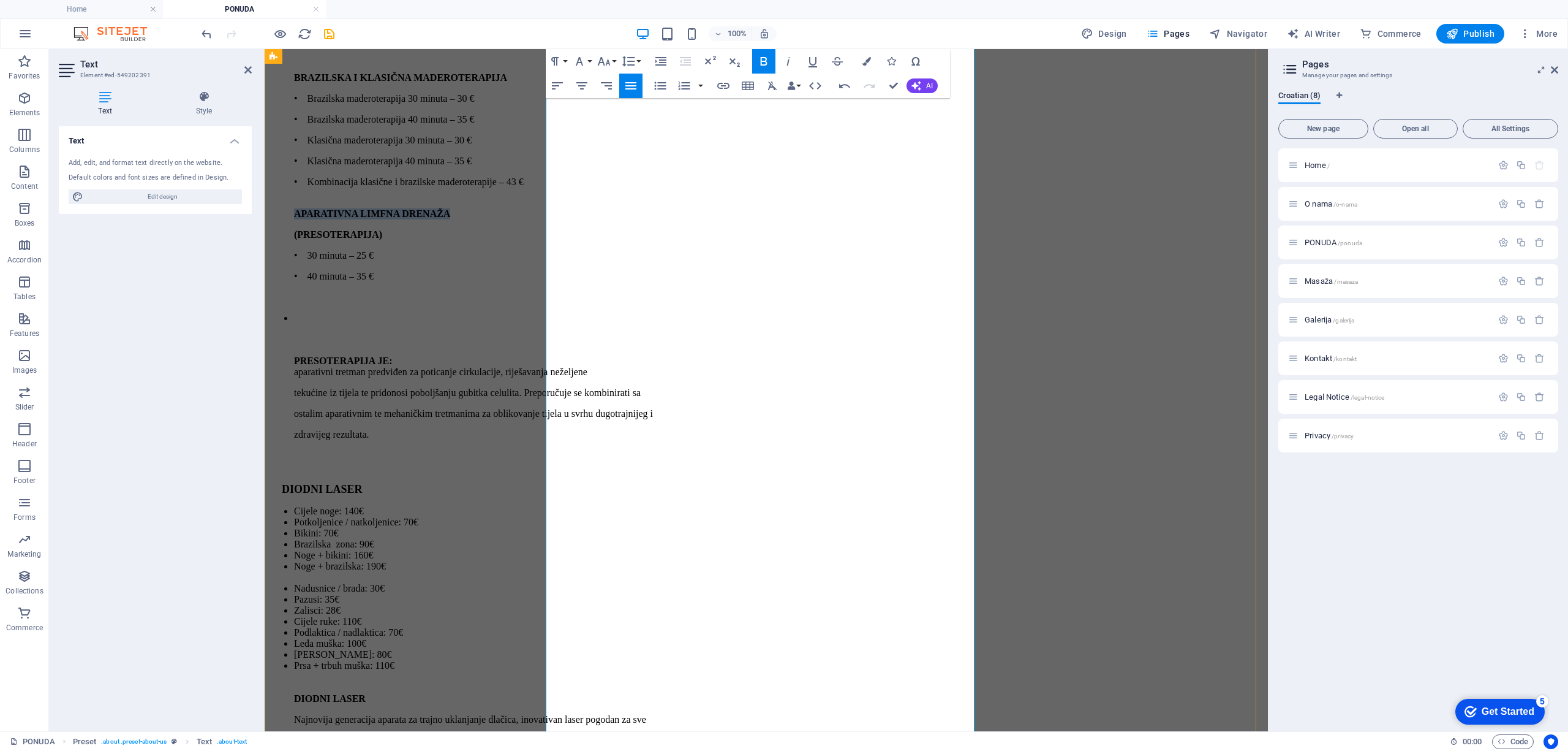
scroll to position [4705, 0]
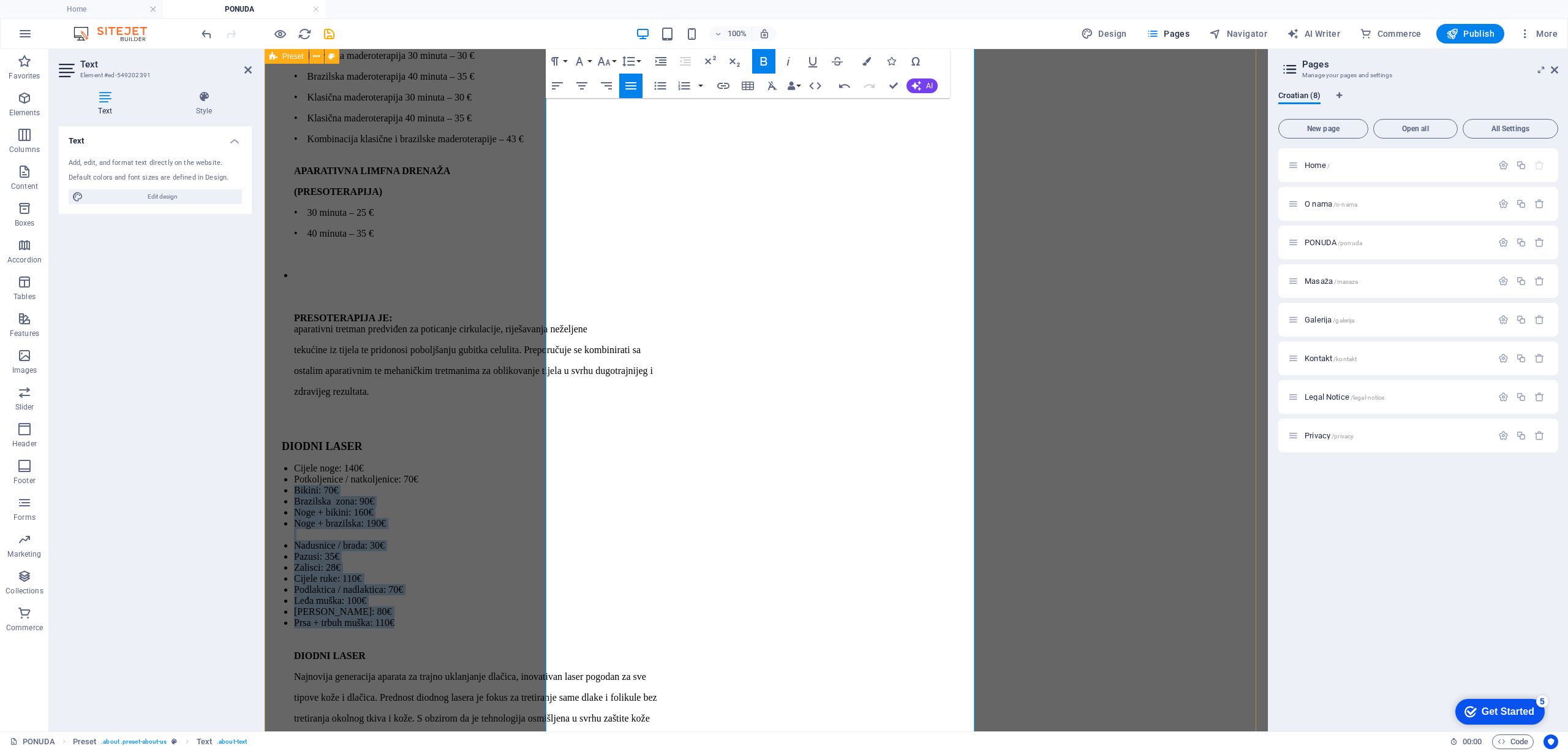
drag, startPoint x: 714, startPoint y: 449, endPoint x: 534, endPoint y: 190, distance: 315.4
click at [534, 190] on div "Ponuda masaža i tretmana u salonu Aura MANIKURA Comby manikura: 15 € Comby mani…" at bounding box center [766, 302] width 994 height 3610
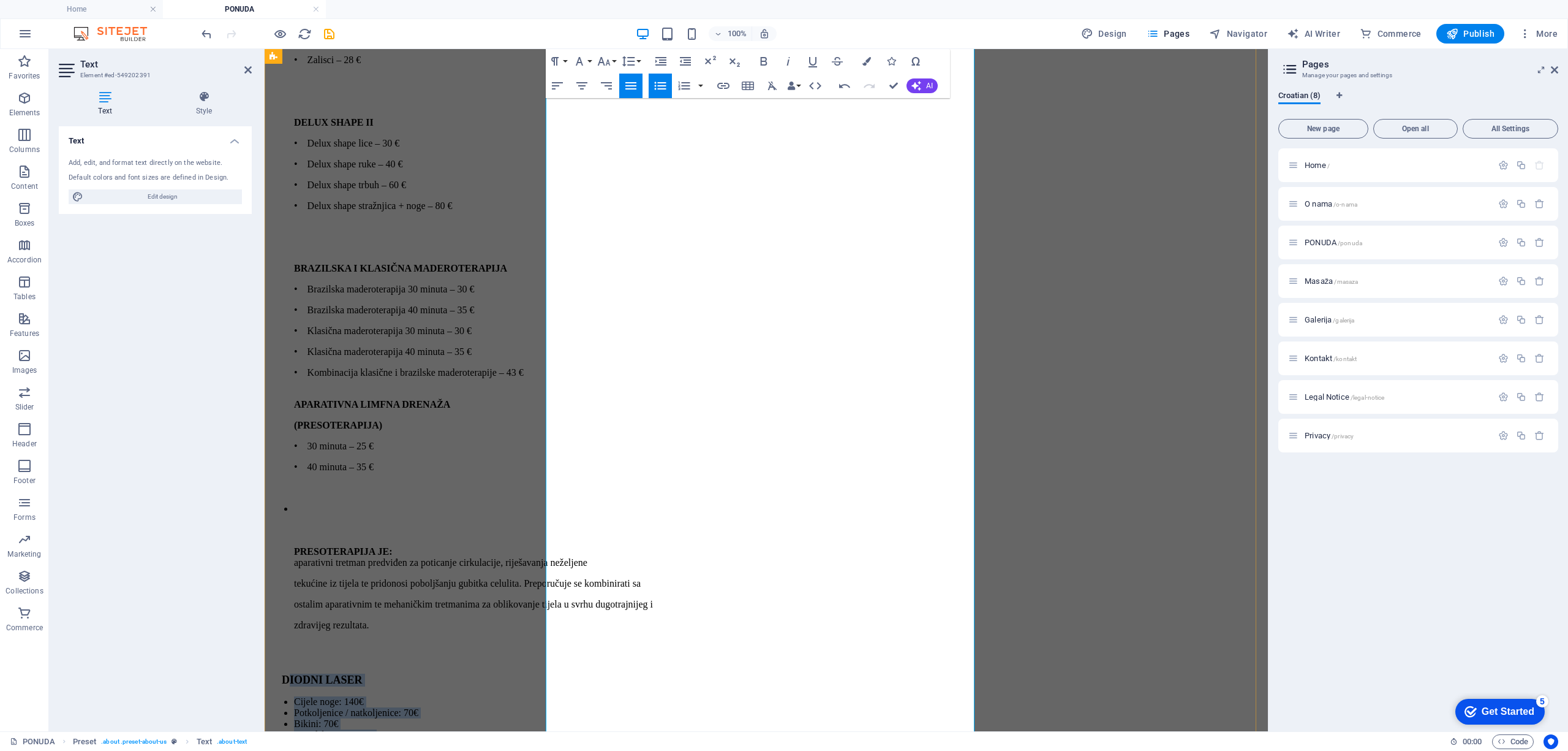
scroll to position [4480, 0]
drag, startPoint x: 564, startPoint y: 362, endPoint x: 819, endPoint y: 674, distance: 403.0
click at [819, 667] on div "MANIKURA Comby manikura: 15 € Comby manikura + skidanje trajnog laka/ [GEOGRAPH…" at bounding box center [766, 25] width 994 height 2514
click at [640, 612] on p "zdravijeg rezultata." at bounding box center [778, 634] width 969 height 44
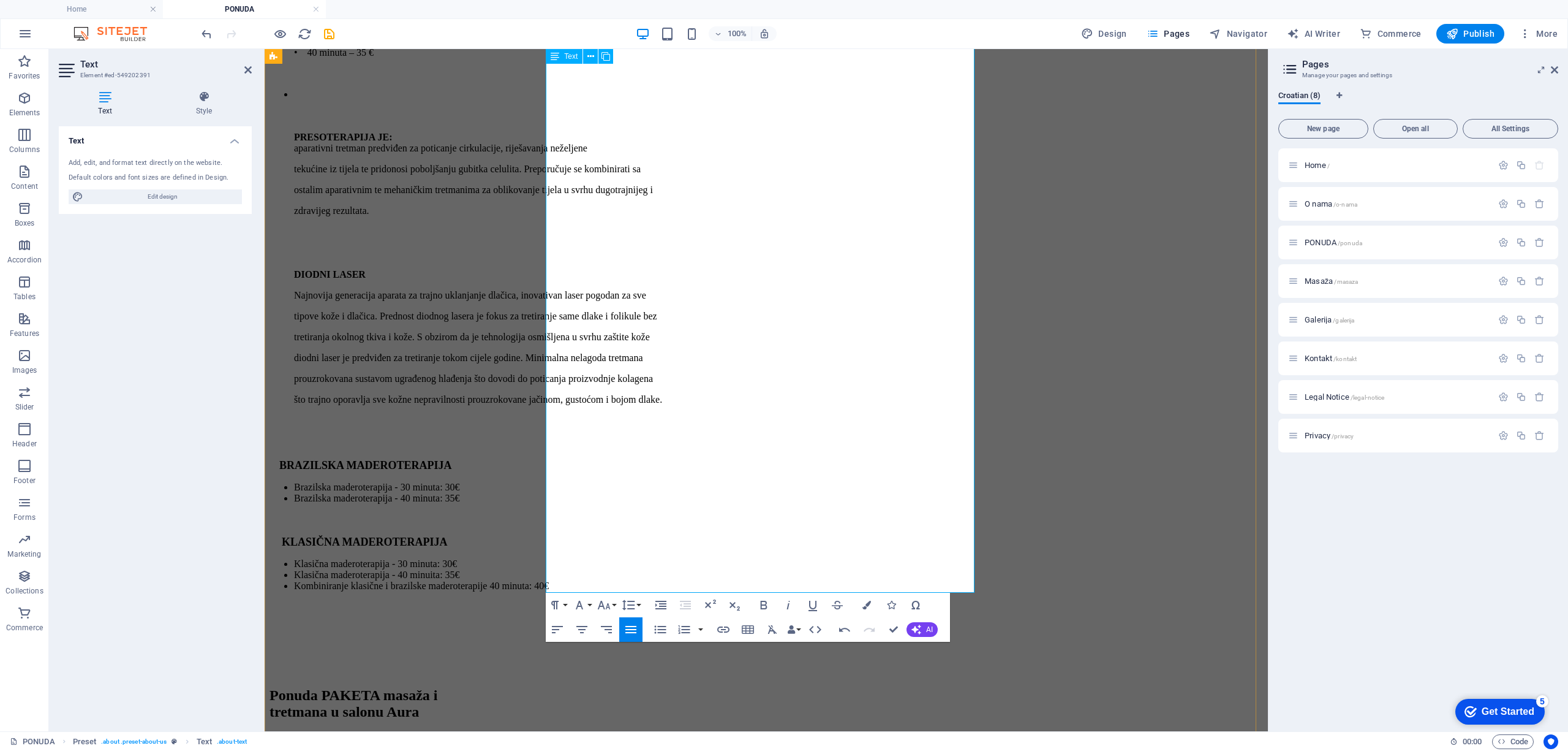
scroll to position [4889, 0]
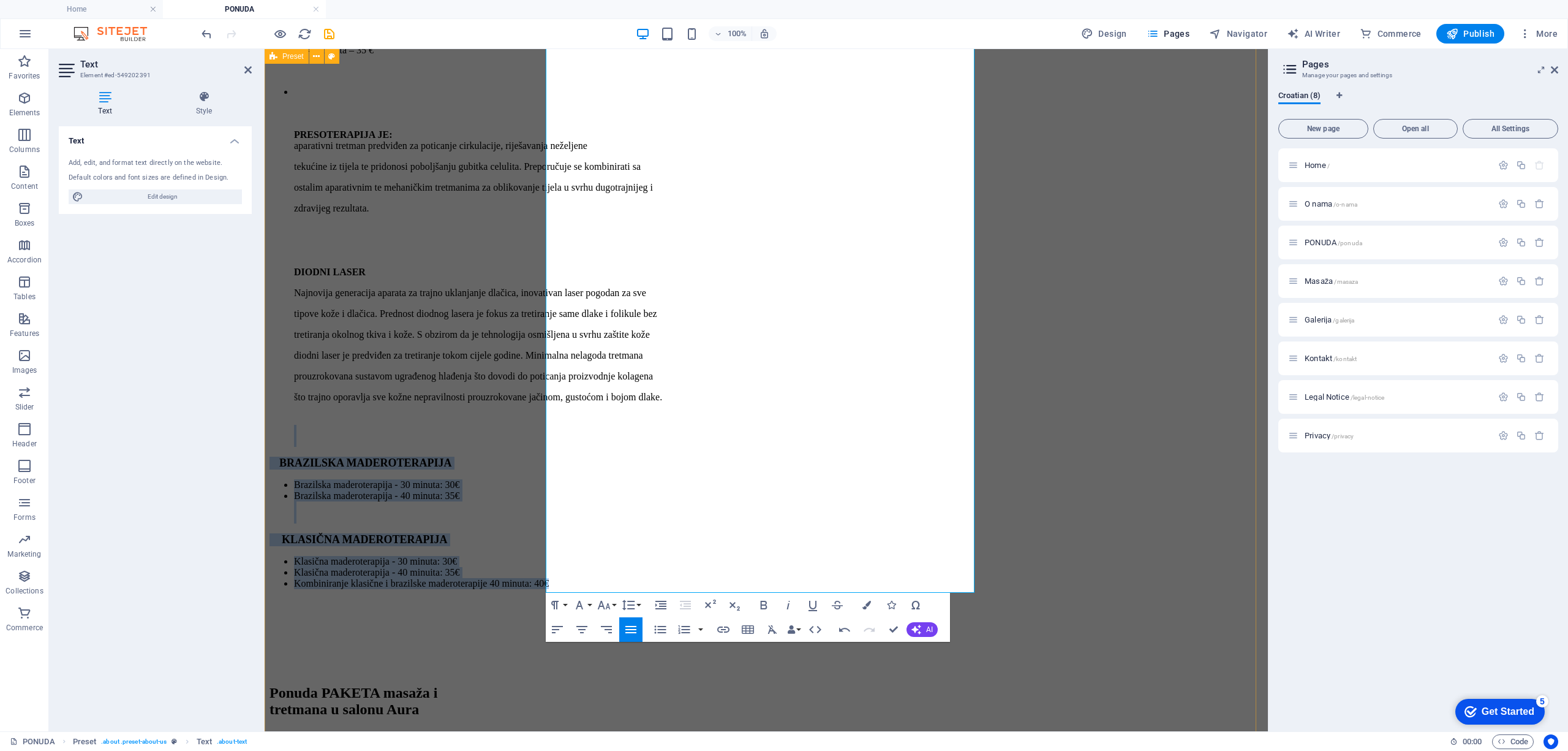
drag, startPoint x: 959, startPoint y: 489, endPoint x: 481, endPoint y: 295, distance: 515.9
click at [481, 295] on div "Ponuda masaža i tretmana u salonu Aura MANIKURA Comby manikura: 15 € Comby mani…" at bounding box center [766, 19] width 994 height 3409
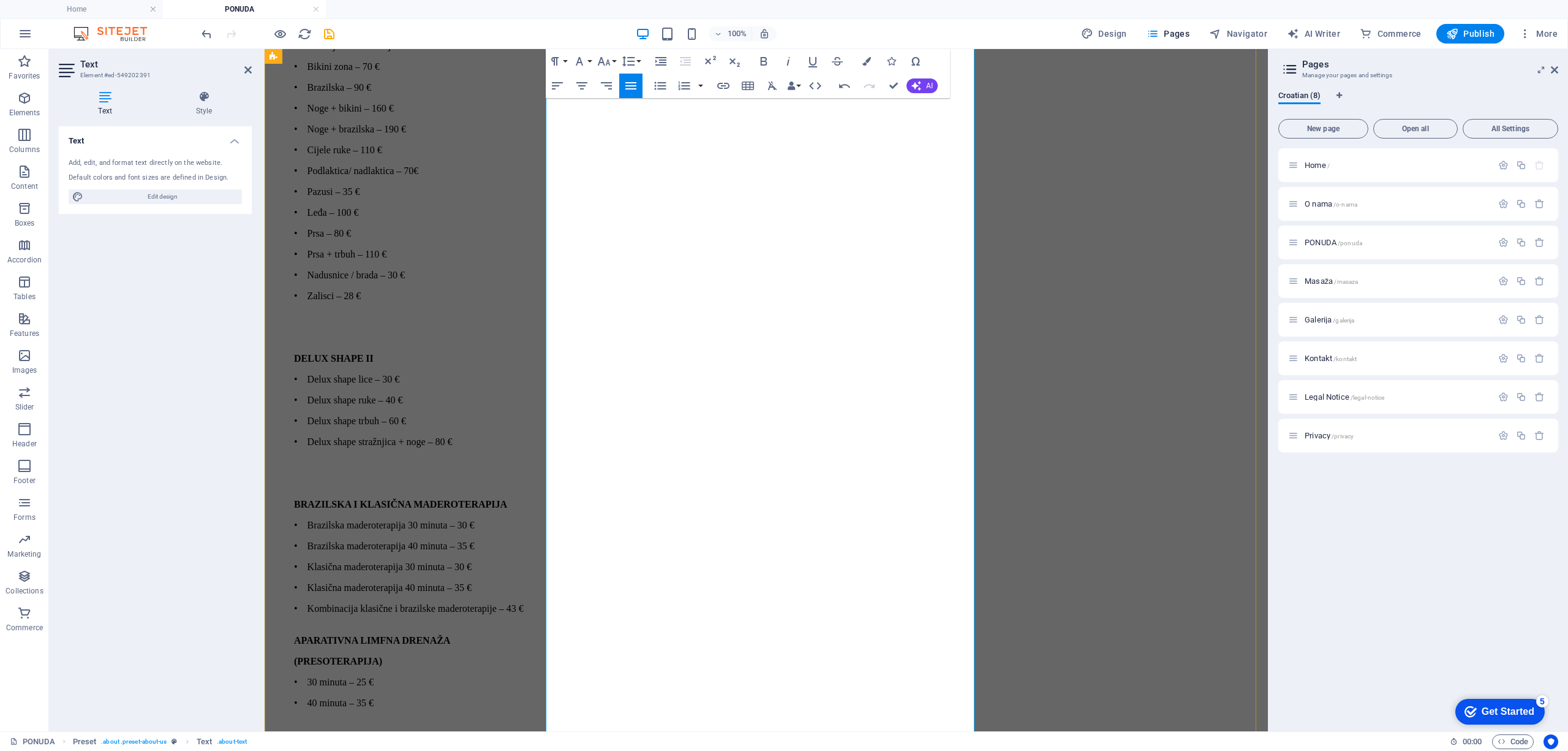
scroll to position [4153, 0]
drag, startPoint x: 558, startPoint y: 295, endPoint x: 616, endPoint y: 285, distance: 58.9
click at [561, 667] on p "• 30 minuta – 25 €" at bounding box center [778, 764] width 969 height 11
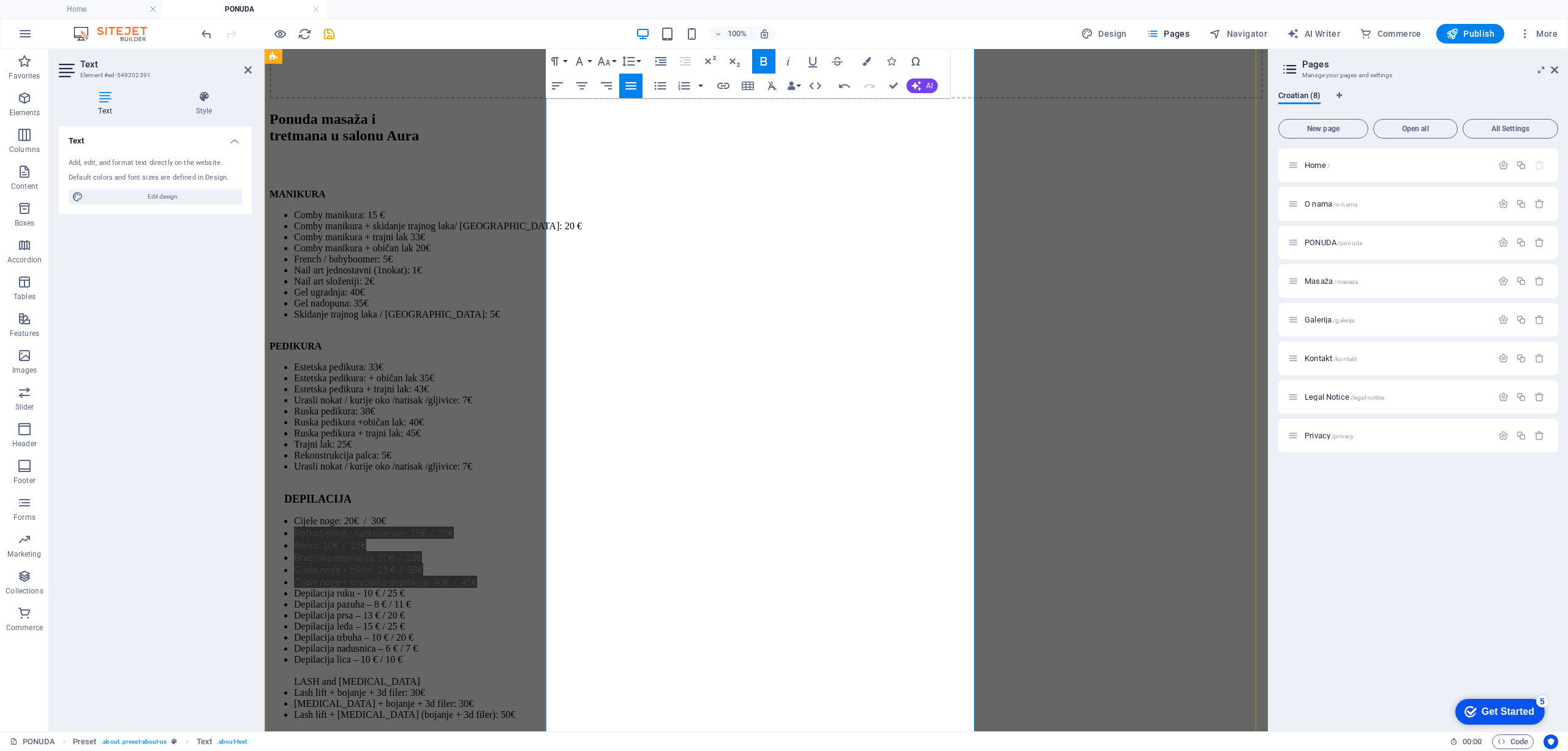
scroll to position [3091, 0]
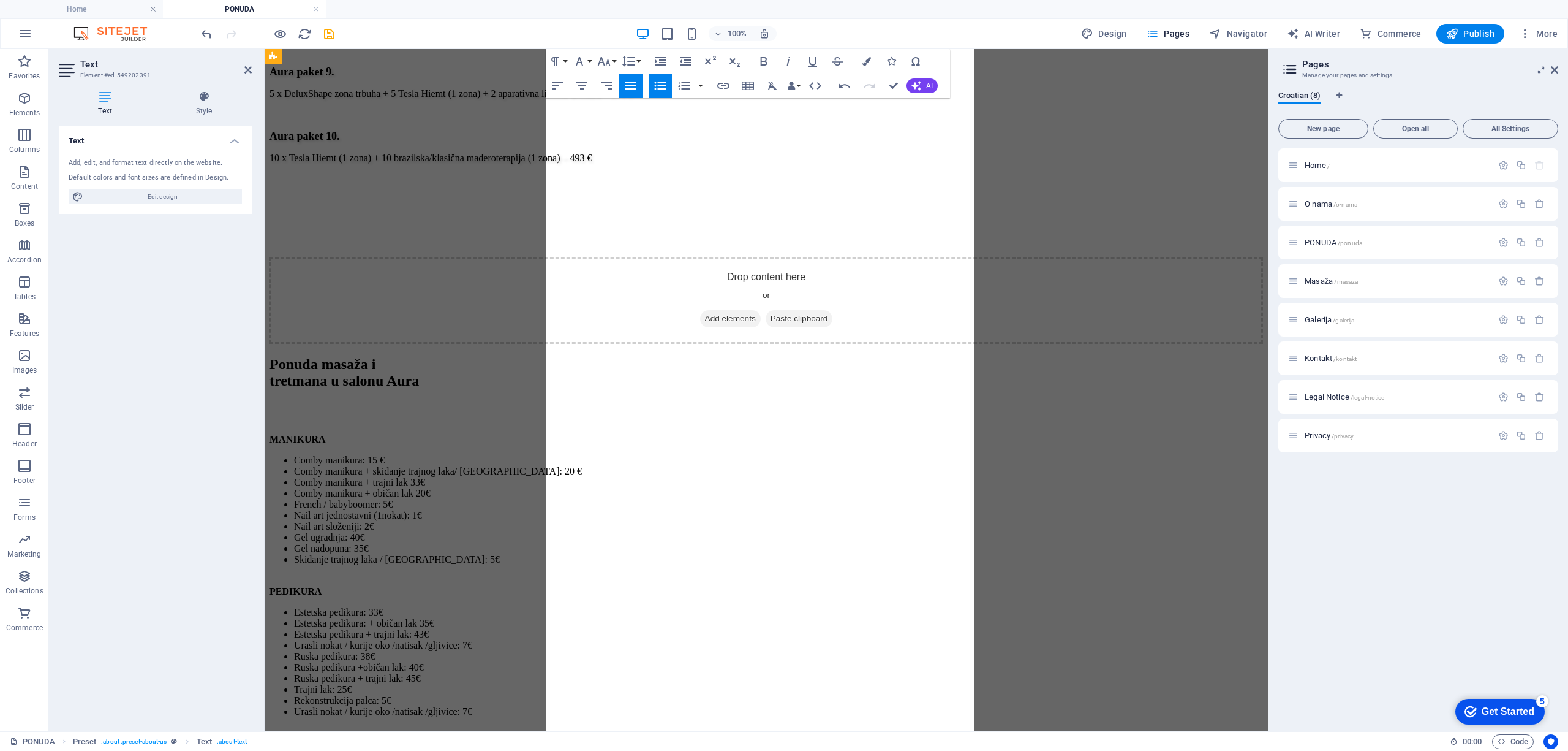
scroll to position [2846, 0]
drag, startPoint x: 615, startPoint y: 425, endPoint x: 556, endPoint y: 427, distance: 59.0
click at [593, 61] on button "Font Family" at bounding box center [582, 61] width 23 height 25
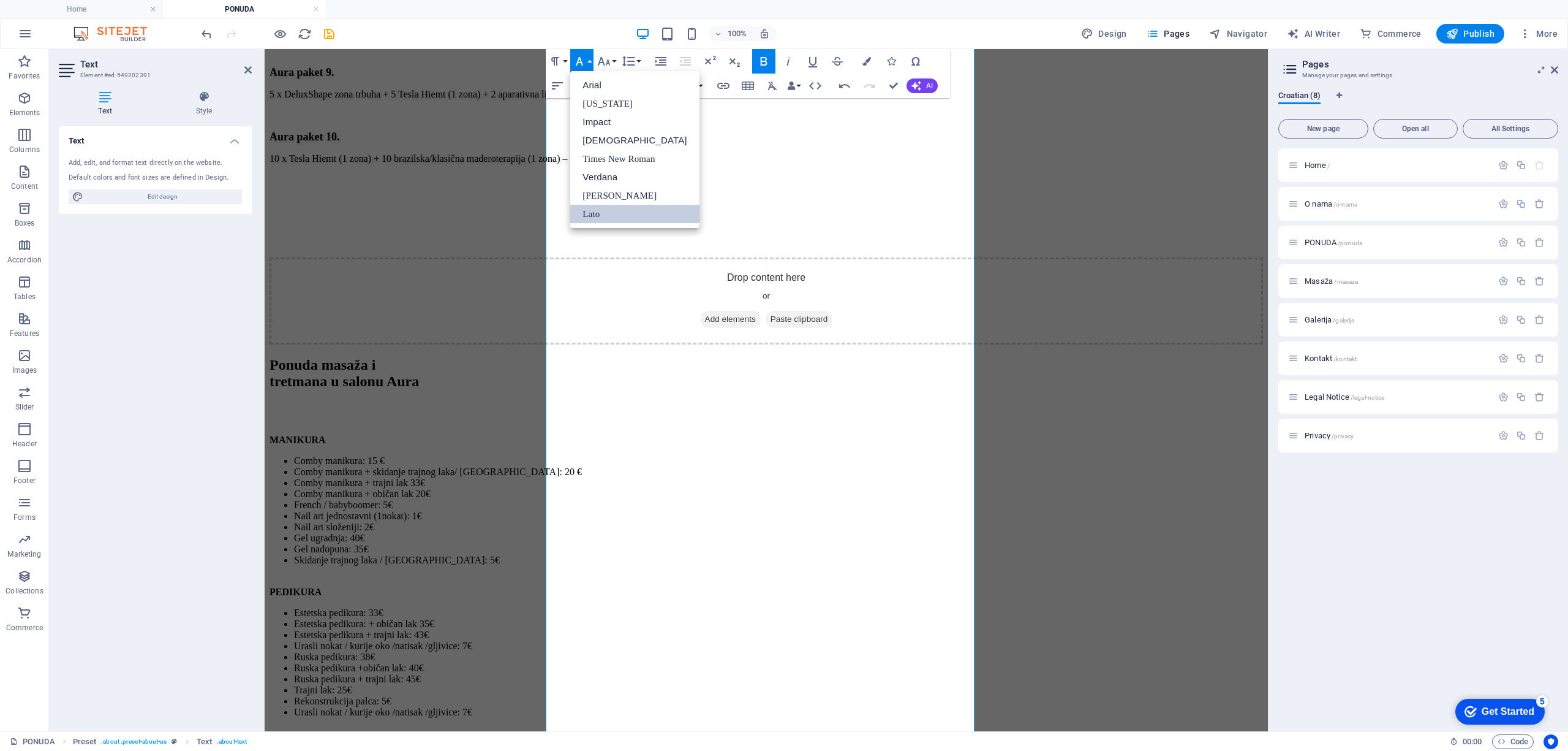
scroll to position [0, 0]
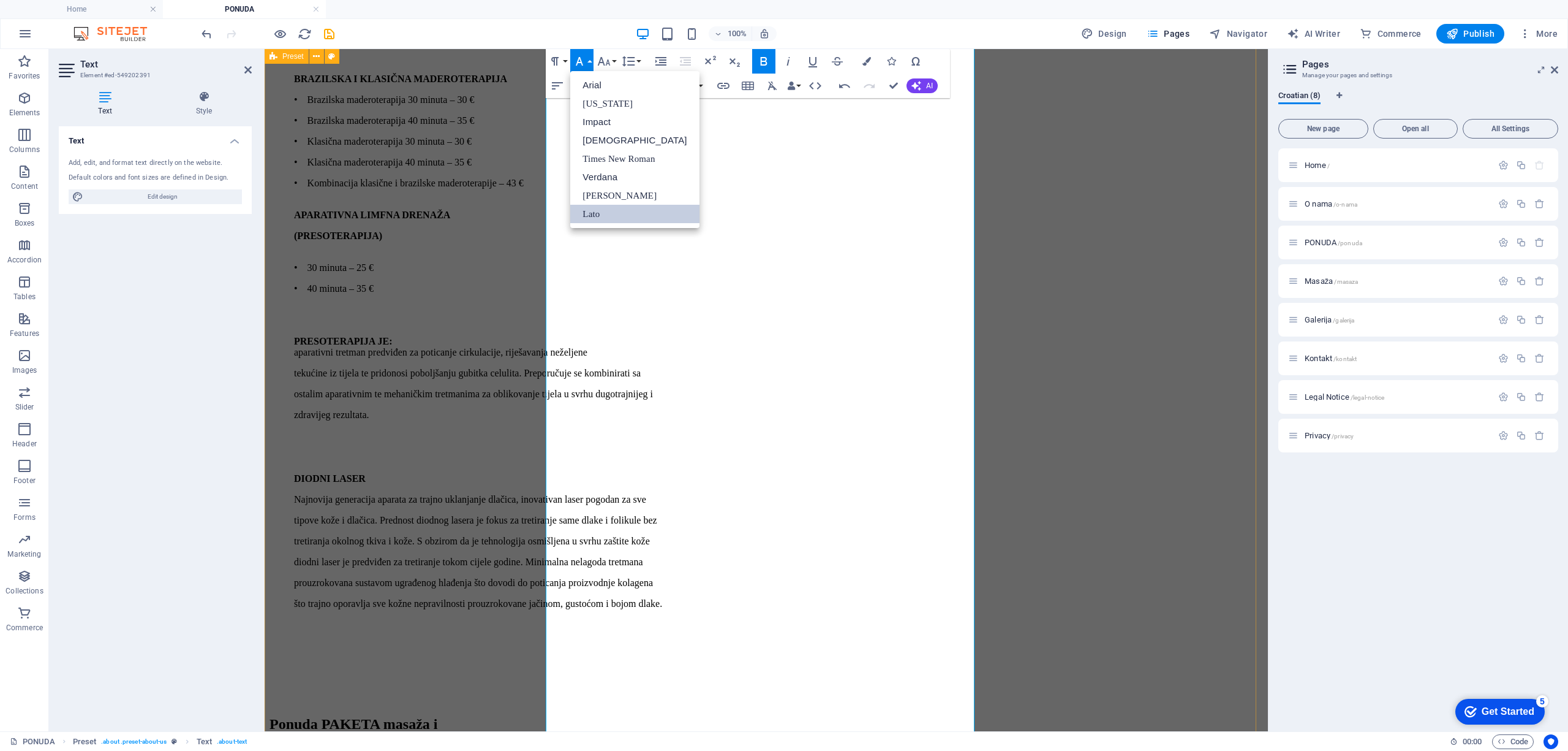
scroll to position [4724, 0]
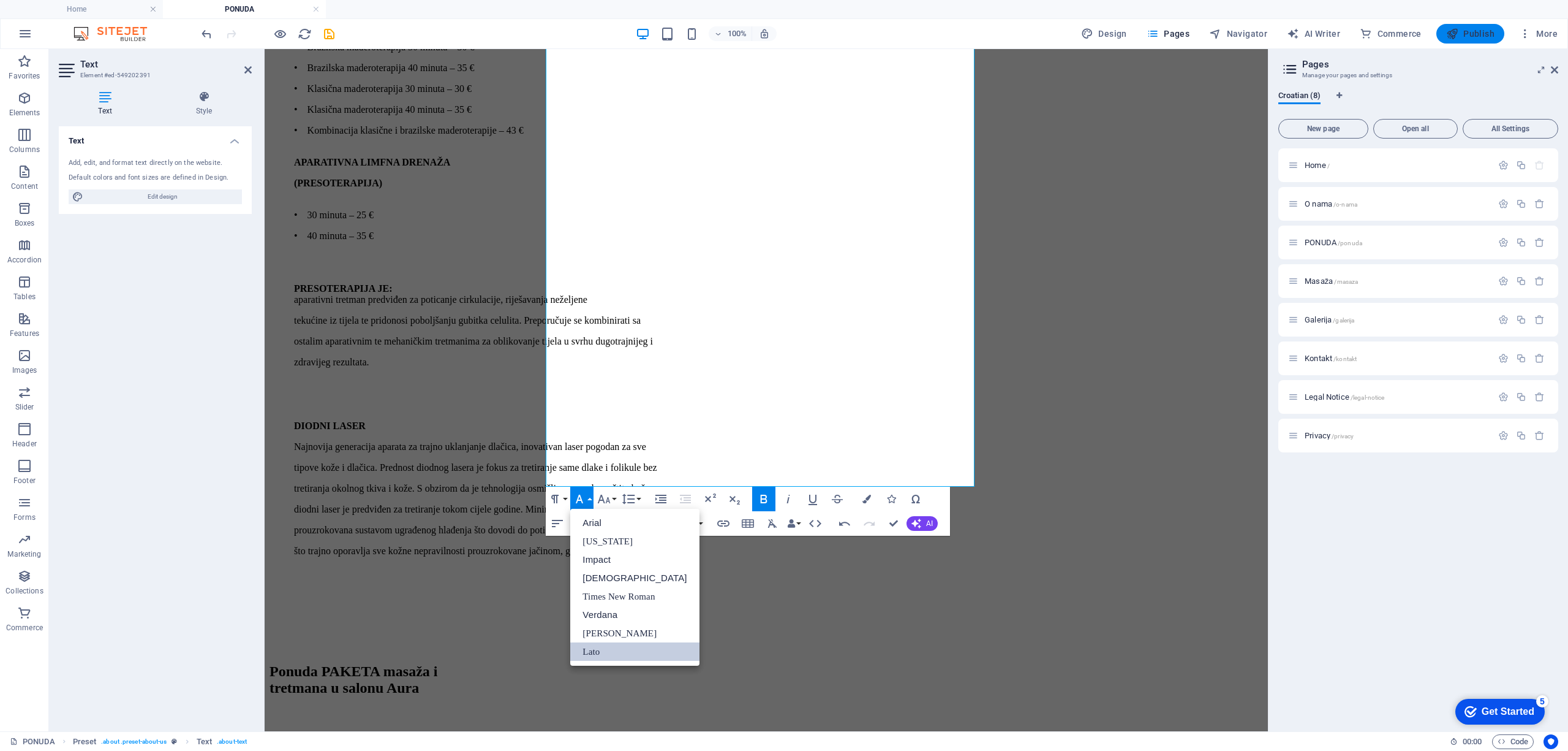
click at [1318, 31] on span "Publish" at bounding box center [1470, 33] width 48 height 12
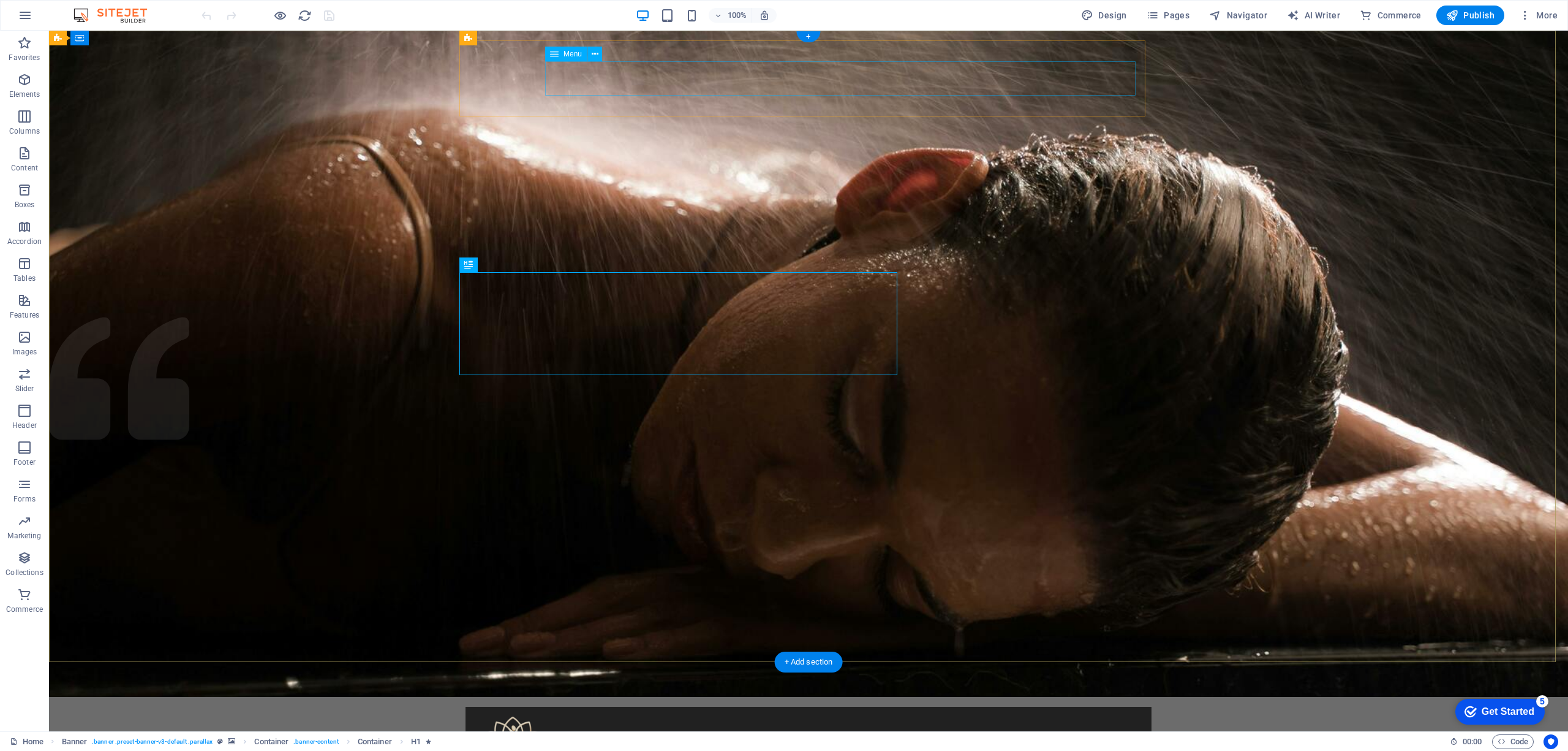
click at [1172, 19] on span "Pages" at bounding box center [1168, 15] width 43 height 12
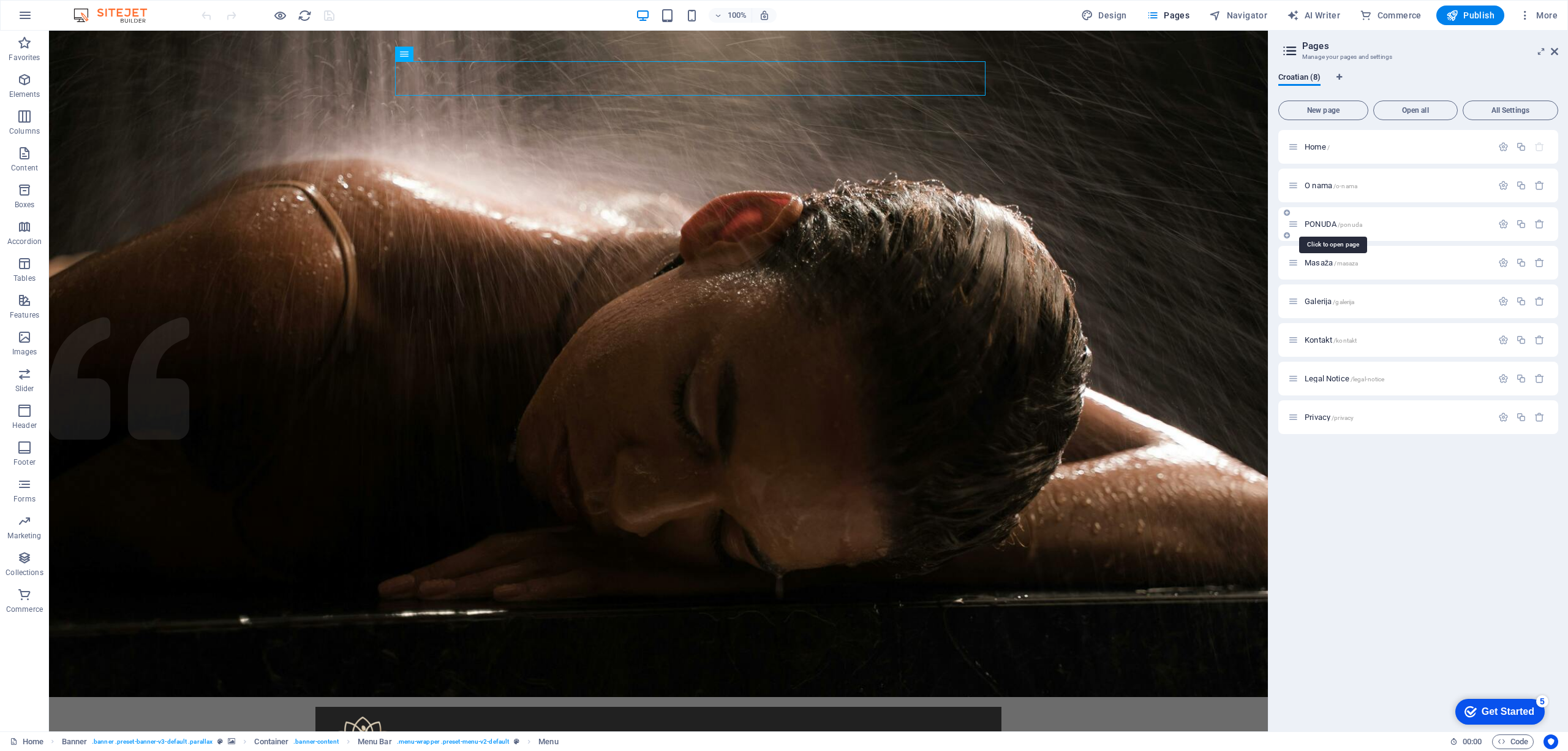
click at [1330, 224] on span "PONUDA /ponuda" at bounding box center [1333, 224] width 58 height 9
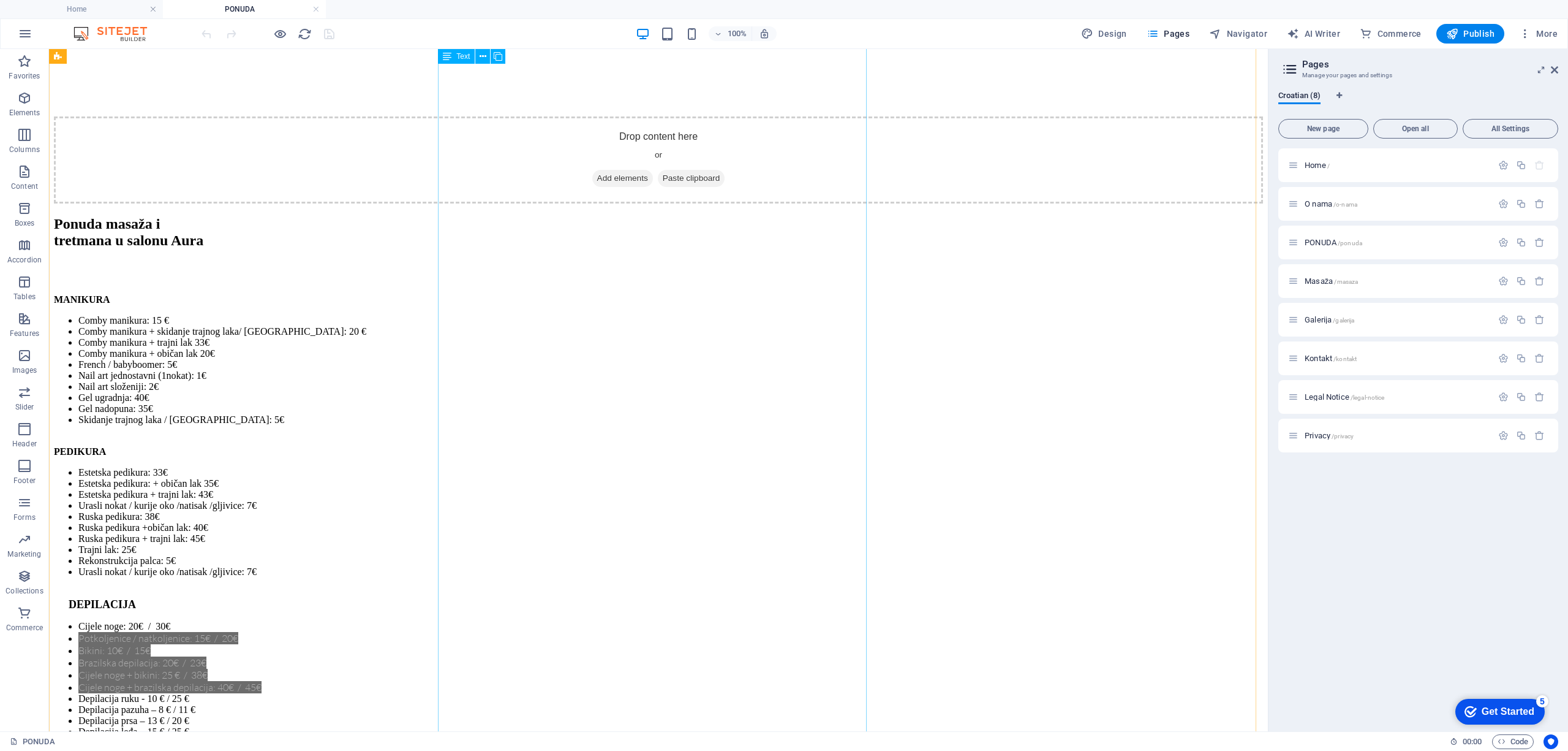
scroll to position [3104, 0]
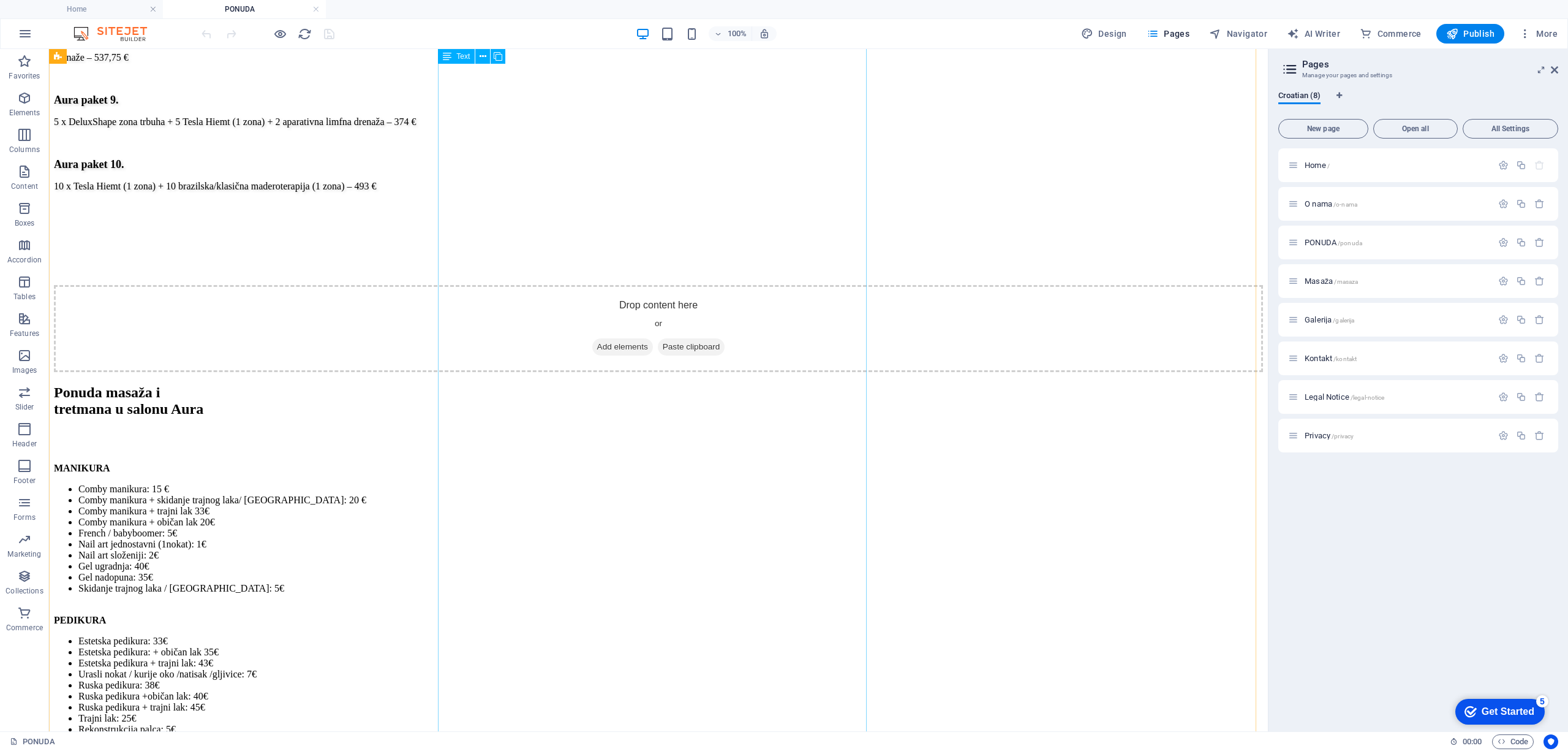
drag, startPoint x: 744, startPoint y: 466, endPoint x: 625, endPoint y: 473, distance: 119.2
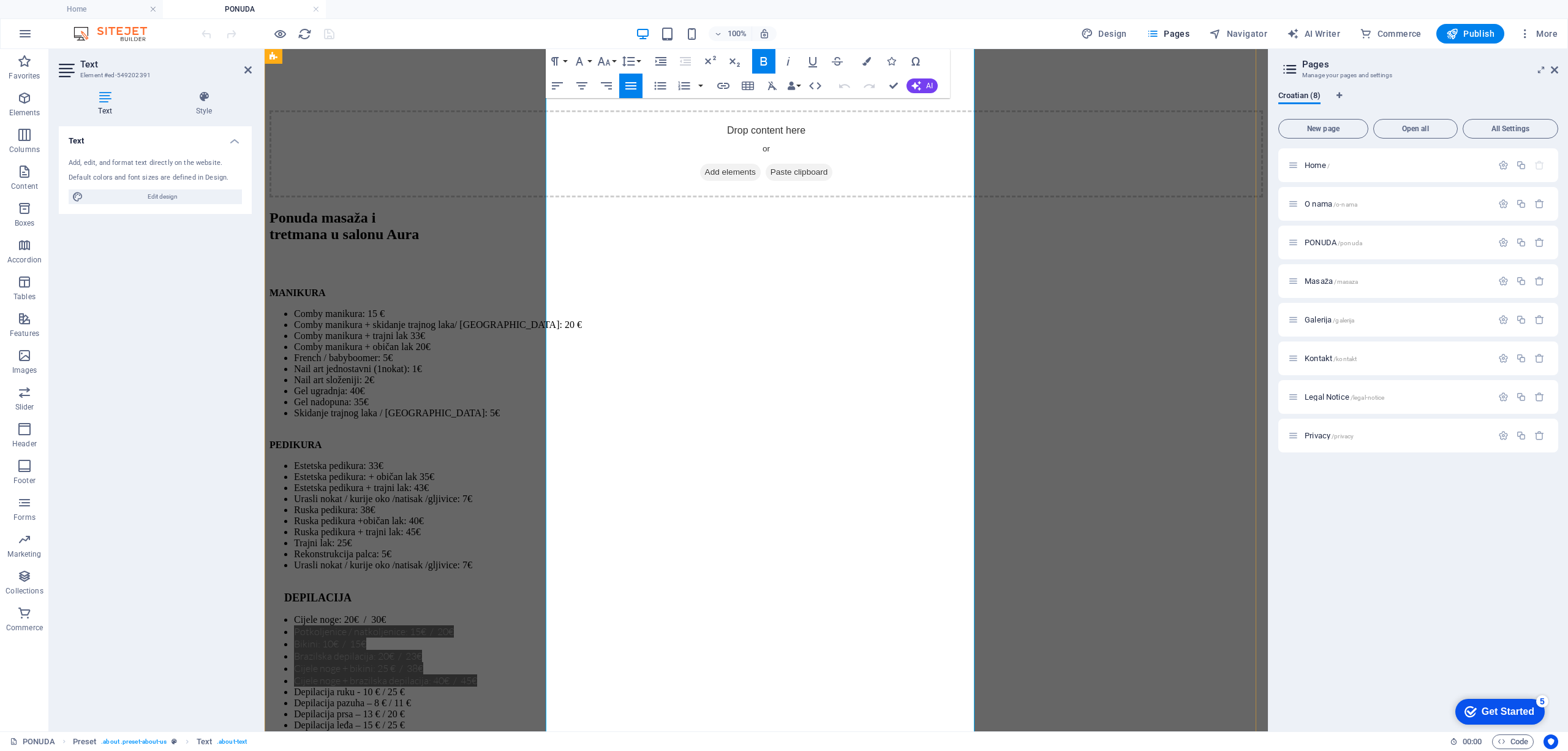
scroll to position [3234, 0]
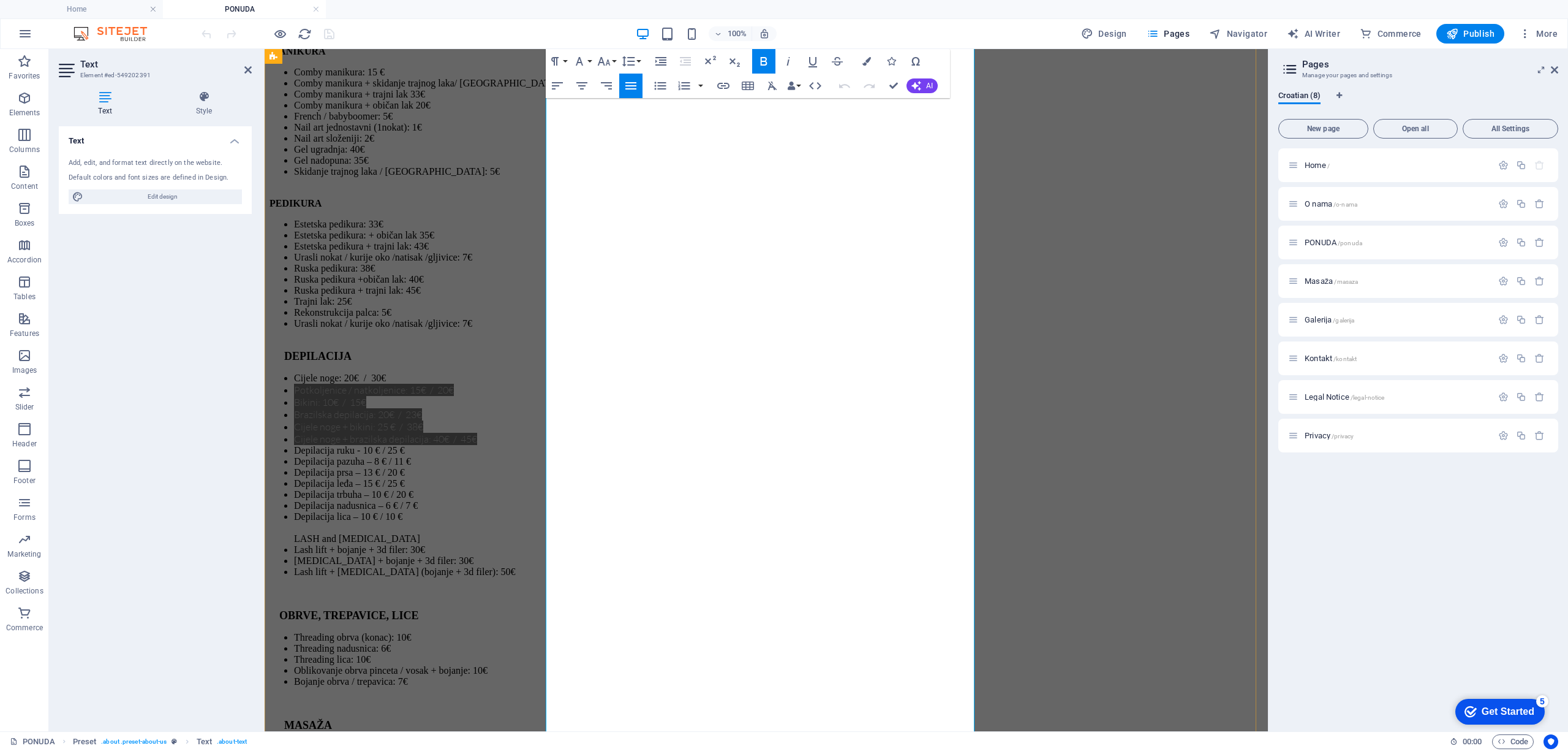
drag, startPoint x: 845, startPoint y: 330, endPoint x: 546, endPoint y: 327, distance: 299.0
copy li "Sportska masaža cijelog tijela 60 minuta – 60 €"
drag, startPoint x: 815, startPoint y: 437, endPoint x: 573, endPoint y: 450, distance: 242.3
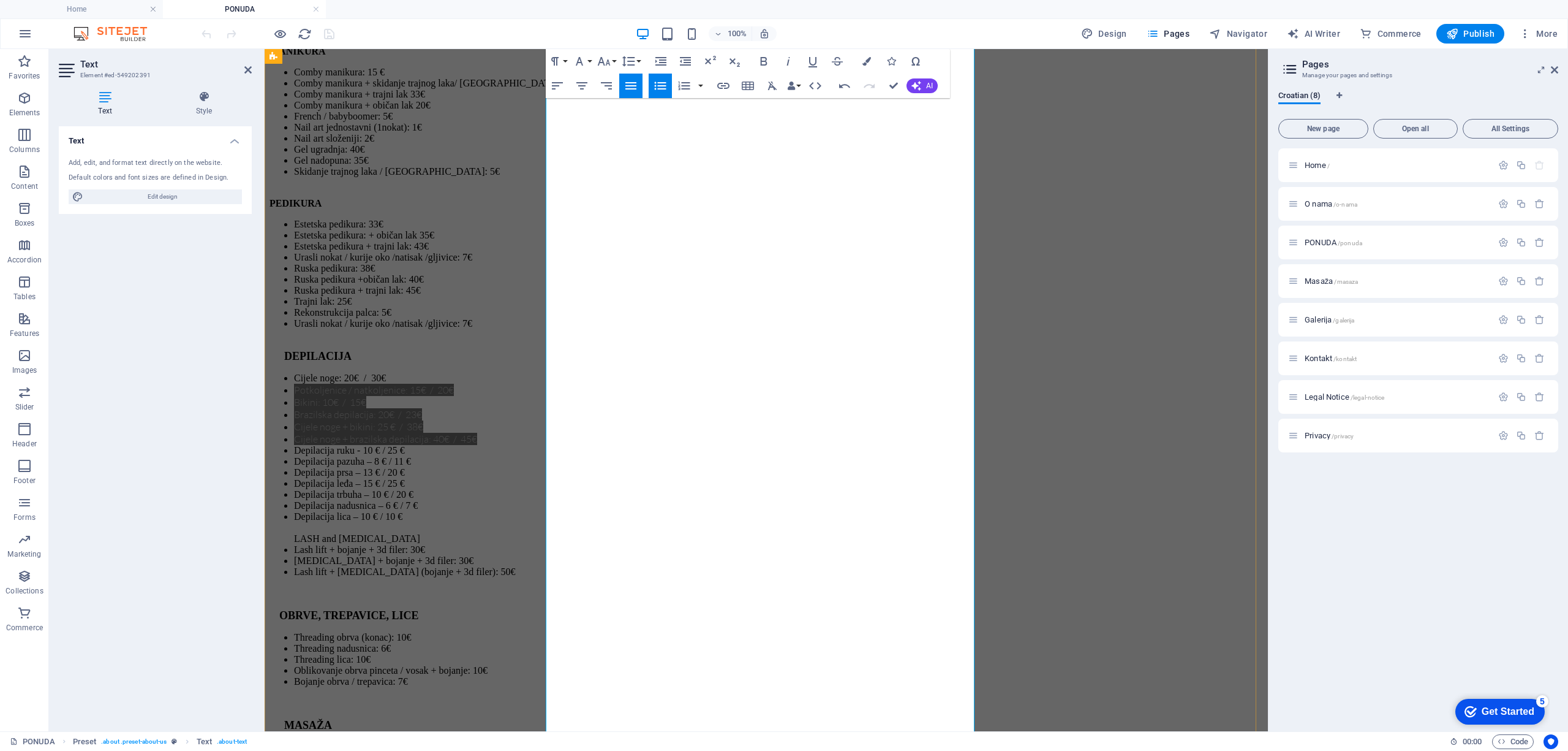
drag, startPoint x: 841, startPoint y: 462, endPoint x: 557, endPoint y: 474, distance: 284.3
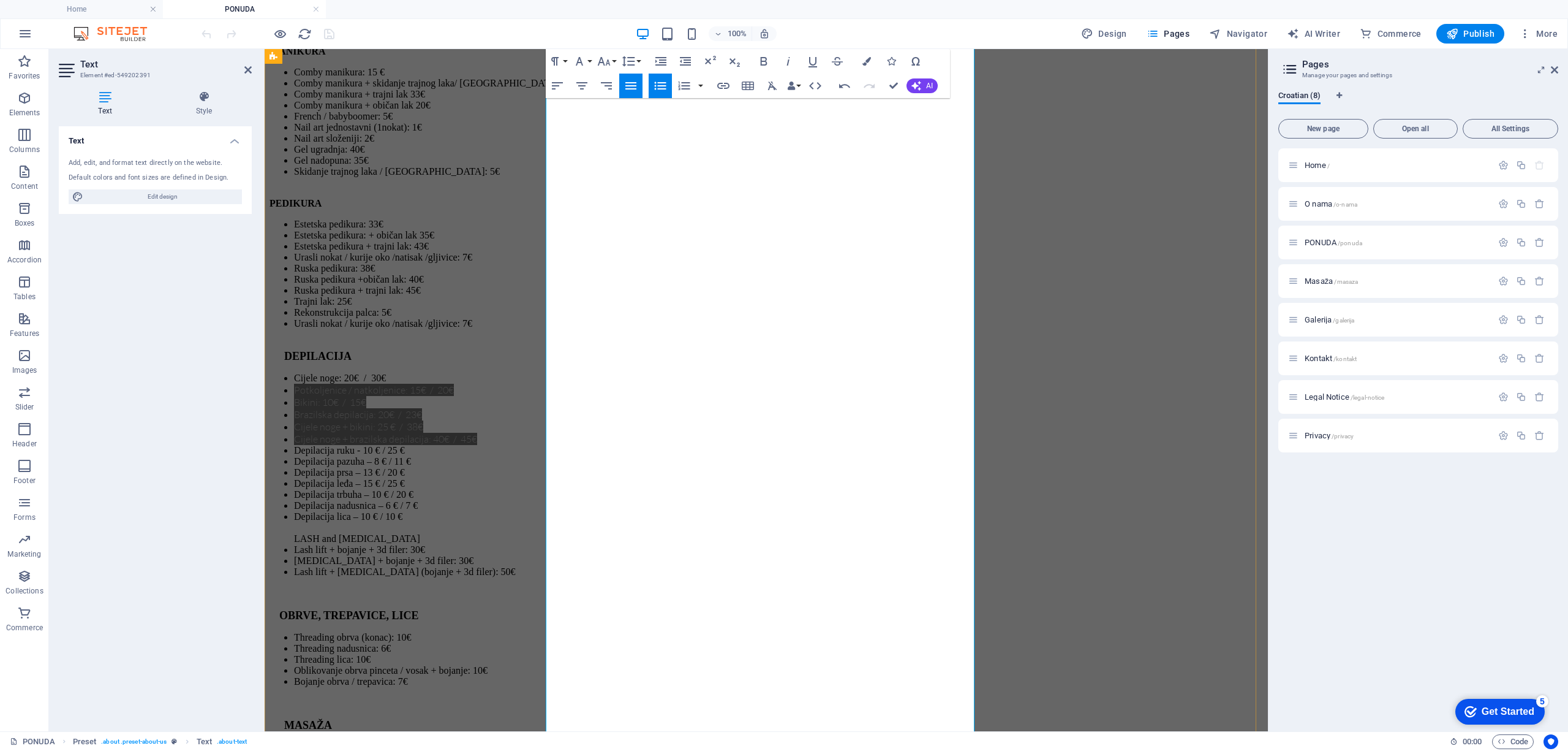
drag, startPoint x: 807, startPoint y: 417, endPoint x: 576, endPoint y: 423, distance: 231.1
click at [844, 89] on icon "button" at bounding box center [844, 86] width 15 height 15
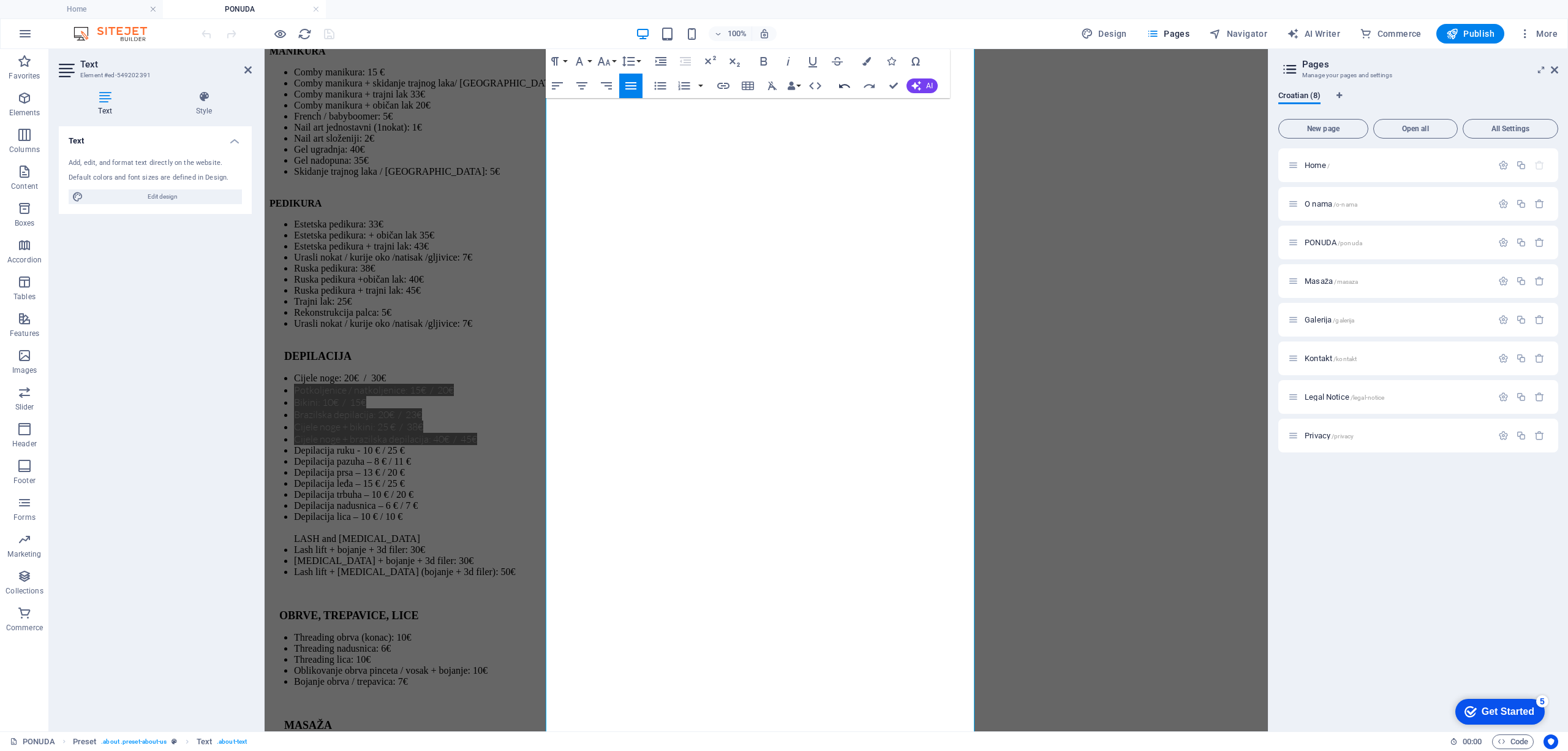
click at [844, 89] on icon "button" at bounding box center [844, 86] width 15 height 15
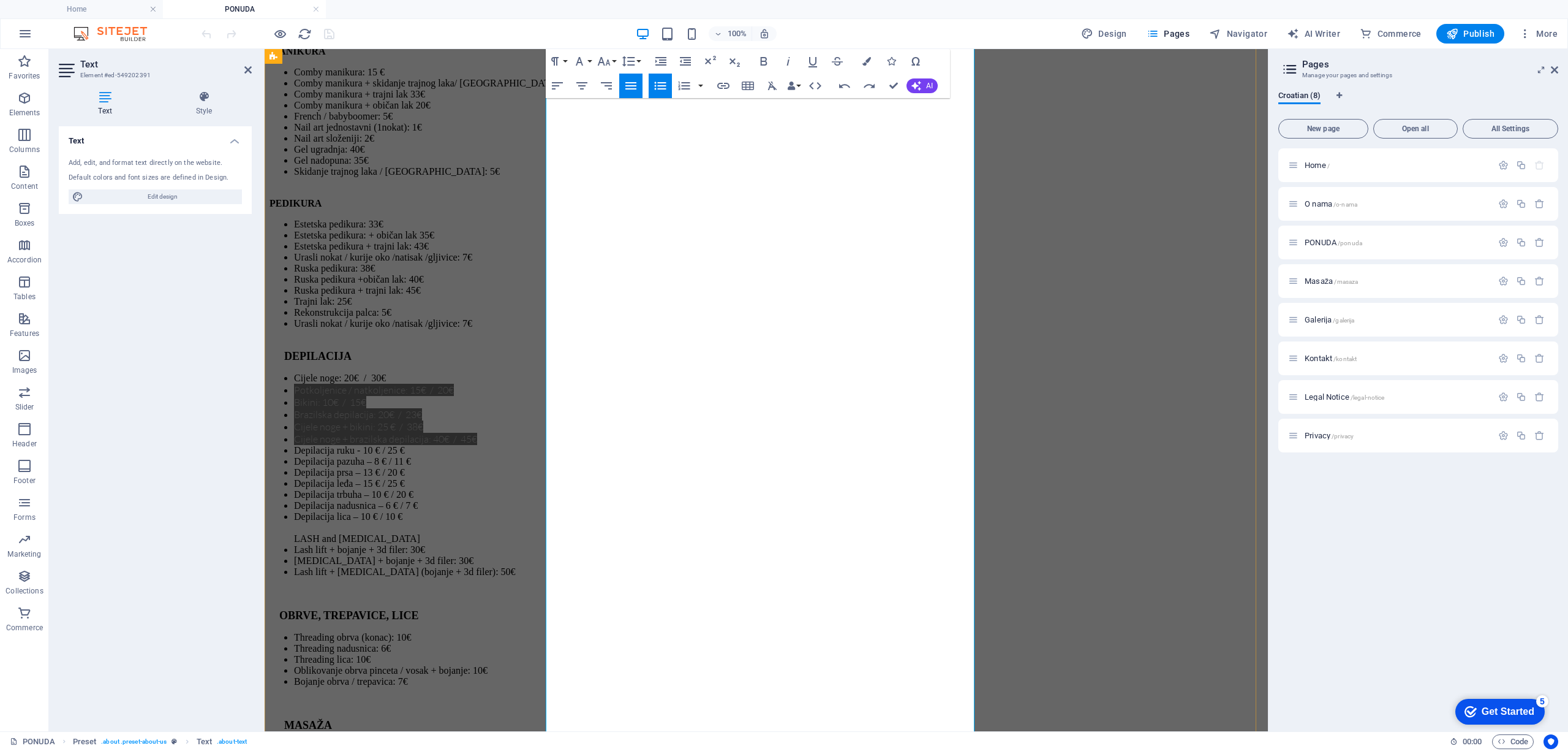
drag, startPoint x: 799, startPoint y: 415, endPoint x: 576, endPoint y: 429, distance: 223.4
drag, startPoint x: 845, startPoint y: 464, endPoint x: 554, endPoint y: 464, distance: 291.0
drag, startPoint x: 805, startPoint y: 443, endPoint x: 569, endPoint y: 441, distance: 236.0
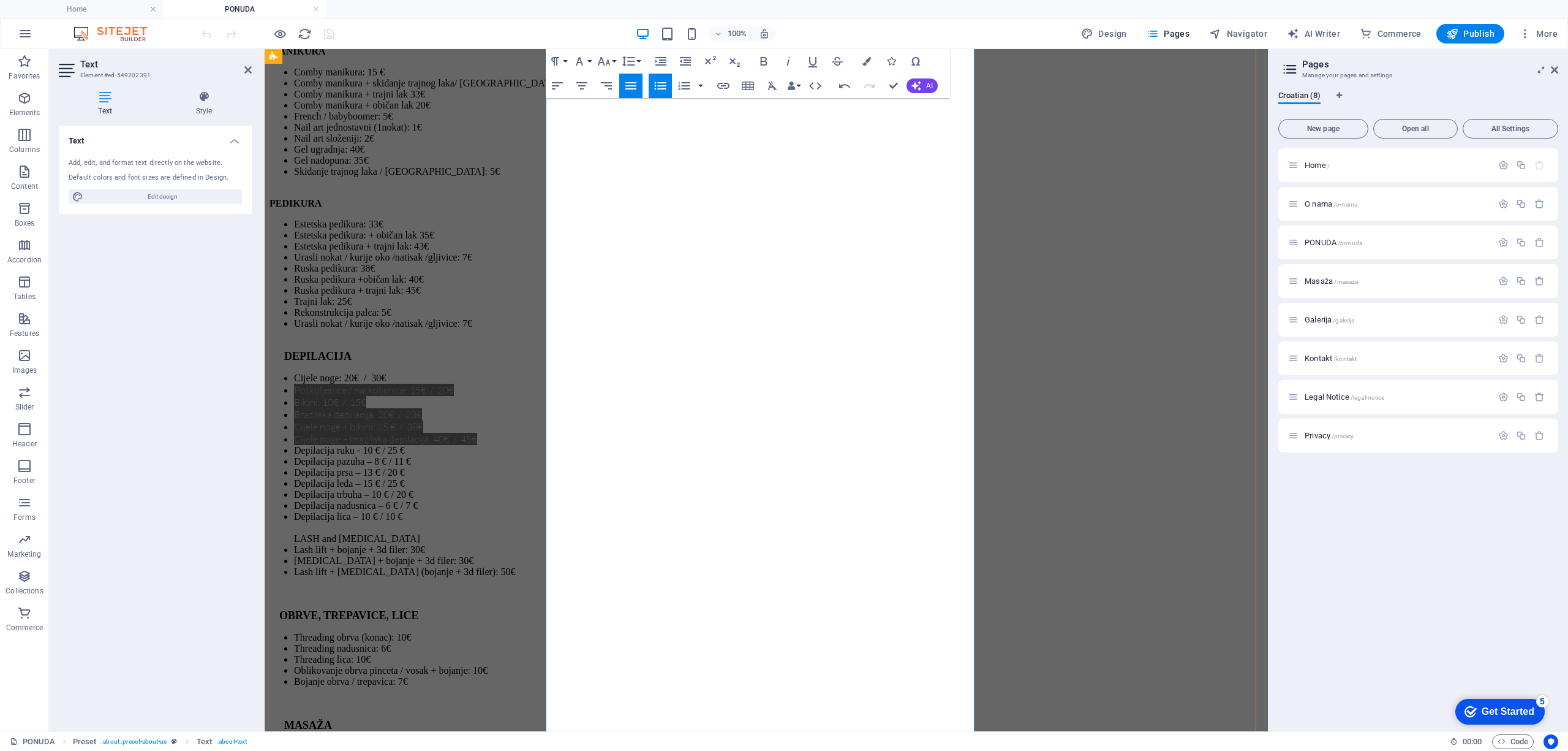
drag, startPoint x: 678, startPoint y: 439, endPoint x: 687, endPoint y: 439, distance: 9.0
drag, startPoint x: 807, startPoint y: 437, endPoint x: 573, endPoint y: 442, distance: 234.1
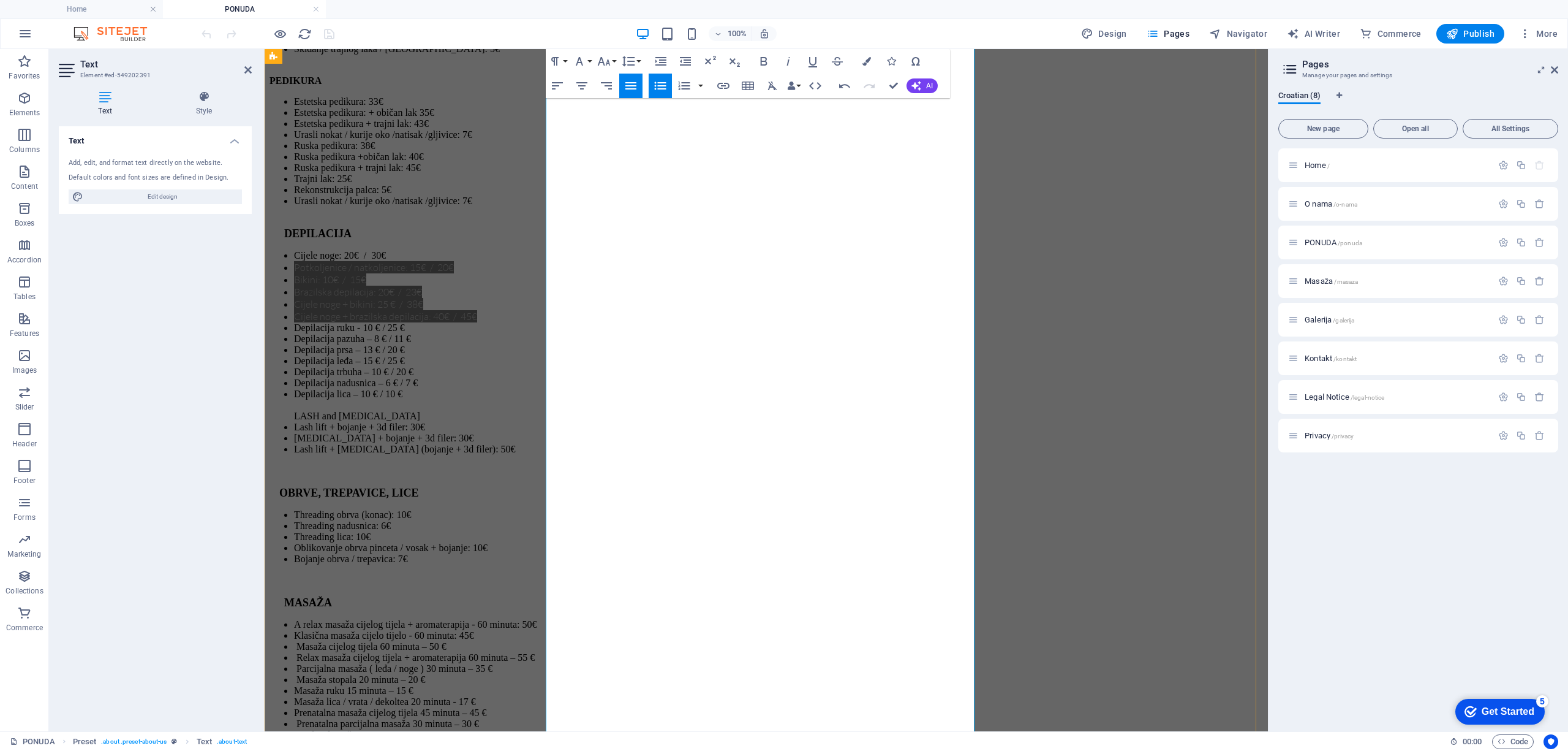
scroll to position [3398, 0]
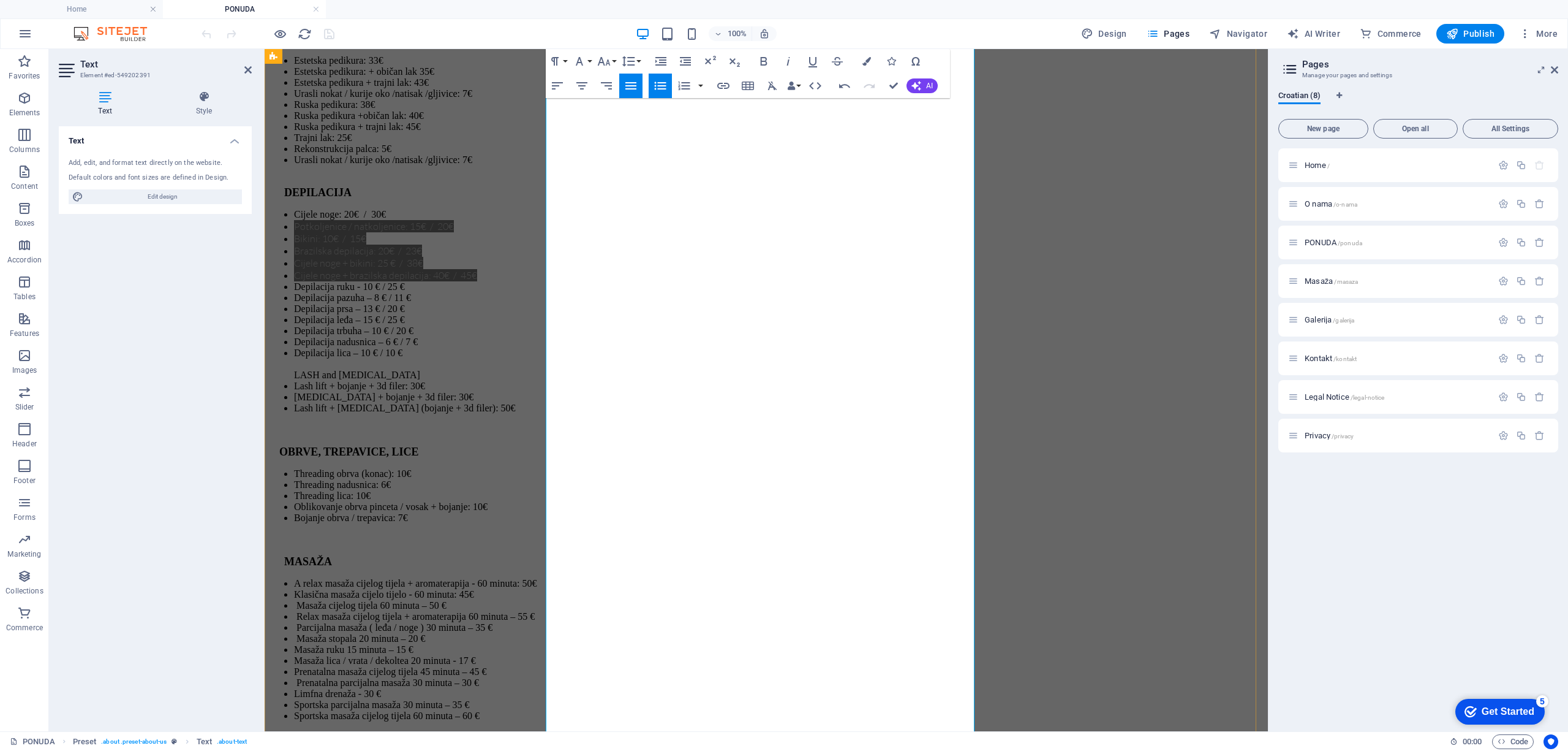
drag, startPoint x: 757, startPoint y: 278, endPoint x: 545, endPoint y: 290, distance: 212.3
copy li "Hot stone masaža 60 minuta – 100 €"
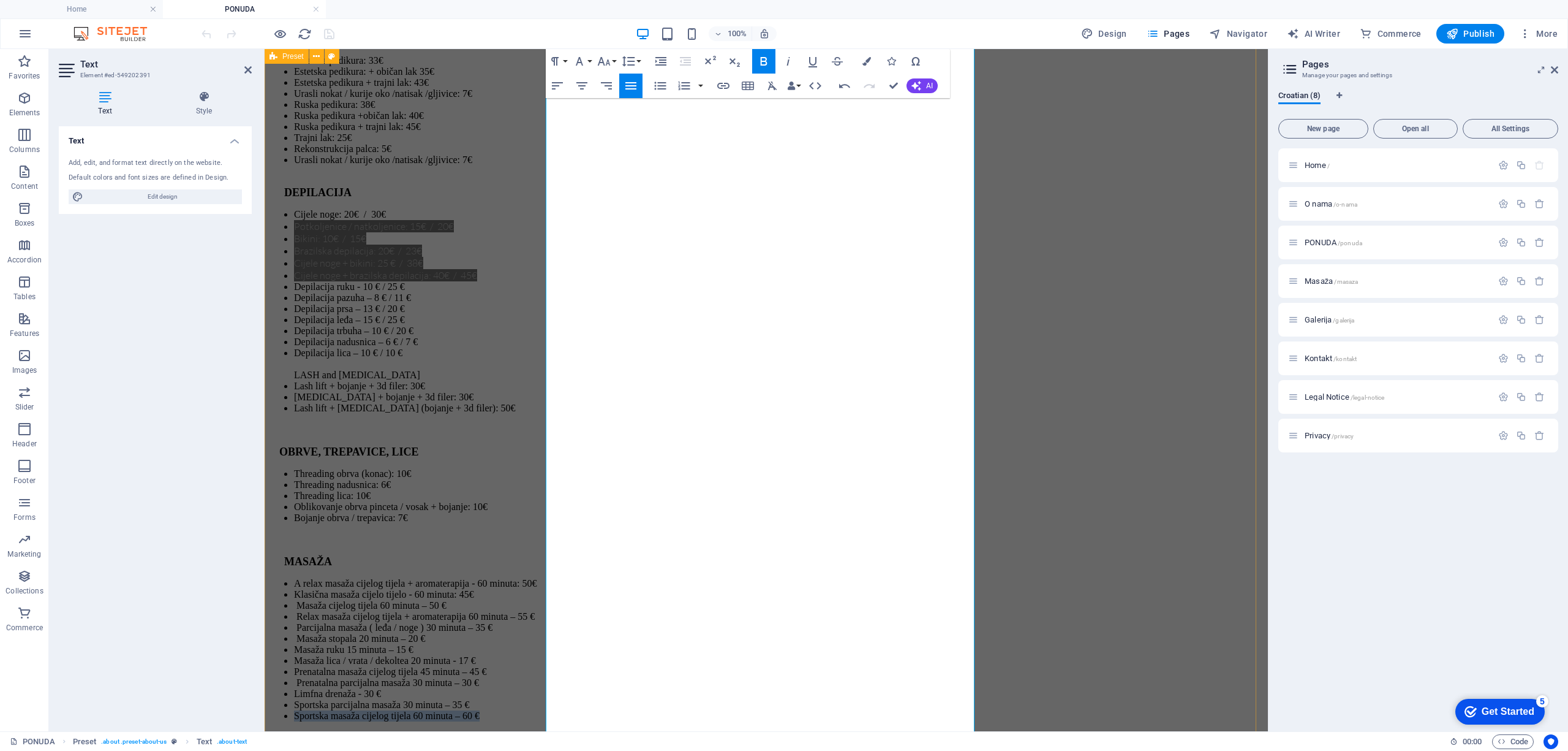
drag, startPoint x: 867, startPoint y: 162, endPoint x: 542, endPoint y: 178, distance: 325.4
copy li "Sportska masaža cijelog tijela 60 minuta – 60 €"
drag, startPoint x: 799, startPoint y: 347, endPoint x: 550, endPoint y: 349, distance: 249.0
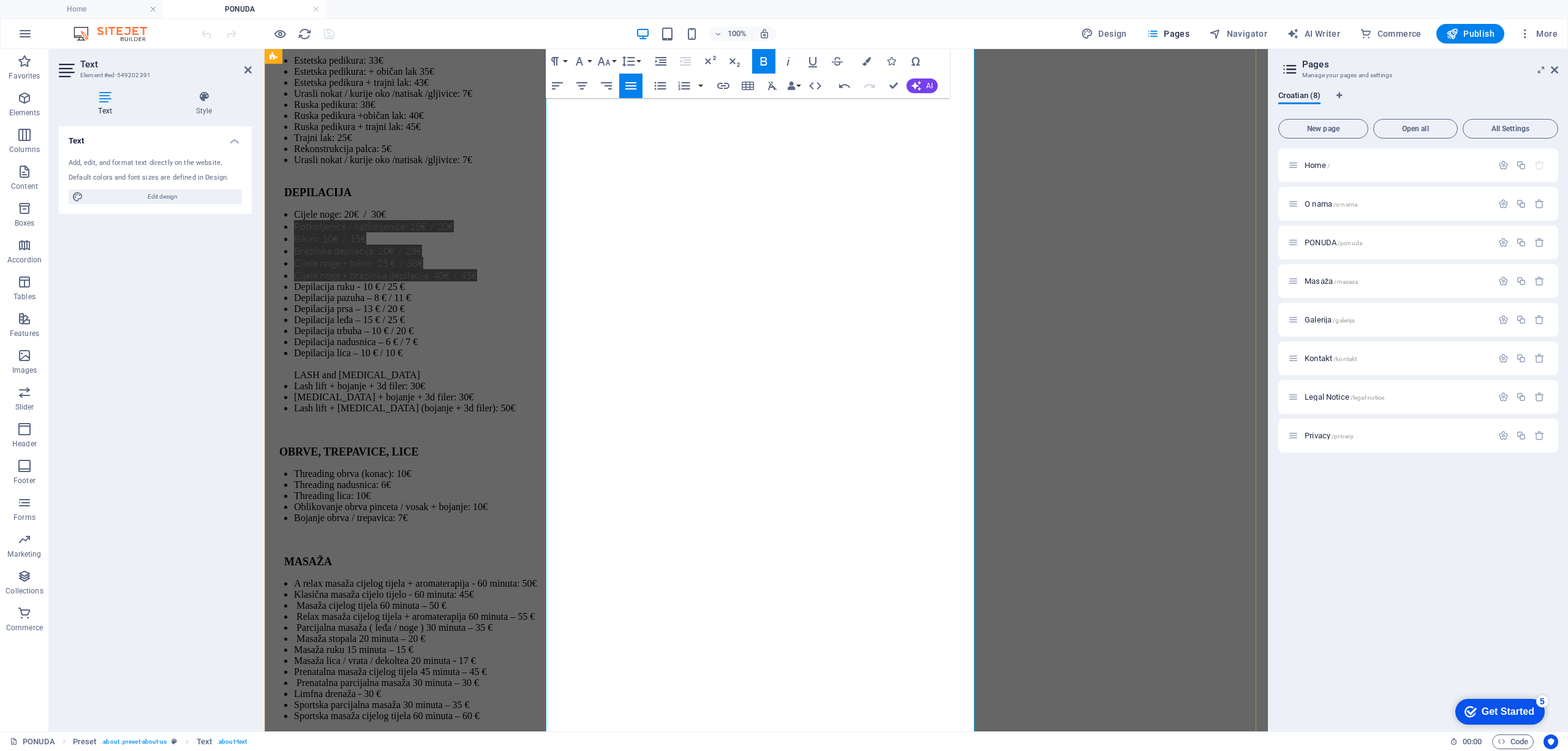
drag, startPoint x: 836, startPoint y: 391, endPoint x: 556, endPoint y: 388, distance: 280.0
drag, startPoint x: 578, startPoint y: 410, endPoint x: 690, endPoint y: 694, distance: 305.3
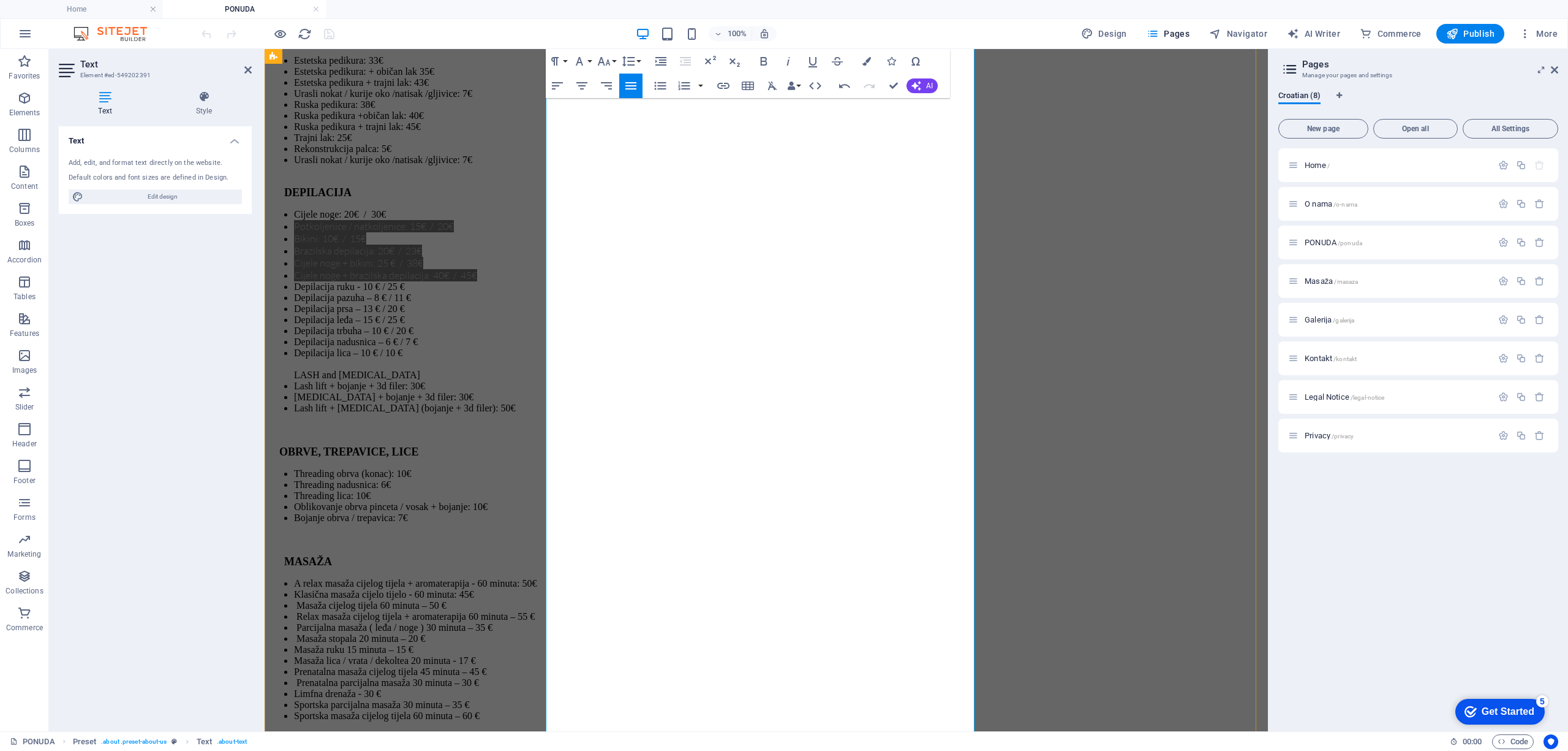
copy ul "Cijele noge – 140 € • Potkoljenice / natkoljenice – 70 € • Bikini zona – 70 € •…"
drag, startPoint x: 701, startPoint y: 412, endPoint x: 571, endPoint y: 420, distance: 130.2
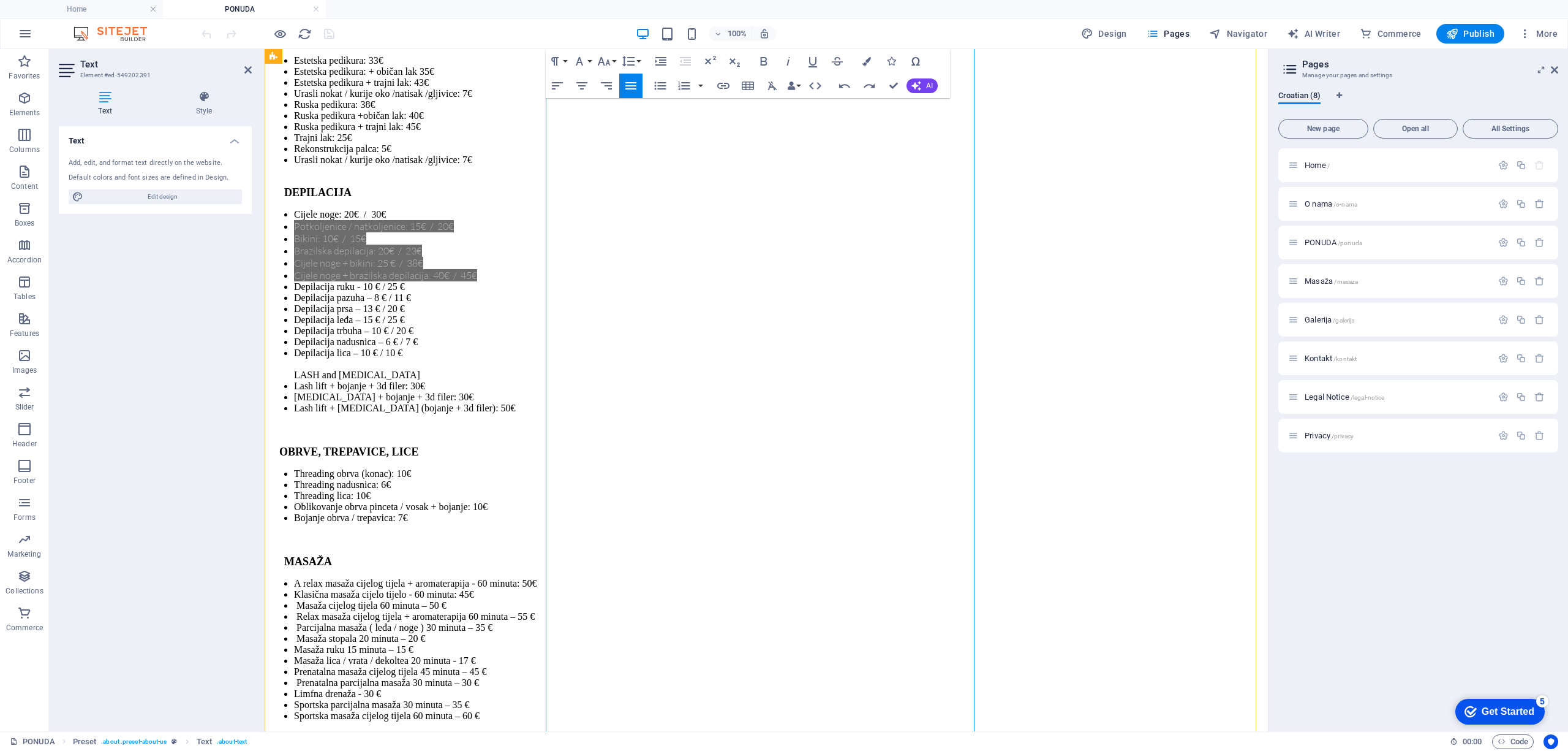
drag, startPoint x: 682, startPoint y: 413, endPoint x: 574, endPoint y: 418, distance: 108.1
copy p "Cijele noge – 140 €"
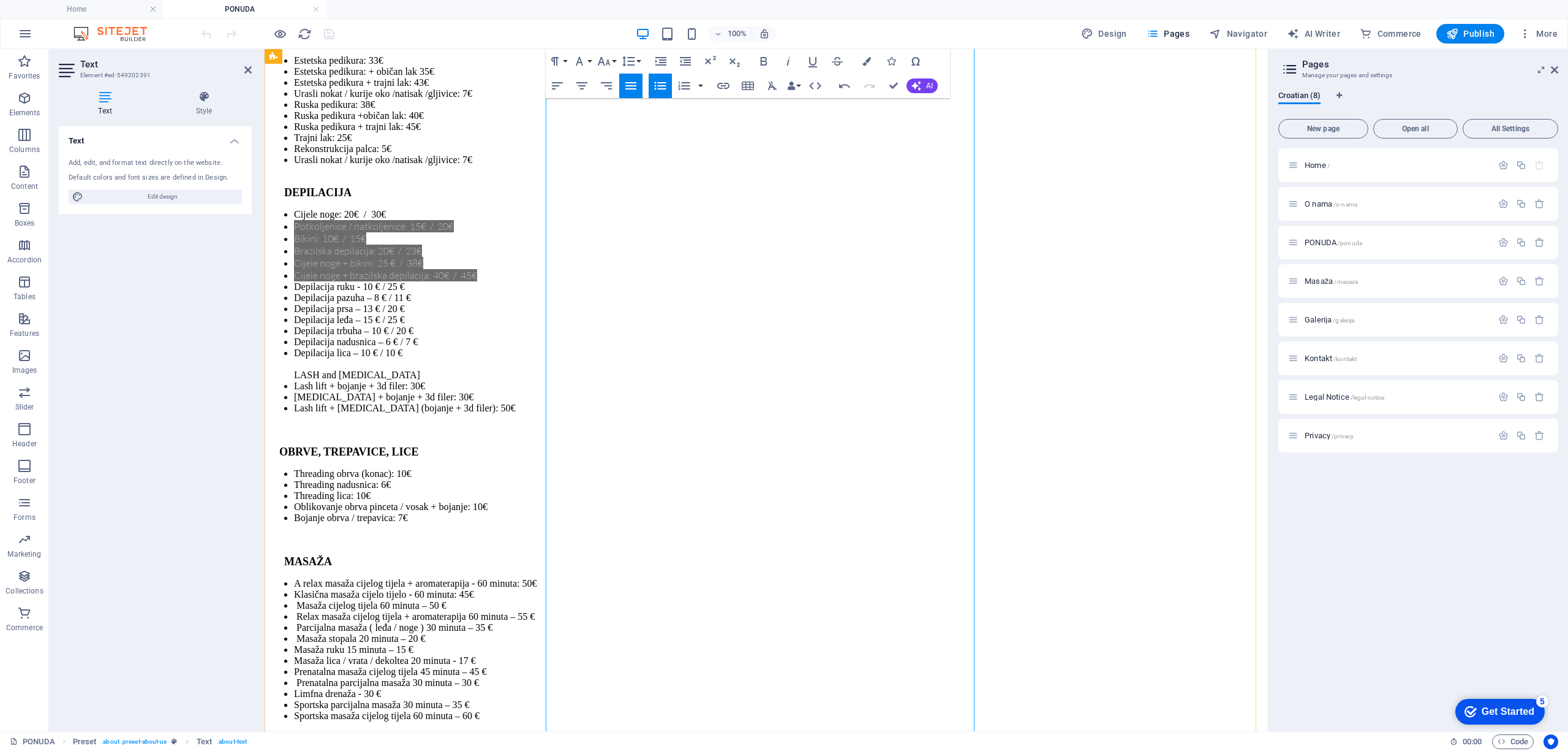
drag, startPoint x: 712, startPoint y: 435, endPoint x: 574, endPoint y: 435, distance: 138.0
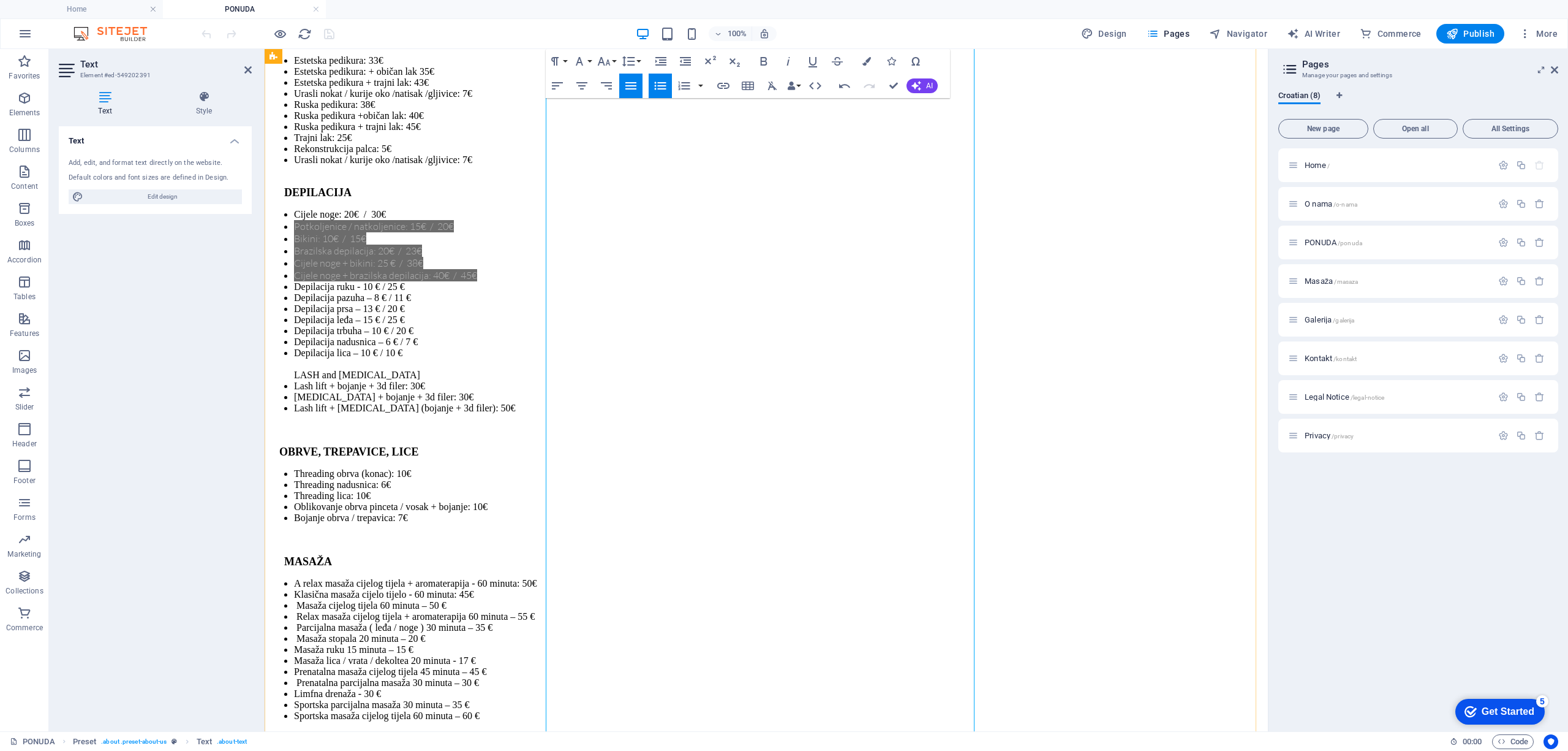
drag, startPoint x: 782, startPoint y: 457, endPoint x: 574, endPoint y: 456, distance: 208.0
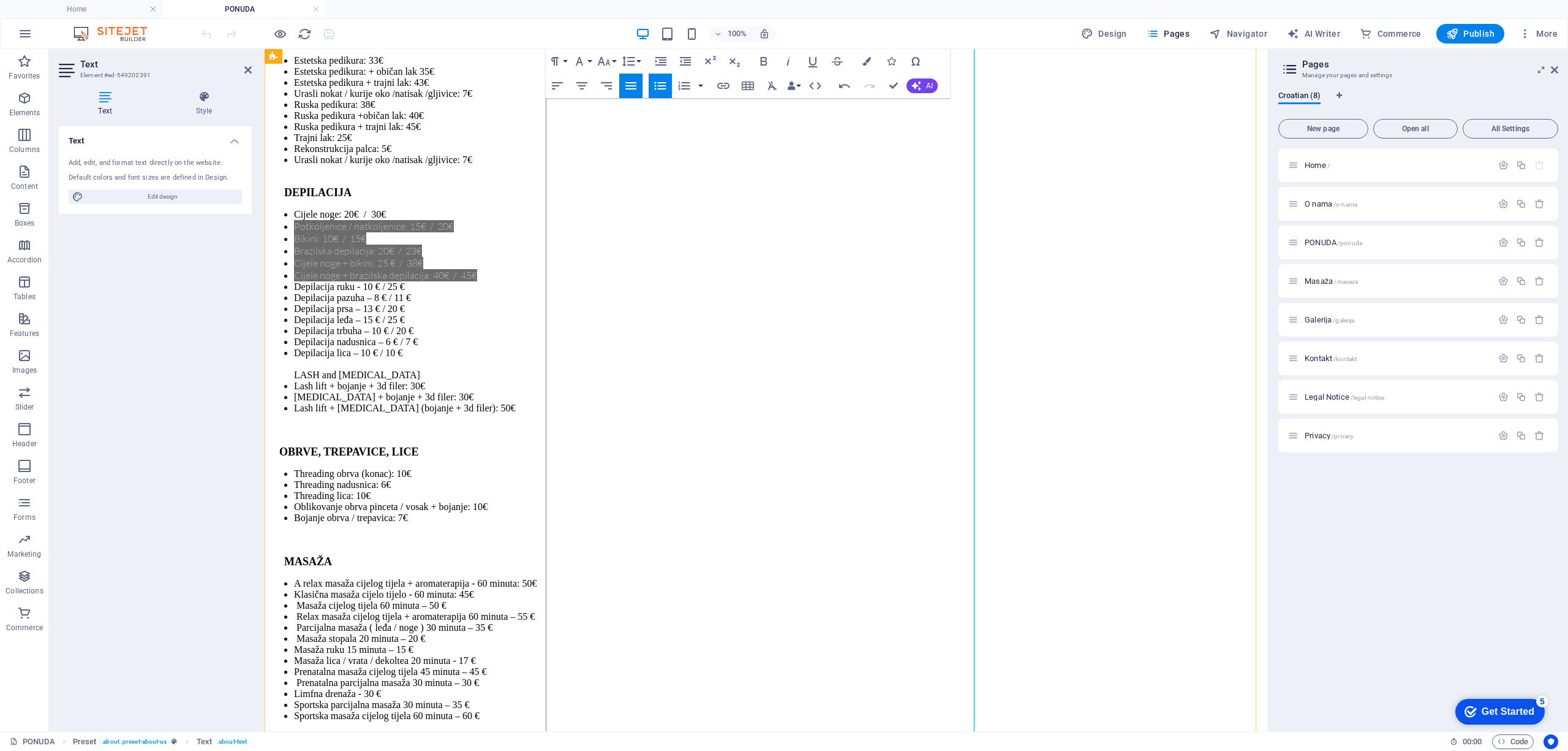
drag, startPoint x: 692, startPoint y: 503, endPoint x: 574, endPoint y: 504, distance: 118.0
drag, startPoint x: 711, startPoint y: 571, endPoint x: 568, endPoint y: 549, distance: 144.7
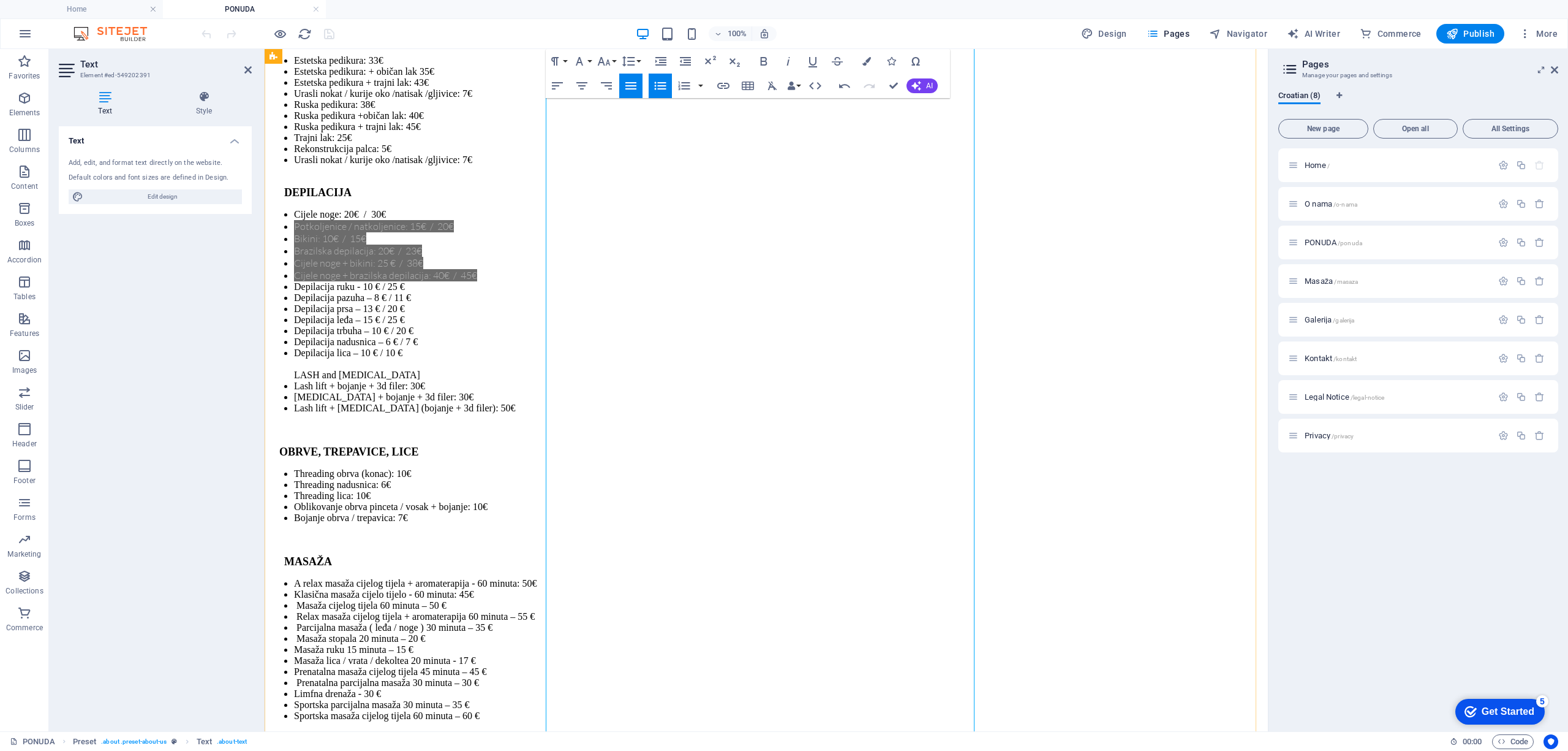
click at [867, 82] on icon "button" at bounding box center [869, 86] width 15 height 15
drag, startPoint x: 682, startPoint y: 545, endPoint x: 576, endPoint y: 550, distance: 106.1
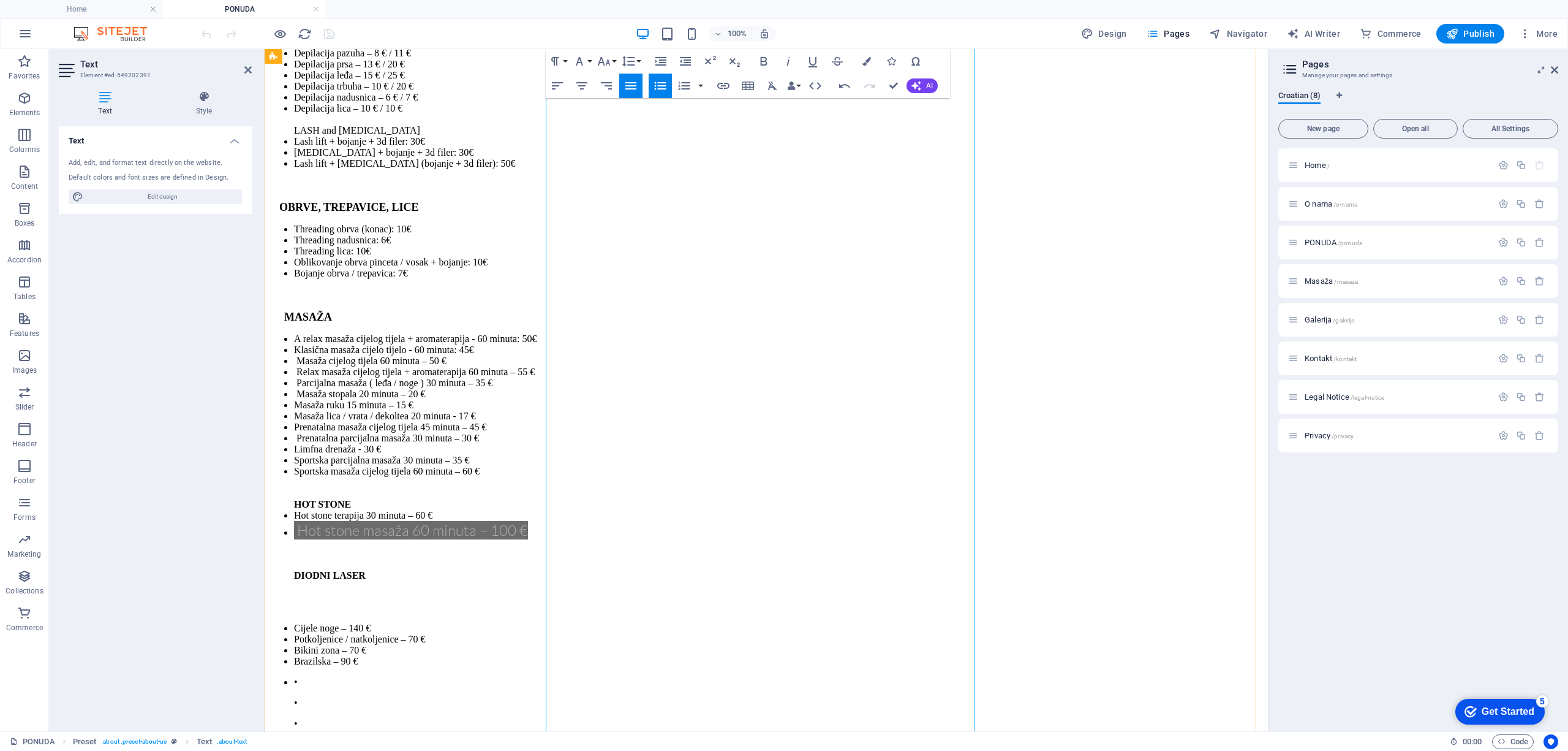
scroll to position [3643, 0]
drag, startPoint x: 712, startPoint y: 350, endPoint x: 574, endPoint y: 349, distance: 138.0
click at [574, 750] on p "• Noge + bikini – 160 €" at bounding box center [778, 764] width 969 height 11
click at [707, 750] on p "• Noge + bikini – 160 €" at bounding box center [778, 764] width 969 height 11
click at [597, 750] on p "• Noge + bikini – 160 €" at bounding box center [778, 764] width 969 height 11
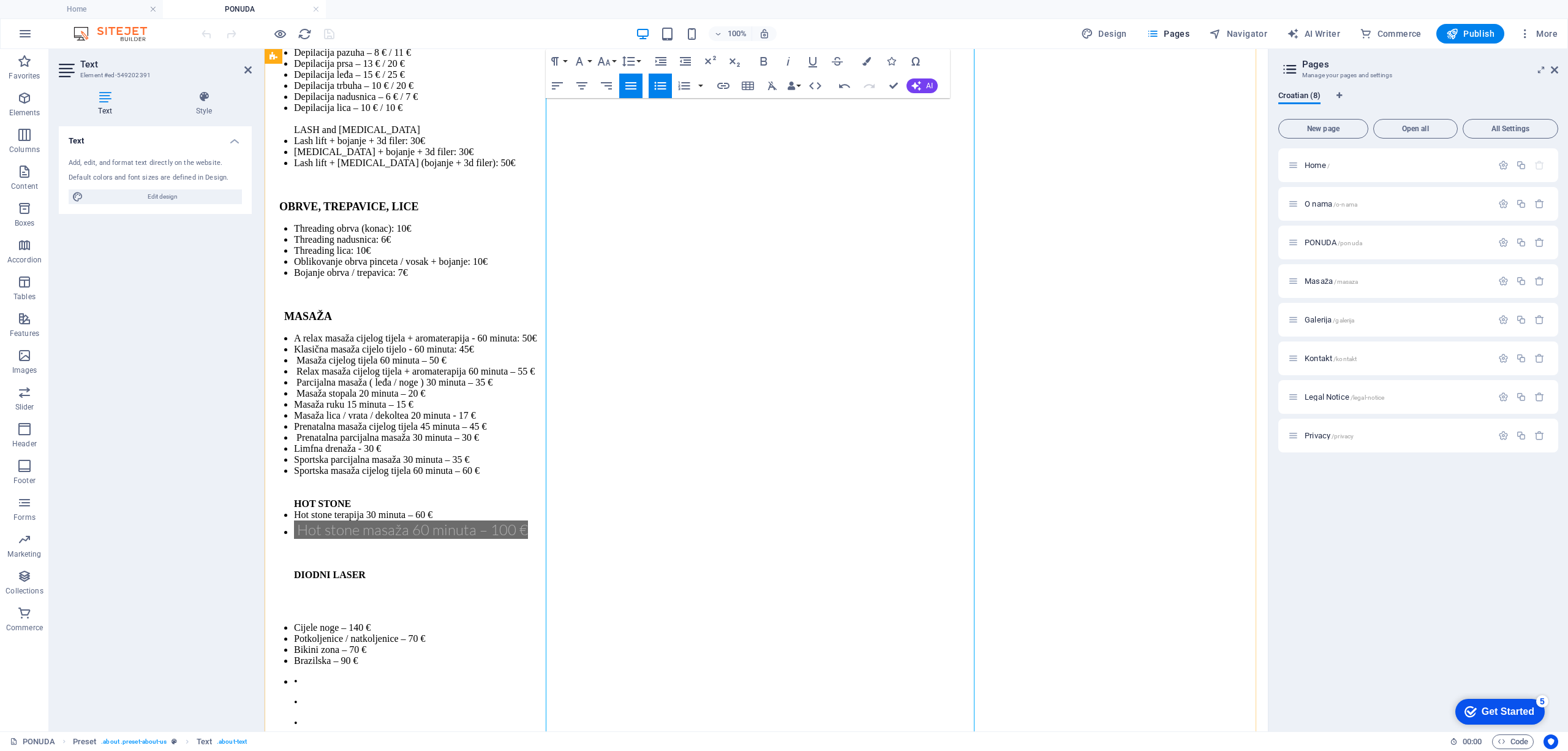
click at [597, 750] on p "• Noge + bikini – 160 €" at bounding box center [778, 764] width 969 height 11
drag, startPoint x: 680, startPoint y: 348, endPoint x: 701, endPoint y: 347, distance: 21.0
click at [682, 750] on p "• Noge + bikini – 160 €" at bounding box center [778, 764] width 969 height 11
click at [715, 750] on p "• Noge + bikini – 160 €" at bounding box center [778, 764] width 969 height 11
click at [694, 750] on p "• Noge + bikini – 160 €" at bounding box center [778, 764] width 969 height 11
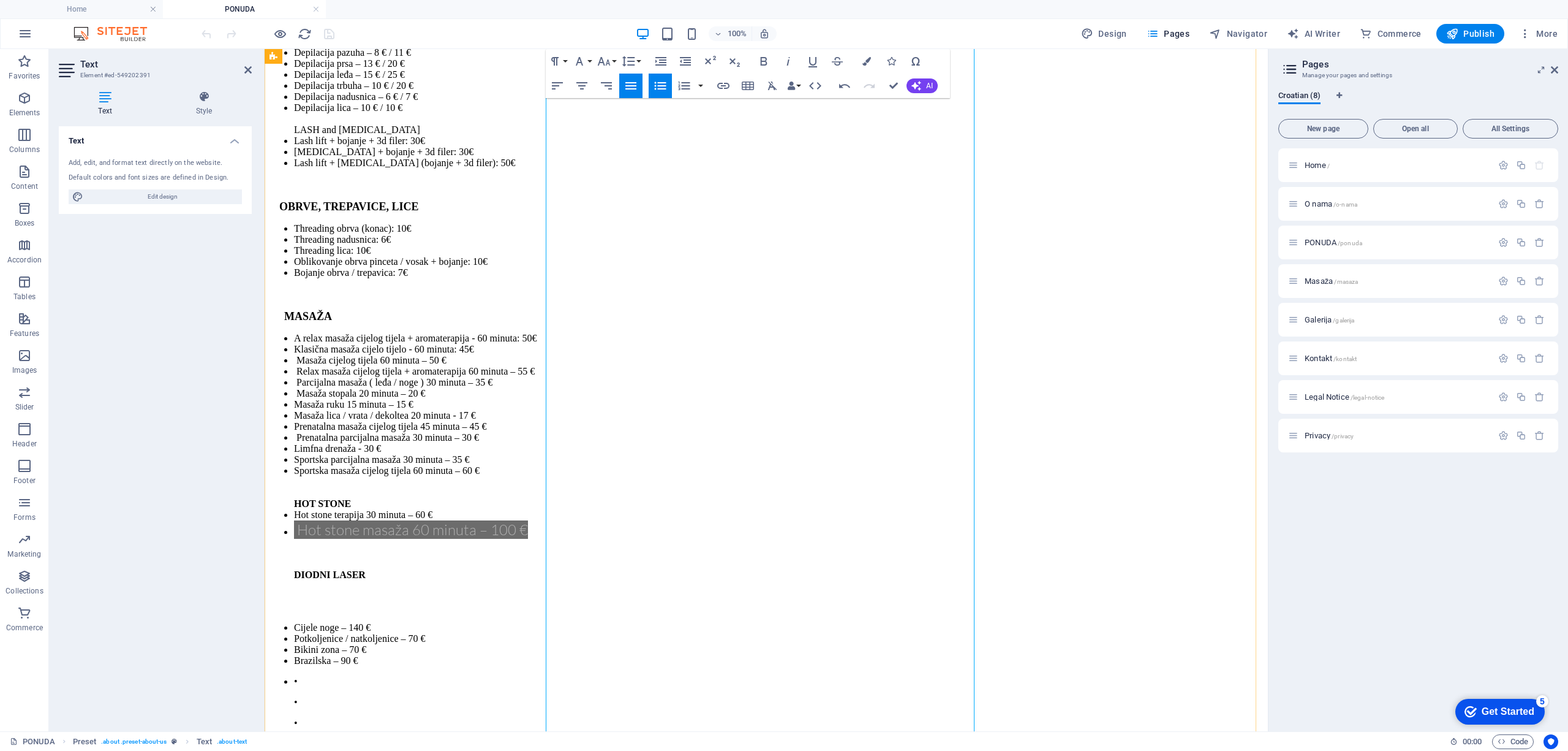
click at [599, 750] on p "• Noge + bikini – 160 €" at bounding box center [778, 764] width 969 height 11
drag, startPoint x: 605, startPoint y: 352, endPoint x: 667, endPoint y: 349, distance: 62.1
click at [607, 750] on p "• Noge + bikini – 160 €" at bounding box center [778, 764] width 969 height 11
drag, startPoint x: 709, startPoint y: 349, endPoint x: 576, endPoint y: 352, distance: 133.0
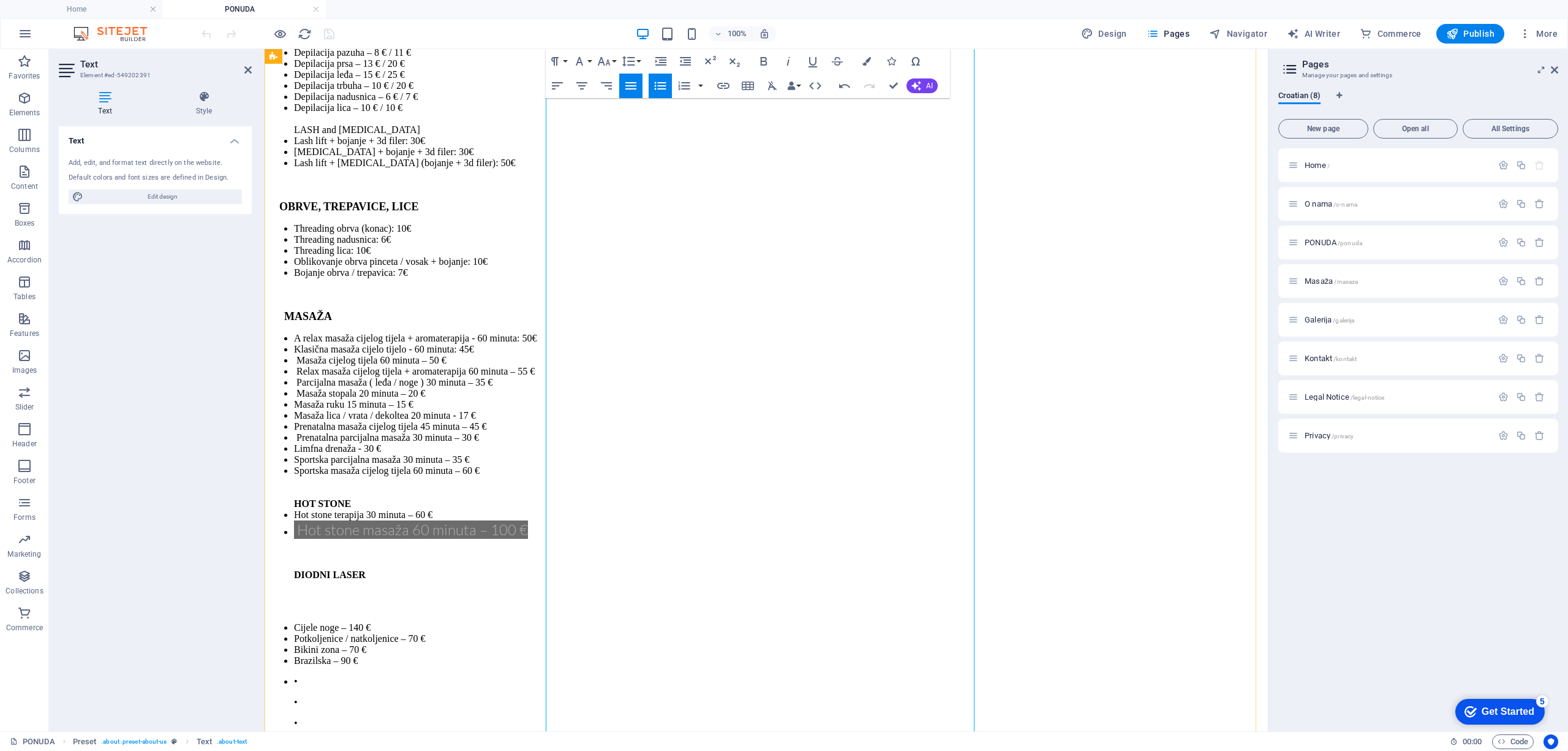
click at [576, 750] on p "• Noge + bikini – 160 €" at bounding box center [778, 764] width 969 height 11
click at [664, 655] on li "Brazilska – 90 €" at bounding box center [778, 661] width 969 height 11
drag, startPoint x: 730, startPoint y: 393, endPoint x: 577, endPoint y: 395, distance: 153.0
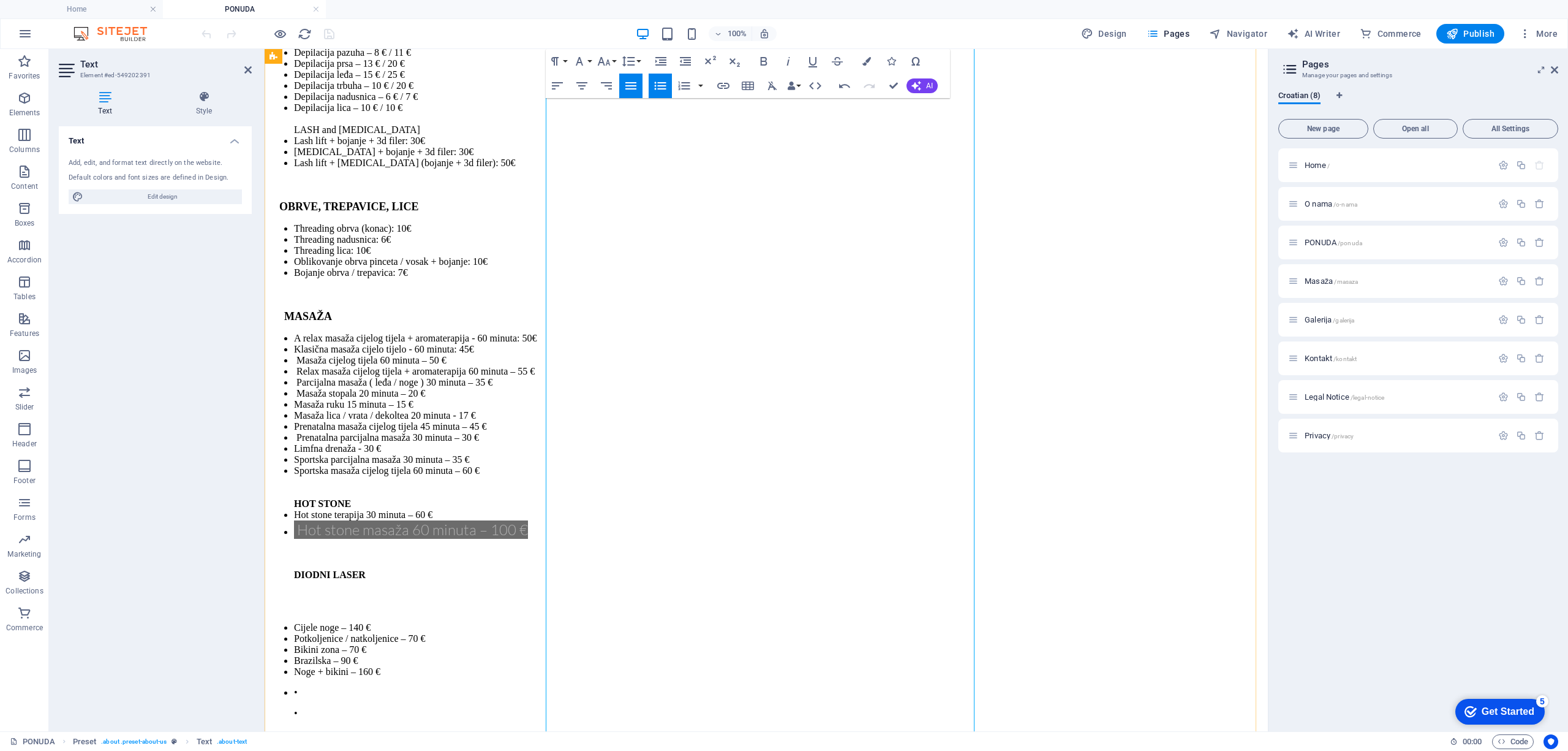
click at [694, 666] on li "Noge + bikini – 160 €" at bounding box center [778, 671] width 969 height 11
drag, startPoint x: 694, startPoint y: 439, endPoint x: 574, endPoint y: 439, distance: 120.0
click at [726, 677] on li "Noge + brazilska – 190 €" at bounding box center [778, 683] width 969 height 11
drag, startPoint x: 751, startPoint y: 485, endPoint x: 576, endPoint y: 491, distance: 175.1
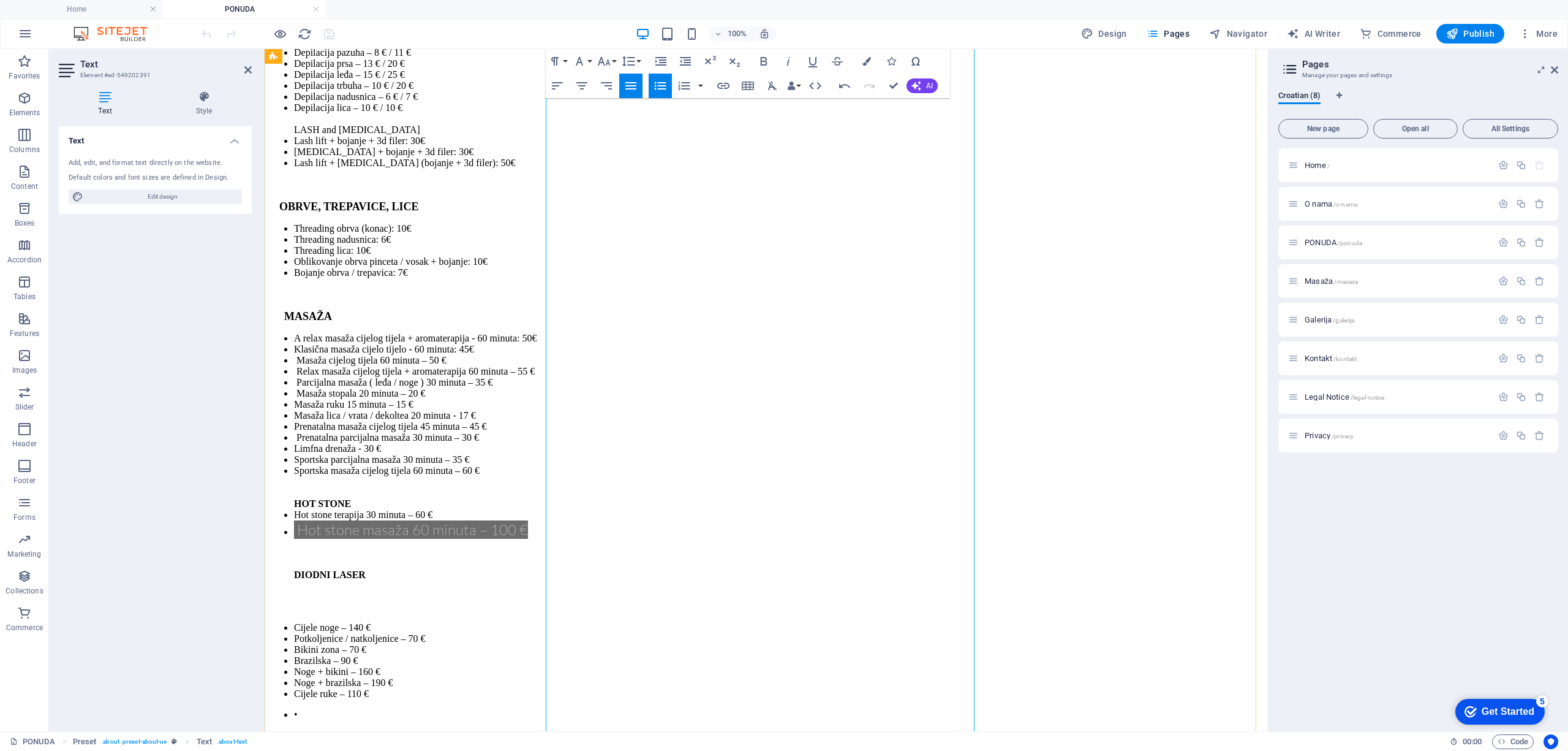
click at [701, 688] on li "Cijele ruke – 110 €" at bounding box center [778, 693] width 969 height 11
drag, startPoint x: 657, startPoint y: 528, endPoint x: 577, endPoint y: 535, distance: 80.3
click at [750, 699] on li "Podlaktica/ nadlaktica – 70€" at bounding box center [778, 705] width 969 height 11
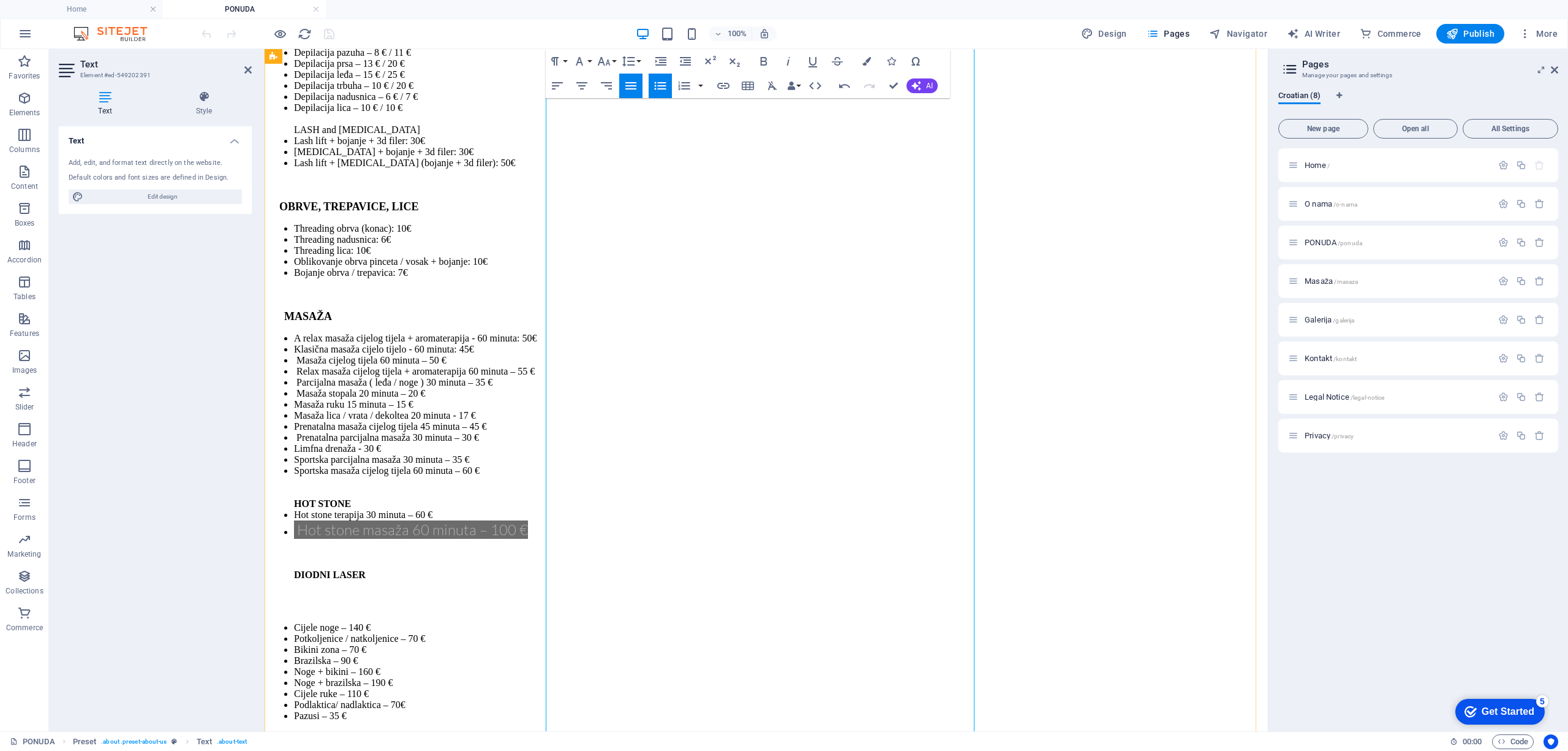
drag, startPoint x: 655, startPoint y: 574, endPoint x: 574, endPoint y: 578, distance: 81.1
click at [665, 710] on li "Pazusi – 35 €" at bounding box center [778, 715] width 969 height 11
drag, startPoint x: 645, startPoint y: 616, endPoint x: 578, endPoint y: 621, distance: 67.2
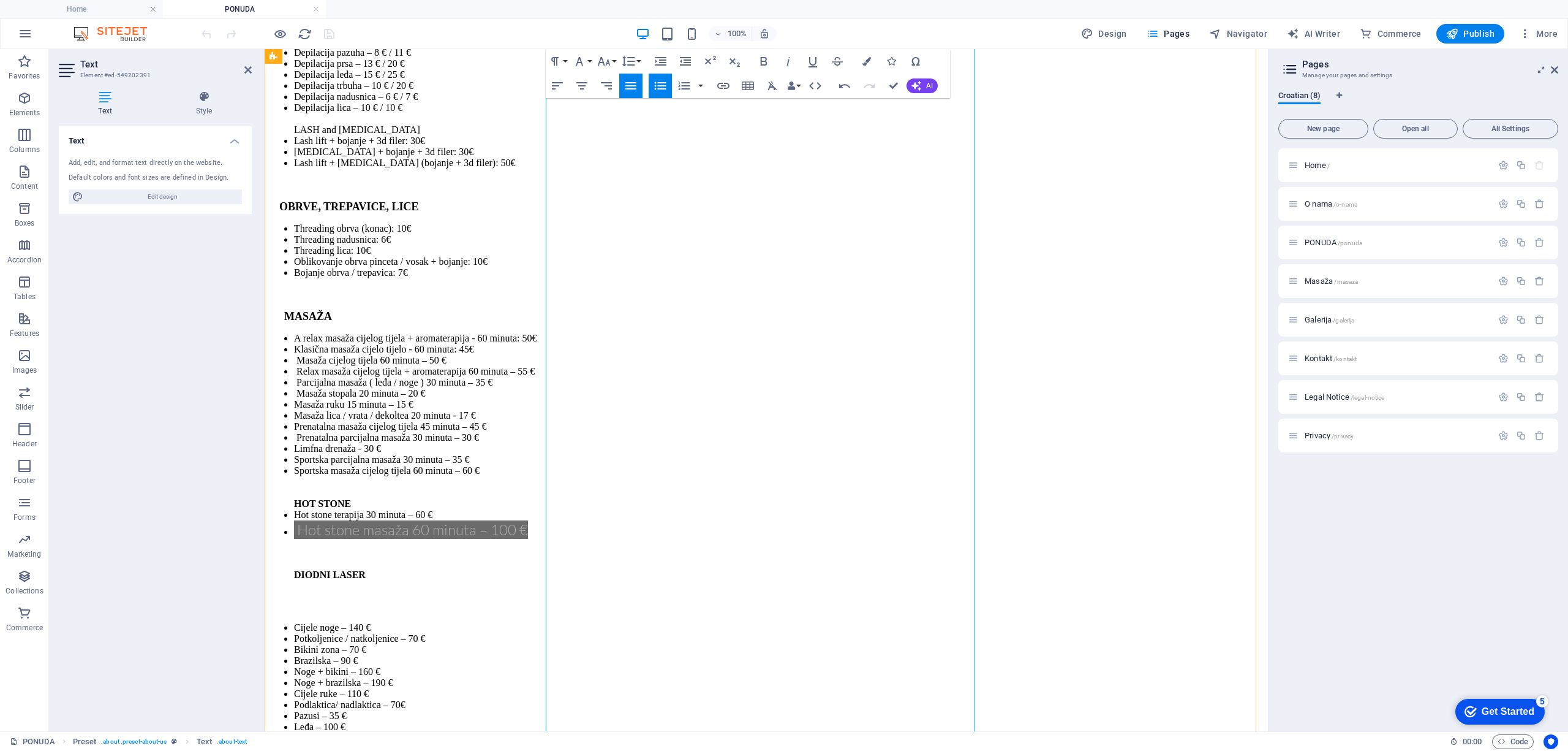
drag, startPoint x: 660, startPoint y: 356, endPoint x: 657, endPoint y: 348, distance: 8.5
click at [660, 722] on li "Leđa – 100 €" at bounding box center [778, 727] width 969 height 11
drag, startPoint x: 704, startPoint y: 660, endPoint x: 576, endPoint y: 665, distance: 128.1
click at [635, 732] on li "Prsa – 80 €" at bounding box center [778, 738] width 969 height 11
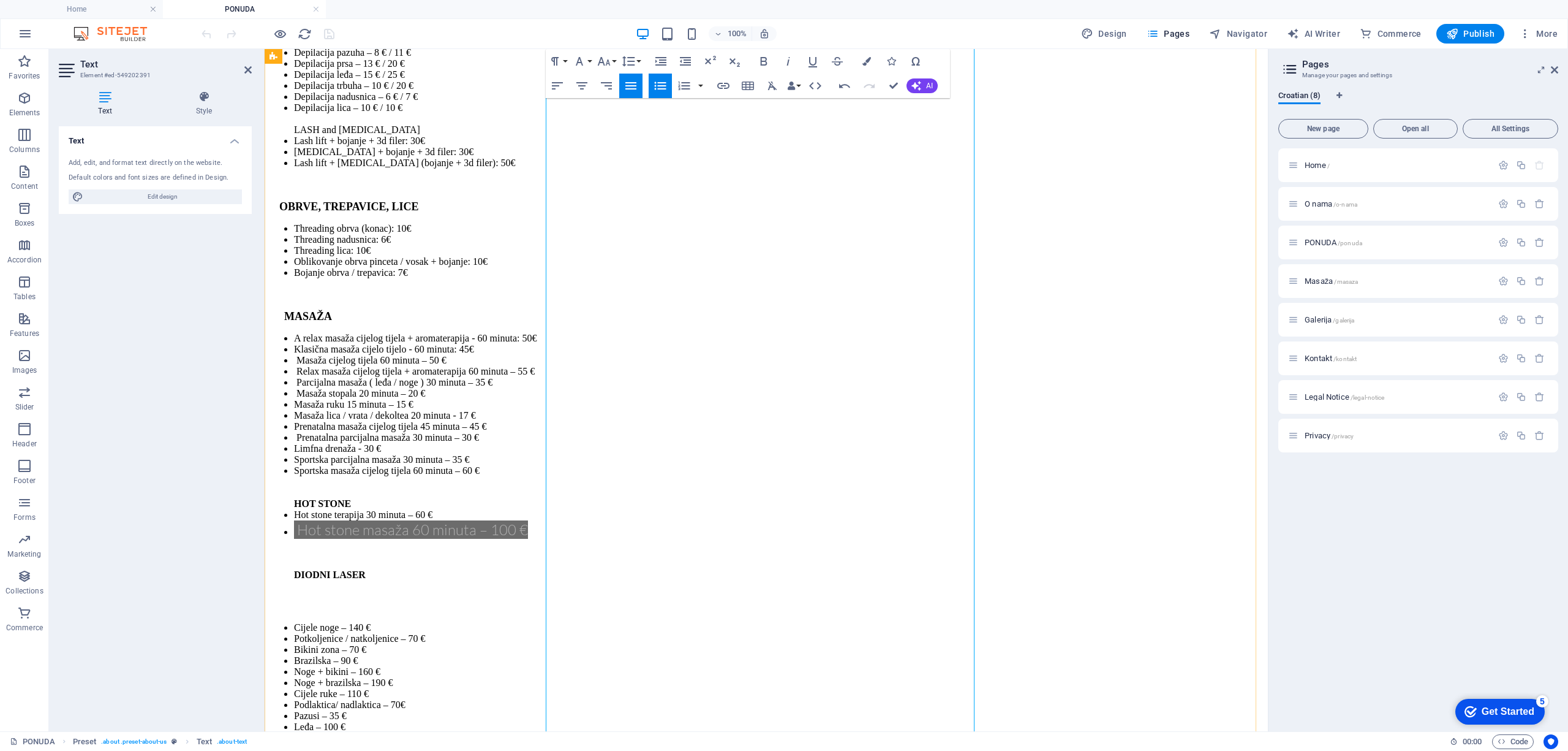
drag, startPoint x: 728, startPoint y: 705, endPoint x: 579, endPoint y: 712, distance: 149.2
click at [692, 744] on li "Prsa + trbuh – 110 €" at bounding box center [778, 749] width 969 height 11
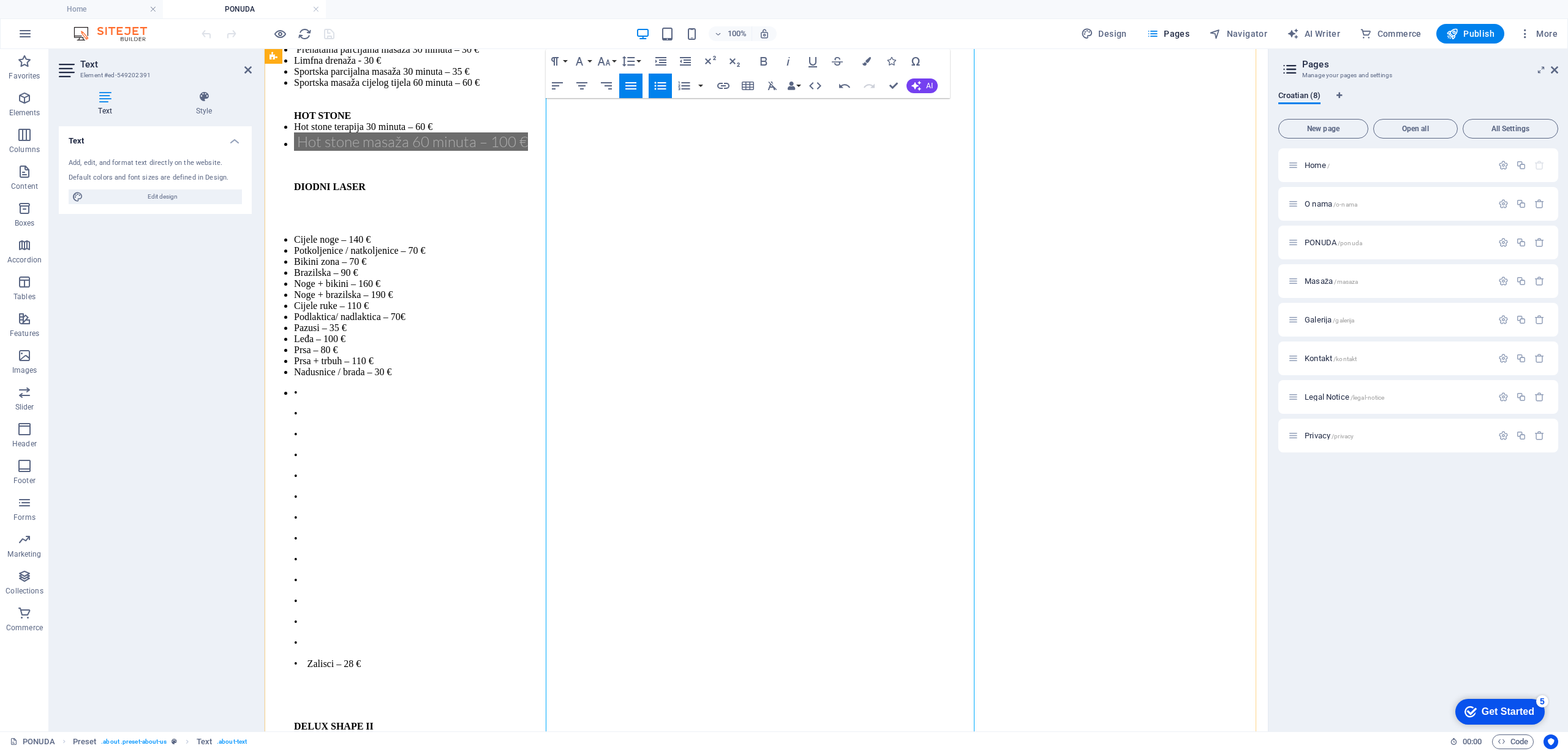
scroll to position [4052, 0]
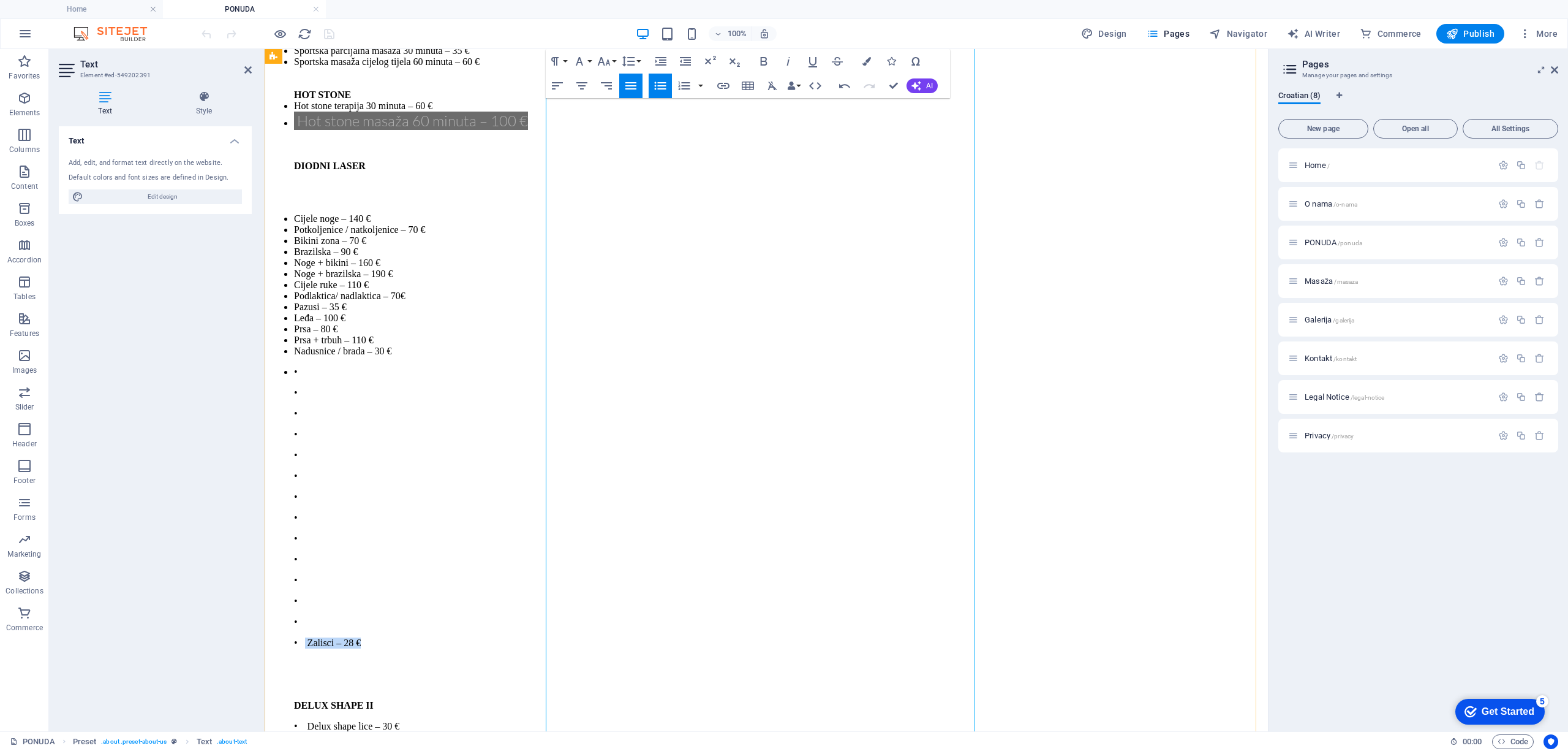
drag, startPoint x: 660, startPoint y: 338, endPoint x: 577, endPoint y: 358, distance: 85.4
click at [574, 637] on p "• [GEOGRAPHIC_DATA] – 28 €" at bounding box center [778, 642] width 969 height 11
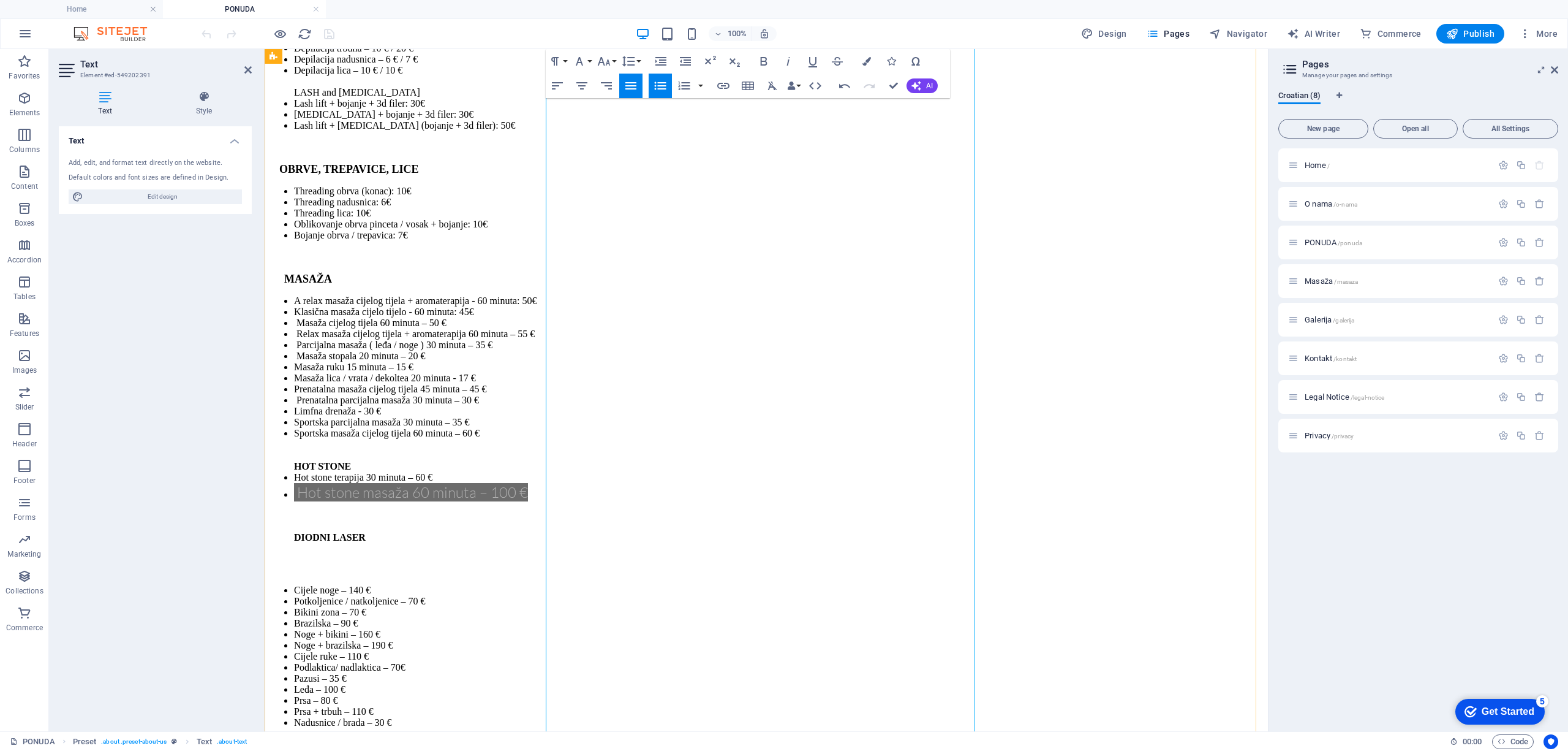
scroll to position [3643, 0]
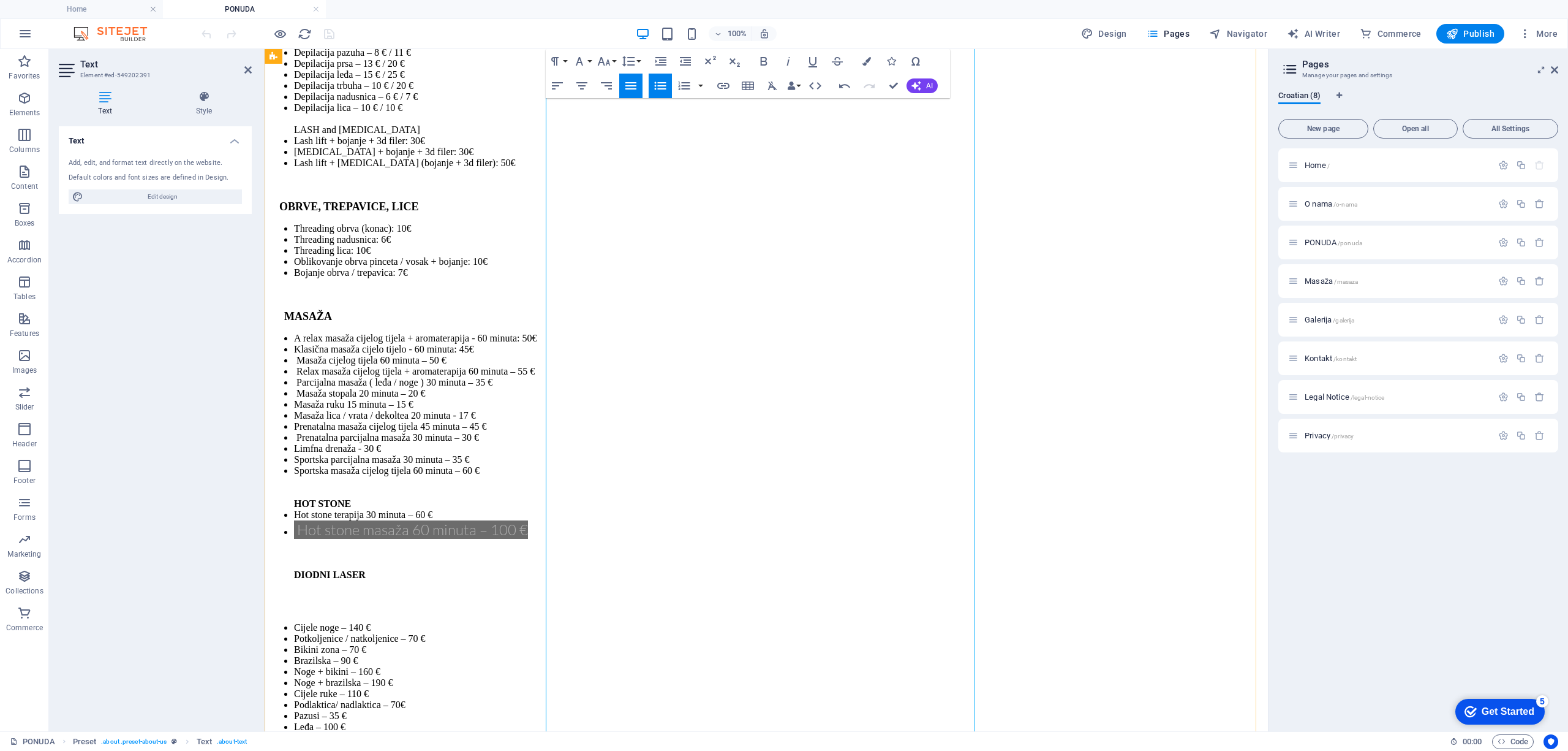
click at [726, 750] on li "Nadusnice / brada – 30 €" at bounding box center [778, 760] width 969 height 11
drag, startPoint x: 574, startPoint y: 466, endPoint x: 583, endPoint y: 653, distance: 187.2
drag, startPoint x: 558, startPoint y: 470, endPoint x: 564, endPoint y: 599, distance: 129.1
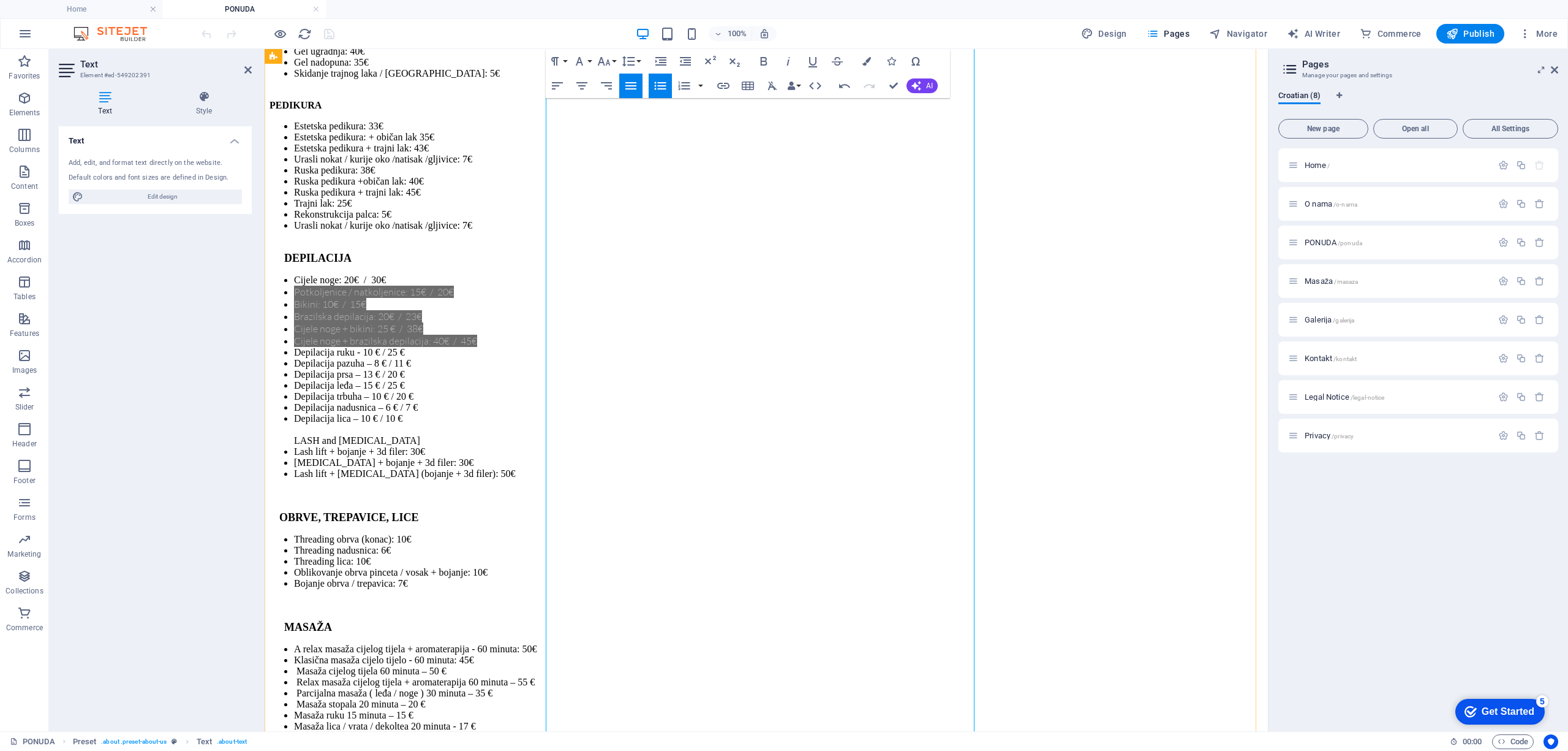
scroll to position [3398, 0]
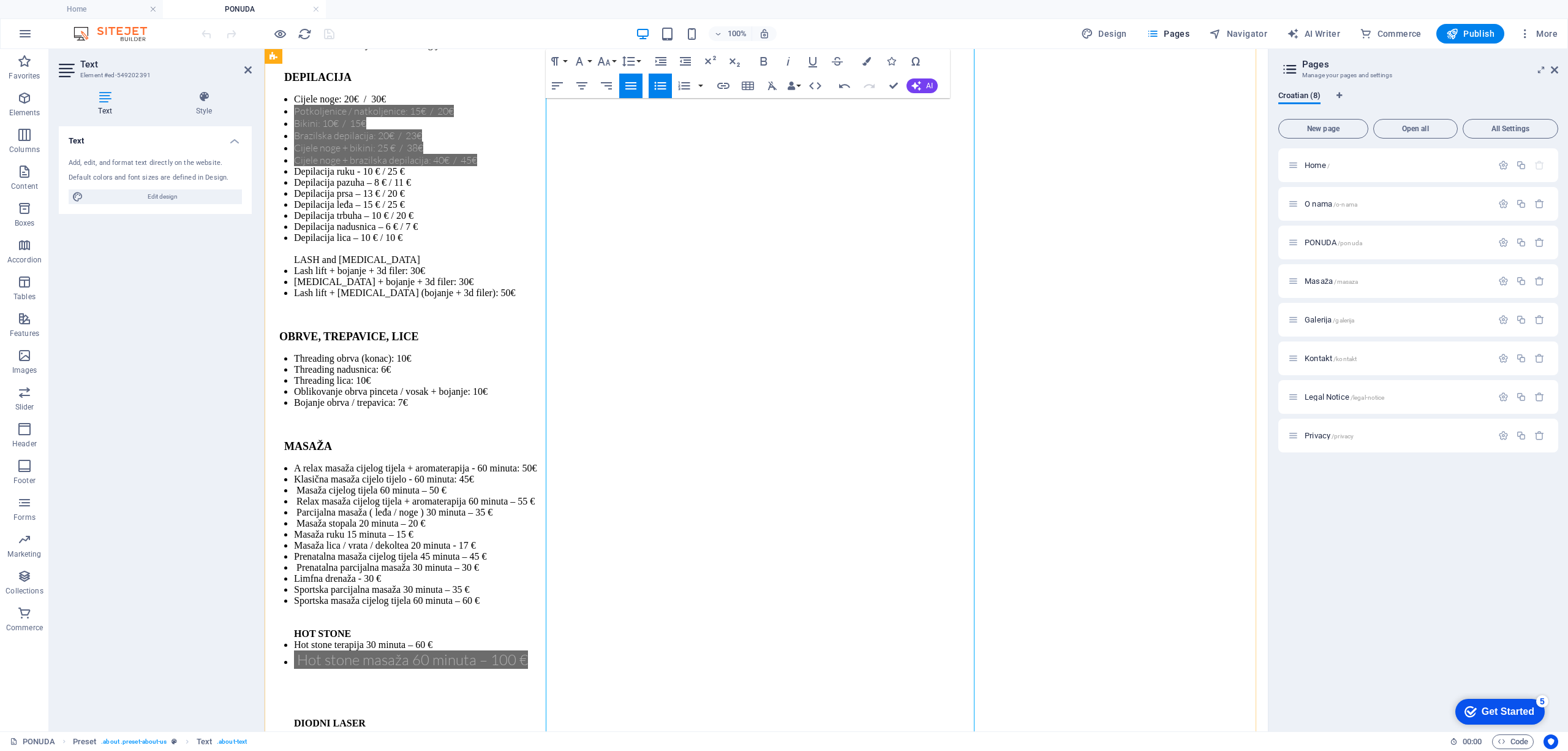
scroll to position [3725, 0]
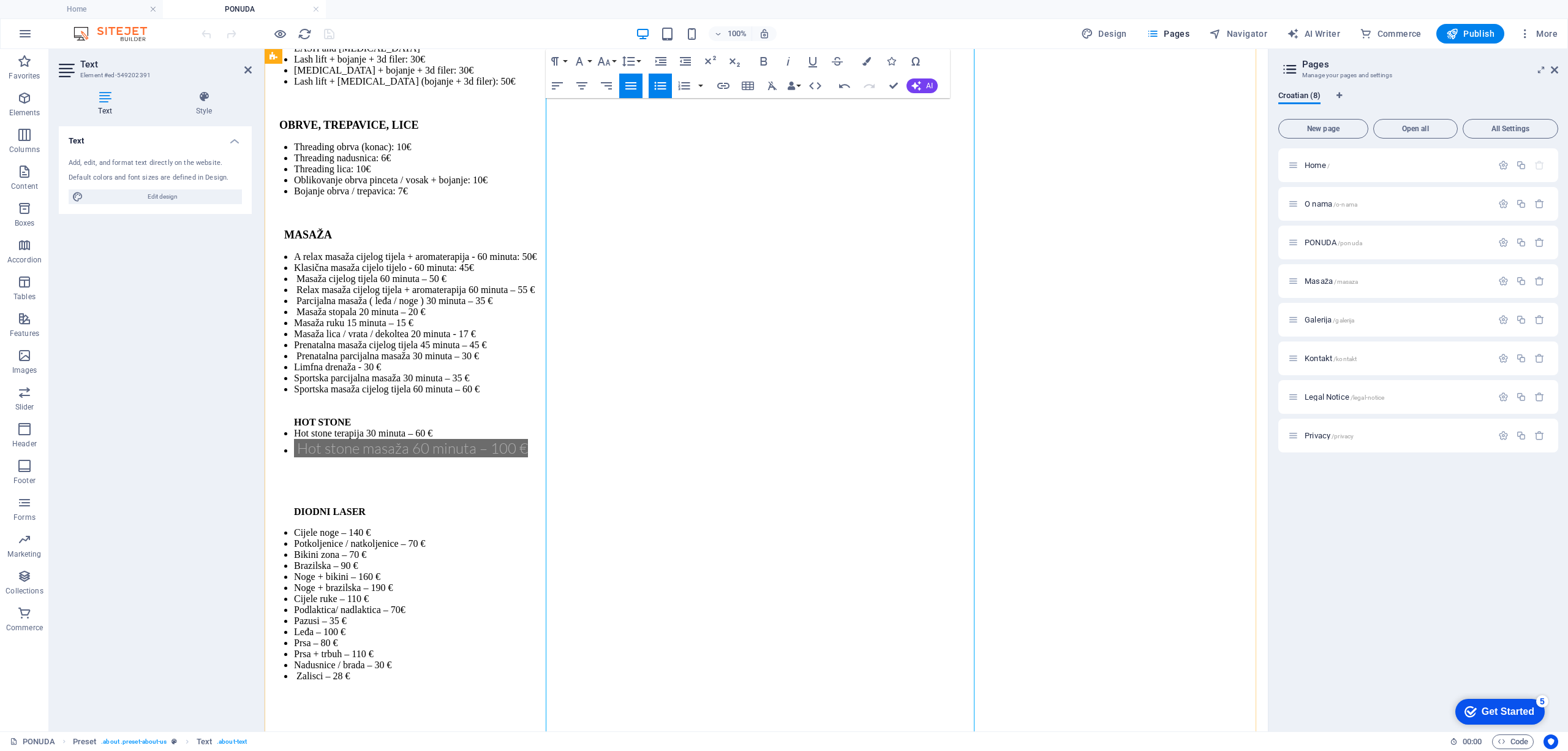
click at [628, 712] on p at bounding box center [766, 718] width 994 height 11
drag, startPoint x: 641, startPoint y: 338, endPoint x: 676, endPoint y: 334, distance: 35.2
click at [647, 671] on li "Zalisci – 28 €" at bounding box center [778, 676] width 969 height 11
drag, startPoint x: 643, startPoint y: 339, endPoint x: 521, endPoint y: 344, distance: 122.1
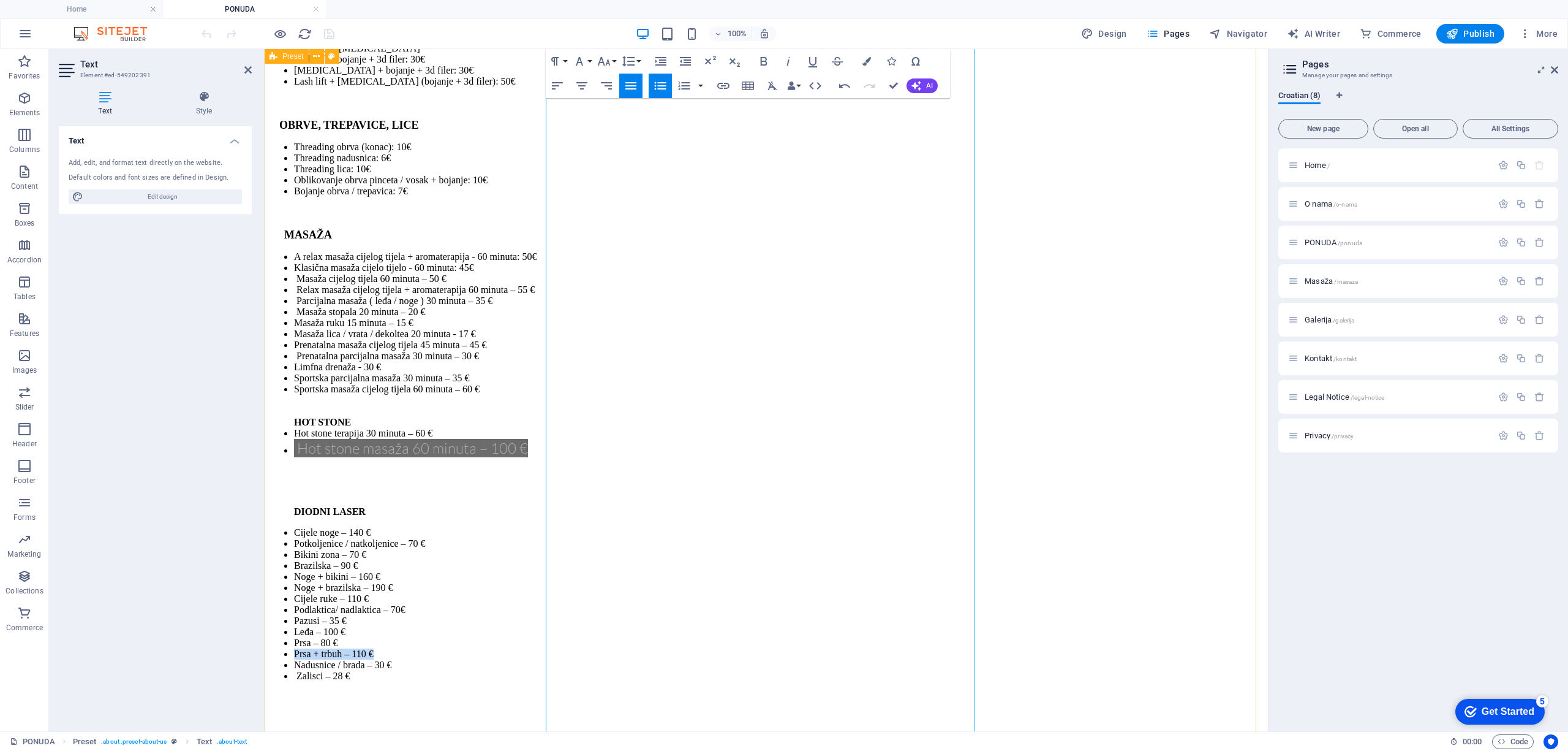
drag, startPoint x: 687, startPoint y: 290, endPoint x: 525, endPoint y: 295, distance: 162.1
copy li "Prsa + trbuh – 110 €"
click at [605, 712] on p at bounding box center [766, 718] width 994 height 11
click at [684, 750] on p "DELUX SHAPE II" at bounding box center [766, 759] width 994 height 11
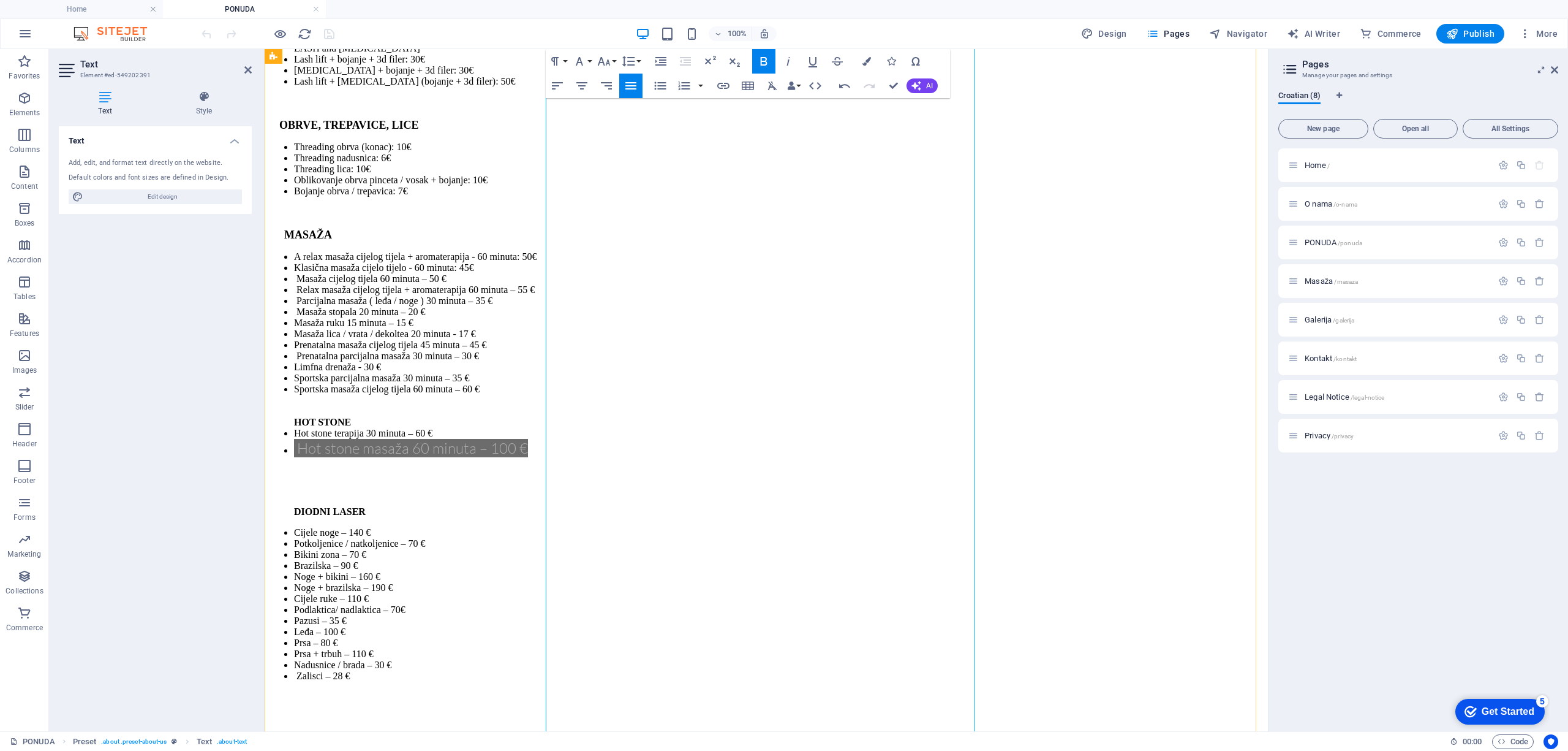
drag, startPoint x: 676, startPoint y: 451, endPoint x: 564, endPoint y: 451, distance: 112.0
drag, startPoint x: 685, startPoint y: 470, endPoint x: 546, endPoint y: 483, distance: 139.6
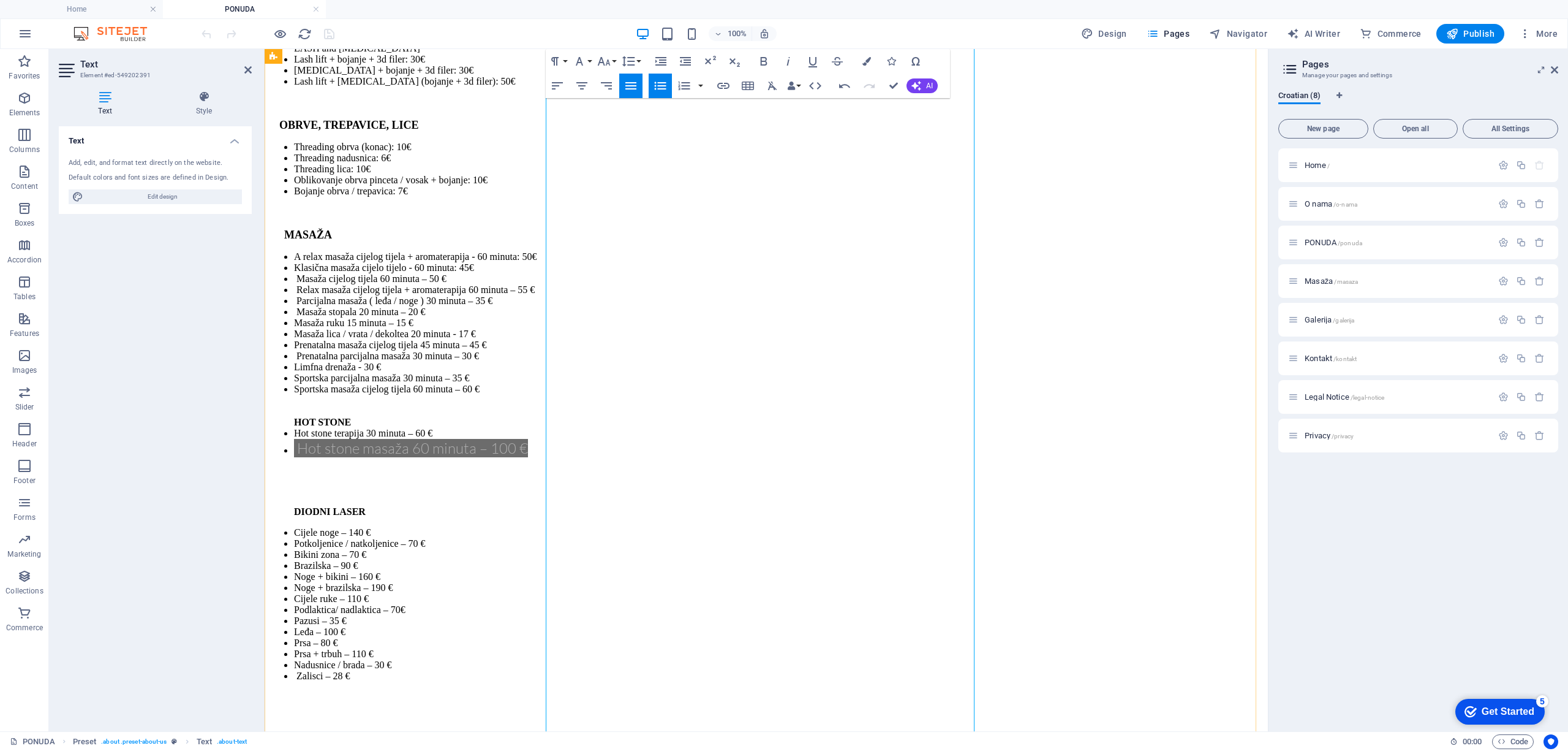
drag, startPoint x: 716, startPoint y: 518, endPoint x: 560, endPoint y: 523, distance: 156.1
drag, startPoint x: 716, startPoint y: 517, endPoint x: 567, endPoint y: 526, distance: 149.3
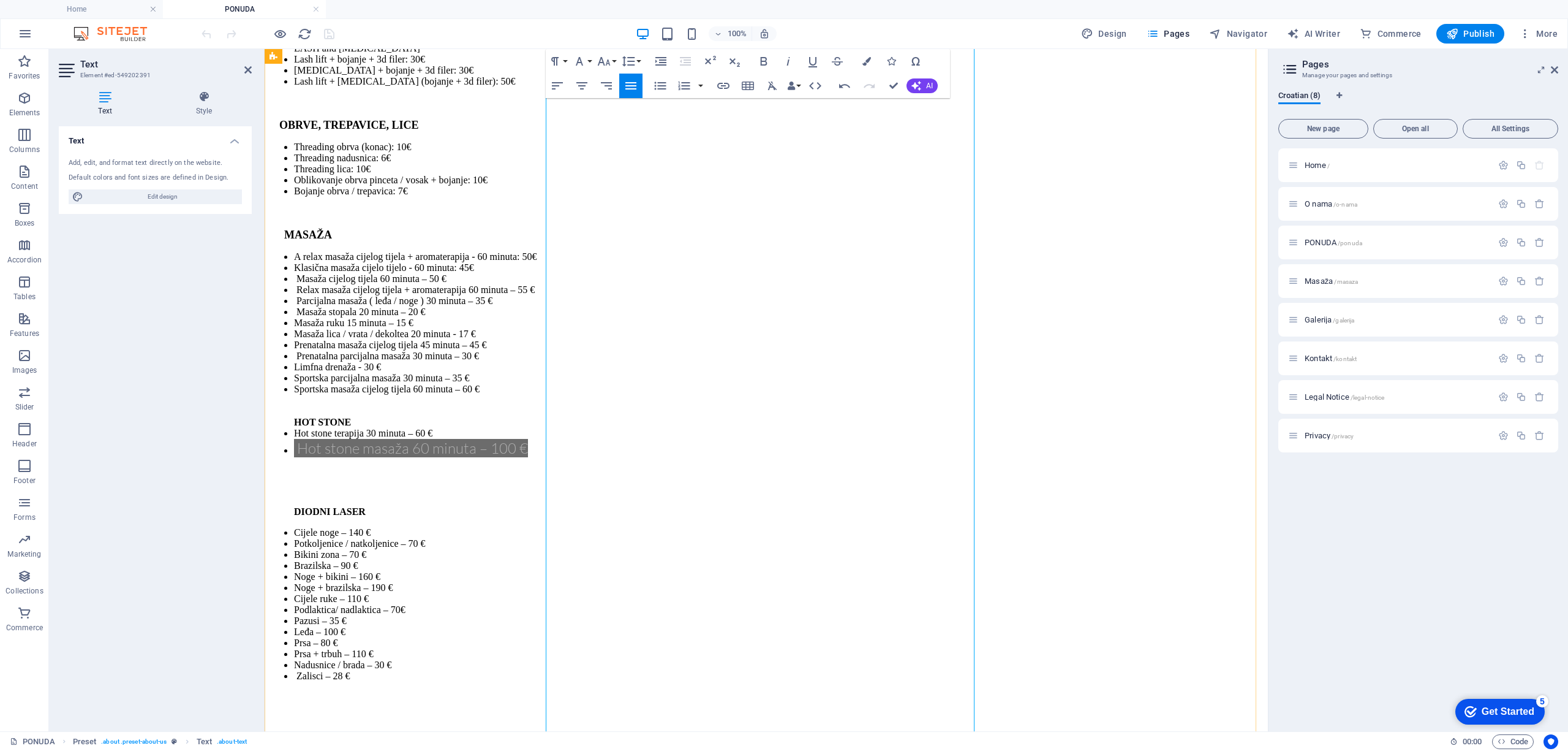
drag, startPoint x: 725, startPoint y: 538, endPoint x: 566, endPoint y: 544, distance: 159.1
drag, startPoint x: 791, startPoint y: 586, endPoint x: 569, endPoint y: 592, distance: 222.1
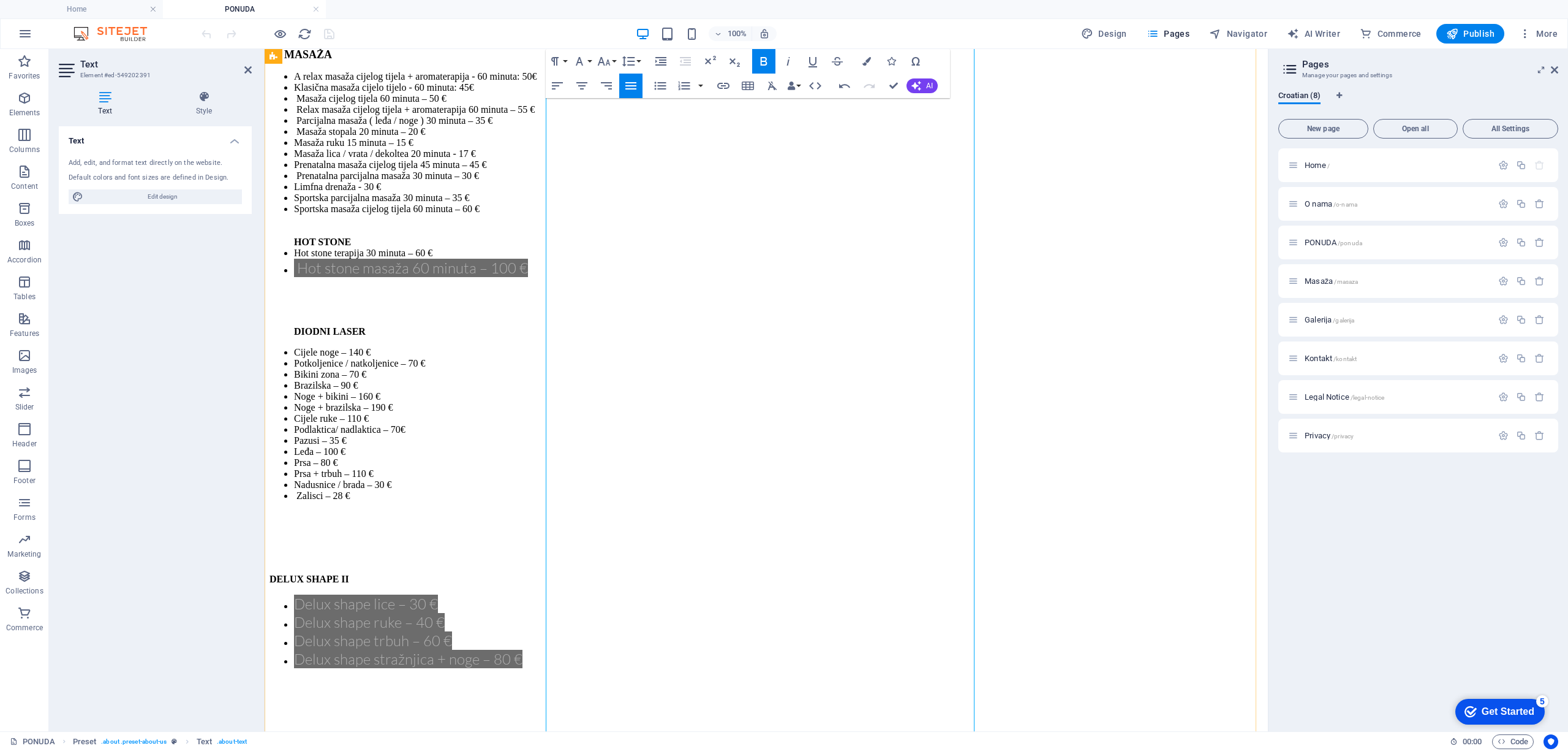
scroll to position [3888, 0]
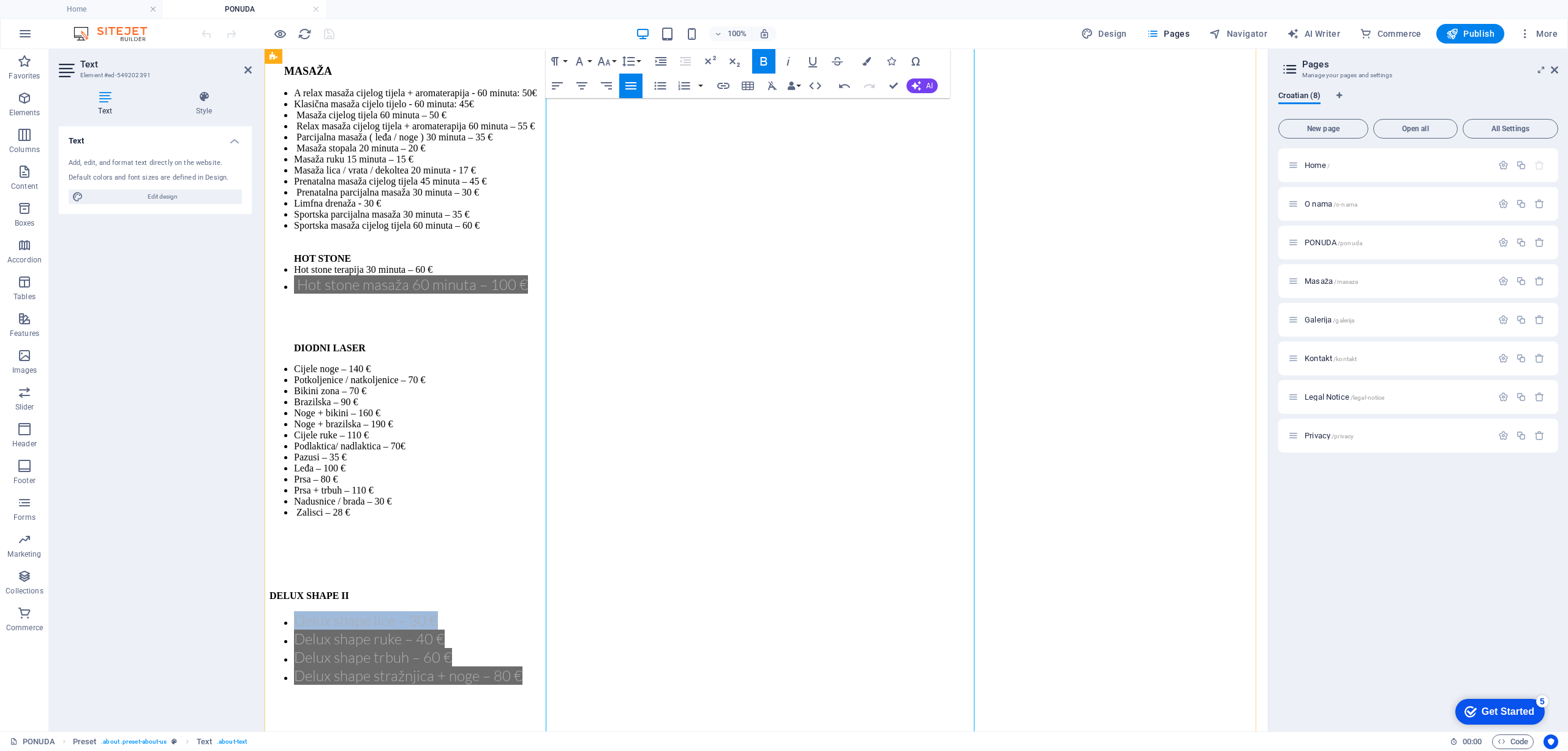
drag, startPoint x: 700, startPoint y: 283, endPoint x: 552, endPoint y: 291, distance: 148.2
click at [552, 611] on li "Delux shape lice – 30 €" at bounding box center [778, 620] width 969 height 18
copy span "Delux shape lice – 30 €"
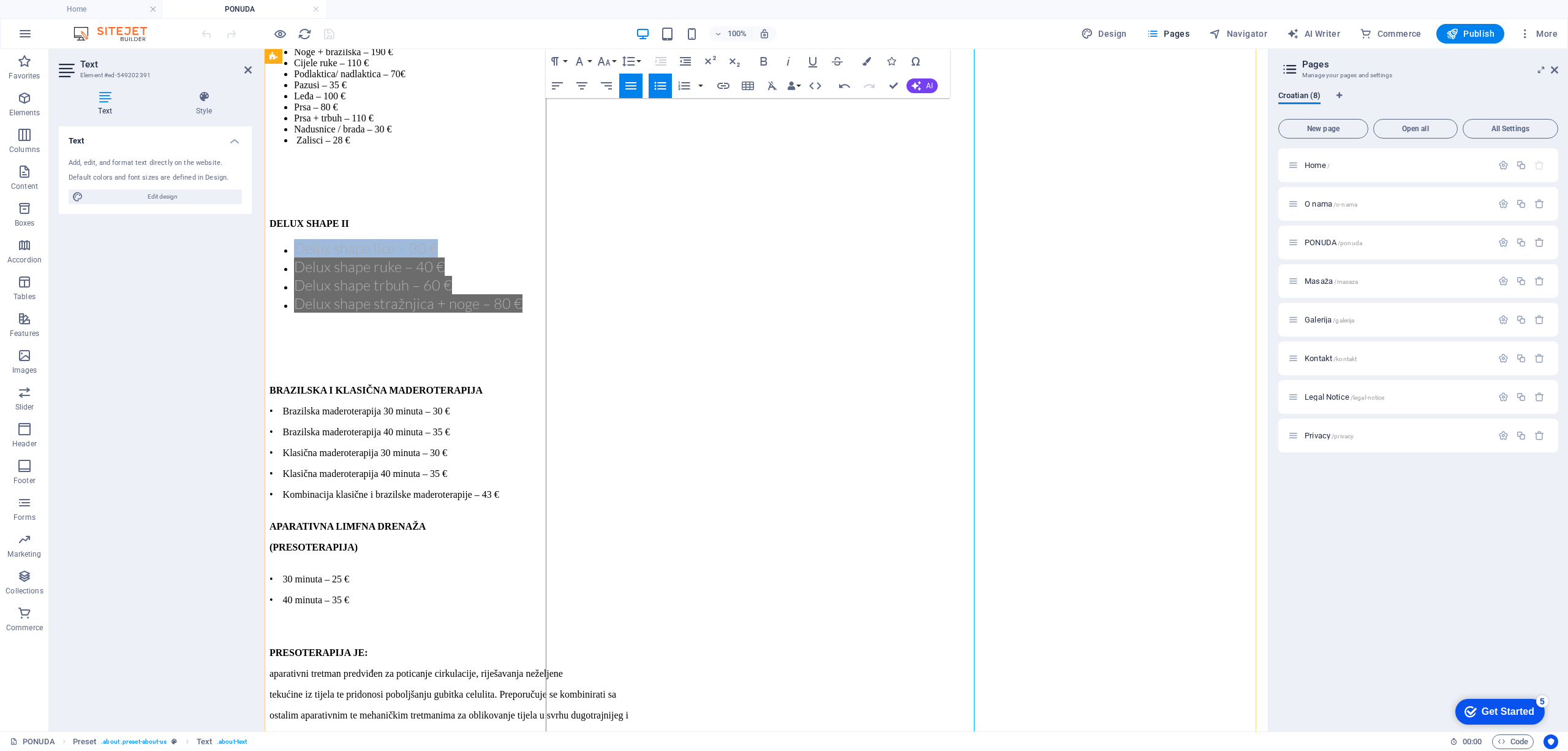
scroll to position [4215, 0]
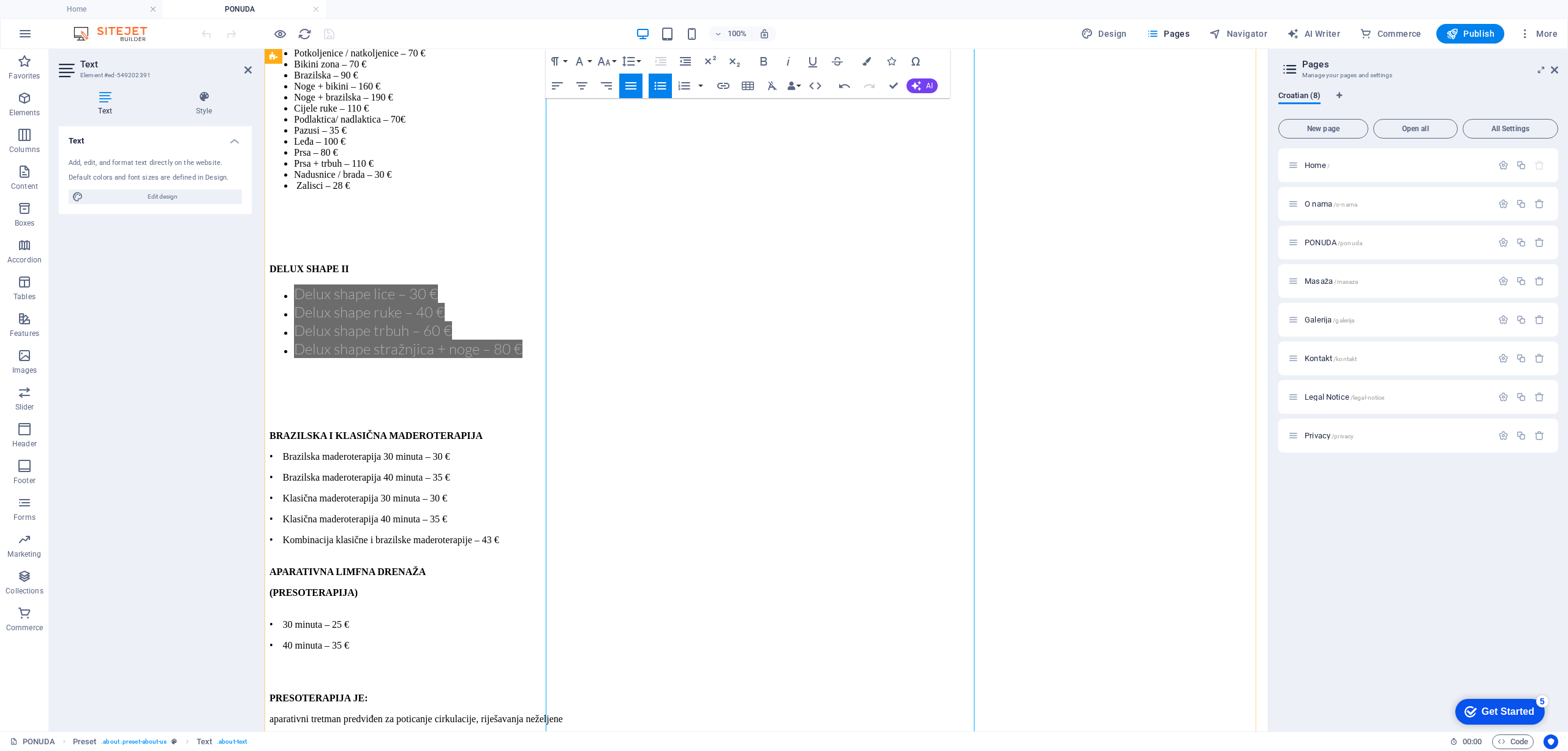
click at [627, 619] on p "• 30 minuta – 25 €" at bounding box center [766, 624] width 994 height 11
click at [681, 619] on p "• 30 minuta – 25 €" at bounding box center [766, 624] width 994 height 11
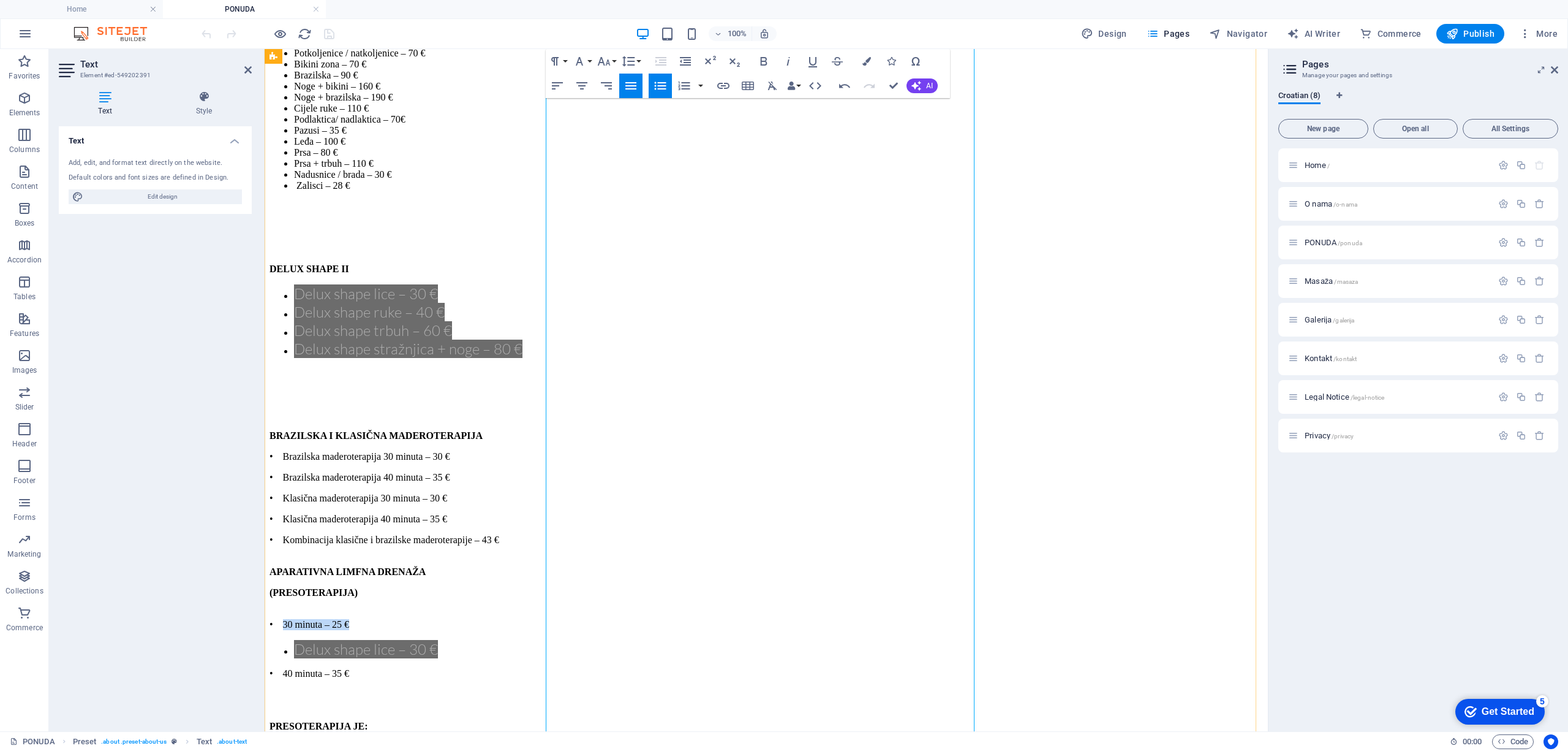
drag, startPoint x: 670, startPoint y: 342, endPoint x: 574, endPoint y: 344, distance: 96.0
click at [566, 619] on p "• 30 minuta – 25 €" at bounding box center [766, 624] width 994 height 11
drag, startPoint x: 696, startPoint y: 360, endPoint x: 557, endPoint y: 365, distance: 139.1
click at [438, 640] on span "Delux shape lice – 30 €" at bounding box center [366, 648] width 144 height 18
drag, startPoint x: 676, startPoint y: 407, endPoint x: 571, endPoint y: 406, distance: 105.0
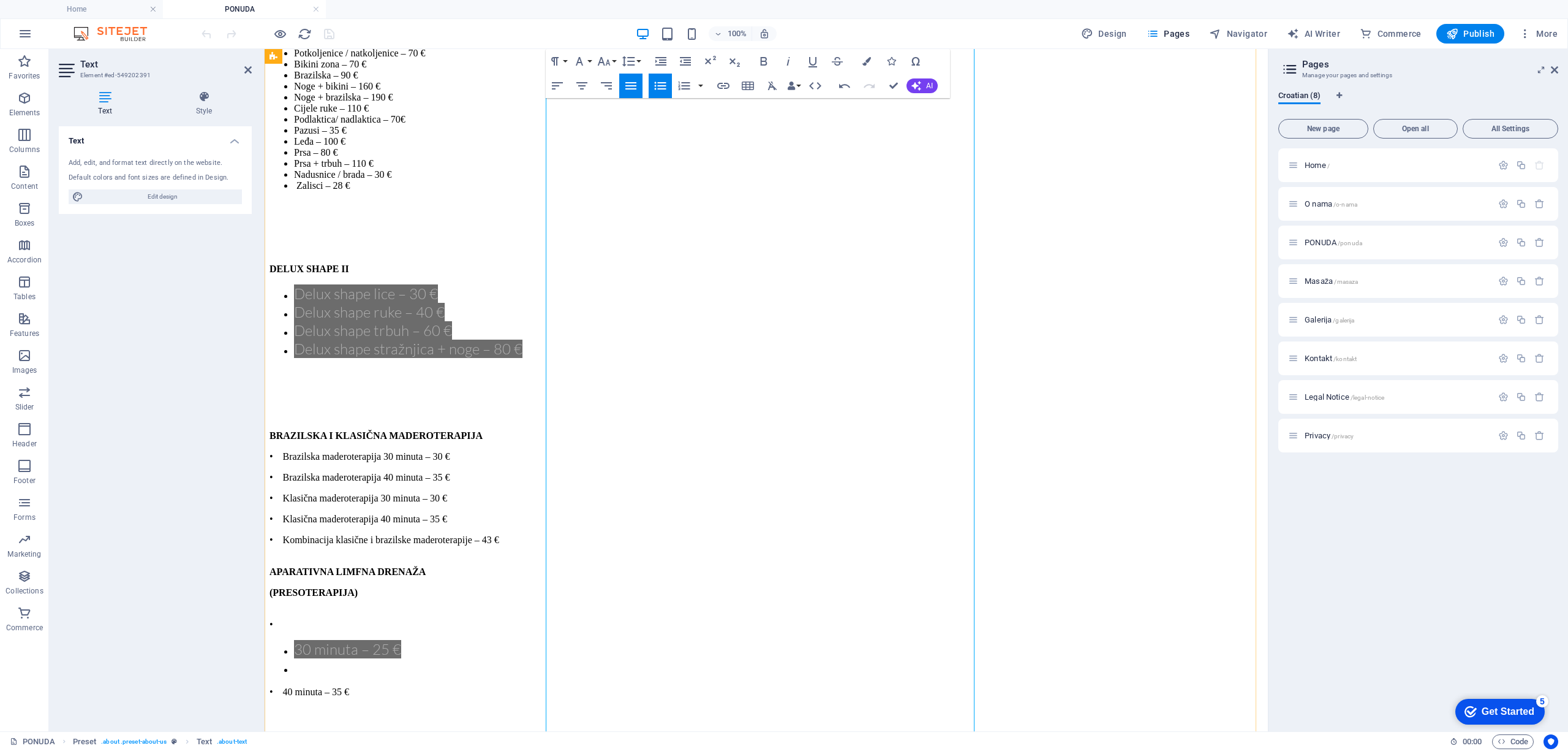
click at [571, 686] on p "• 40 minuta – 35 €" at bounding box center [766, 691] width 994 height 11
click at [568, 321] on li "​" at bounding box center [778, 312] width 969 height 18
click at [579, 686] on p "•" at bounding box center [766, 691] width 994 height 11
drag, startPoint x: 566, startPoint y: 334, endPoint x: 578, endPoint y: 340, distance: 13.4
click at [567, 619] on p "•" at bounding box center [766, 624] width 994 height 11
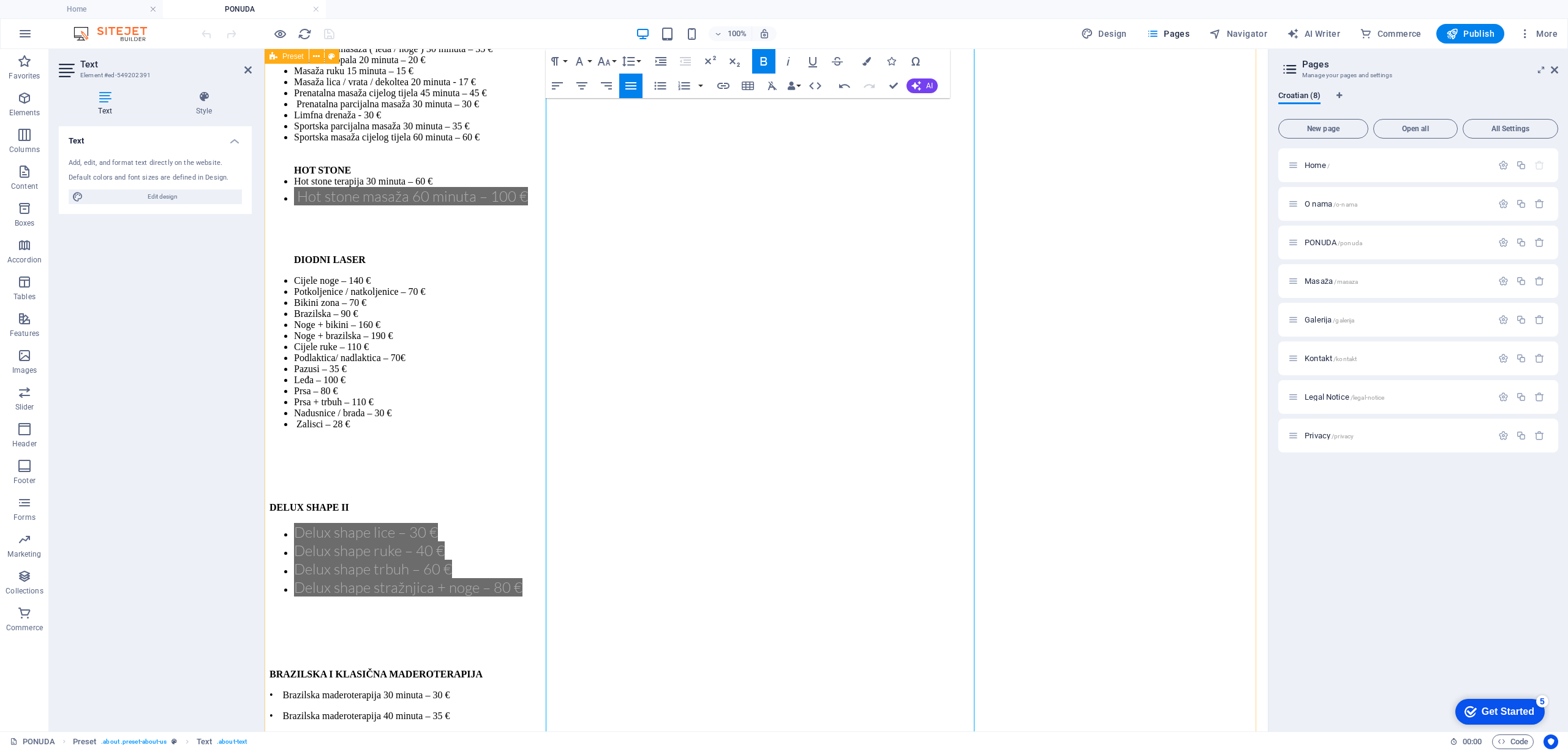
scroll to position [3969, 0]
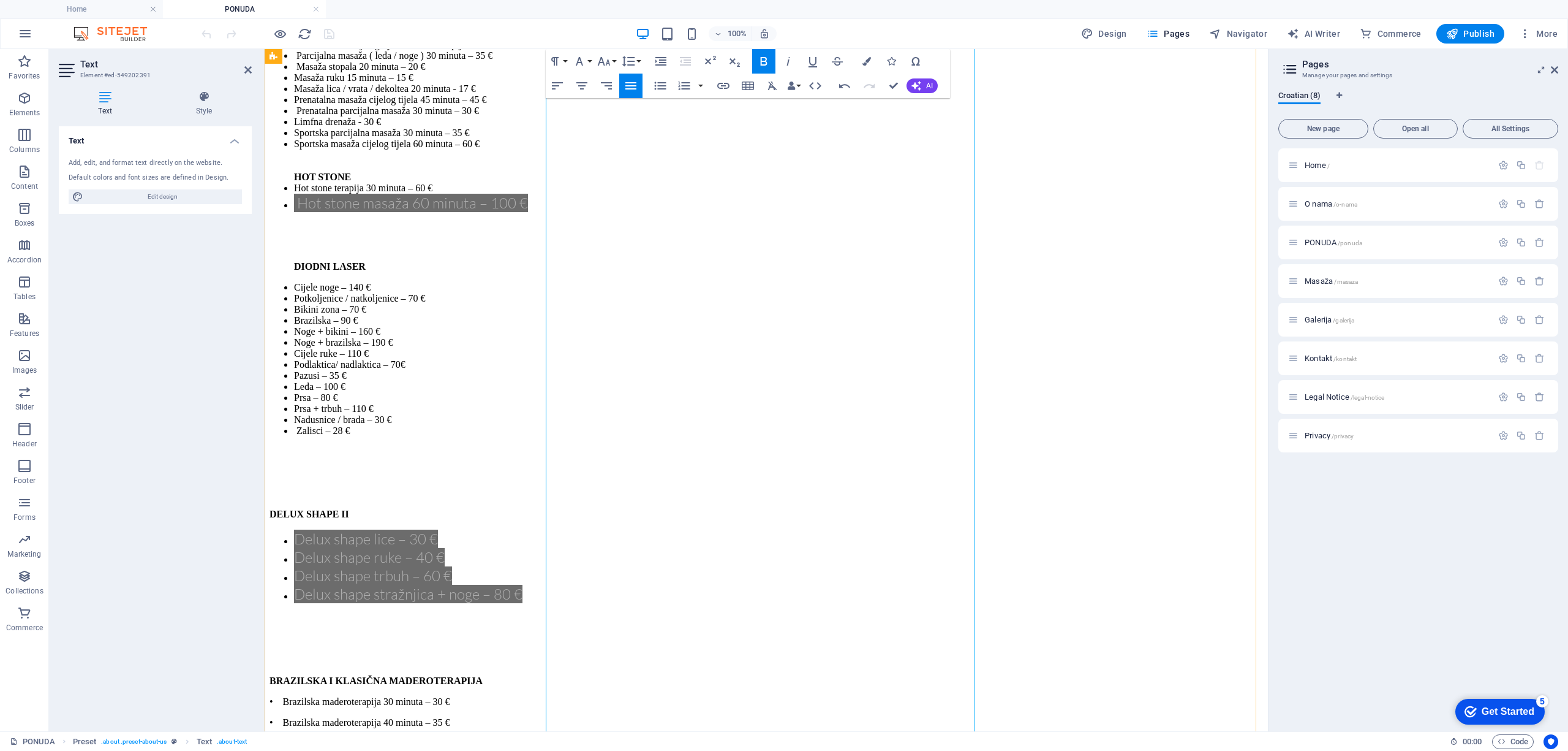
click at [1486, 36] on span "Publish" at bounding box center [1470, 33] width 48 height 12
